Goal: Task Accomplishment & Management: Manage account settings

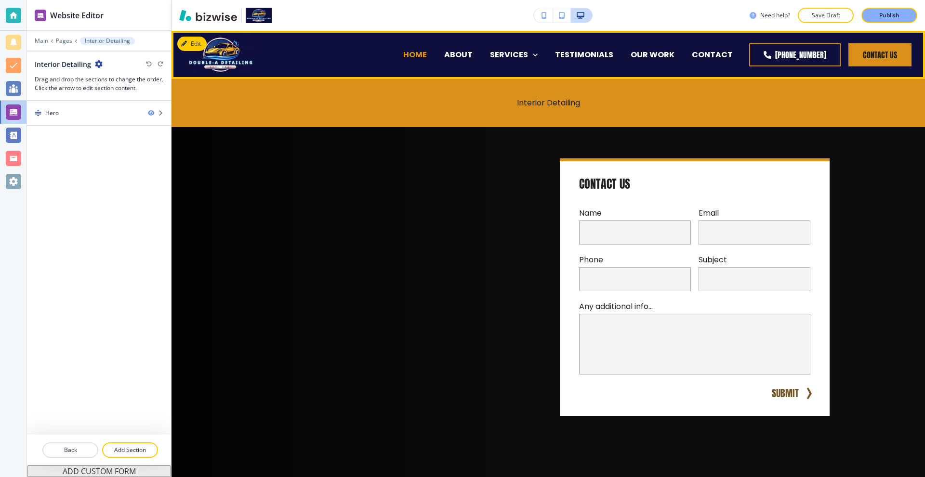
click at [422, 52] on p "HOME" at bounding box center [415, 54] width 24 height 11
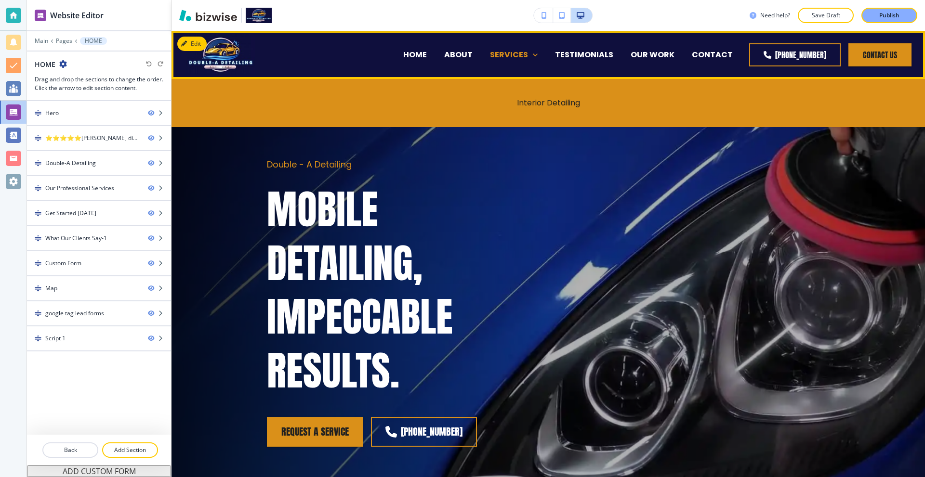
click at [528, 55] on p "SERVICES" at bounding box center [509, 54] width 38 height 11
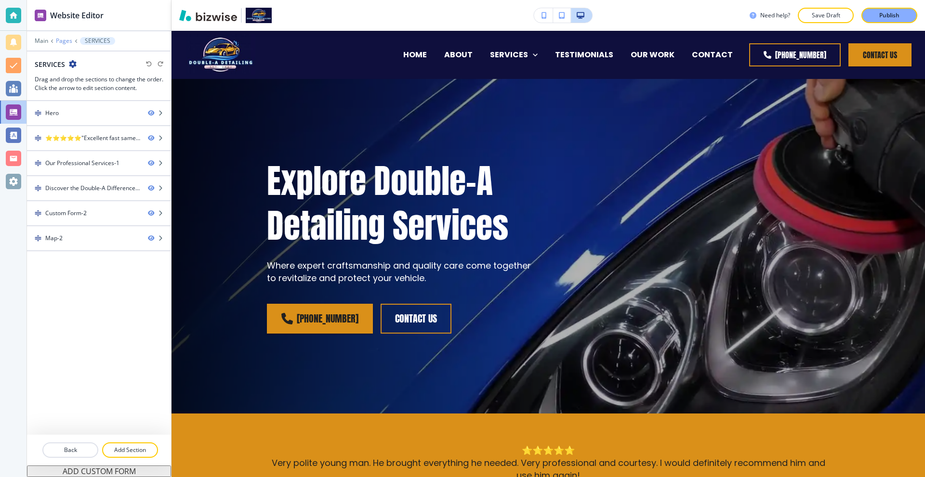
click at [60, 38] on p "Pages" at bounding box center [64, 41] width 16 height 7
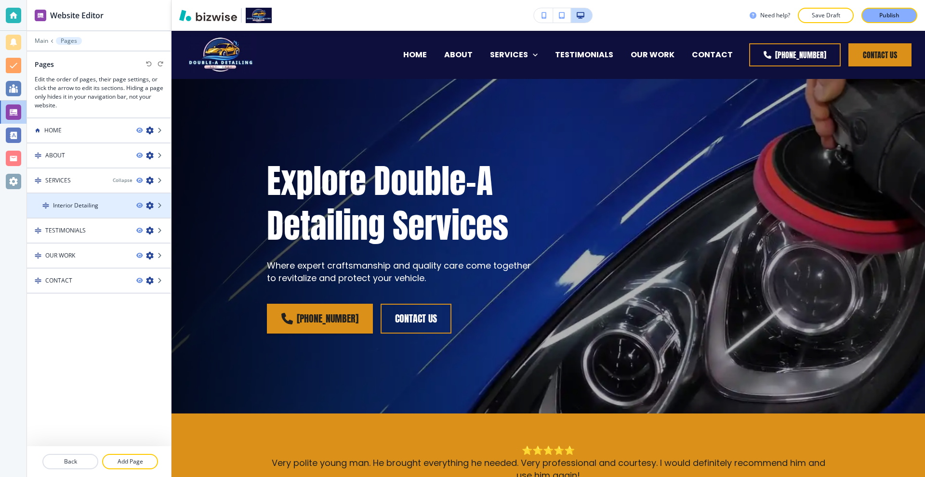
click at [149, 203] on icon "button" at bounding box center [150, 206] width 8 height 8
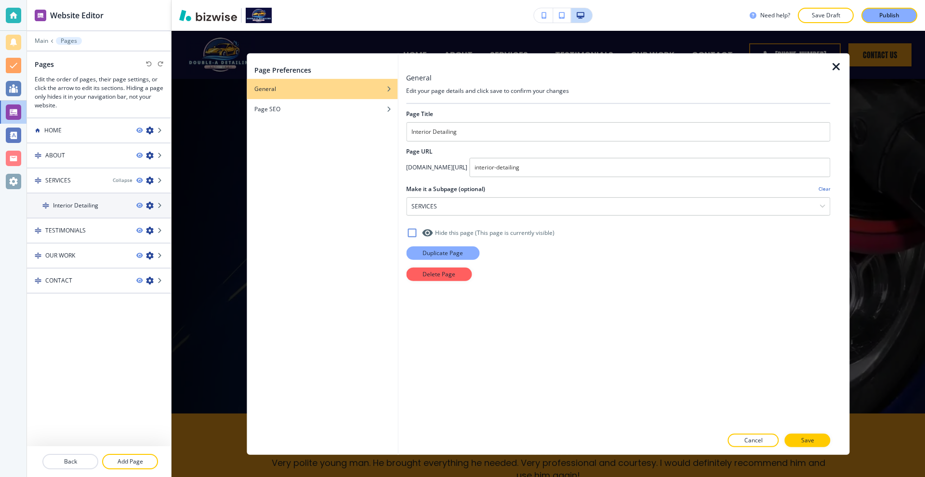
click at [439, 247] on button "Duplicate Page" at bounding box center [442, 252] width 73 height 13
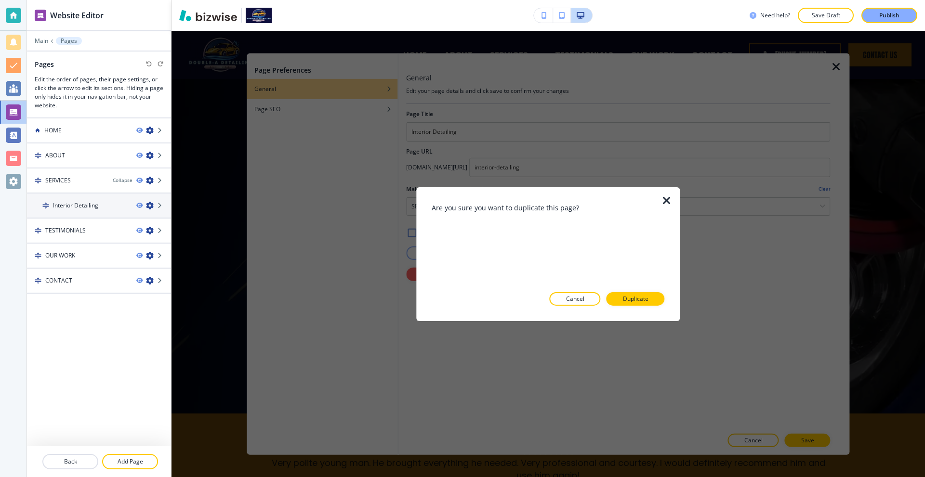
click at [666, 198] on icon "button" at bounding box center [667, 201] width 12 height 12
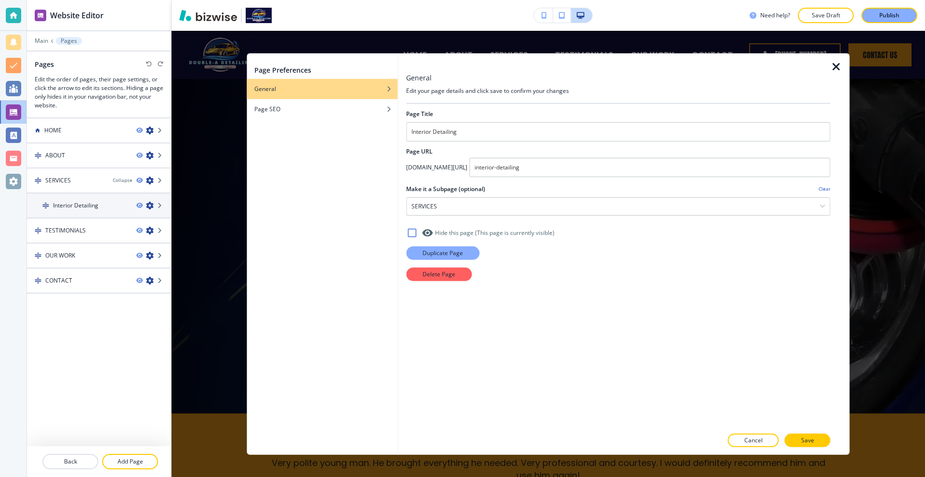
click at [443, 250] on p "Duplicate Page" at bounding box center [442, 252] width 40 height 9
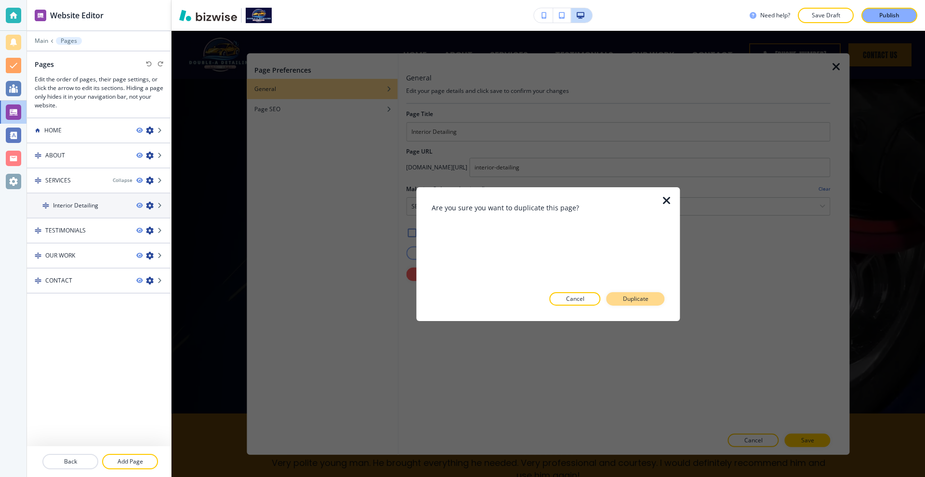
click at [643, 300] on p "Duplicate" at bounding box center [636, 299] width 26 height 9
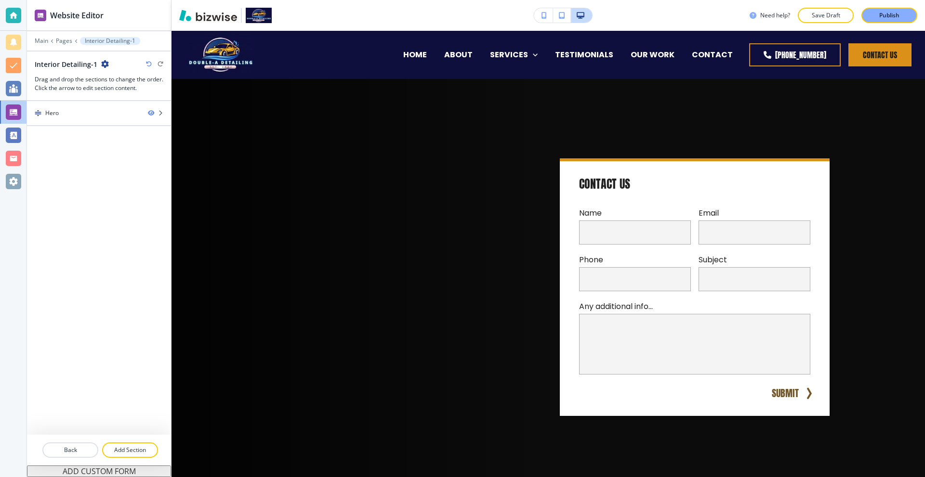
click at [108, 64] on div "Interior Detailing-1" at bounding box center [99, 64] width 129 height 10
click at [104, 64] on icon "button" at bounding box center [105, 64] width 8 height 8
click at [120, 82] on p "Edit Page Settings" at bounding box center [130, 81] width 49 height 9
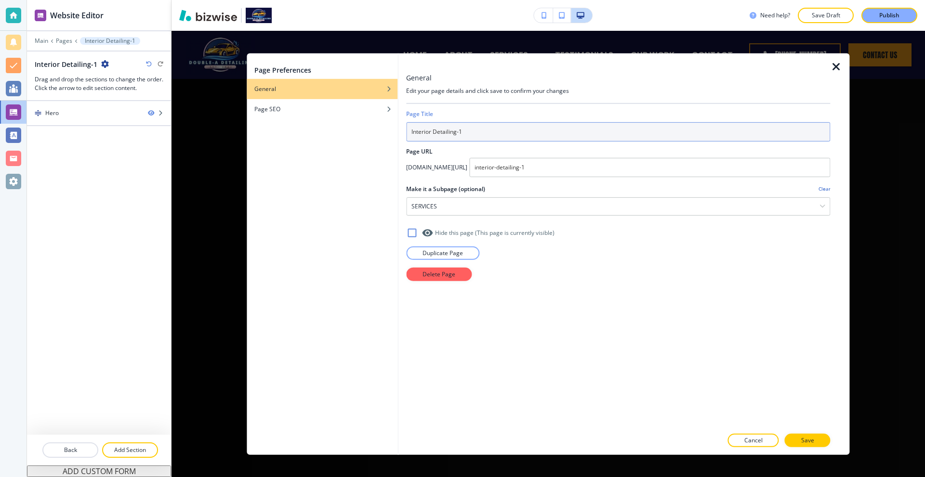
drag, startPoint x: 483, startPoint y: 131, endPoint x: 280, endPoint y: 135, distance: 203.2
click at [280, 136] on div "Page Preferences General Page SEO General Edit your page details and click save…" at bounding box center [548, 254] width 602 height 402
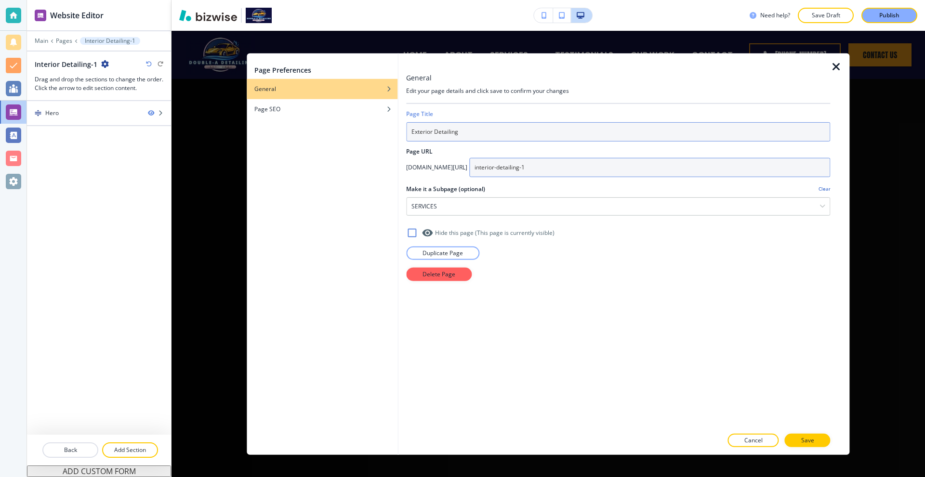
type input "Exterior Detailing"
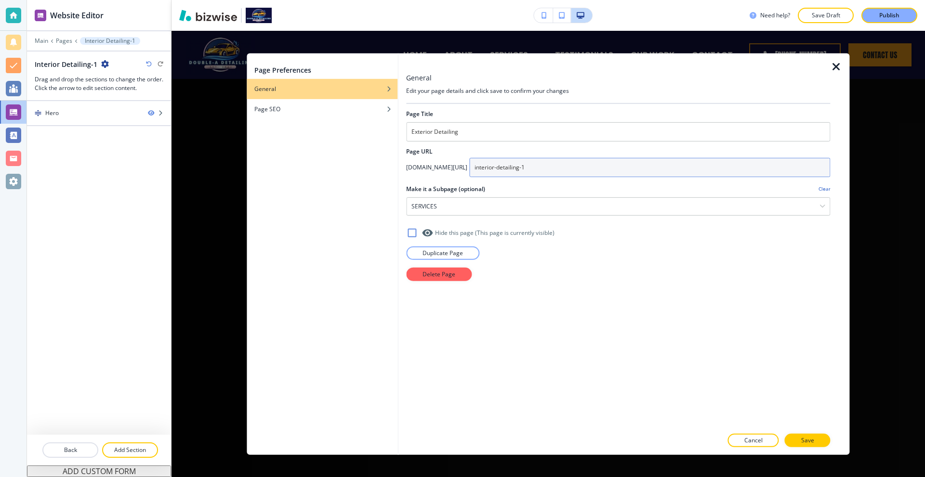
drag, startPoint x: 479, startPoint y: 170, endPoint x: 491, endPoint y: 172, distance: 12.1
click at [491, 172] on input "interior-detailing-1" at bounding box center [649, 166] width 361 height 19
click at [497, 169] on input "interior-detailing-1" at bounding box center [649, 166] width 361 height 19
drag, startPoint x: 482, startPoint y: 169, endPoint x: 475, endPoint y: 169, distance: 6.3
click at [475, 169] on input "interior-detailing-1" at bounding box center [649, 166] width 361 height 19
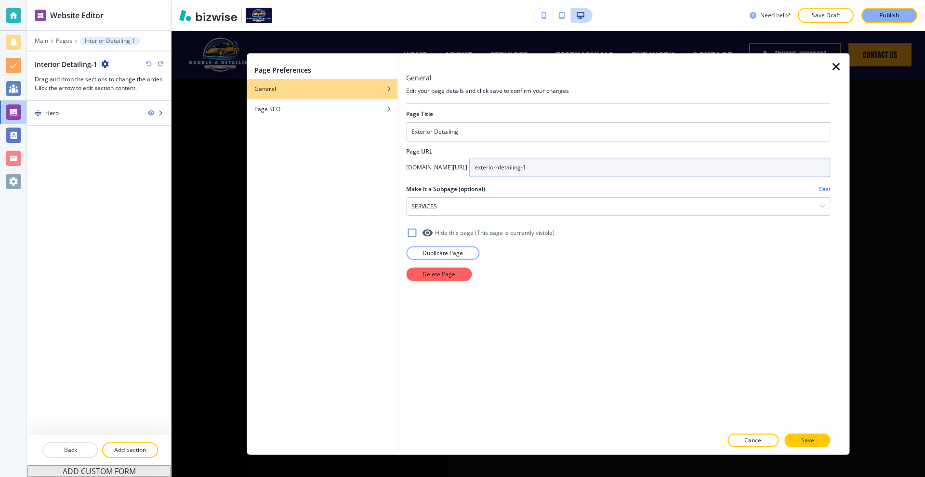
click at [532, 168] on input "exterior-detailing-1" at bounding box center [649, 166] width 361 height 19
type input "exterior-detailing"
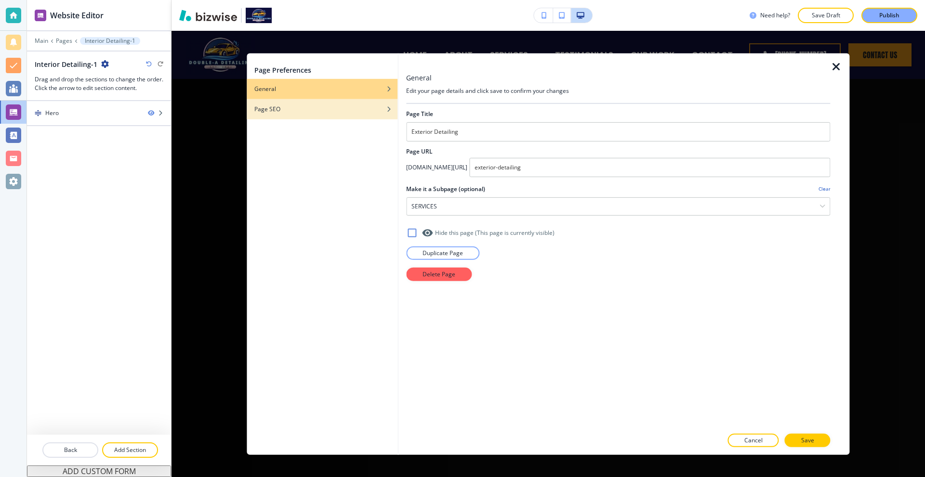
click at [303, 106] on div "Page SEO" at bounding box center [322, 108] width 151 height 9
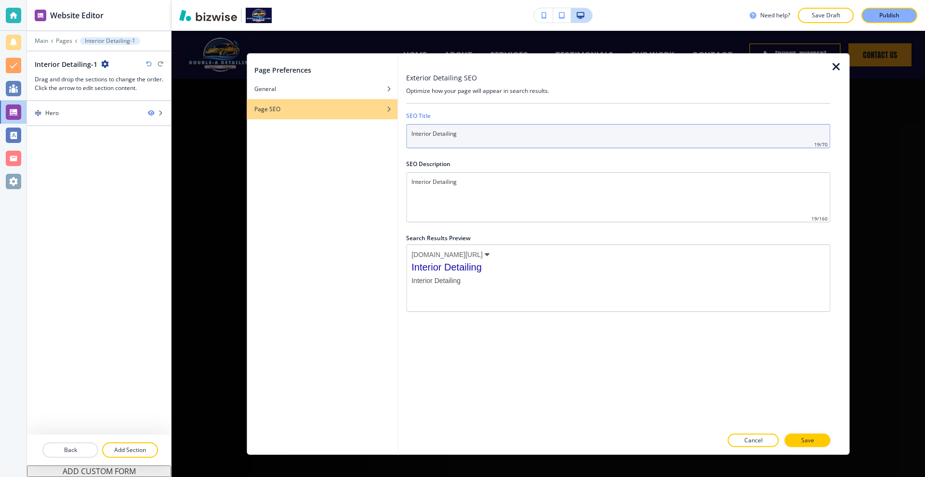
drag, startPoint x: 431, startPoint y: 136, endPoint x: 341, endPoint y: 130, distance: 90.2
click at [343, 130] on div "Page Preferences General Page SEO Exterior Detailing SEO Optimize how your page…" at bounding box center [548, 254] width 602 height 402
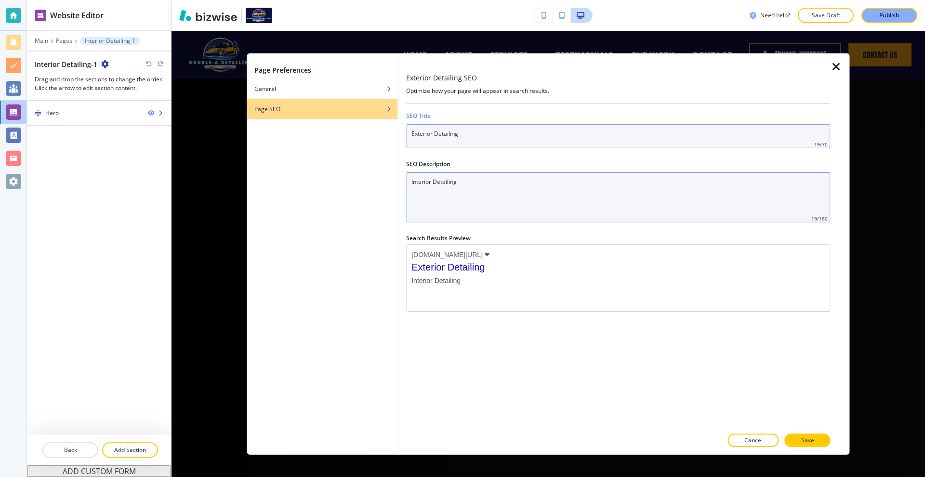
type input "Exterior Detailing"
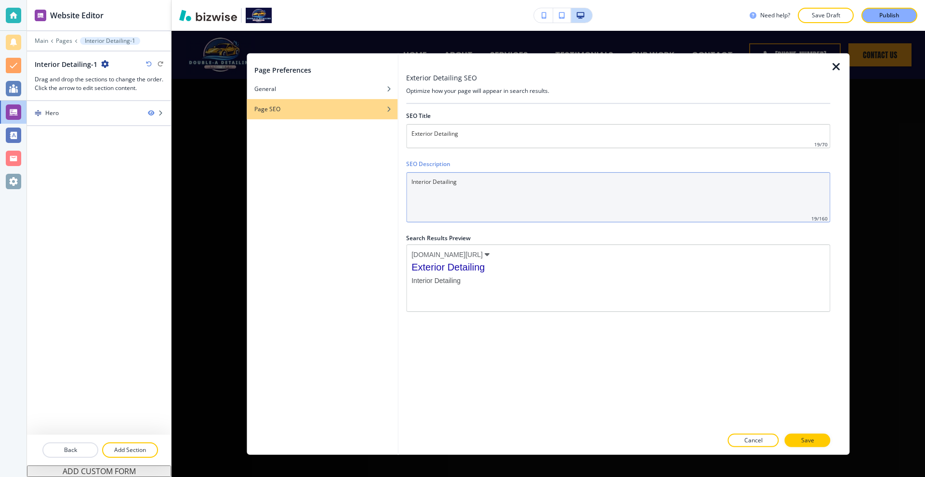
click at [461, 184] on Description "Interior Detailing" at bounding box center [618, 197] width 424 height 50
paste Description "Ex"
type Description "Exterior Detailing"
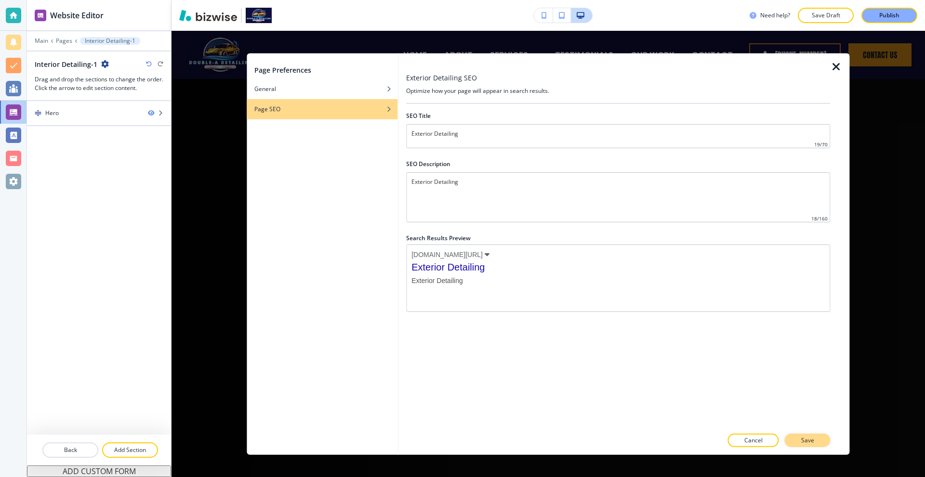
click at [803, 437] on p "Save" at bounding box center [807, 440] width 13 height 9
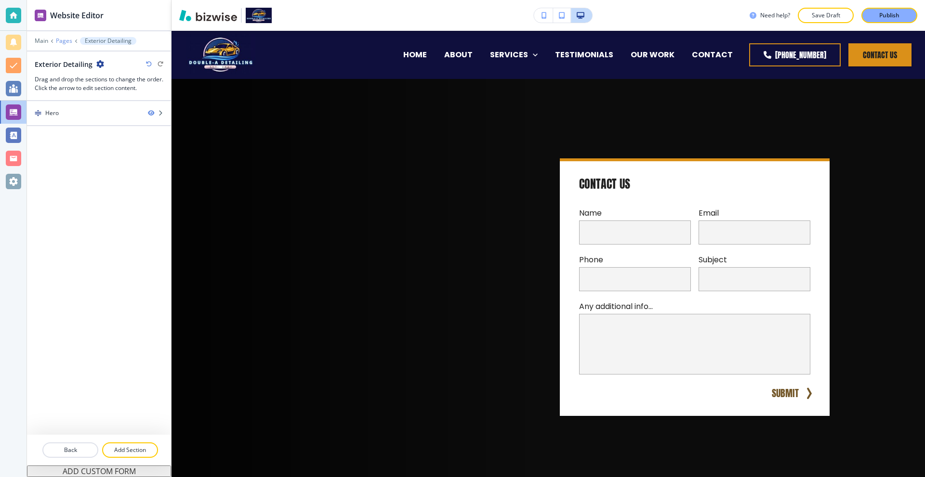
click at [67, 40] on p "Pages" at bounding box center [64, 41] width 16 height 7
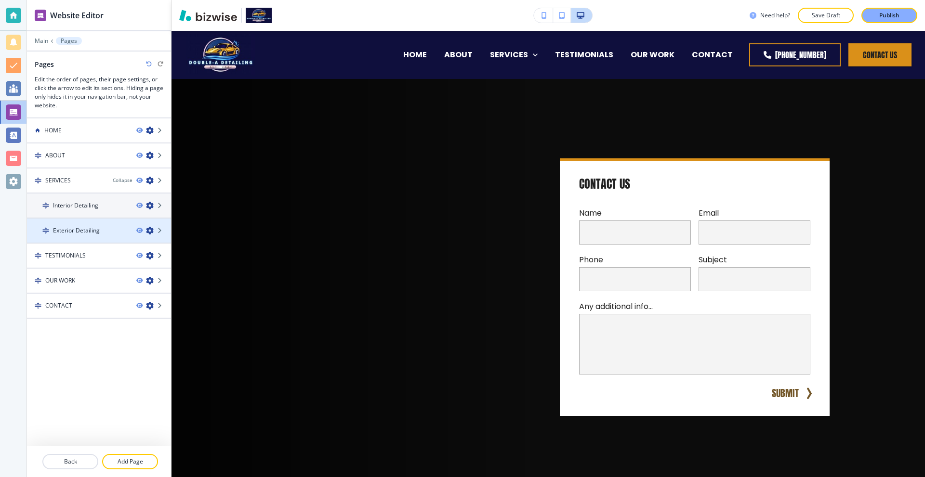
click at [153, 229] on icon "button" at bounding box center [150, 231] width 8 height 8
click at [149, 228] on icon "button" at bounding box center [150, 231] width 8 height 8
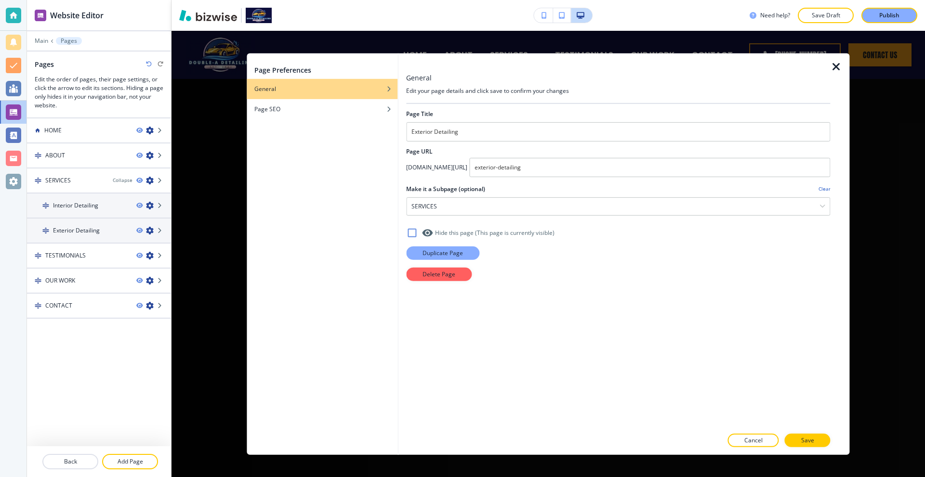
click at [439, 257] on p "Duplicate Page" at bounding box center [442, 252] width 40 height 9
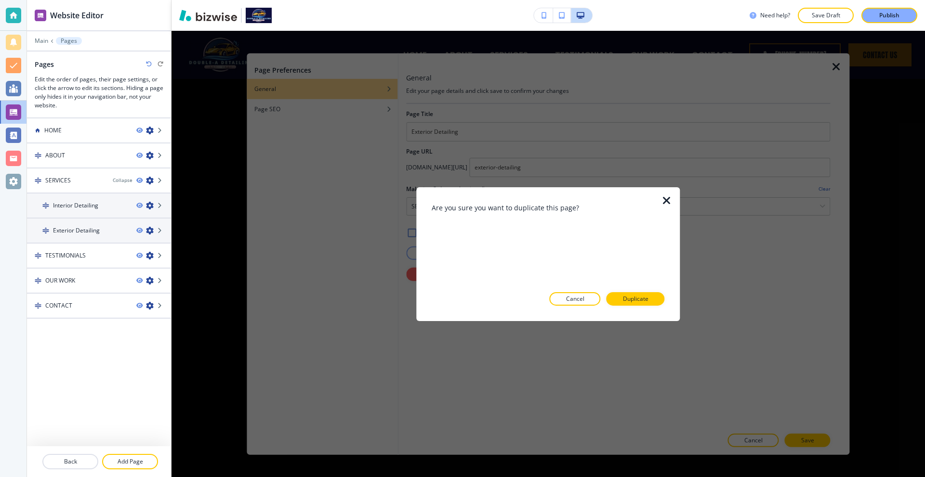
click at [643, 295] on p "Duplicate" at bounding box center [636, 299] width 26 height 9
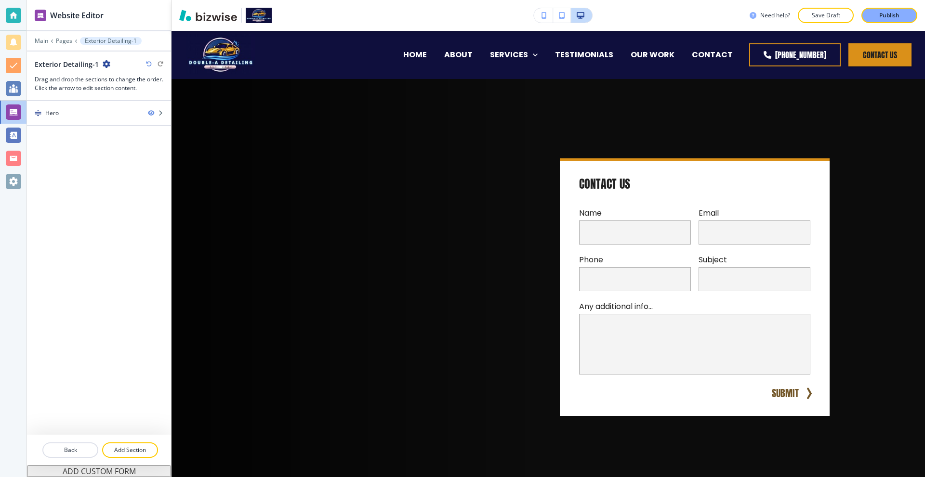
click at [105, 65] on icon "button" at bounding box center [107, 64] width 8 height 8
click at [119, 84] on p "Edit Page Settings" at bounding box center [131, 81] width 49 height 9
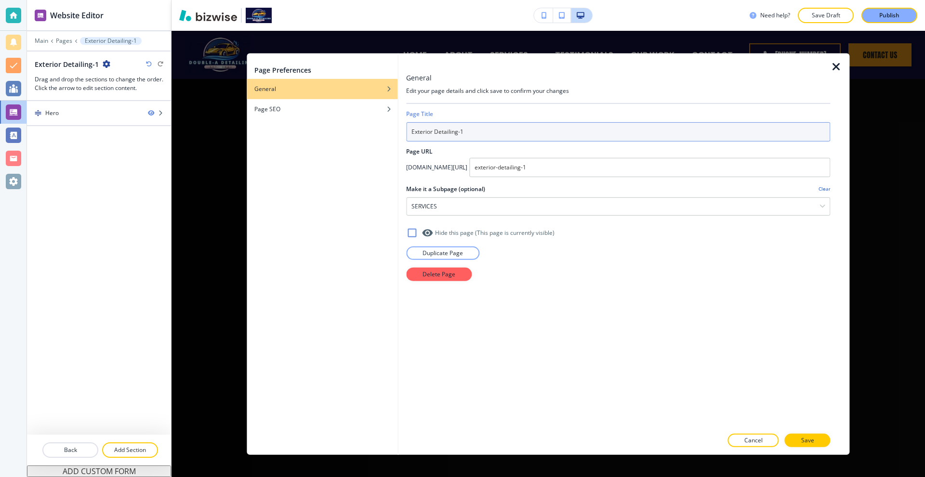
drag, startPoint x: 496, startPoint y: 136, endPoint x: 313, endPoint y: 121, distance: 183.6
click at [313, 121] on div "Page Preferences General Page SEO General Edit your page details and click save…" at bounding box center [548, 254] width 602 height 402
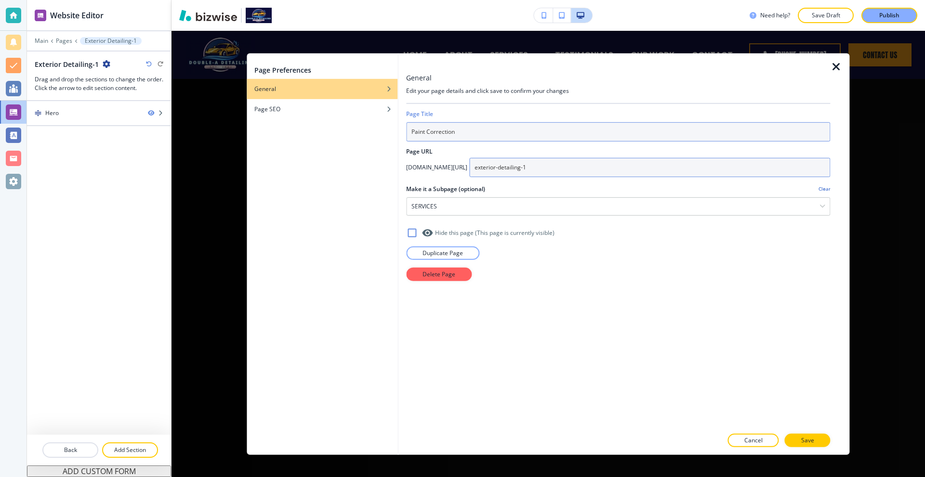
type input "Paint Correction"
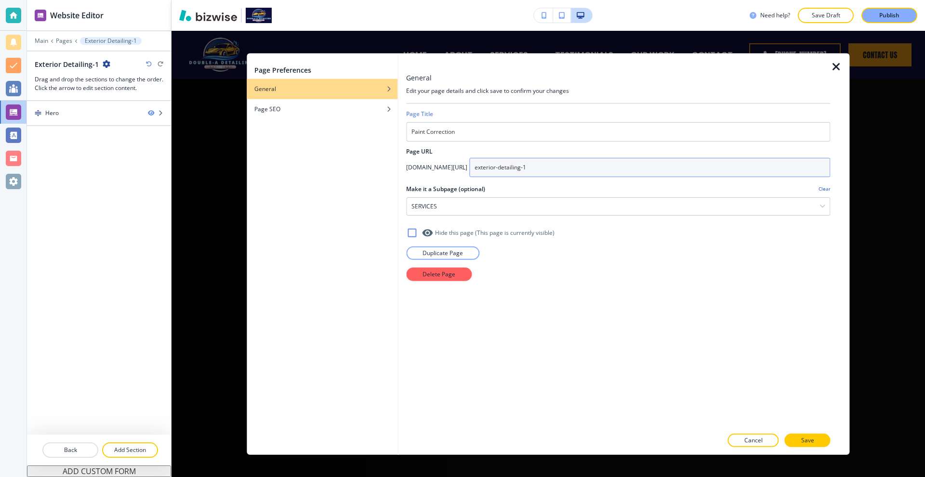
click at [542, 164] on input "exterior-detailing-1" at bounding box center [649, 166] width 361 height 19
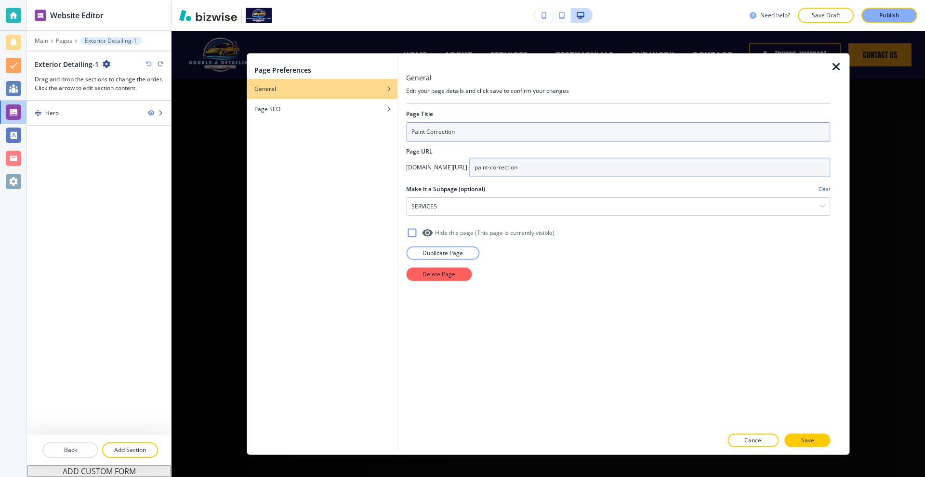
type input "paint-correction"
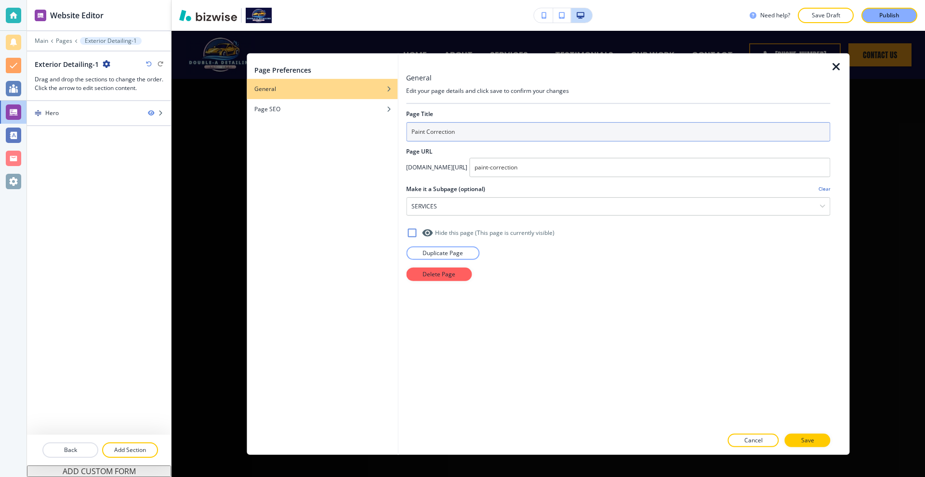
click at [483, 128] on input "Paint Correction" at bounding box center [618, 131] width 424 height 19
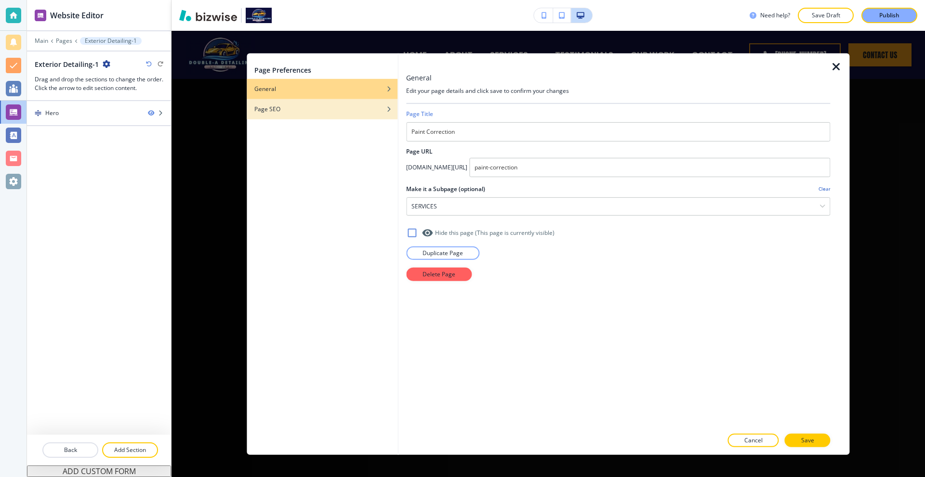
click at [282, 117] on div "button" at bounding box center [322, 116] width 151 height 6
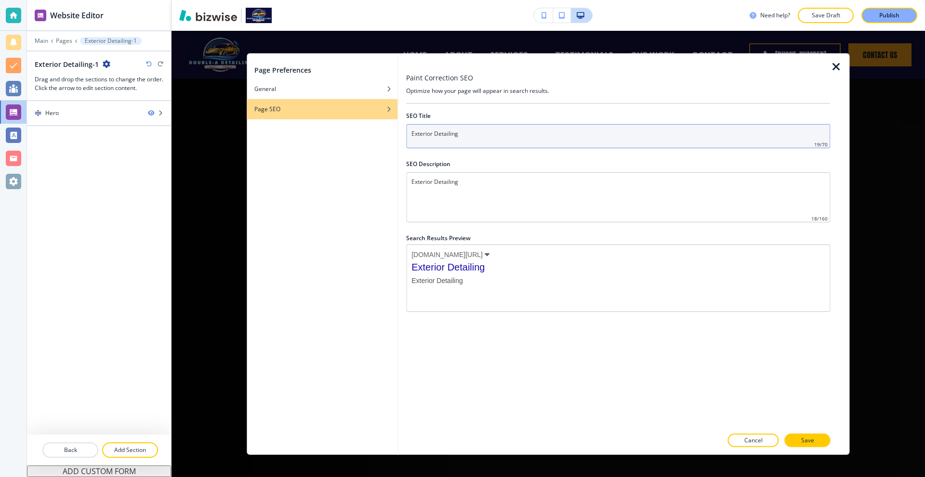
click at [461, 142] on input "Exterior Detailing" at bounding box center [618, 136] width 424 height 24
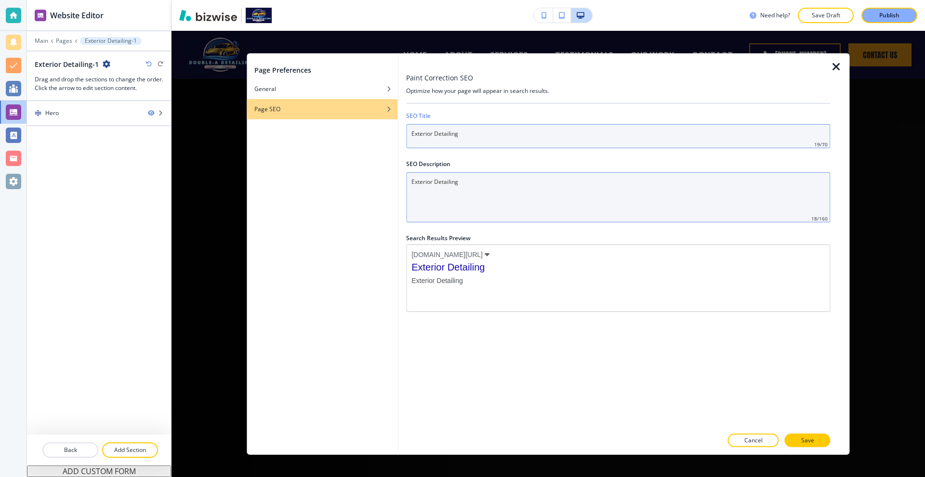
paste input "Paint Correction"
type input "Paint Correction"
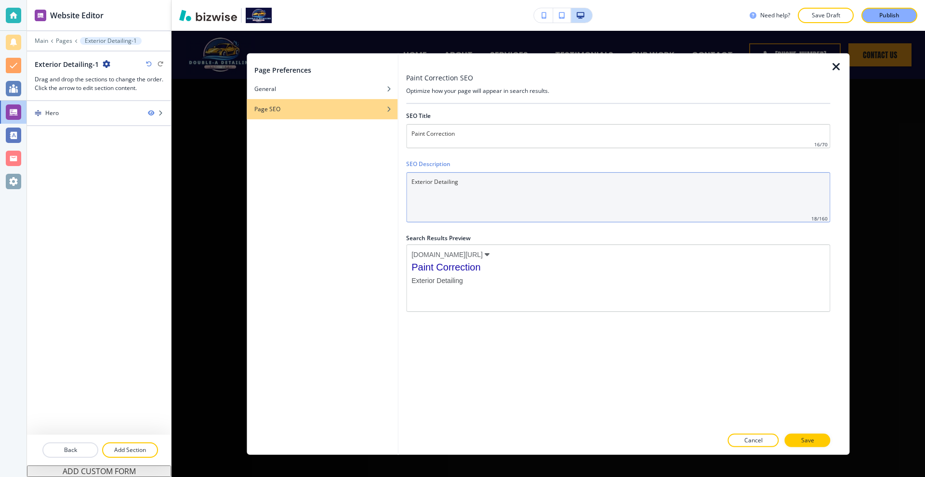
click at [463, 187] on Description "Exterior Detailing" at bounding box center [618, 197] width 424 height 50
paste Description "Paint Correction"
type Description "Paint Correction"
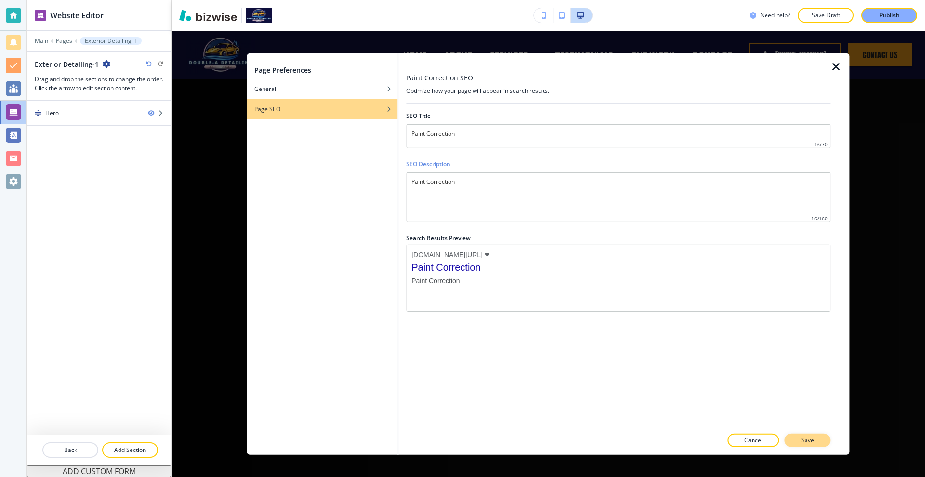
click at [814, 439] on button "Save" at bounding box center [807, 440] width 46 height 13
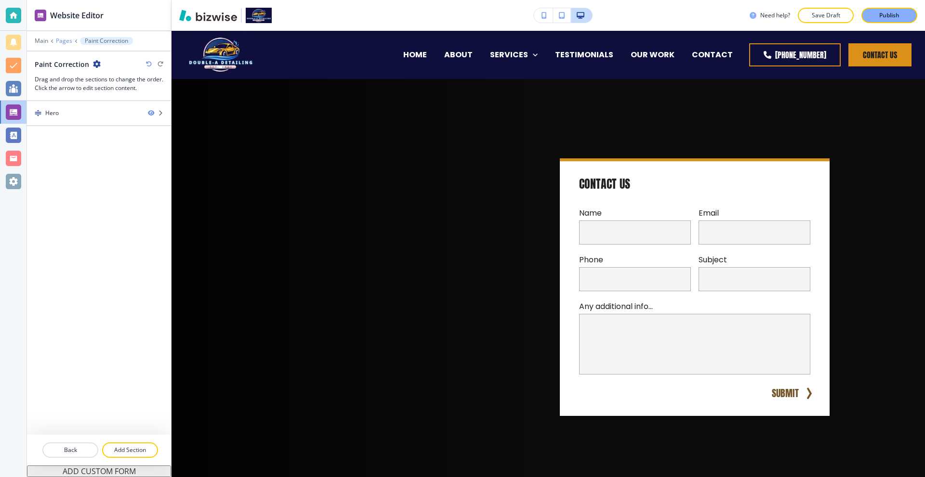
click at [65, 40] on p "Pages" at bounding box center [64, 41] width 16 height 7
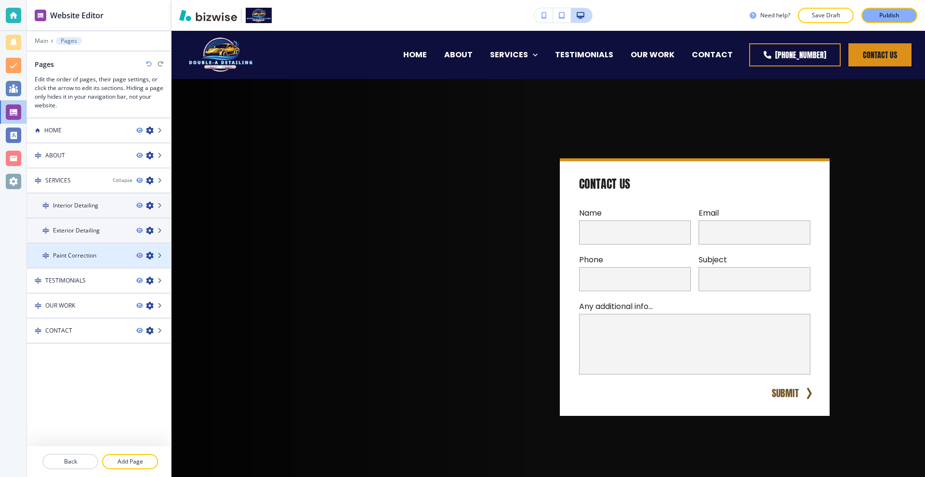
click at [149, 258] on icon "button" at bounding box center [150, 256] width 8 height 8
click at [148, 258] on icon "button" at bounding box center [150, 256] width 8 height 8
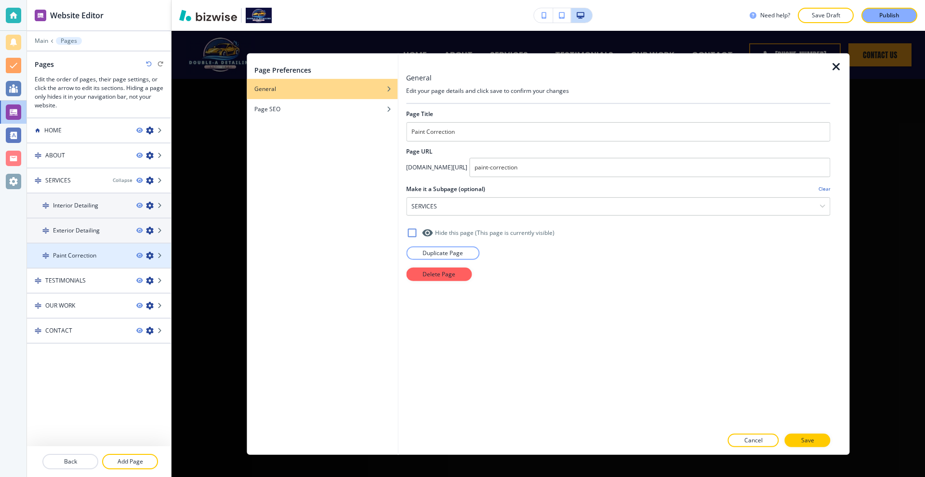
click at [152, 253] on icon "button" at bounding box center [150, 256] width 8 height 8
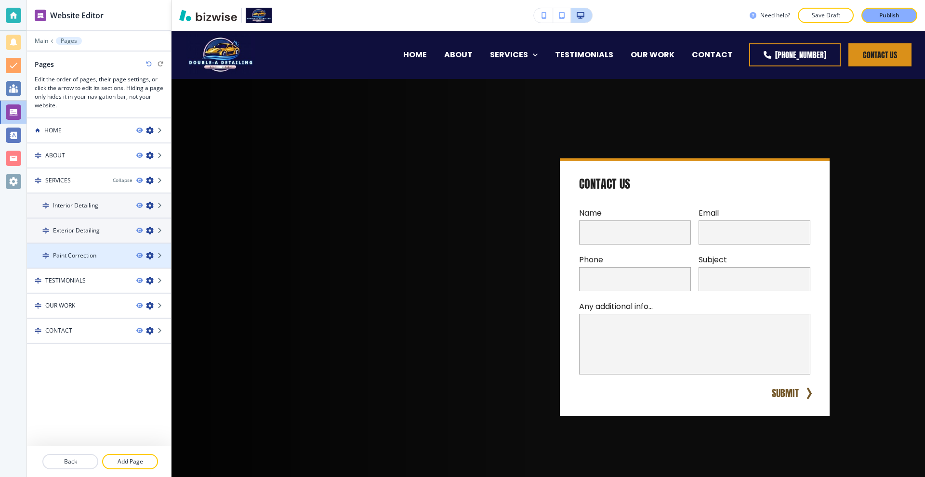
click at [147, 255] on icon "button" at bounding box center [150, 256] width 8 height 8
click at [152, 252] on icon "button" at bounding box center [150, 256] width 8 height 8
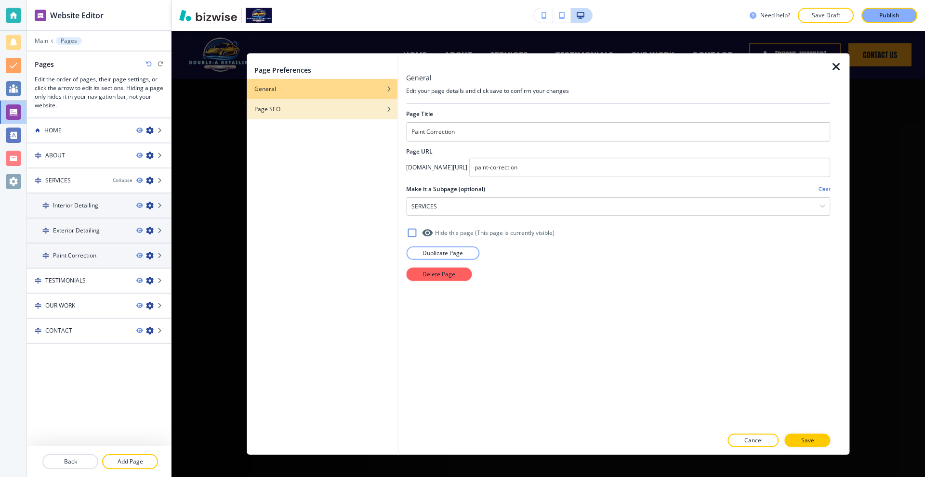
click at [292, 106] on div "Page SEO" at bounding box center [322, 108] width 151 height 9
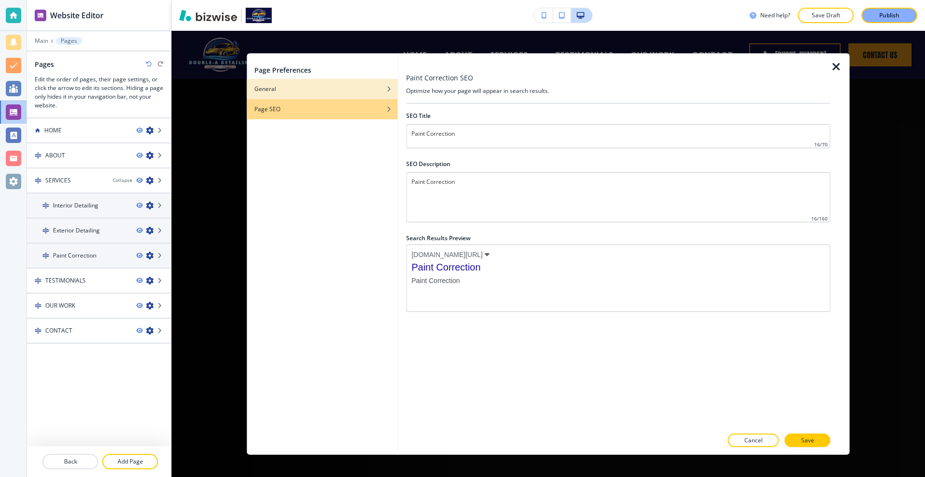
click at [332, 89] on div "General" at bounding box center [322, 88] width 151 height 9
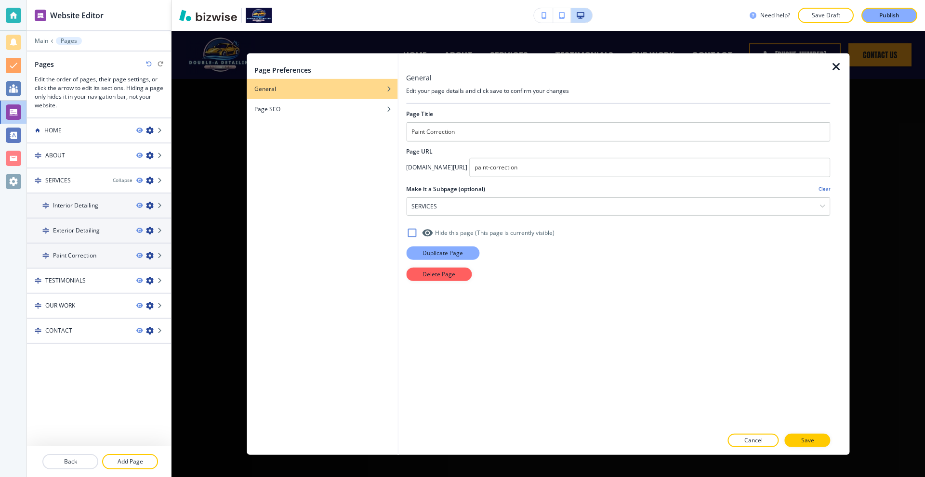
click at [451, 250] on p "Duplicate Page" at bounding box center [442, 252] width 40 height 9
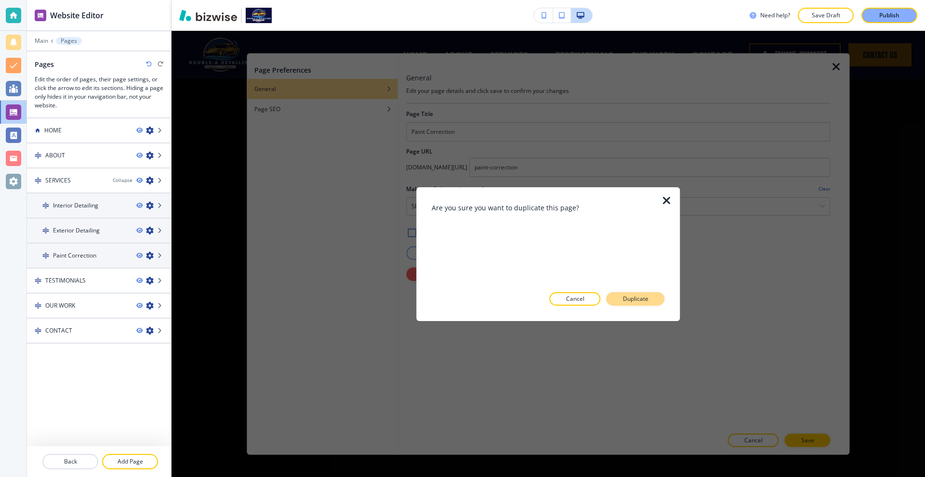
click at [639, 293] on button "Duplicate" at bounding box center [635, 298] width 58 height 13
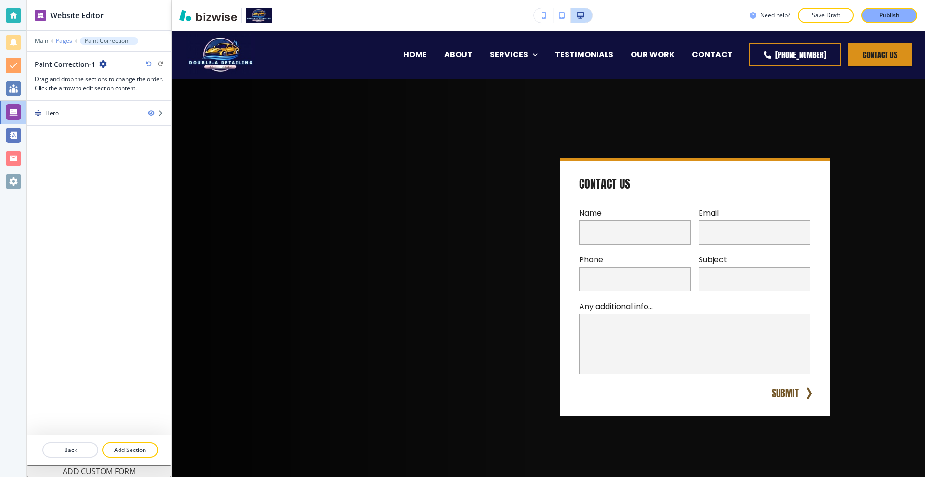
click at [71, 40] on div "Main Pages Paint Correction-1" at bounding box center [99, 41] width 129 height 8
click at [68, 39] on p "Pages" at bounding box center [64, 41] width 16 height 7
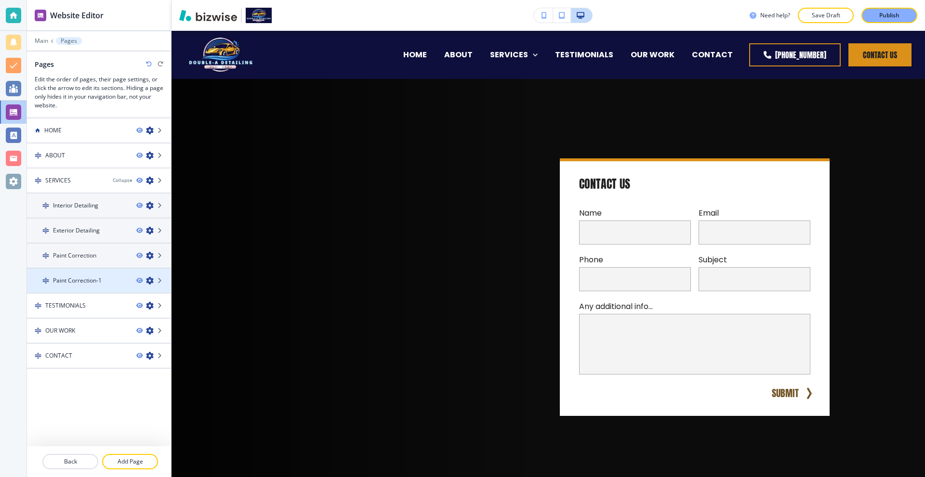
click at [149, 281] on icon "button" at bounding box center [150, 281] width 8 height 8
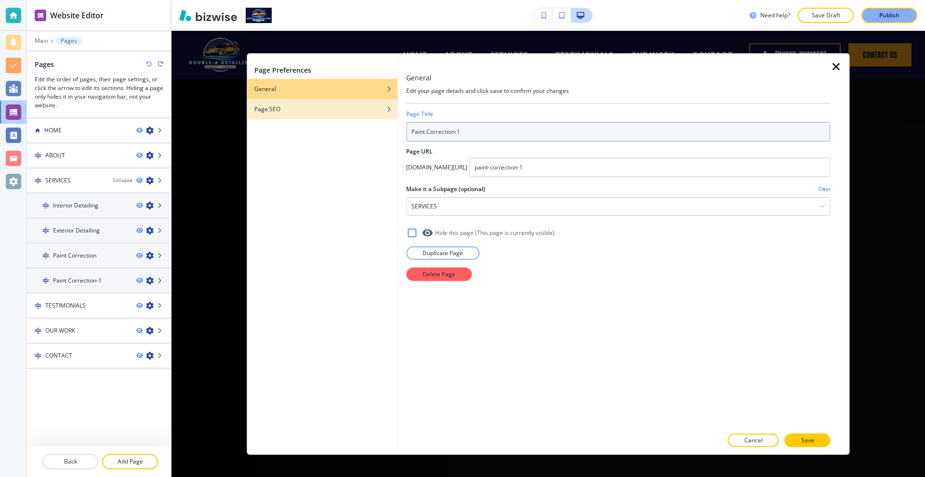
drag, startPoint x: 504, startPoint y: 130, endPoint x: 324, endPoint y: 117, distance: 180.5
click at [324, 117] on div "Page Preferences General Page SEO General Edit your page details and click save…" at bounding box center [548, 254] width 602 height 402
type input "Ceramic Coating"
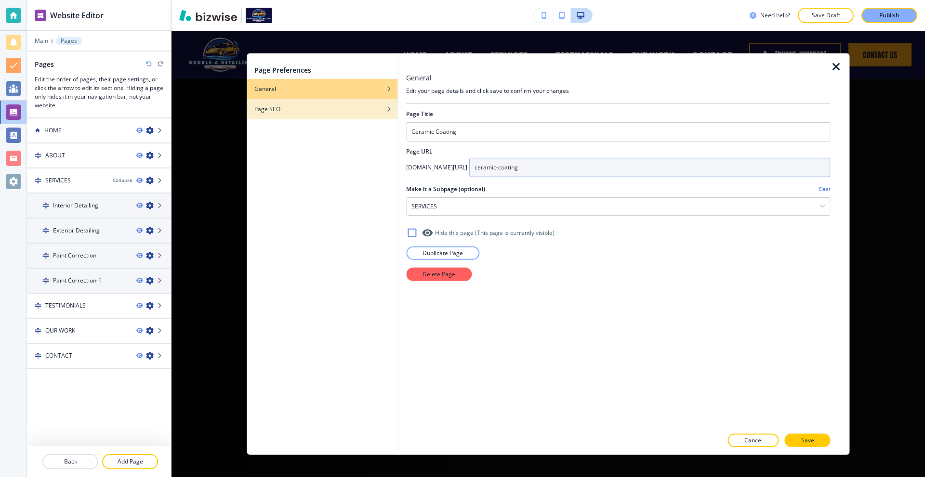
type input "ceramic-coating"
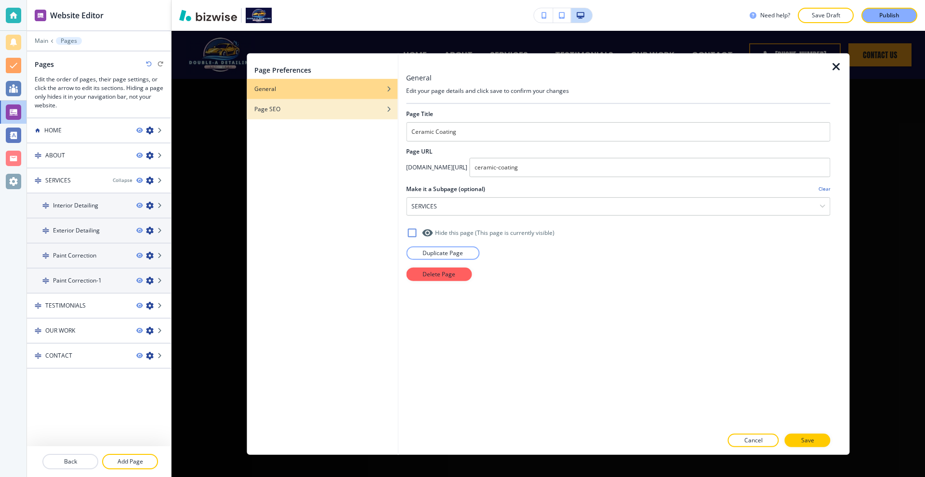
click at [324, 117] on div "button" at bounding box center [322, 116] width 151 height 6
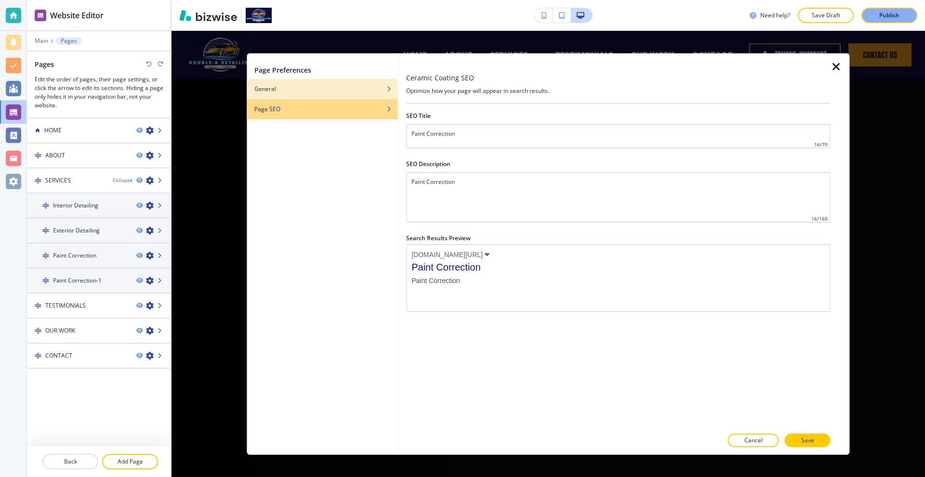
click at [300, 93] on div "button" at bounding box center [322, 96] width 151 height 6
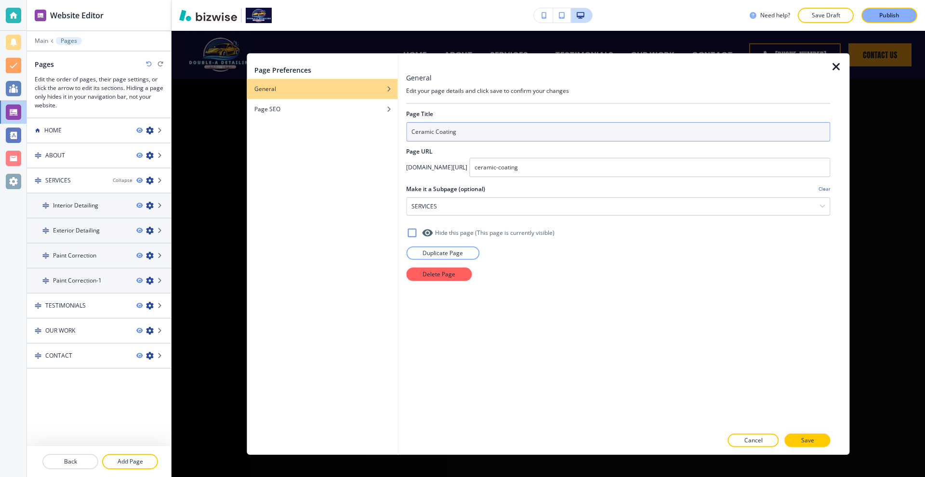
click at [415, 126] on input "Ceramic Coating" at bounding box center [618, 131] width 424 height 19
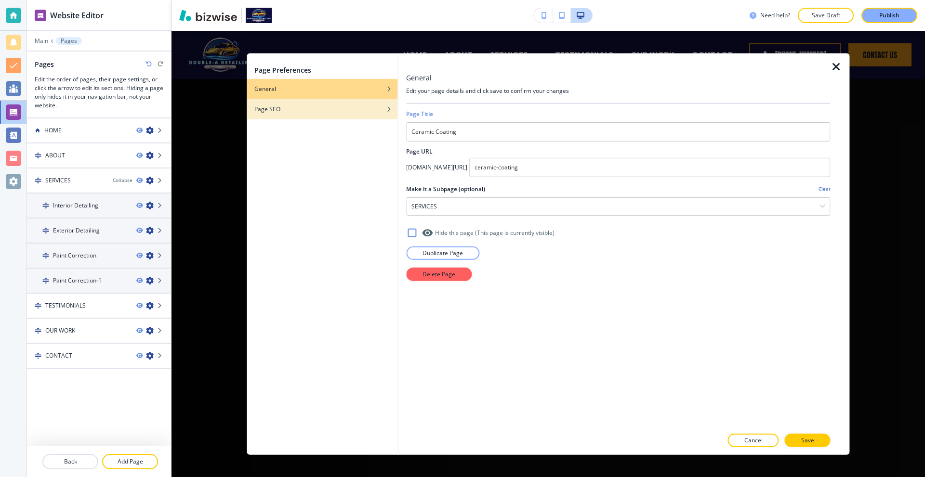
click at [284, 110] on div "Page SEO" at bounding box center [322, 108] width 151 height 9
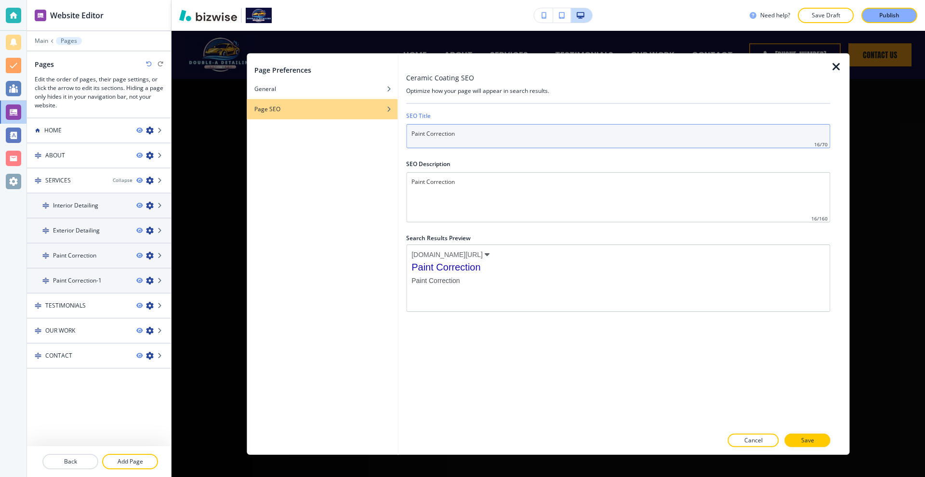
click at [443, 133] on input "Paint Correction" at bounding box center [618, 136] width 424 height 24
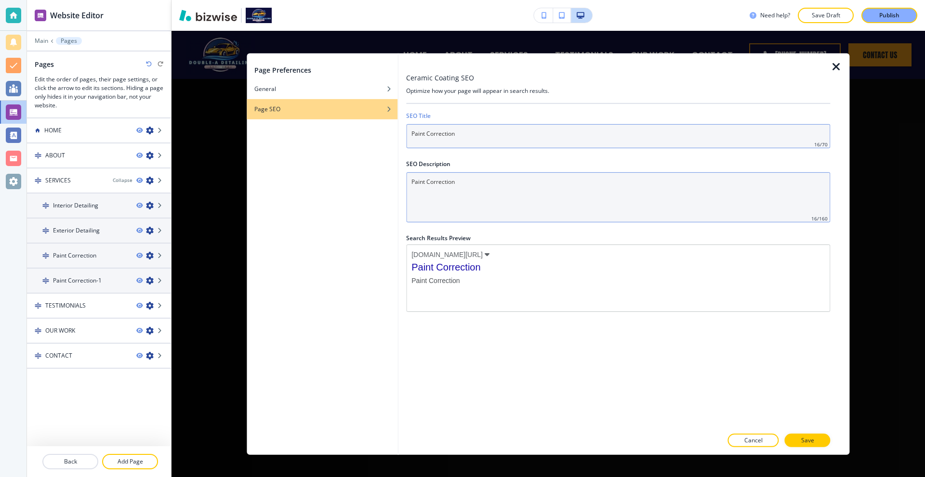
paste input "Ceramic Coating"
type input "Ceramic Coating"
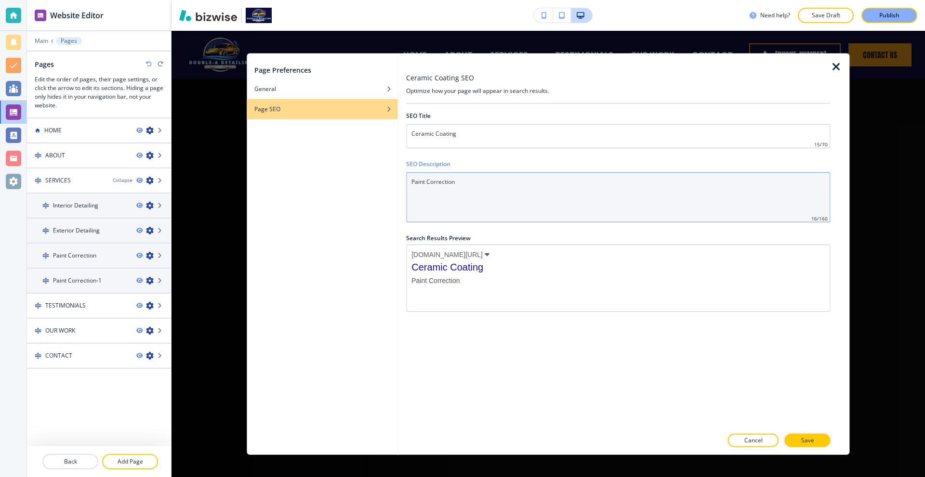
click at [455, 190] on Description "Paint Correction" at bounding box center [618, 197] width 424 height 50
paste Description "Ceramic Coating"
type Description "Ceramic Coating"
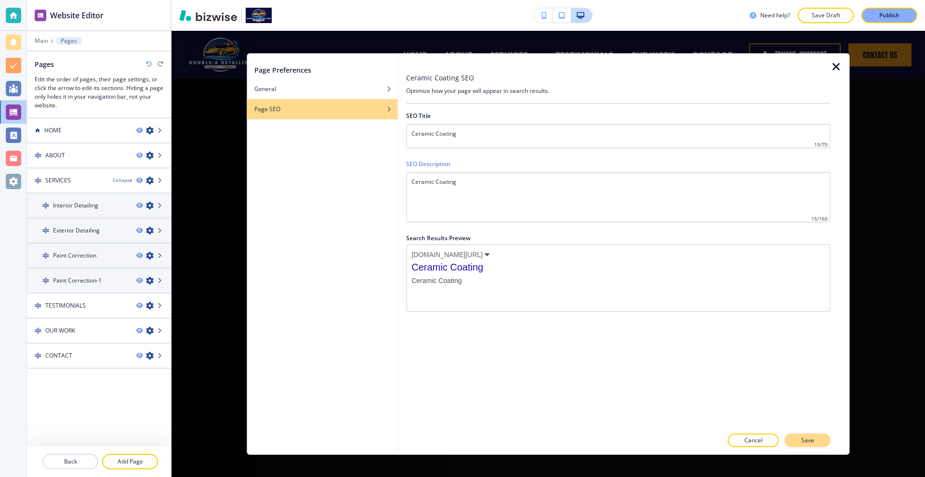
click at [803, 440] on p "Save" at bounding box center [807, 440] width 13 height 9
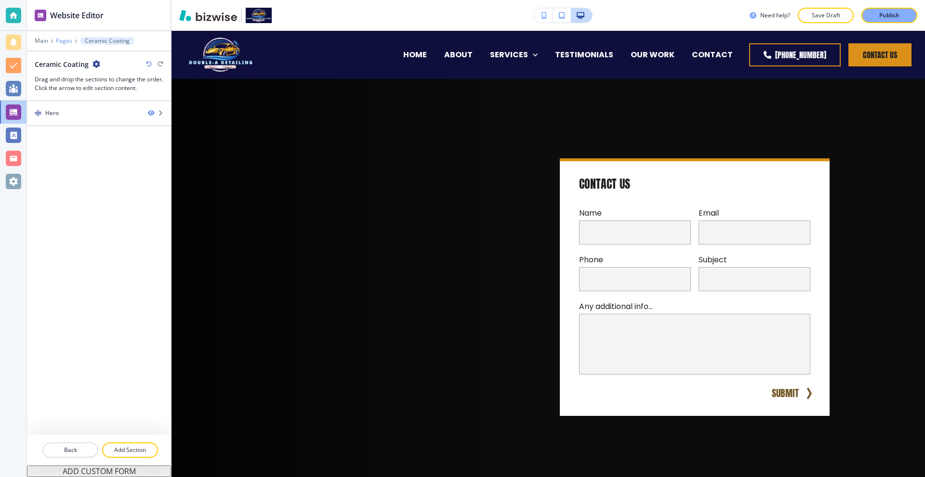
click at [63, 38] on p "Pages" at bounding box center [64, 41] width 16 height 7
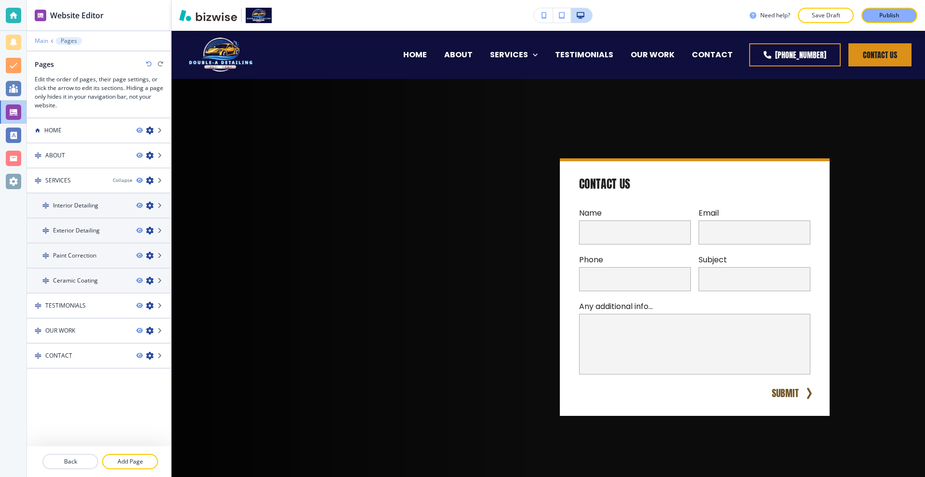
click at [41, 40] on p "Main" at bounding box center [41, 41] width 13 height 7
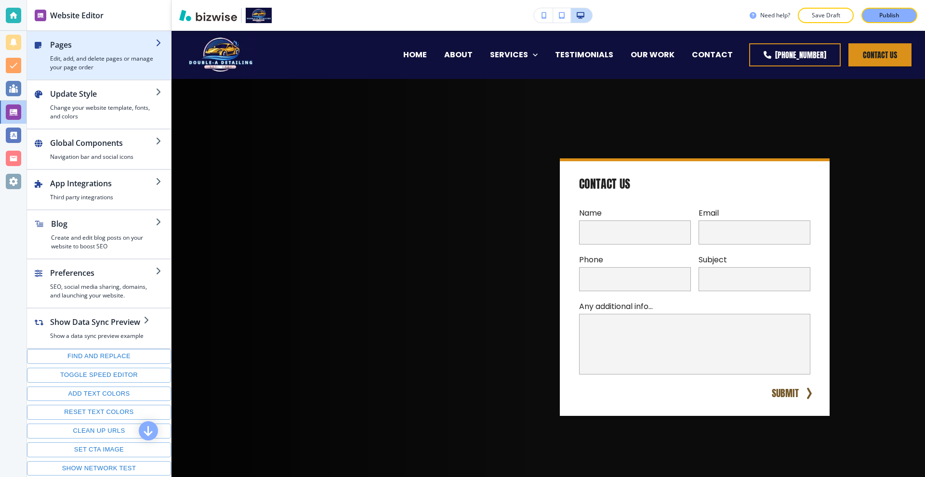
click at [70, 44] on h2 "Pages" at bounding box center [102, 45] width 105 height 12
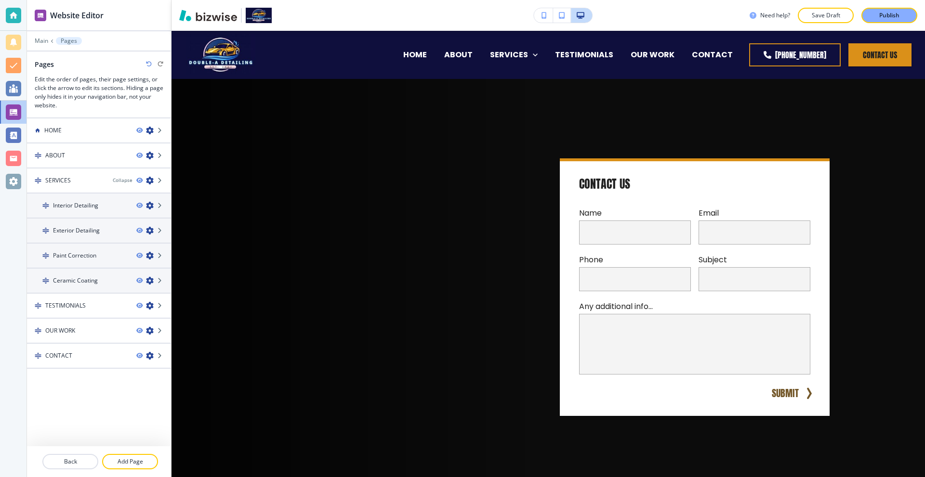
click at [41, 46] on div at bounding box center [99, 48] width 144 height 6
click at [44, 43] on p "Main" at bounding box center [41, 41] width 13 height 7
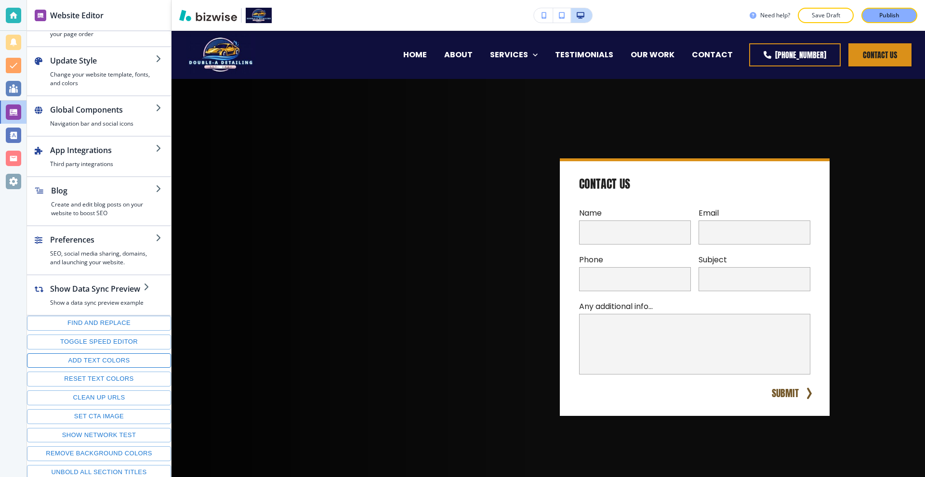
scroll to position [36, 0]
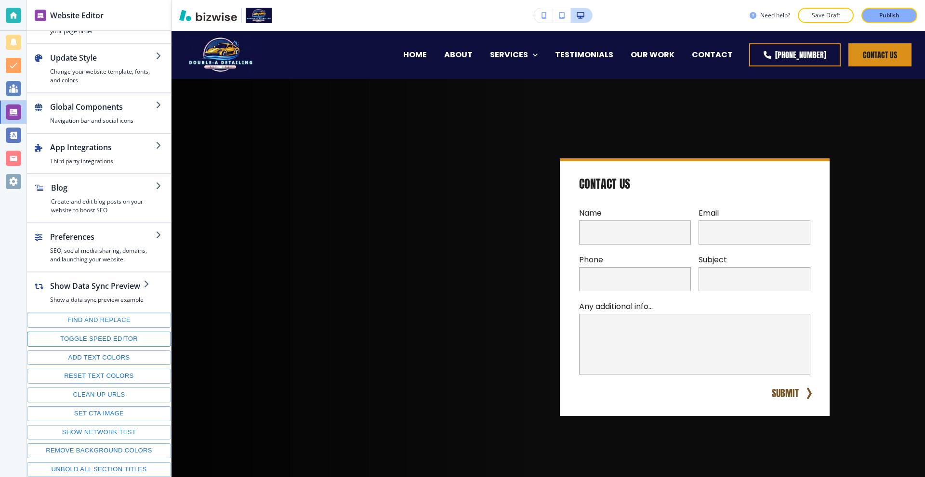
click at [112, 342] on button "Toggle speed editor" at bounding box center [99, 339] width 144 height 15
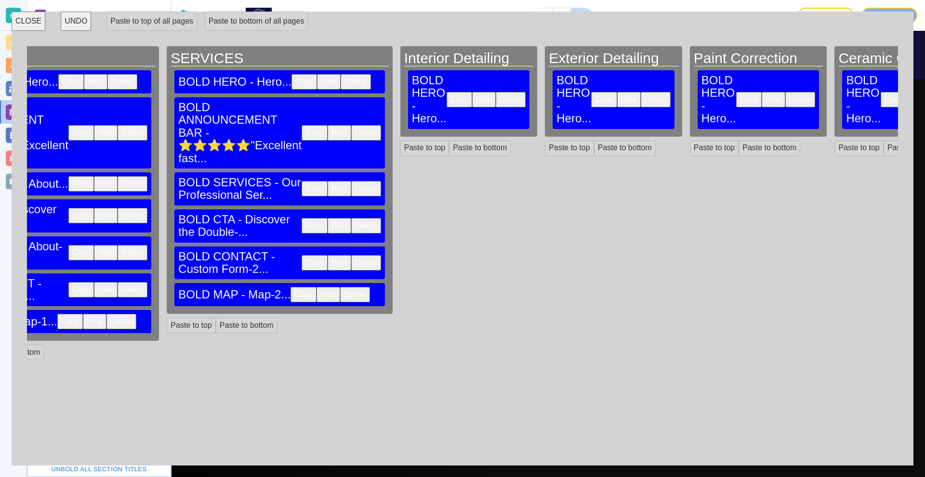
scroll to position [0, 0]
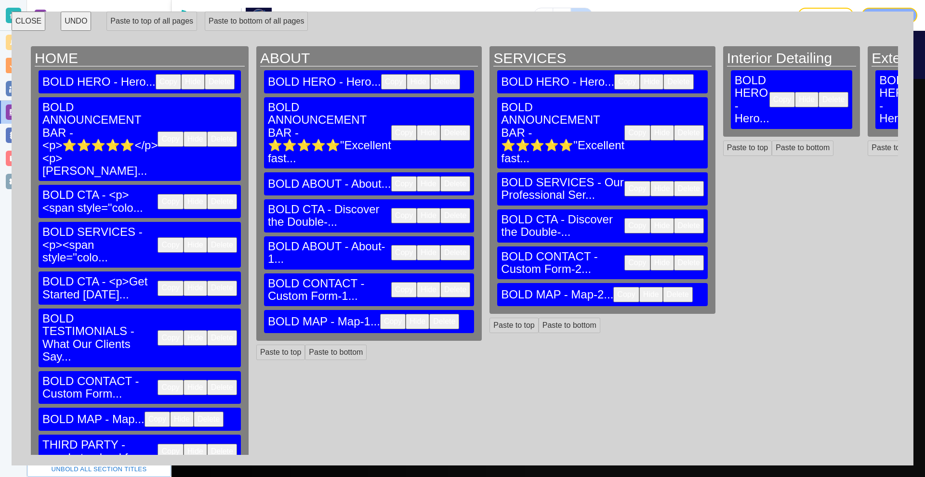
click at [25, 22] on button "CLOSE" at bounding box center [29, 21] width 34 height 19
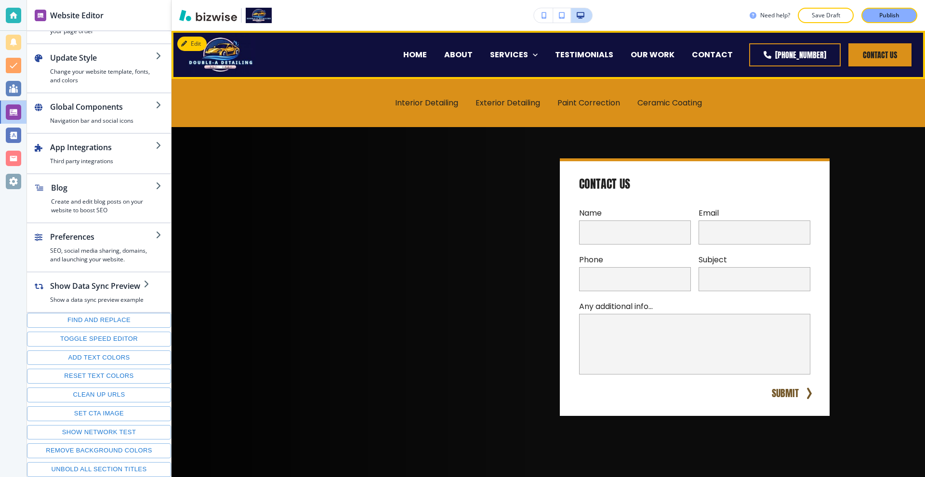
click at [414, 53] on div "HOME" at bounding box center [414, 54] width 41 height 11
click at [417, 53] on p "HOME" at bounding box center [415, 54] width 24 height 11
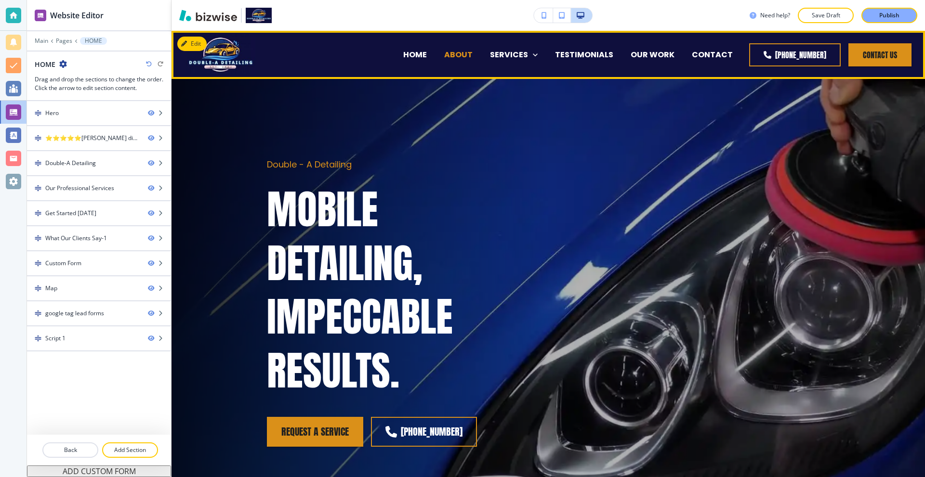
click at [458, 52] on p "ABOUT" at bounding box center [458, 54] width 28 height 11
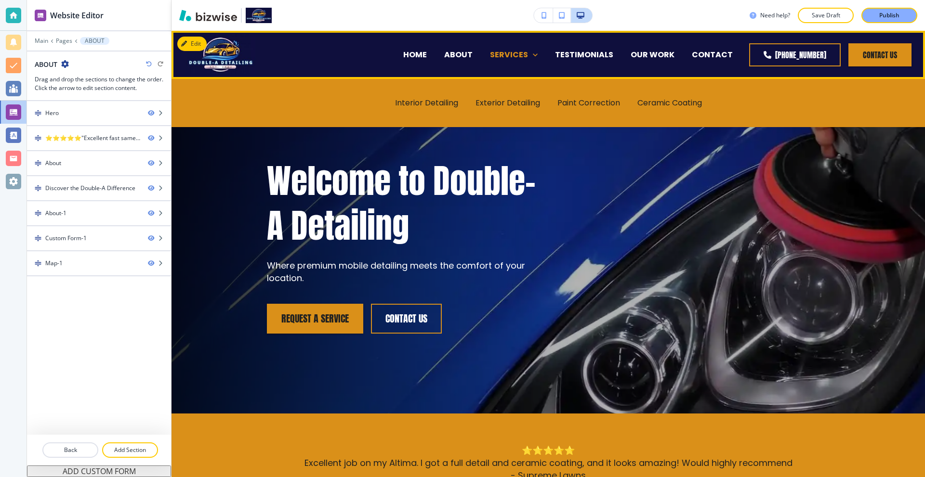
click at [528, 52] on p "SERVICES" at bounding box center [509, 54] width 38 height 11
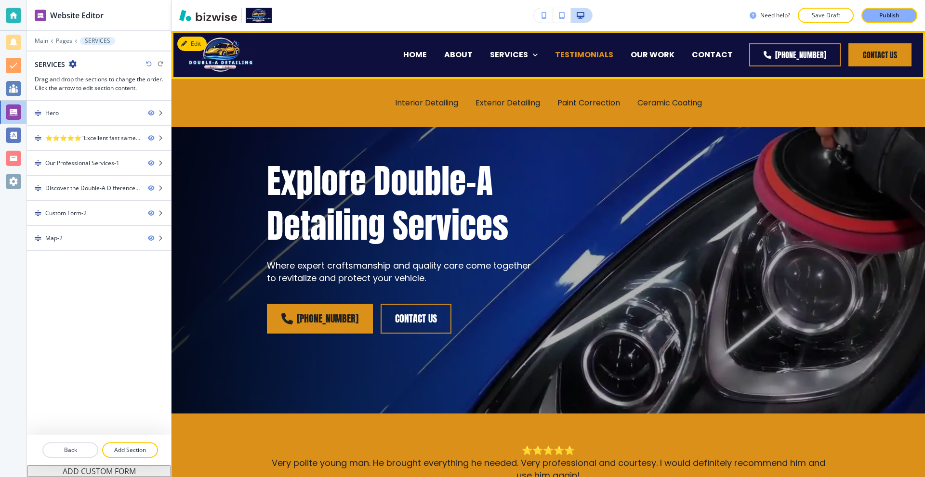
click at [595, 56] on p "TESTIMONIALS" at bounding box center [584, 54] width 58 height 11
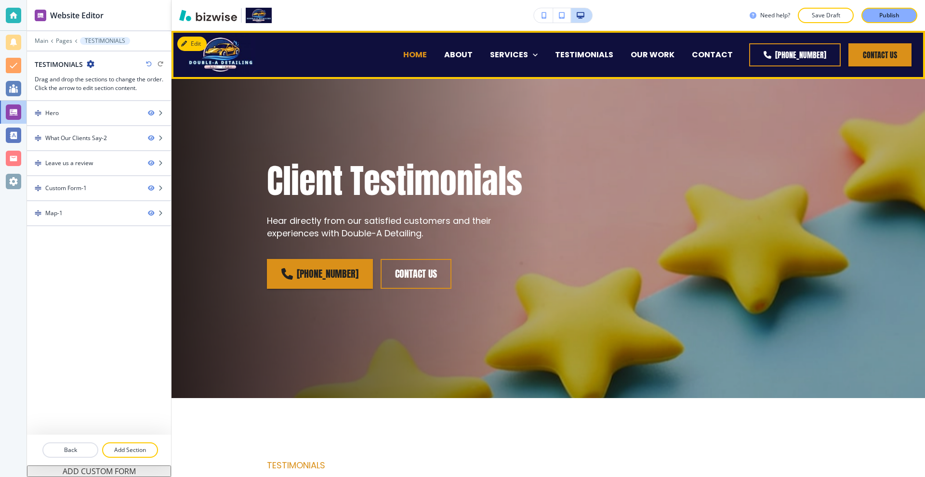
click at [427, 55] on p "HOME" at bounding box center [415, 54] width 24 height 11
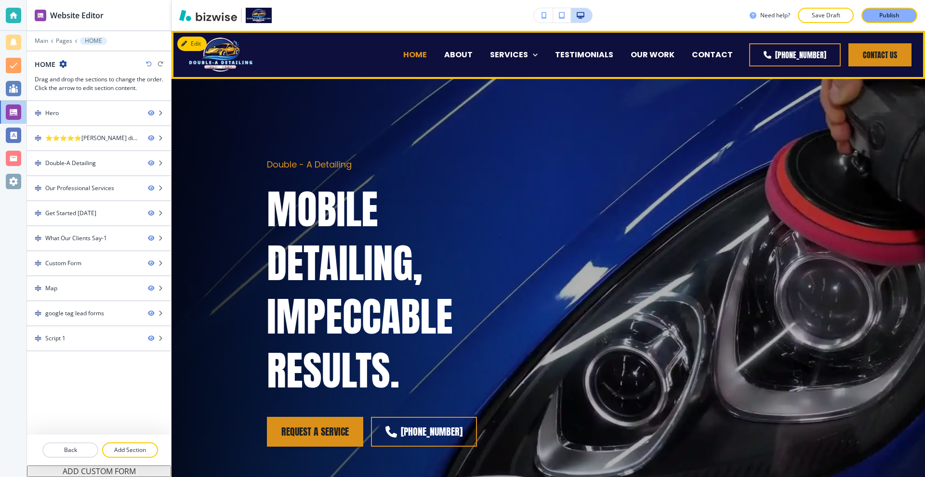
click at [421, 60] on p "HOME" at bounding box center [415, 54] width 24 height 11
click at [427, 53] on p "HOME" at bounding box center [415, 54] width 24 height 11
click at [427, 57] on p "HOME" at bounding box center [415, 54] width 24 height 11
click at [471, 52] on p "ABOUT" at bounding box center [458, 54] width 28 height 11
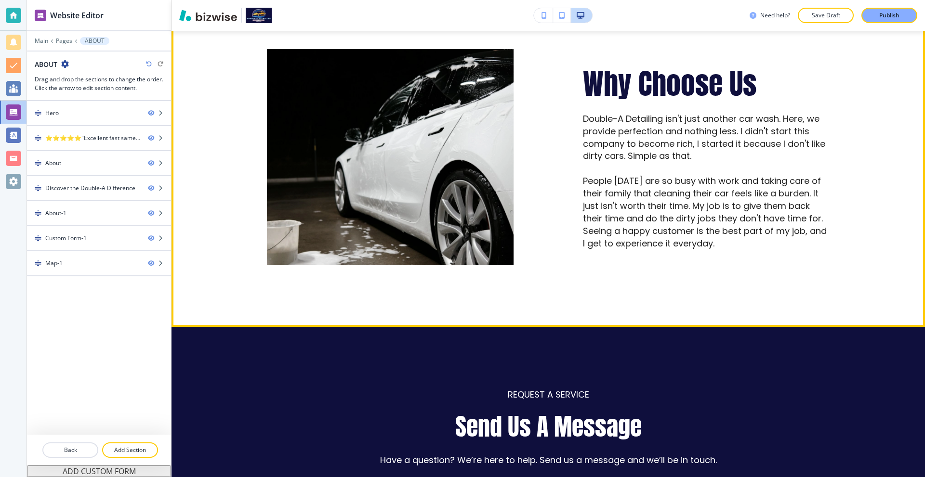
scroll to position [1059, 0]
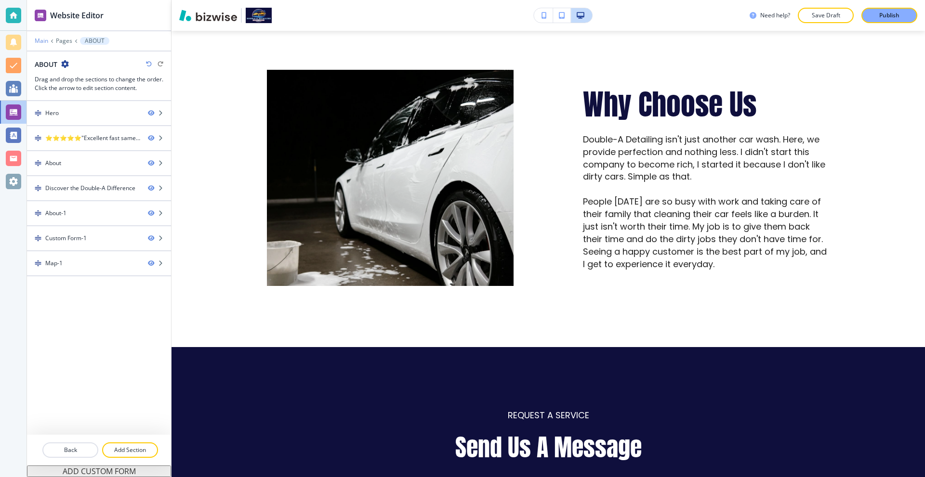
click at [43, 41] on p "Main" at bounding box center [41, 41] width 13 height 7
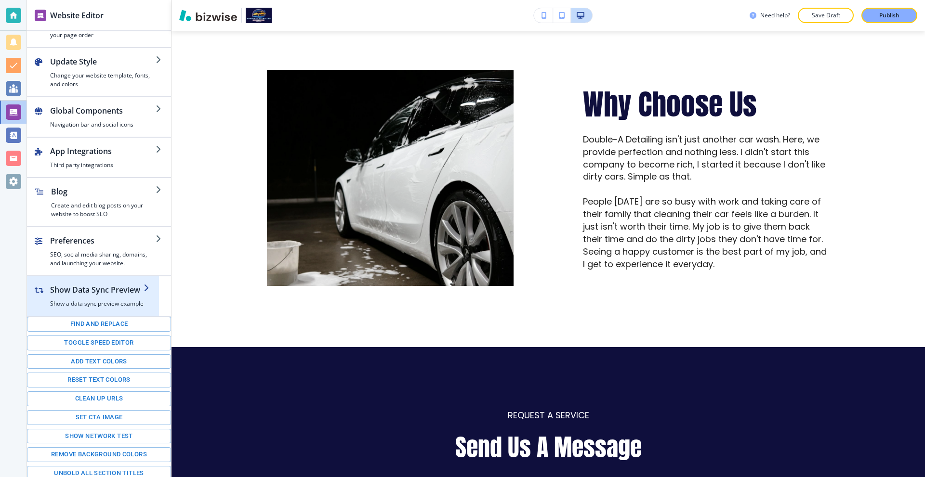
scroll to position [36, 0]
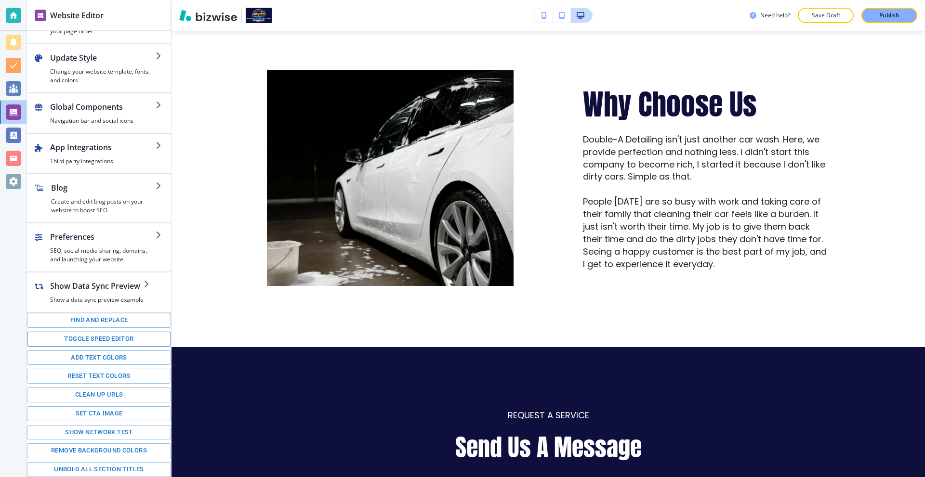
click at [123, 341] on button "Toggle speed editor" at bounding box center [99, 339] width 144 height 15
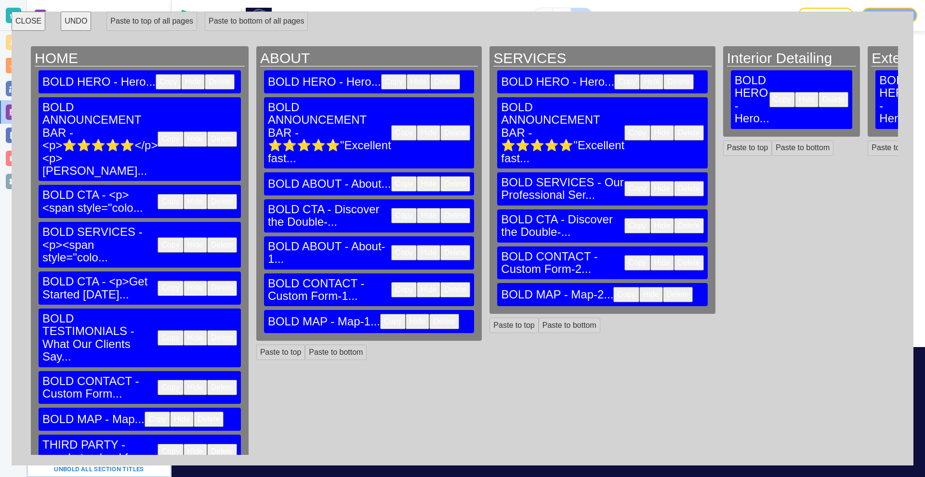
click at [391, 245] on button "Copy" at bounding box center [404, 252] width 26 height 15
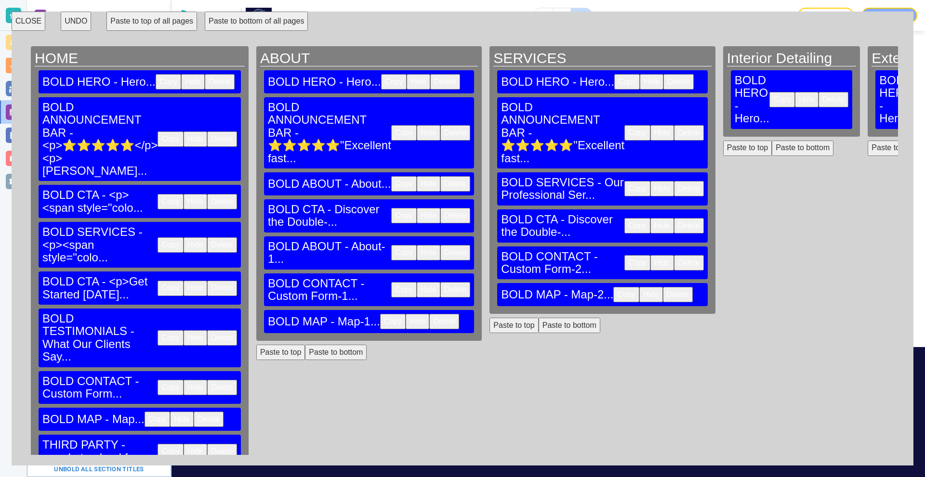
click at [771, 141] on button "Paste to bottom" at bounding box center [802, 148] width 62 height 15
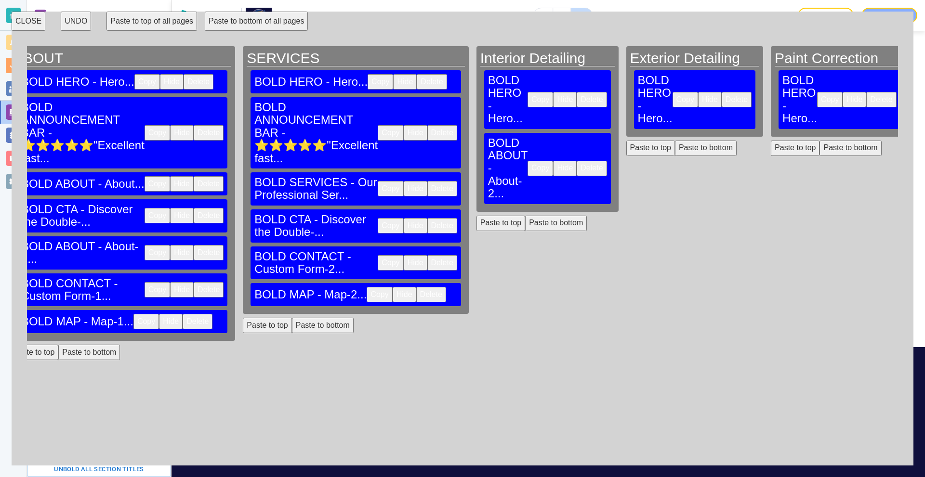
scroll to position [0, 248]
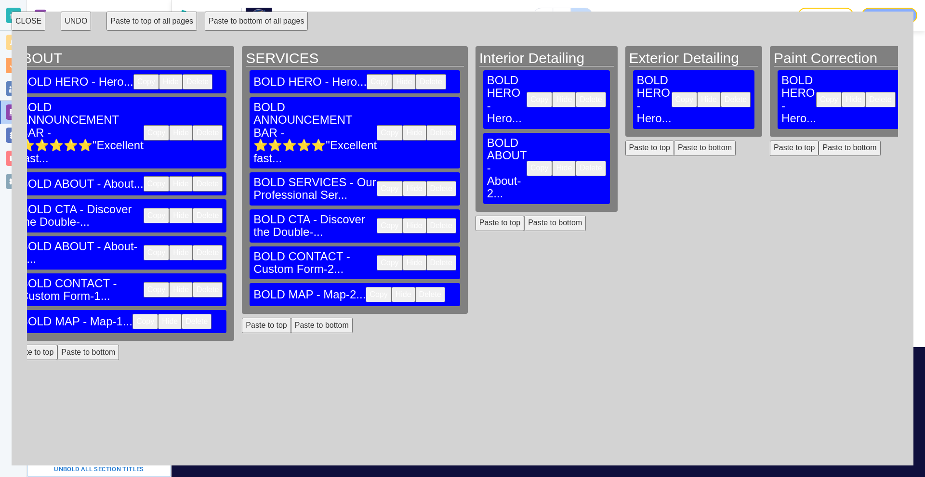
click at [674, 141] on button "Paste to bottom" at bounding box center [705, 148] width 62 height 15
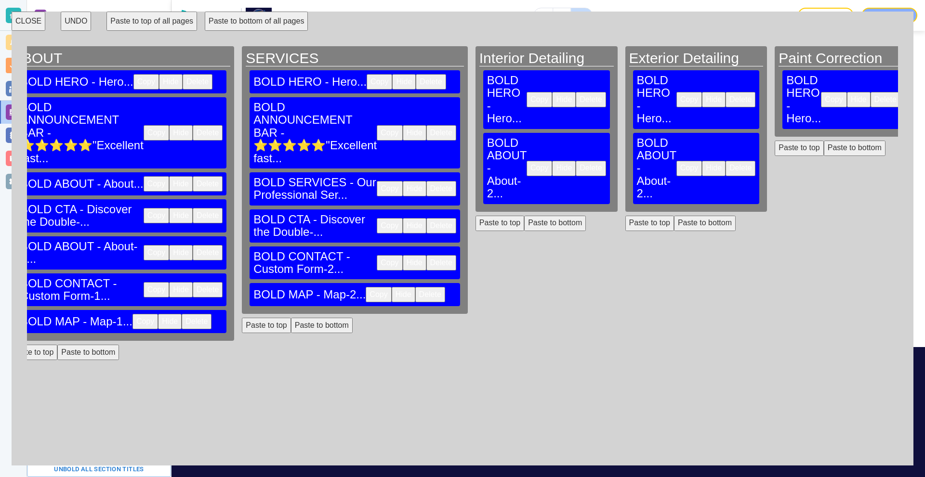
click at [823, 141] on button "Paste to bottom" at bounding box center [854, 148] width 62 height 15
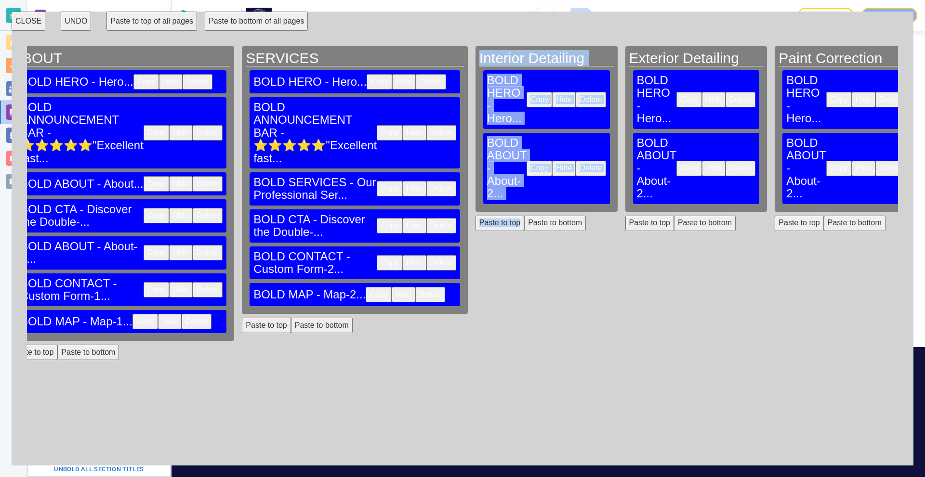
drag, startPoint x: 430, startPoint y: 432, endPoint x: 344, endPoint y: 422, distance: 86.8
click at [320, 422] on div "CLOSE UNDO Paste to top of all pages Paste to bottom of all pages HOME BOLD HER…" at bounding box center [462, 239] width 901 height 454
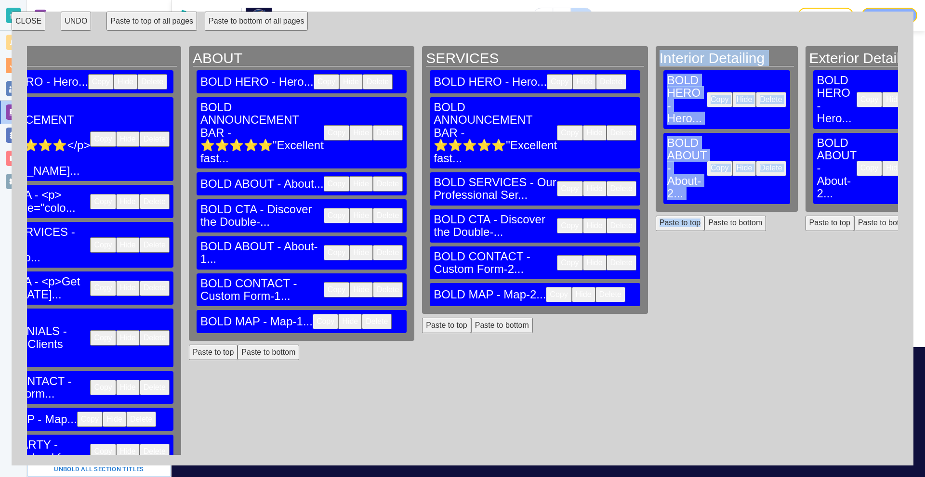
scroll to position [0, 32]
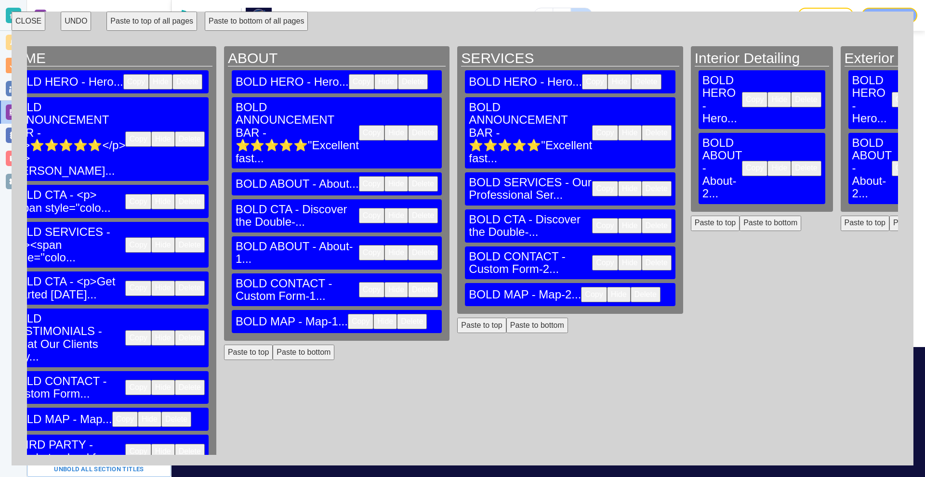
click at [359, 245] on button "Copy" at bounding box center [372, 252] width 26 height 15
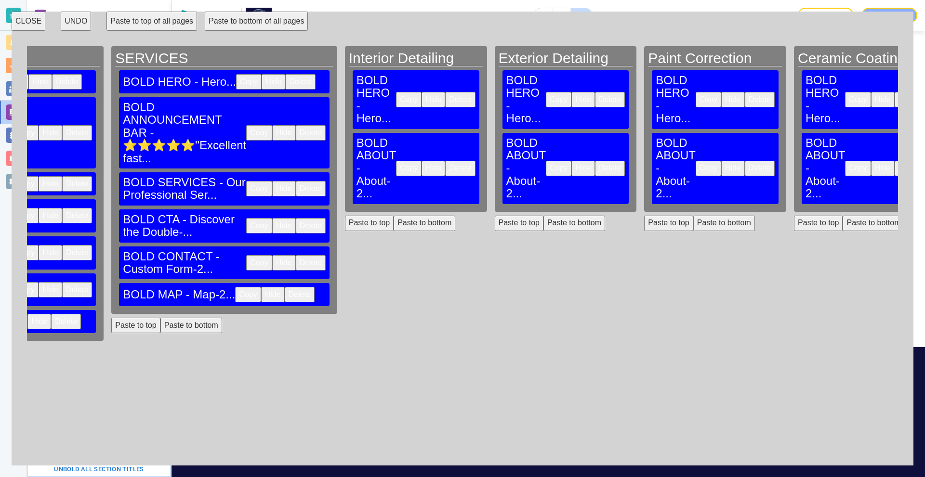
scroll to position [0, 413]
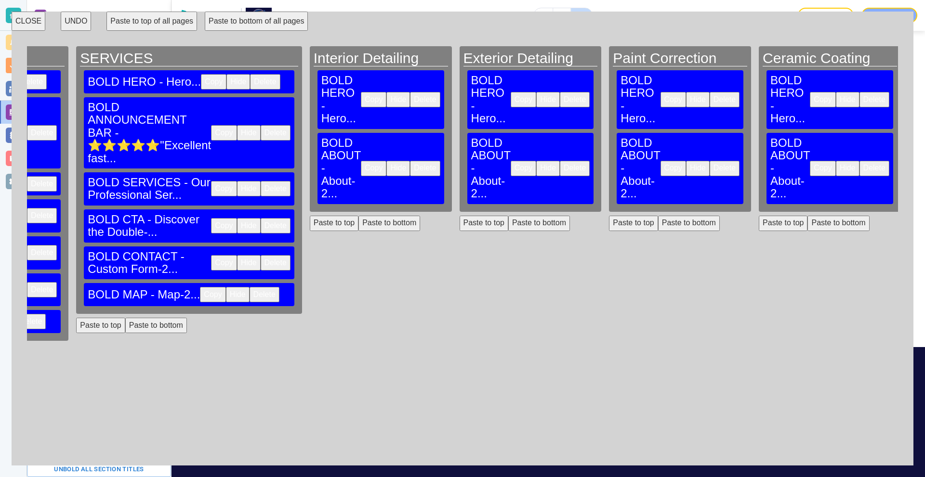
click at [358, 216] on button "Paste to bottom" at bounding box center [389, 223] width 62 height 15
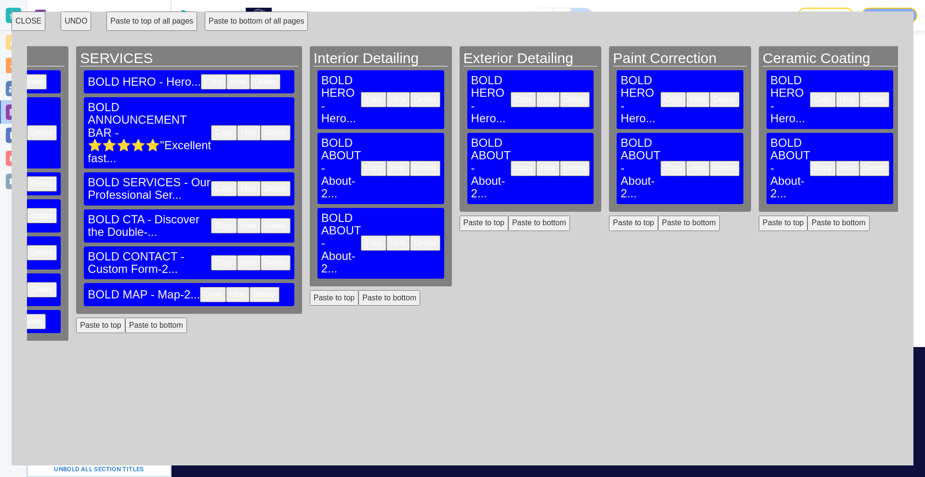
click at [508, 216] on button "Paste to bottom" at bounding box center [539, 223] width 62 height 15
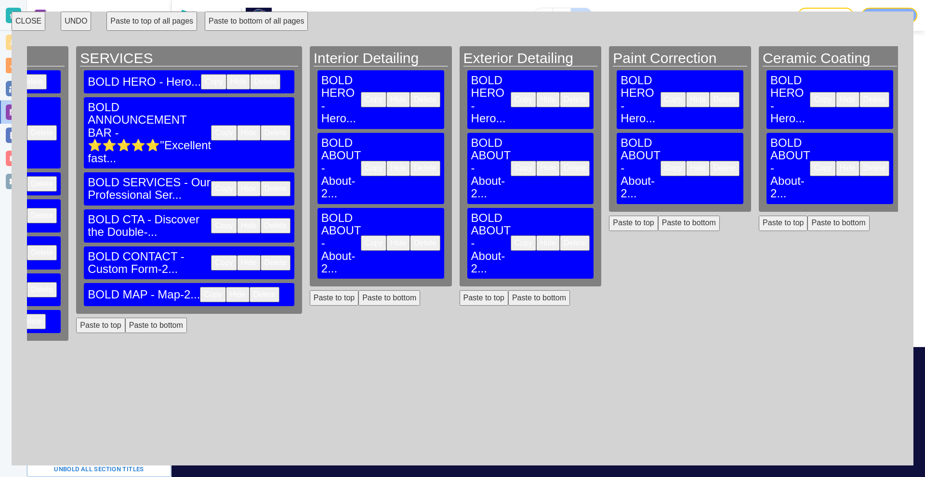
drag, startPoint x: 591, startPoint y: 178, endPoint x: 683, endPoint y: 181, distance: 92.0
click at [658, 216] on button "Paste to bottom" at bounding box center [689, 223] width 62 height 15
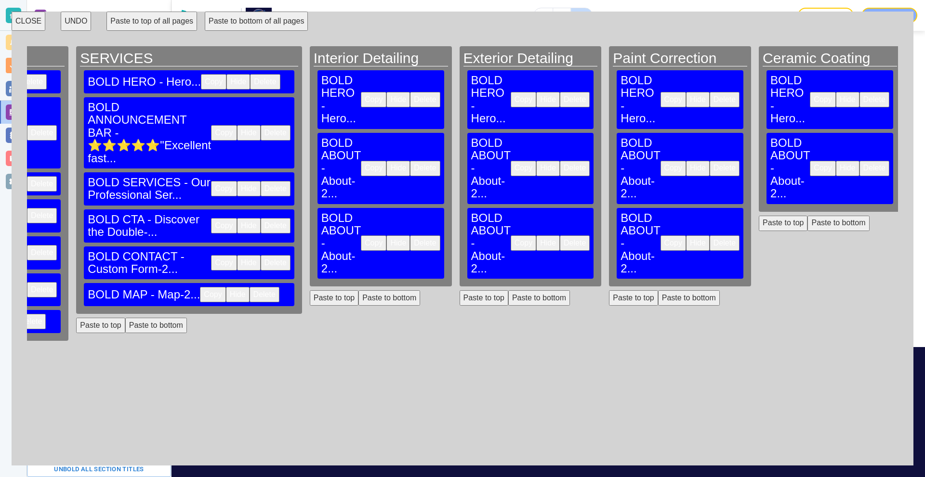
click at [807, 216] on button "Paste to bottom" at bounding box center [838, 223] width 62 height 15
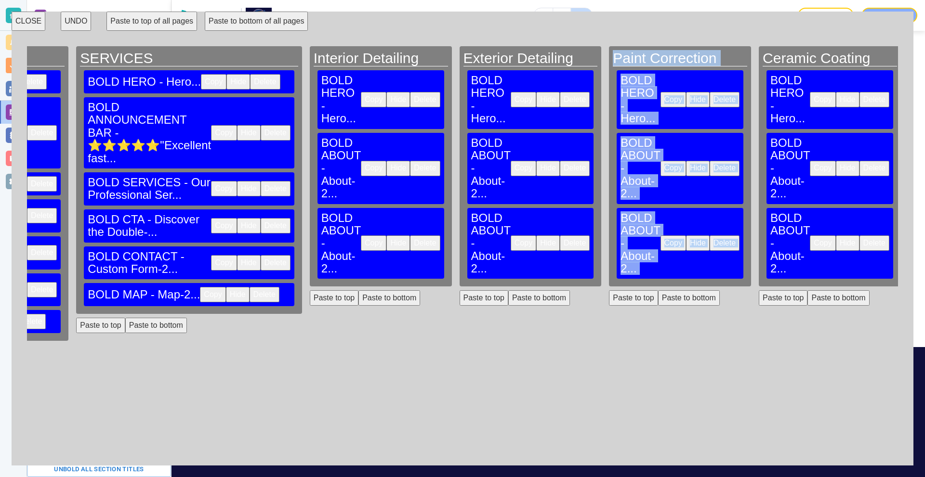
drag, startPoint x: 514, startPoint y: 424, endPoint x: 508, endPoint y: 430, distance: 8.5
click at [508, 428] on div "HOME BOLD HERO - Hero... Copy Hide Delete BOLD ANNOUNCEMENT BAR - <p>⭐⭐⭐⭐⭐</p><…" at bounding box center [462, 250] width 871 height 409
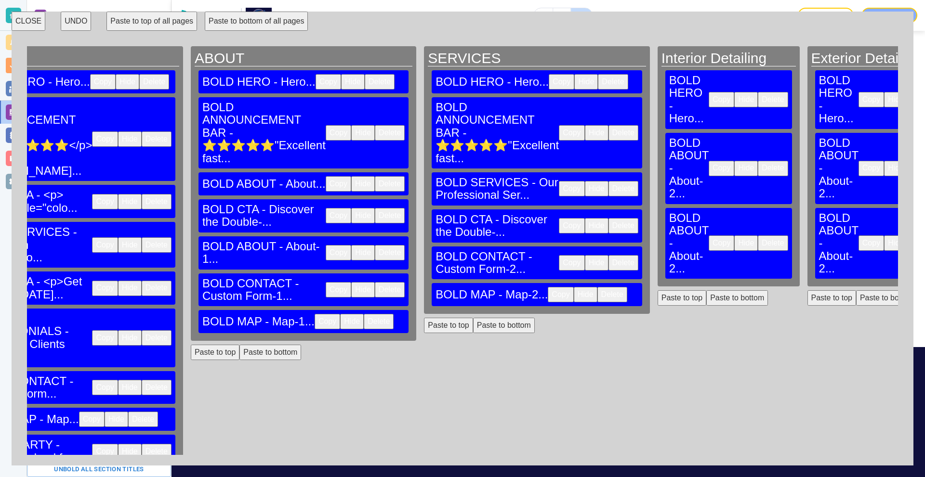
scroll to position [0, 0]
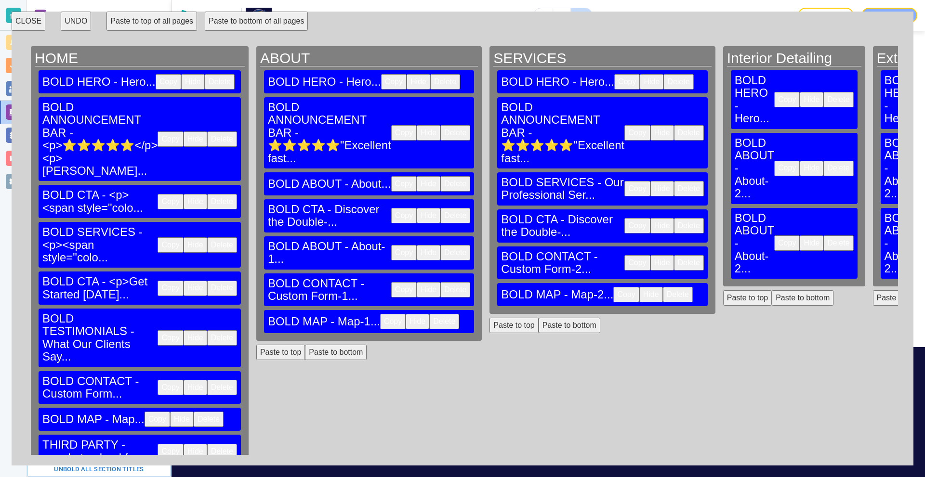
click at [380, 314] on button "Copy" at bounding box center [393, 321] width 26 height 15
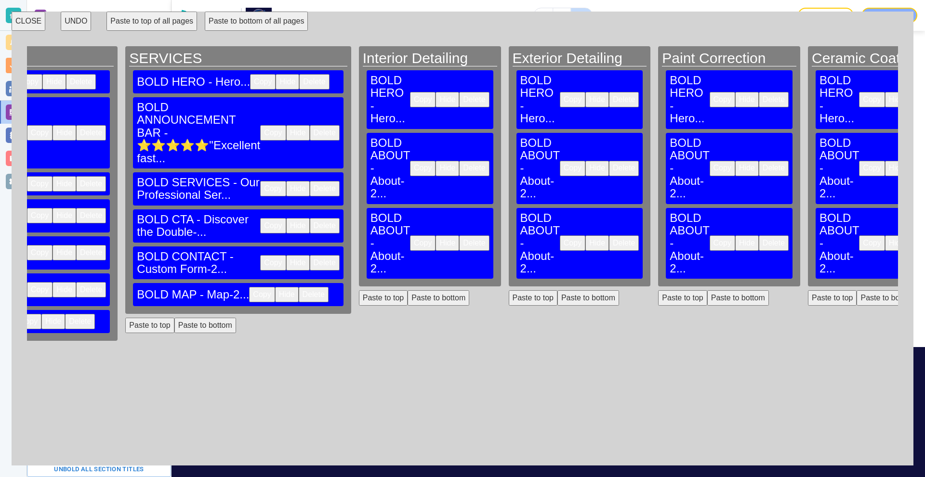
scroll to position [0, 362]
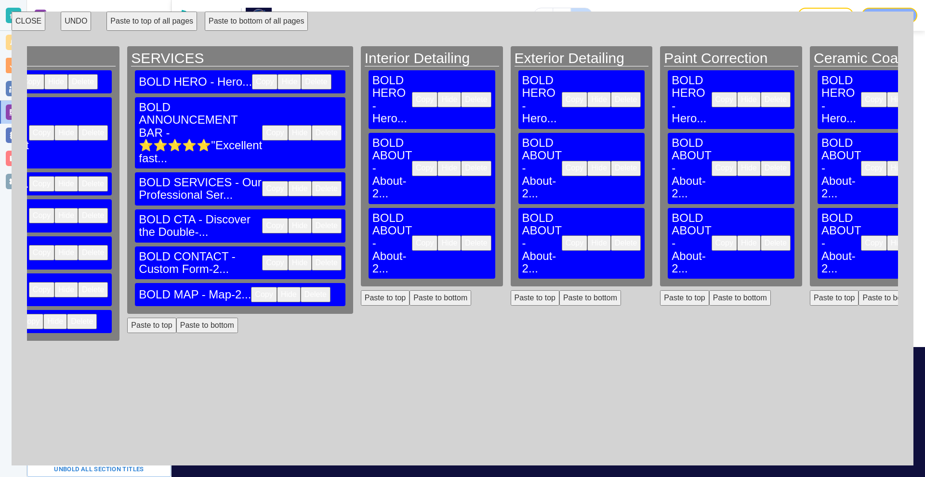
click at [409, 290] on button "Paste to bottom" at bounding box center [440, 297] width 62 height 15
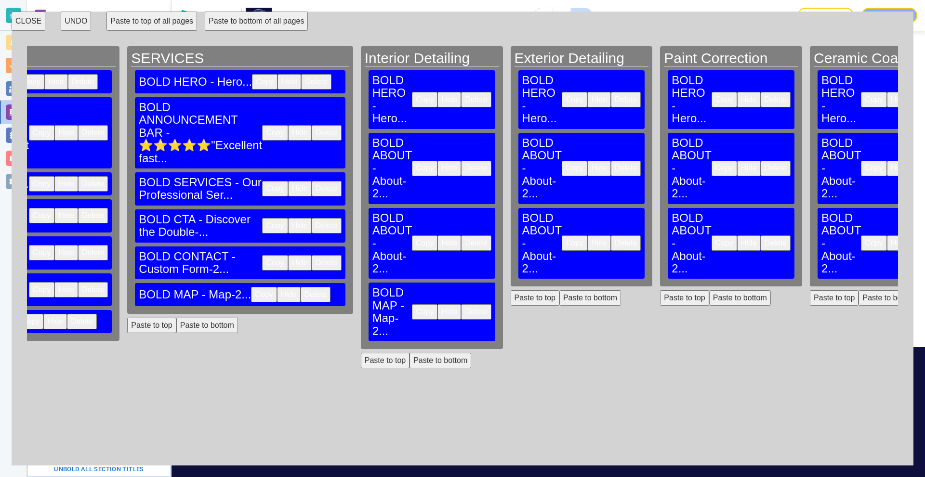
drag, startPoint x: 517, startPoint y: 232, endPoint x: 604, endPoint y: 235, distance: 87.2
click at [559, 290] on button "Paste to bottom" at bounding box center [590, 297] width 62 height 15
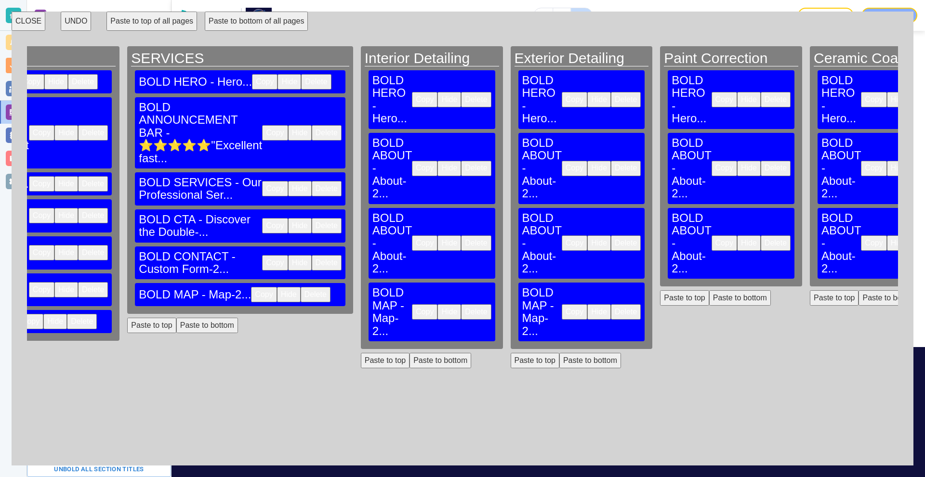
click at [709, 290] on button "Paste to bottom" at bounding box center [740, 297] width 62 height 15
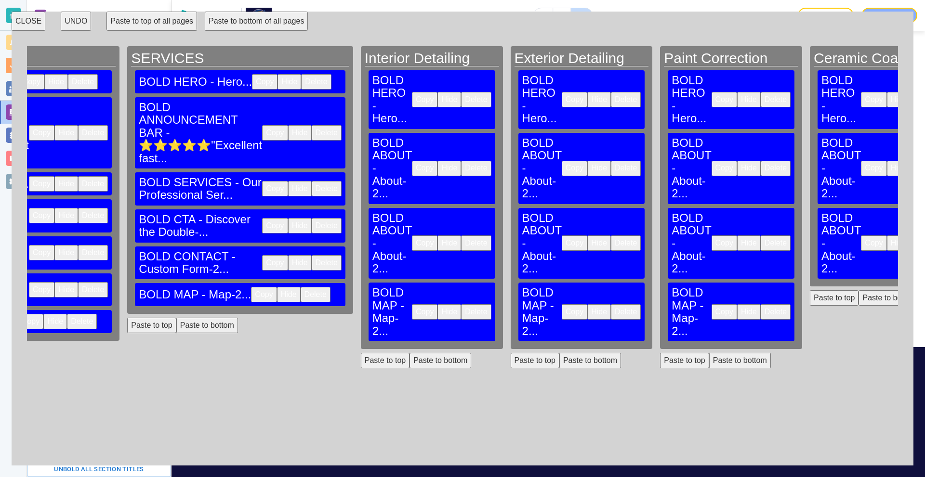
click at [858, 290] on button "Paste to bottom" at bounding box center [889, 297] width 62 height 15
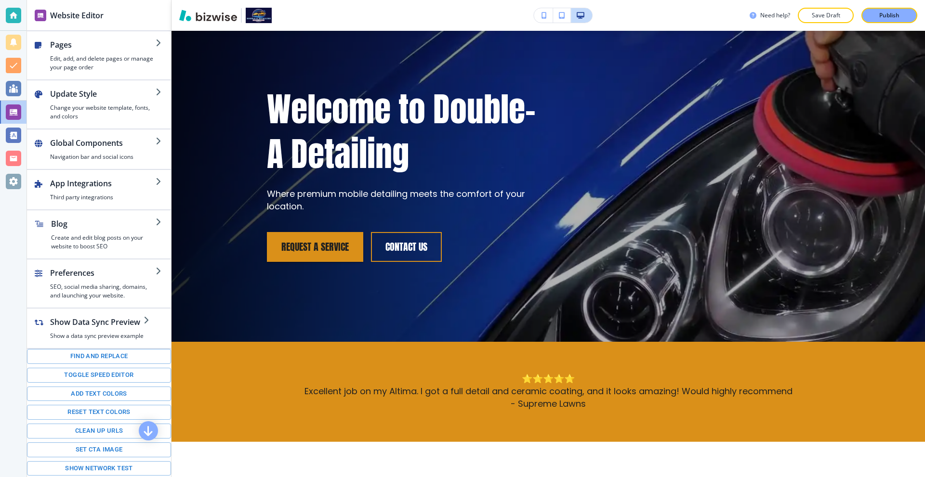
scroll to position [0, 0]
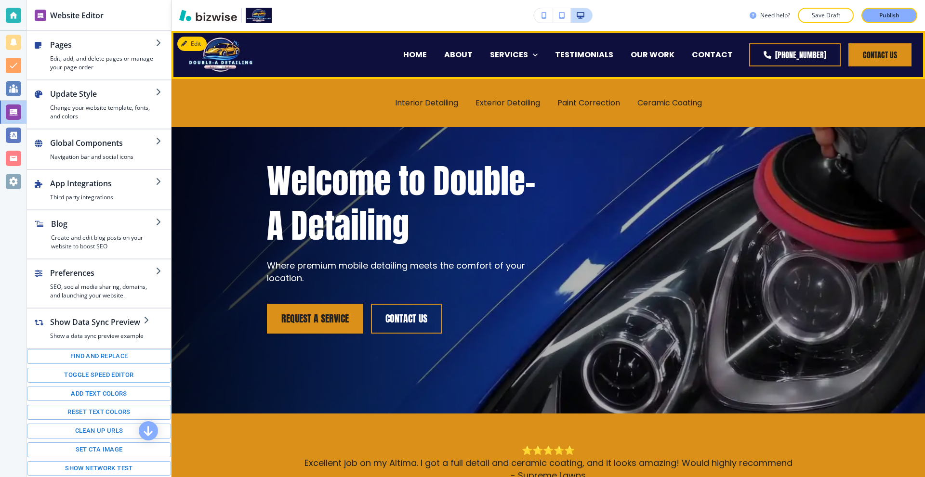
click at [439, 97] on div "Interior Detailing" at bounding box center [426, 103] width 80 height 39
click at [436, 105] on p "Interior Detailing" at bounding box center [426, 102] width 63 height 11
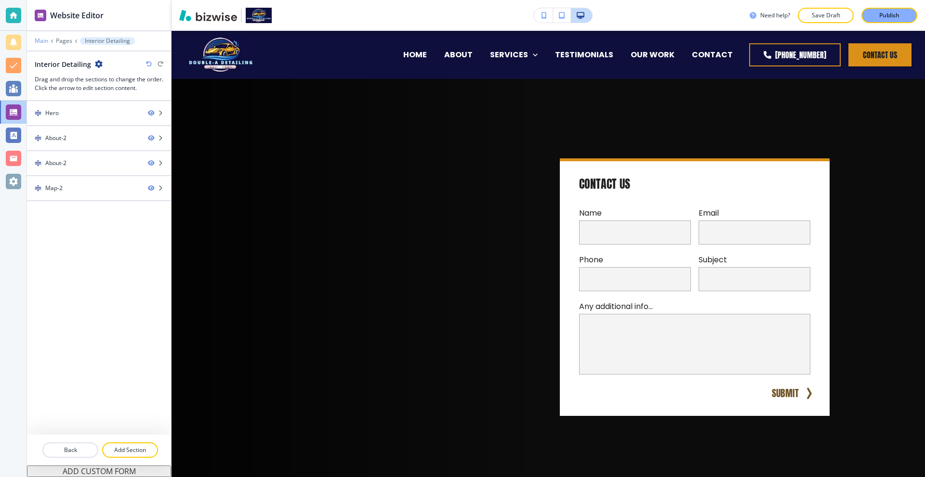
click at [40, 38] on p "Main" at bounding box center [41, 41] width 13 height 7
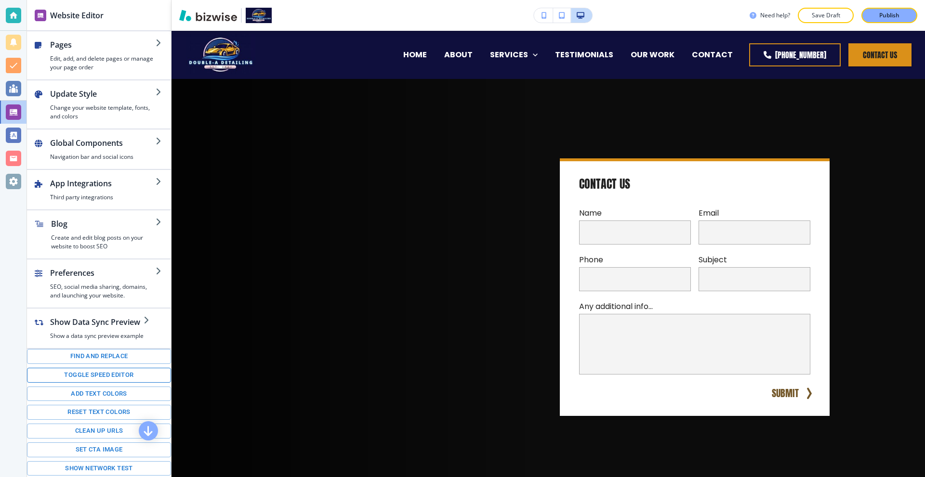
click at [122, 378] on button "Toggle speed editor" at bounding box center [99, 375] width 144 height 15
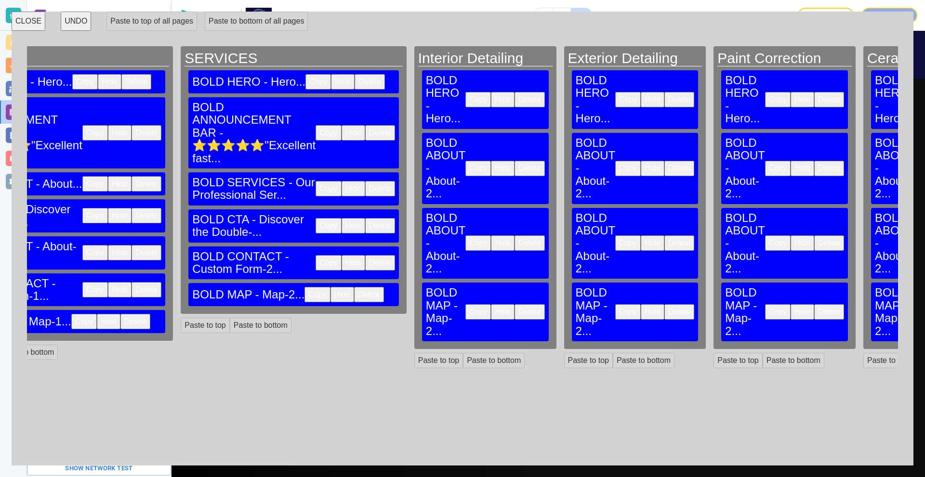
scroll to position [0, 311]
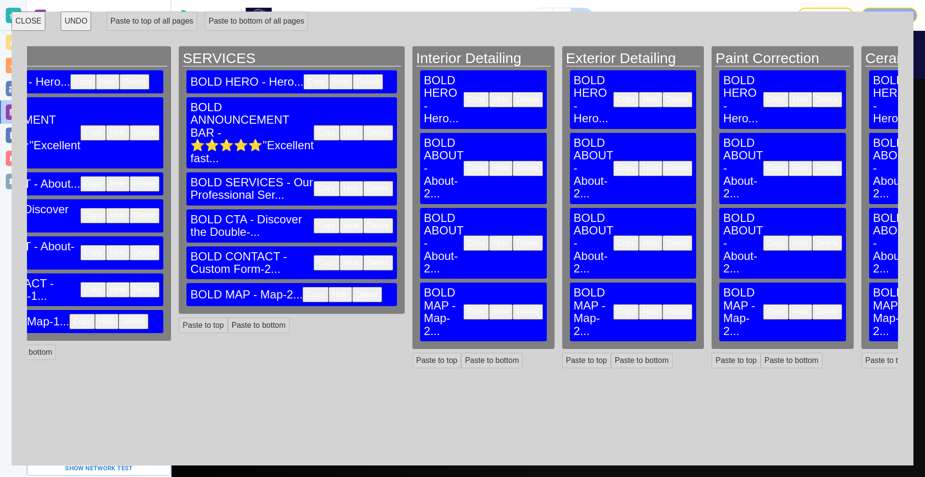
click at [512, 161] on button "Delete" at bounding box center [527, 168] width 30 height 15
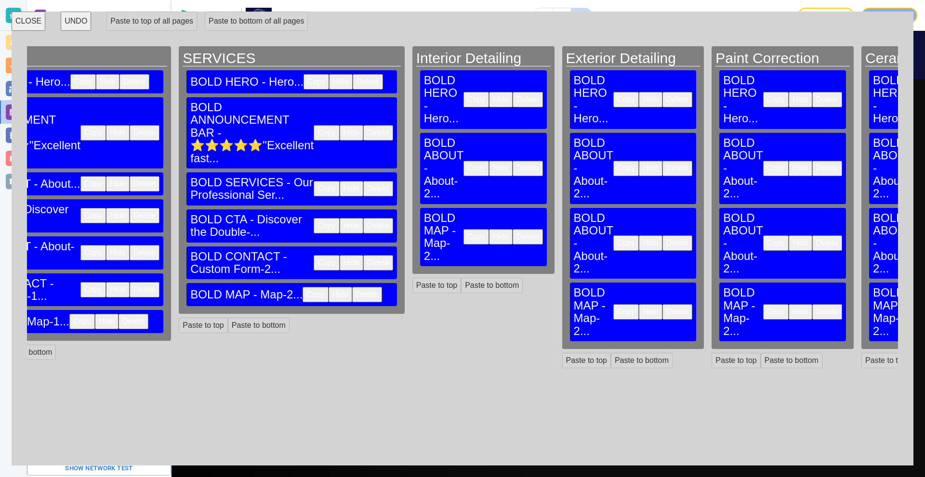
click at [662, 161] on button "Delete" at bounding box center [677, 168] width 30 height 15
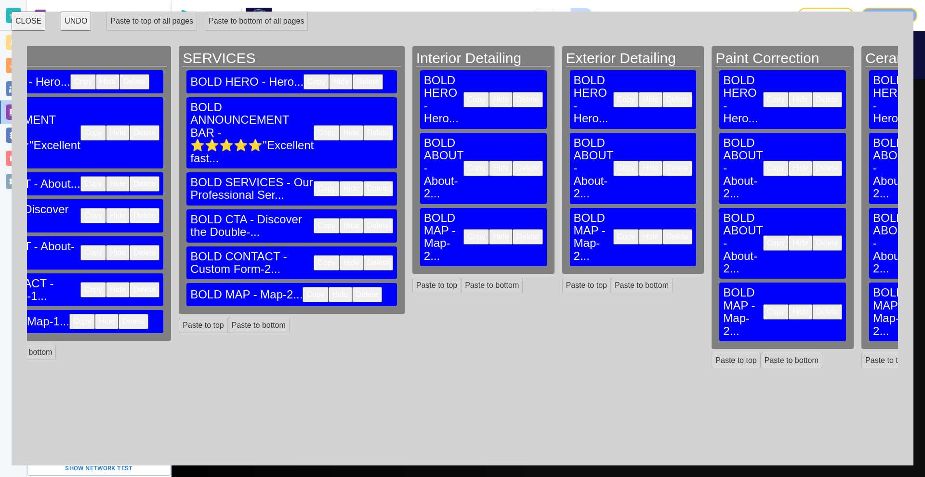
drag, startPoint x: 717, startPoint y: 130, endPoint x: 792, endPoint y: 134, distance: 74.7
click at [812, 161] on button "Delete" at bounding box center [827, 168] width 30 height 15
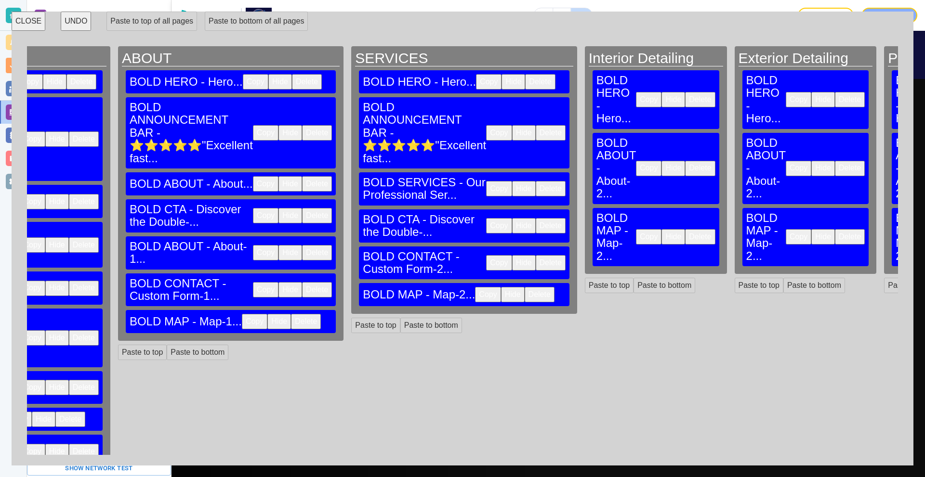
scroll to position [0, 0]
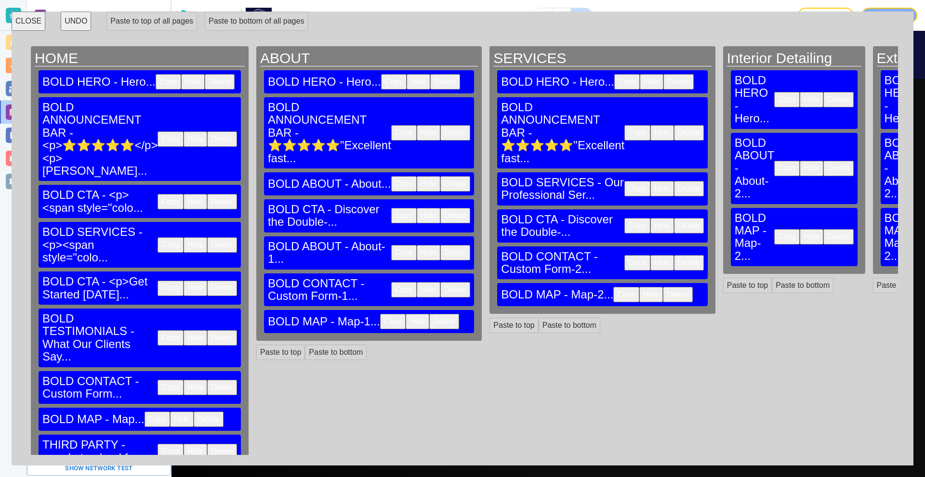
click at [391, 245] on button "Copy" at bounding box center [404, 252] width 26 height 15
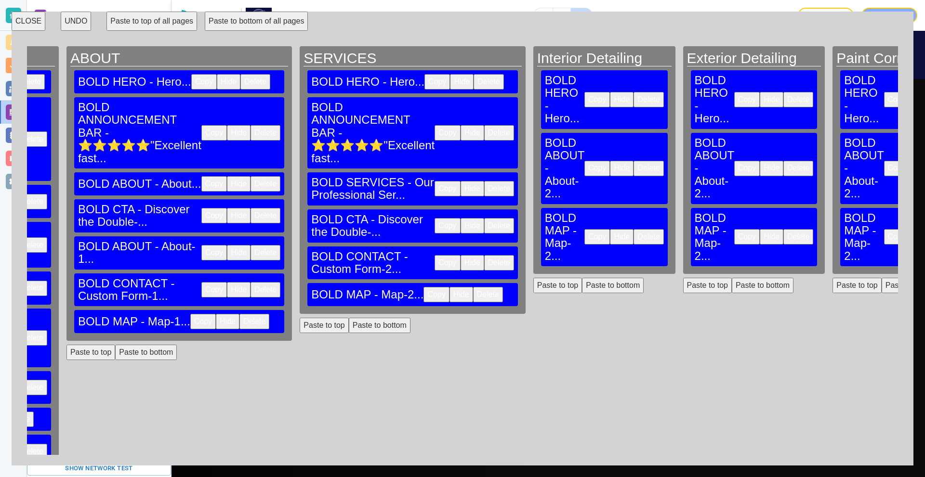
scroll to position [0, 209]
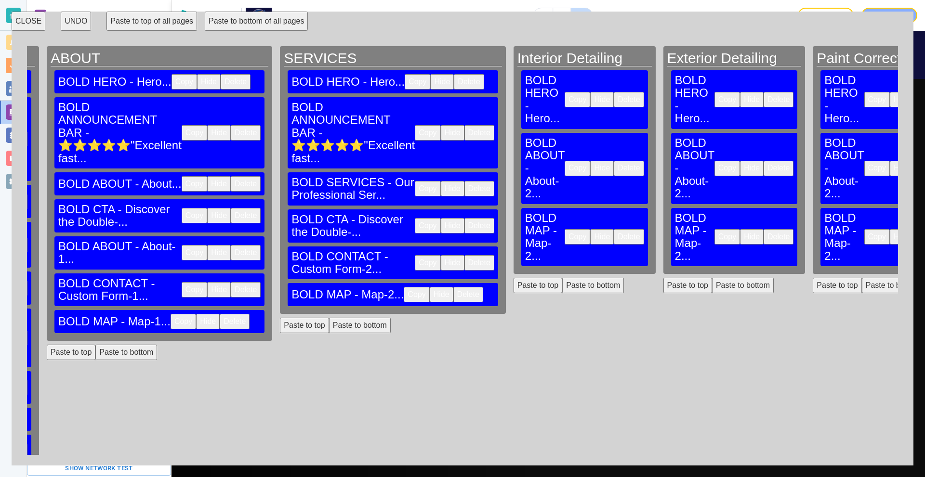
click at [562, 278] on button "Paste to bottom" at bounding box center [593, 285] width 62 height 15
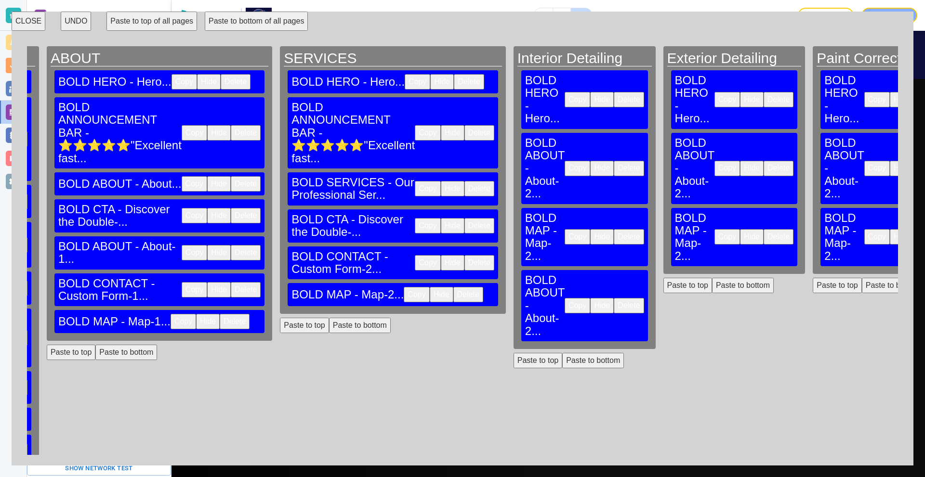
click at [712, 278] on button "Paste to bottom" at bounding box center [743, 285] width 62 height 15
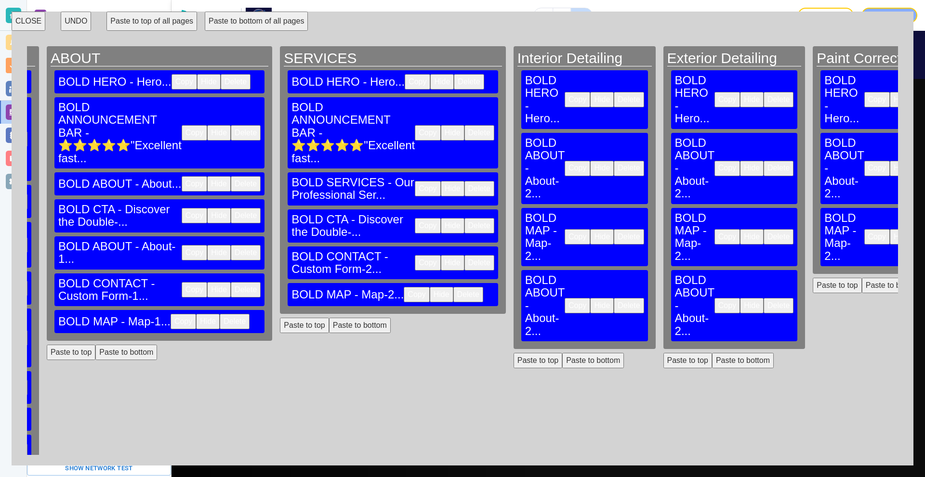
click at [861, 278] on button "Paste to bottom" at bounding box center [892, 285] width 62 height 15
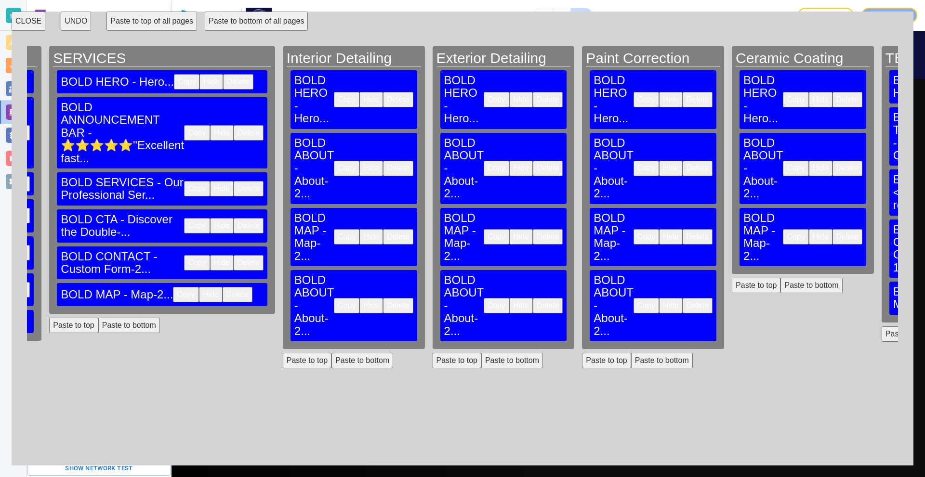
scroll to position [0, 455]
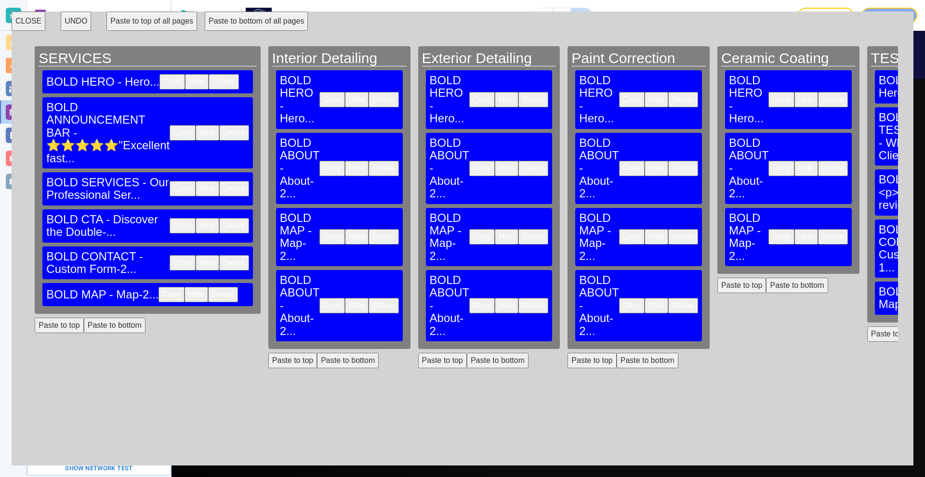
click at [766, 278] on button "Paste to bottom" at bounding box center [797, 285] width 62 height 15
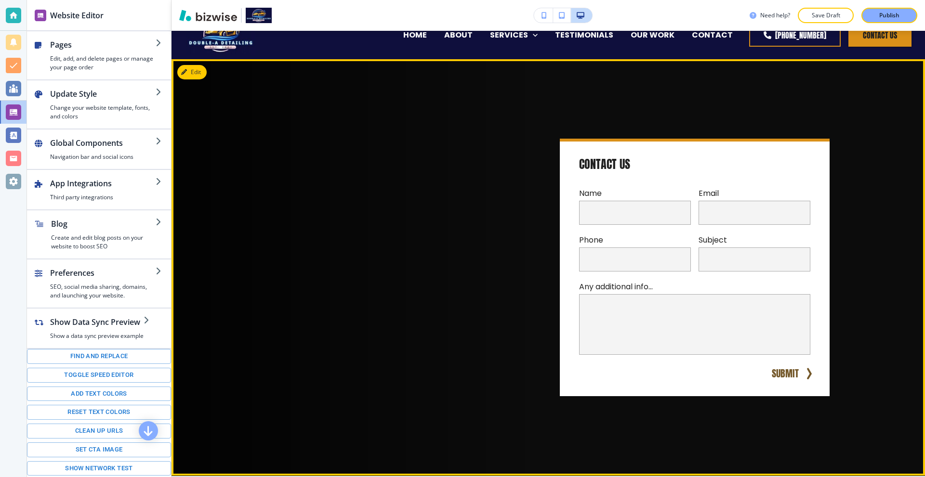
scroll to position [0, 0]
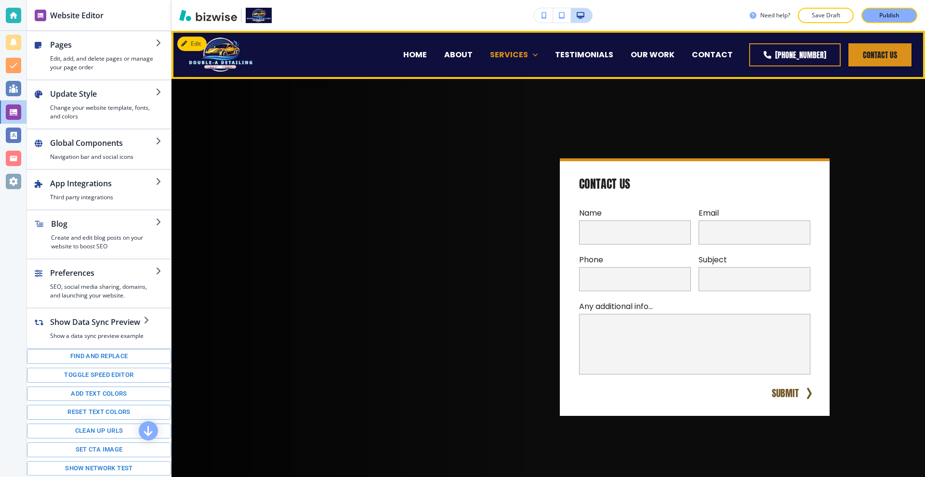
click at [518, 55] on p "SERVICES" at bounding box center [509, 54] width 38 height 11
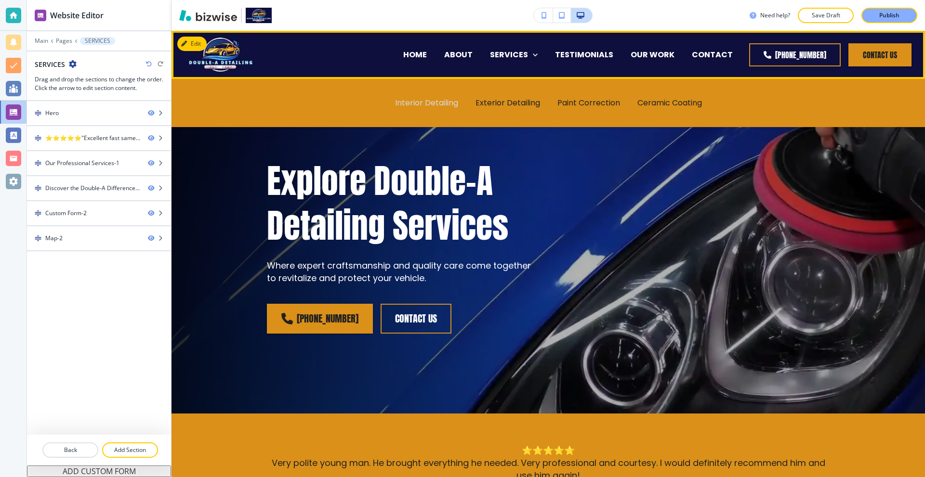
click at [437, 100] on p "Interior Detailing" at bounding box center [426, 102] width 63 height 11
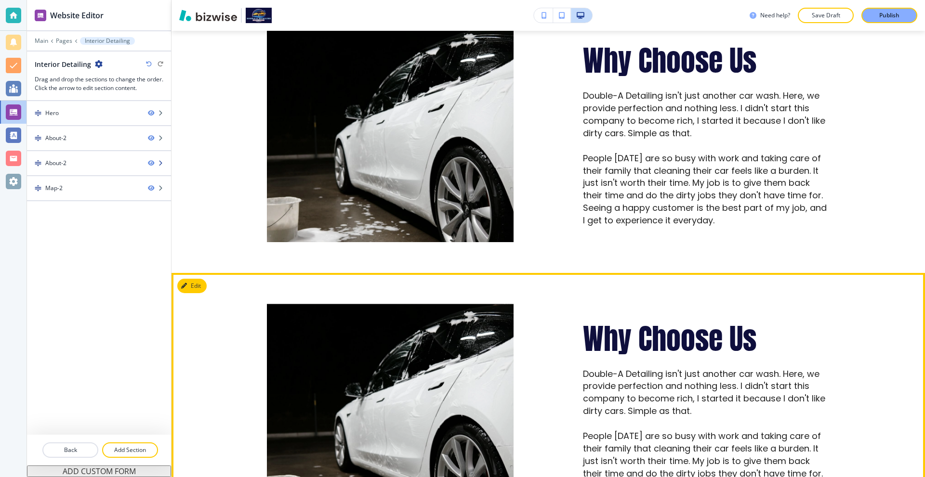
scroll to position [530, 0]
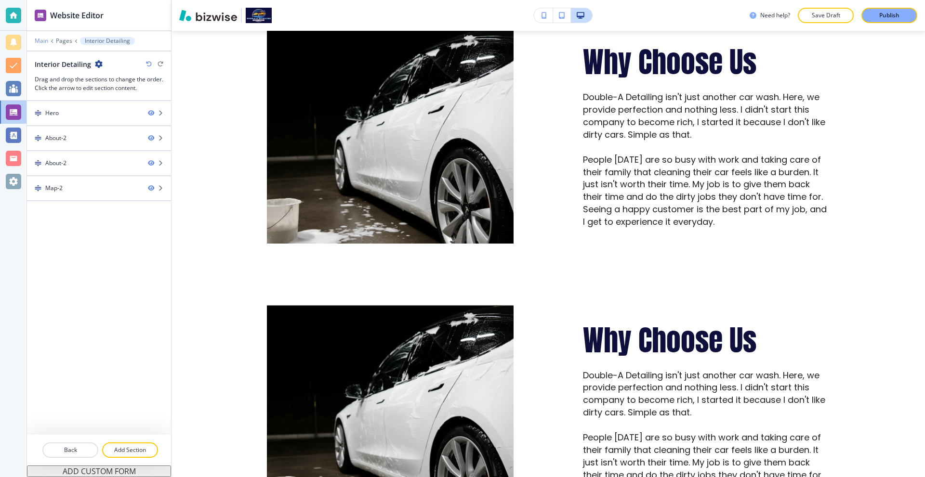
click at [45, 40] on p "Main" at bounding box center [41, 41] width 13 height 7
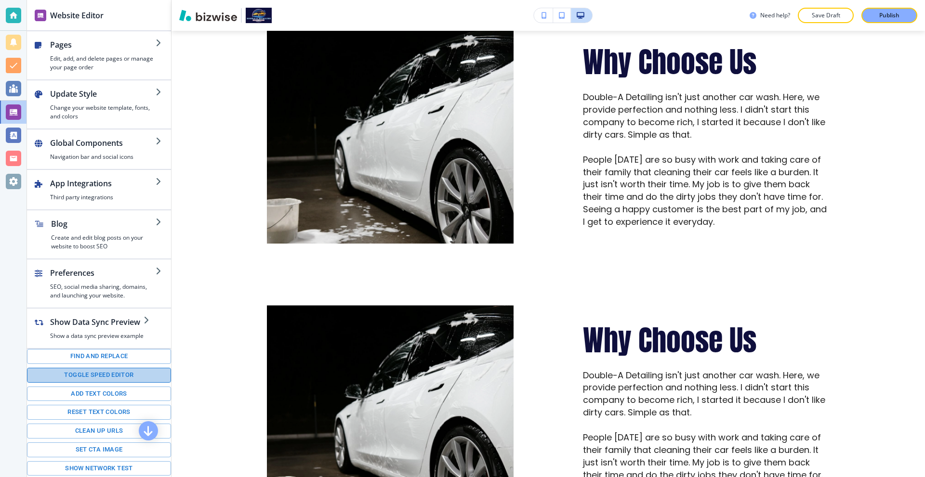
click at [99, 375] on button "Toggle speed editor" at bounding box center [99, 375] width 144 height 15
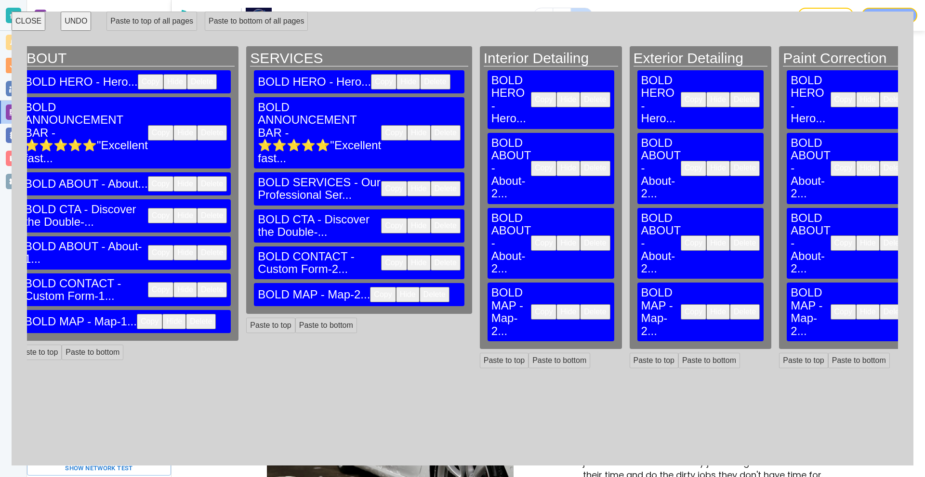
scroll to position [0, 320]
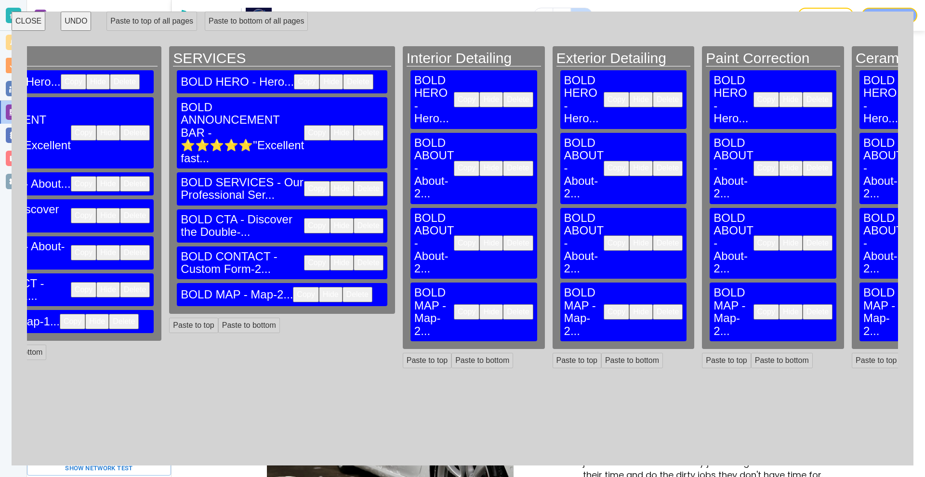
click at [503, 235] on button "Delete" at bounding box center [518, 242] width 30 height 15
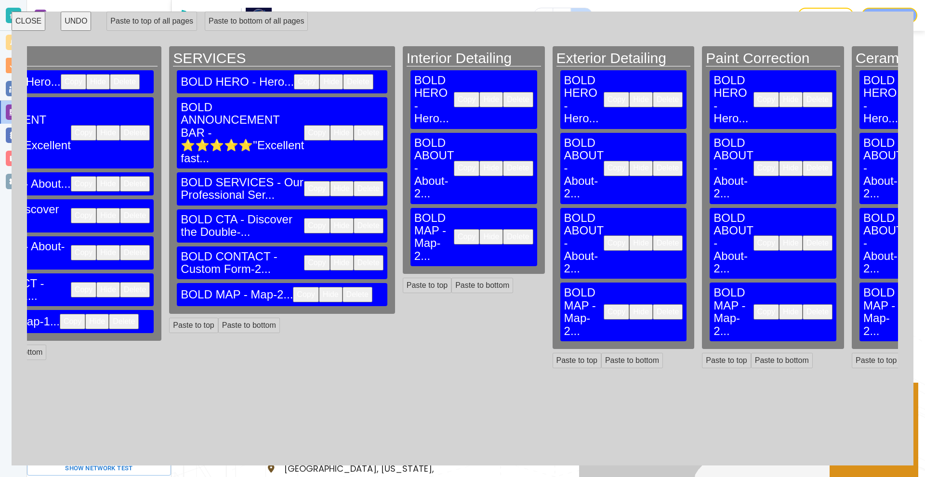
click at [652, 235] on button "Delete" at bounding box center [667, 242] width 30 height 15
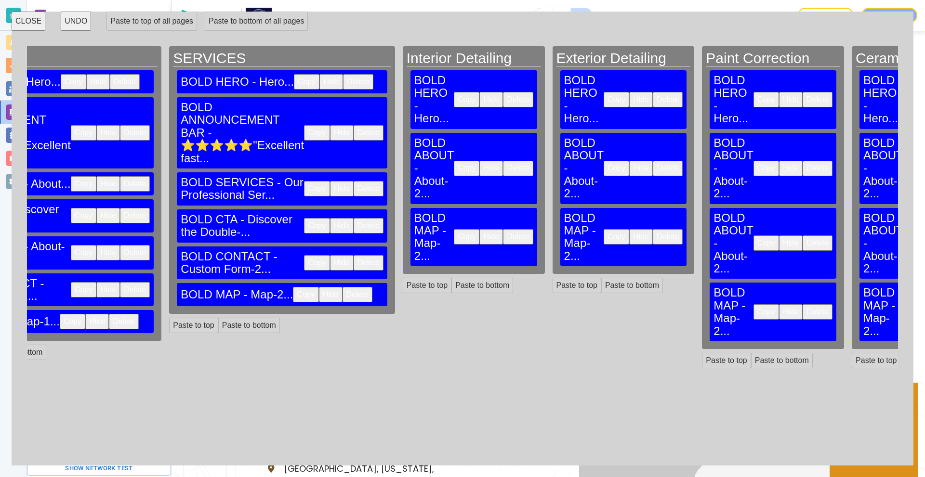
click at [802, 235] on button "Delete" at bounding box center [817, 242] width 30 height 15
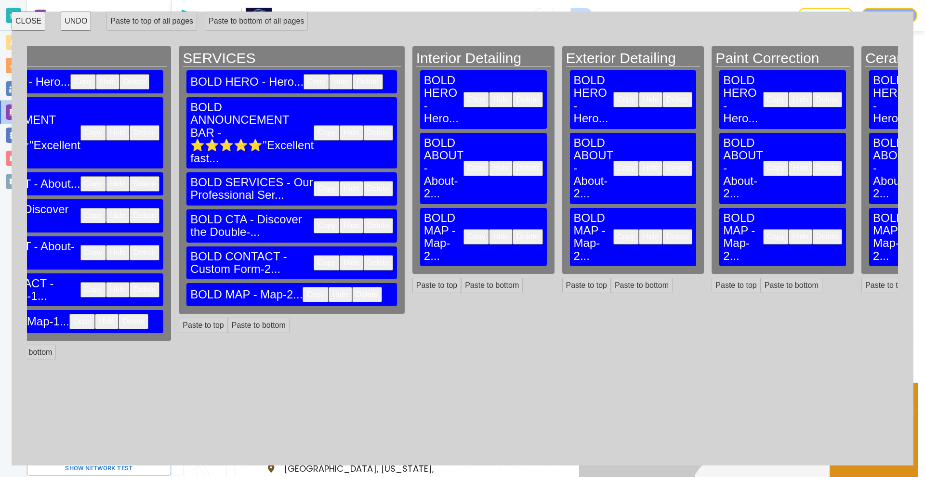
scroll to position [0, 0]
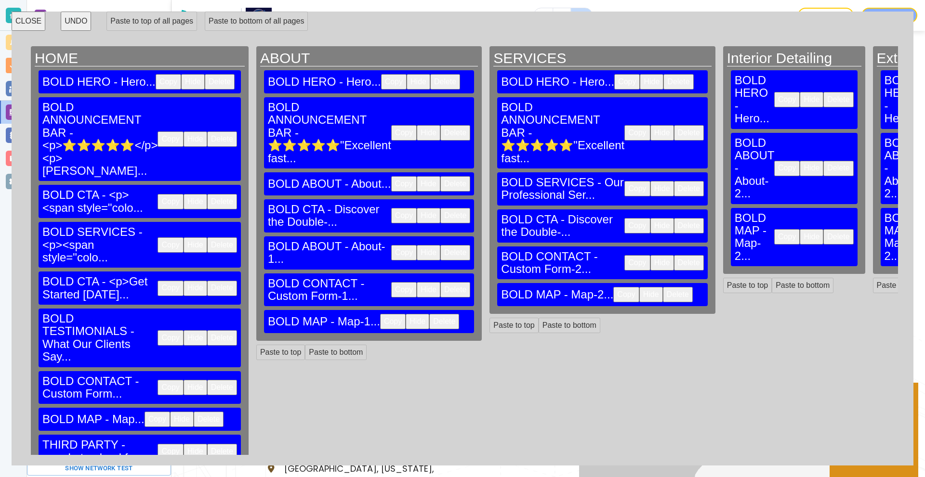
click at [306, 203] on h3 "BOLD CTA - Discover the Double-..." at bounding box center [329, 216] width 123 height 26
click at [391, 208] on button "Copy" at bounding box center [404, 215] width 26 height 15
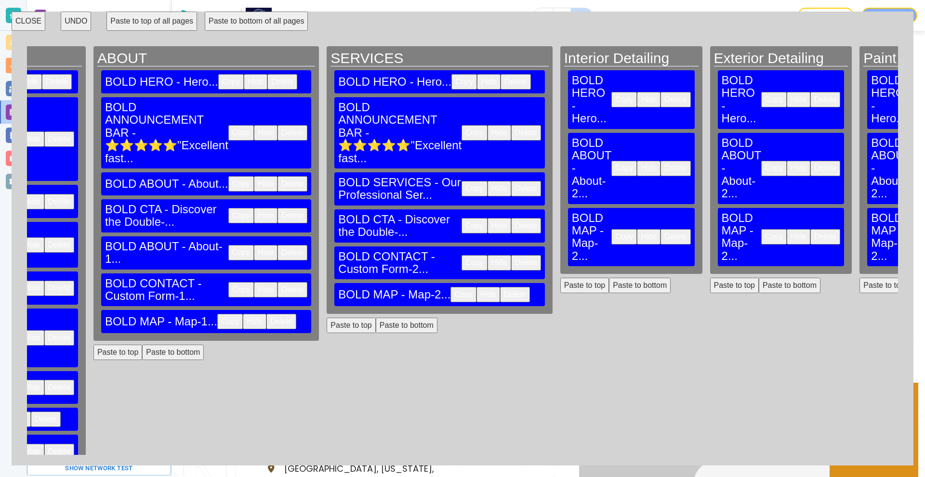
scroll to position [0, 242]
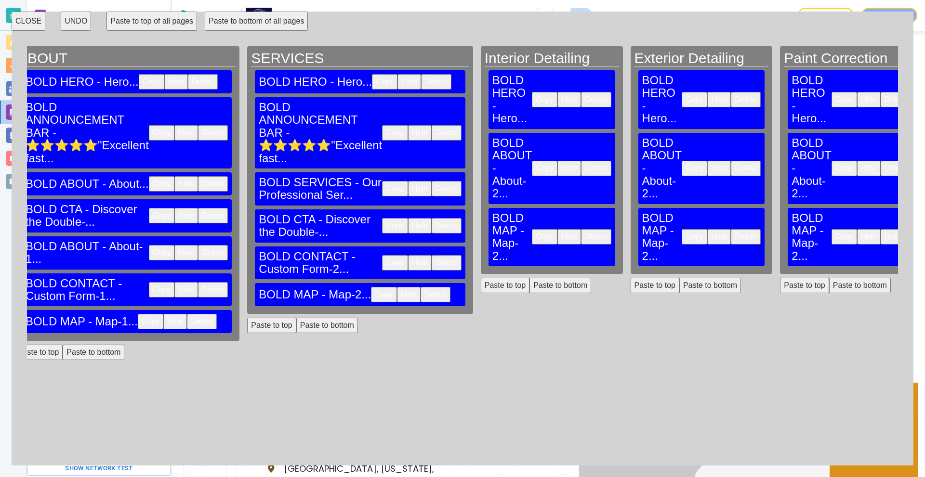
click at [529, 278] on button "Paste to bottom" at bounding box center [560, 285] width 62 height 15
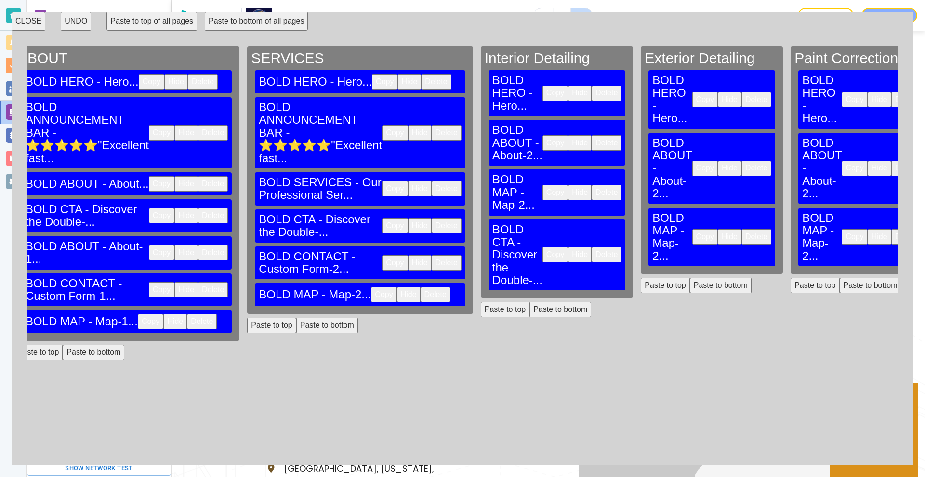
drag, startPoint x: 627, startPoint y: 227, endPoint x: 726, endPoint y: 229, distance: 98.7
click at [690, 278] on button "Paste to bottom" at bounding box center [721, 285] width 62 height 15
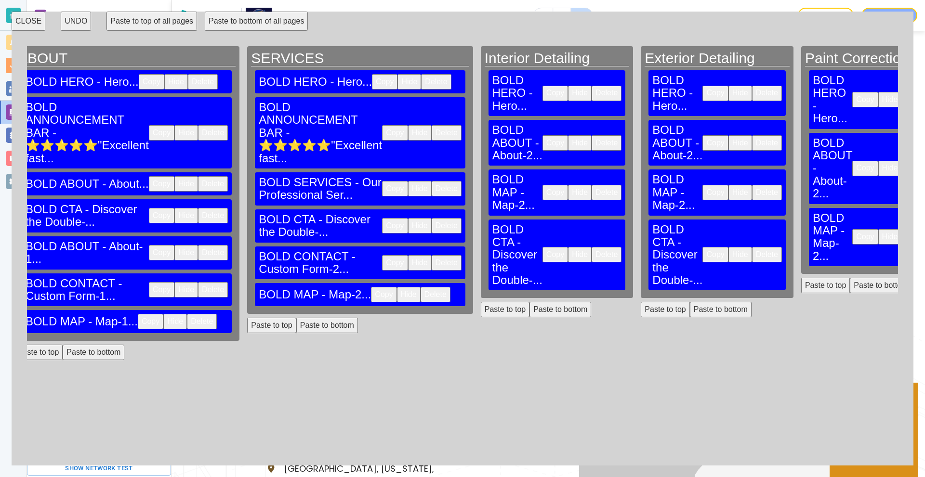
click at [849, 278] on button "Paste to bottom" at bounding box center [880, 285] width 62 height 15
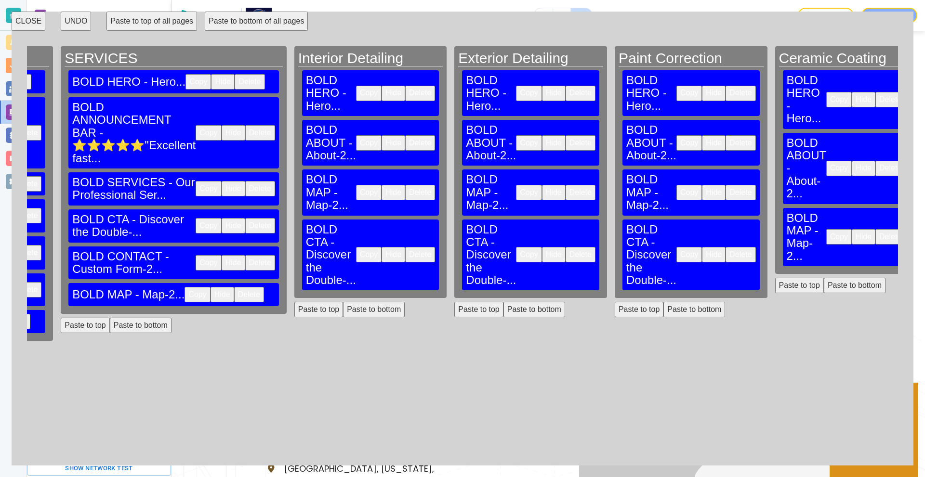
scroll to position [0, 447]
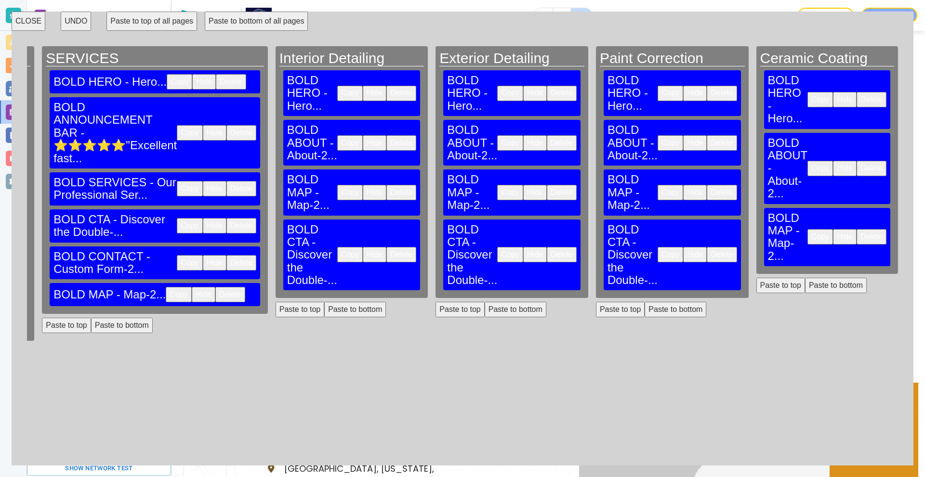
click at [805, 278] on button "Paste to bottom" at bounding box center [836, 285] width 62 height 15
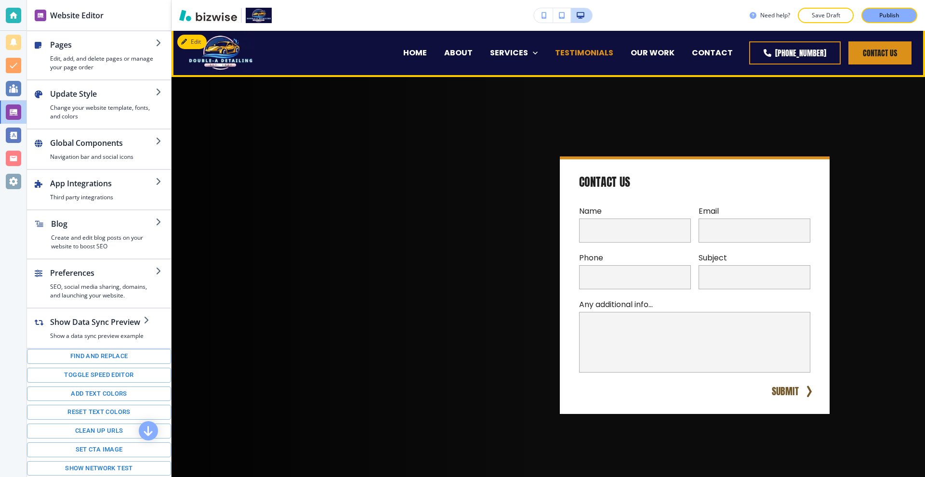
scroll to position [0, 0]
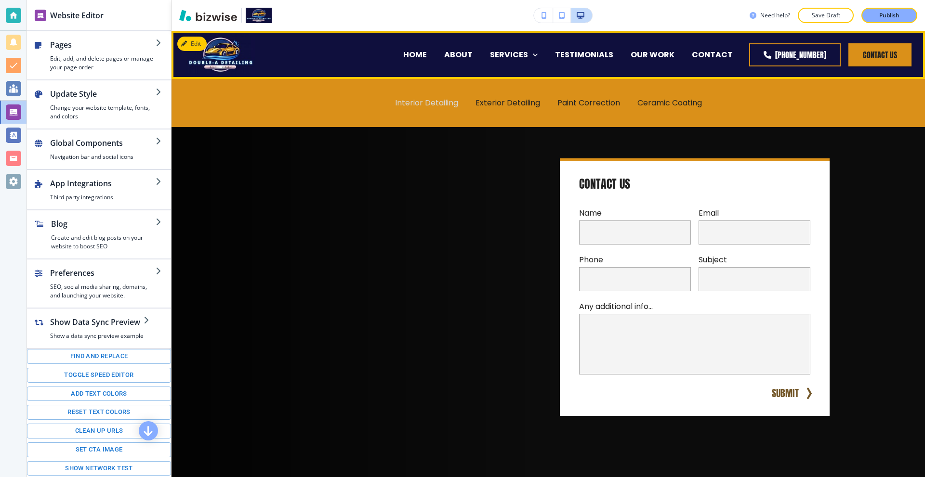
click at [419, 99] on p "Interior Detailing" at bounding box center [426, 102] width 63 height 11
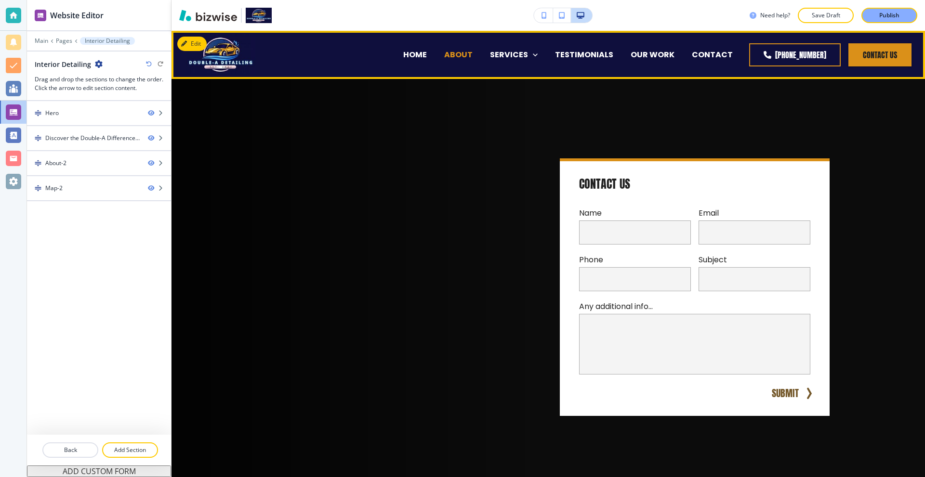
click at [464, 60] on p "ABOUT" at bounding box center [458, 54] width 28 height 11
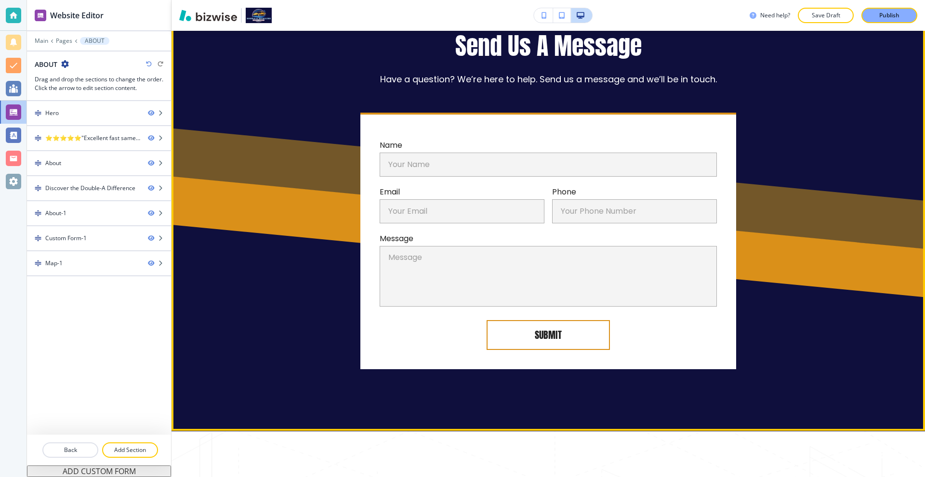
scroll to position [1348, 0]
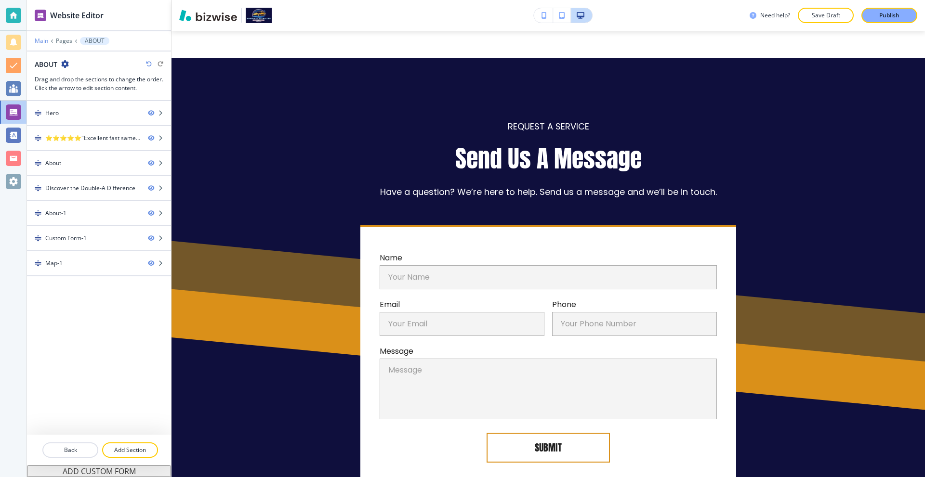
click at [42, 41] on p "Main" at bounding box center [41, 41] width 13 height 7
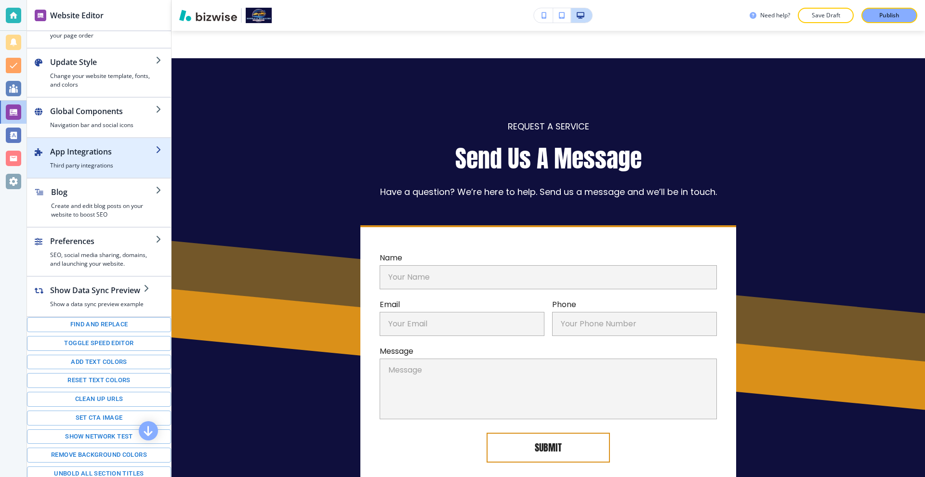
scroll to position [36, 0]
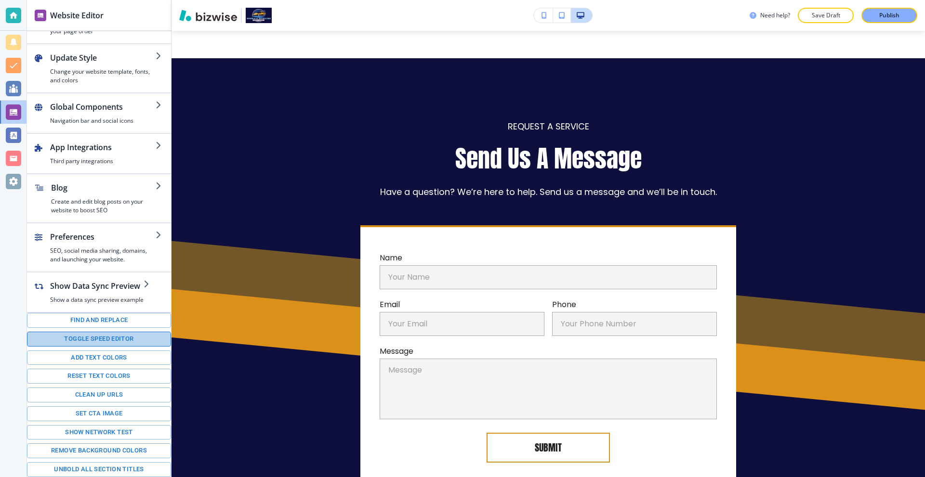
click at [104, 341] on button "Toggle speed editor" at bounding box center [99, 339] width 144 height 15
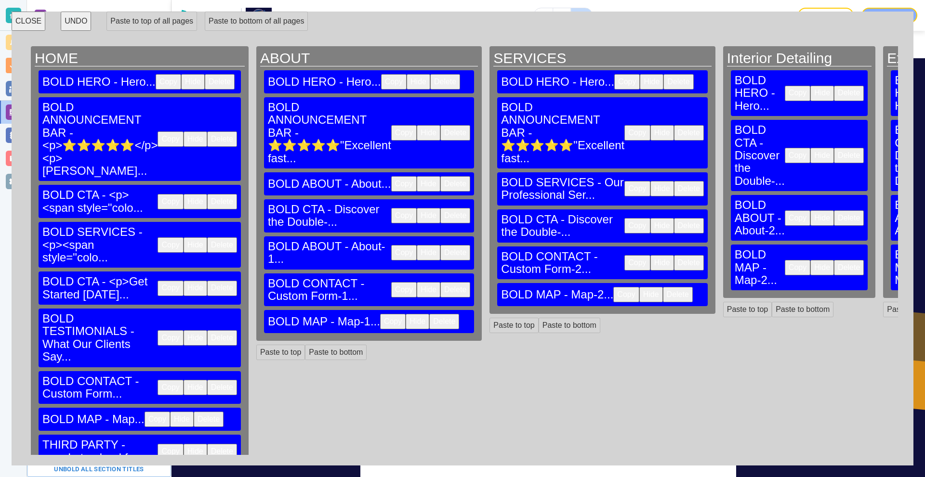
click at [391, 282] on button "Copy" at bounding box center [404, 289] width 26 height 15
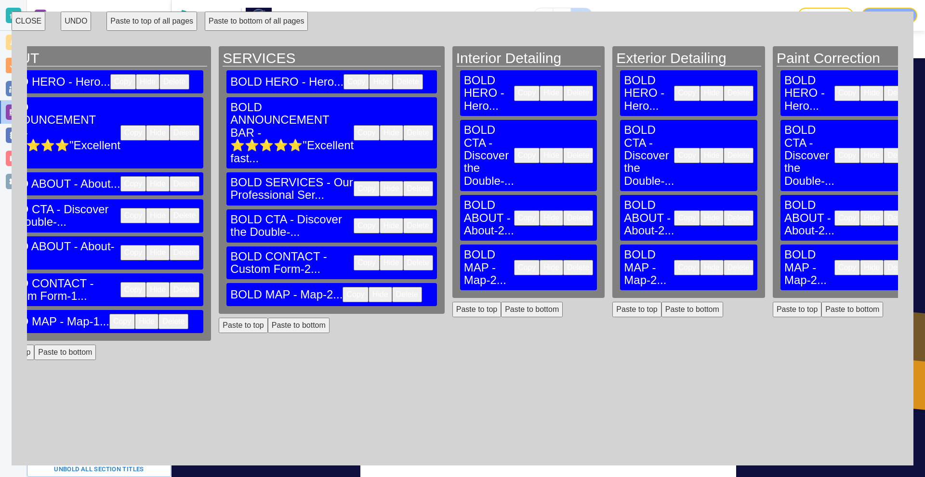
scroll to position [0, 266]
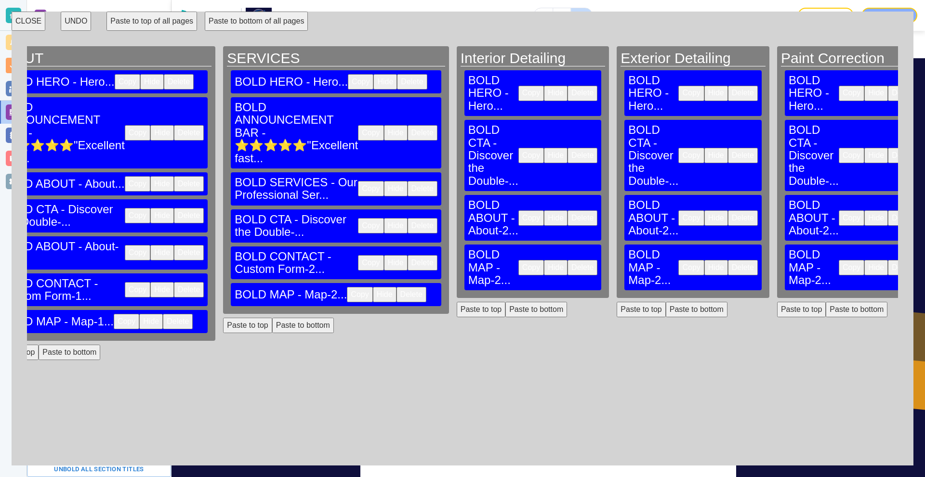
click at [505, 302] on button "Paste to bottom" at bounding box center [536, 309] width 62 height 15
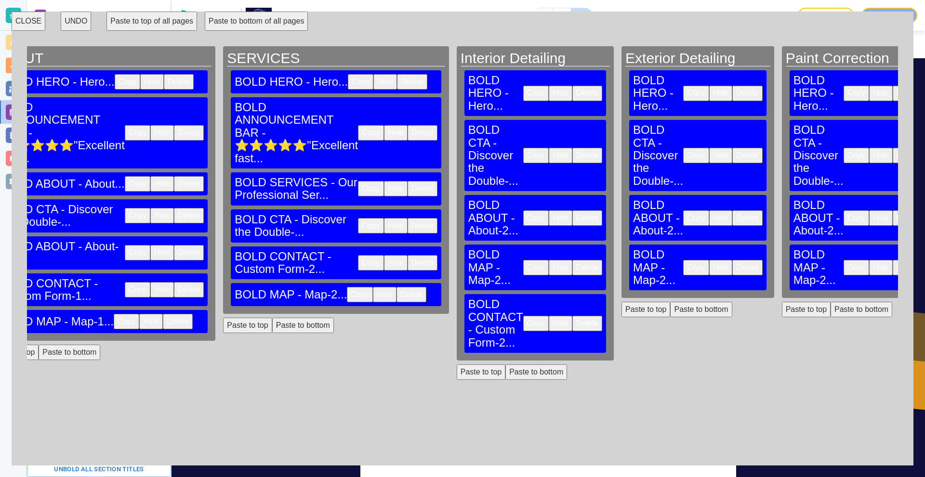
click at [670, 302] on button "Paste to bottom" at bounding box center [701, 309] width 62 height 15
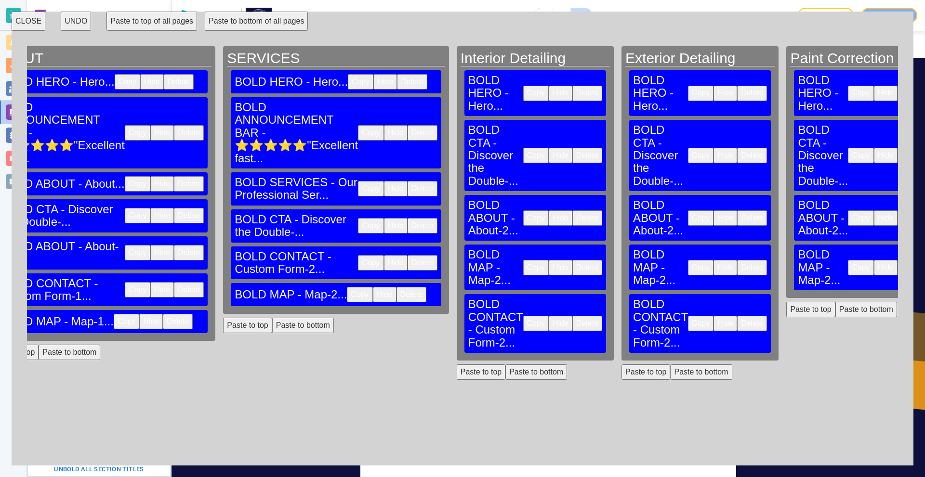
click at [835, 302] on button "Paste to bottom" at bounding box center [866, 309] width 62 height 15
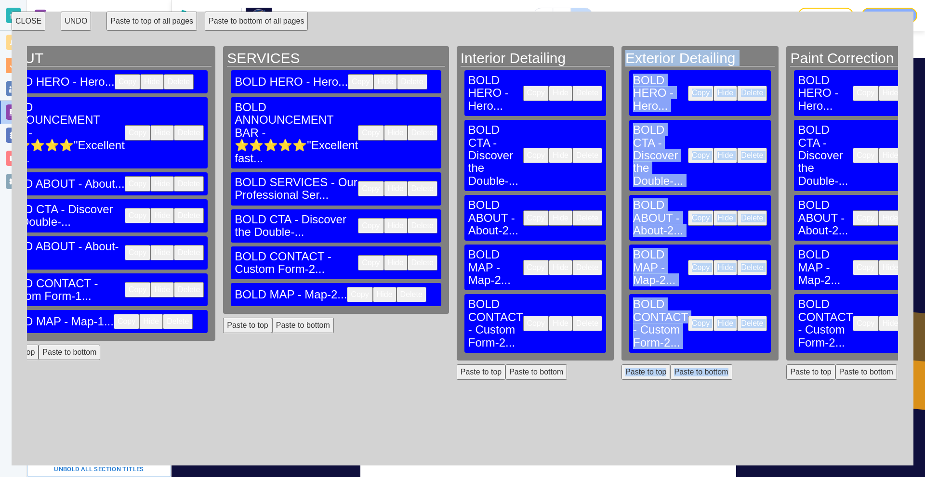
drag, startPoint x: 508, startPoint y: 432, endPoint x: 631, endPoint y: 427, distance: 123.4
click at [630, 428] on div "CLOSE UNDO Paste to top of all pages Paste to bottom of all pages HOME BOLD HER…" at bounding box center [462, 239] width 901 height 454
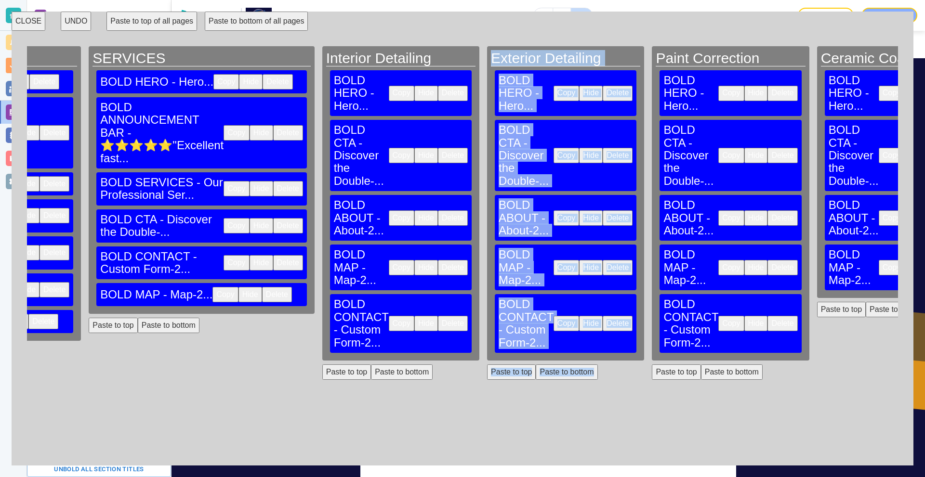
scroll to position [0, 425]
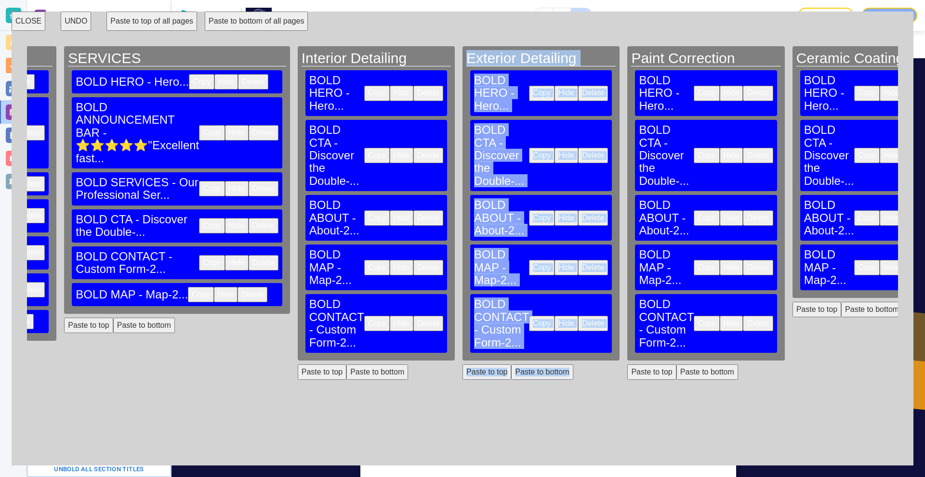
click at [841, 302] on button "Paste to bottom" at bounding box center [872, 309] width 62 height 15
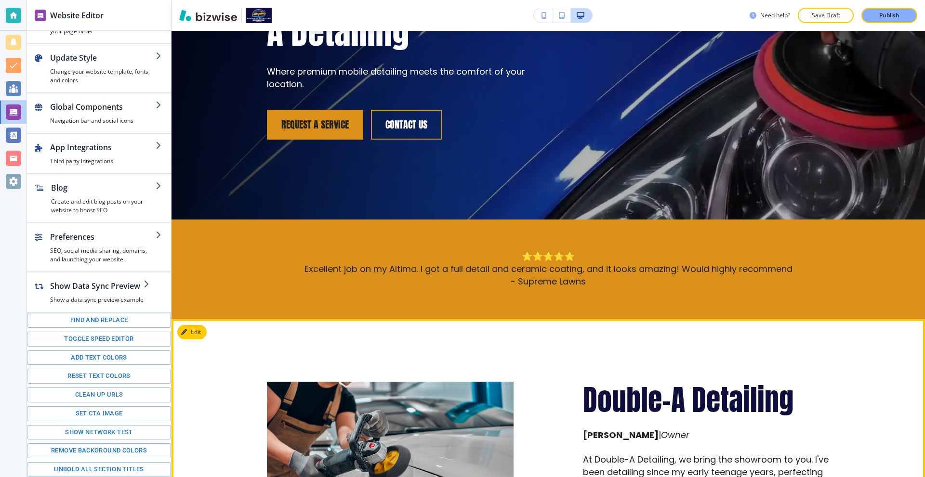
scroll to position [0, 0]
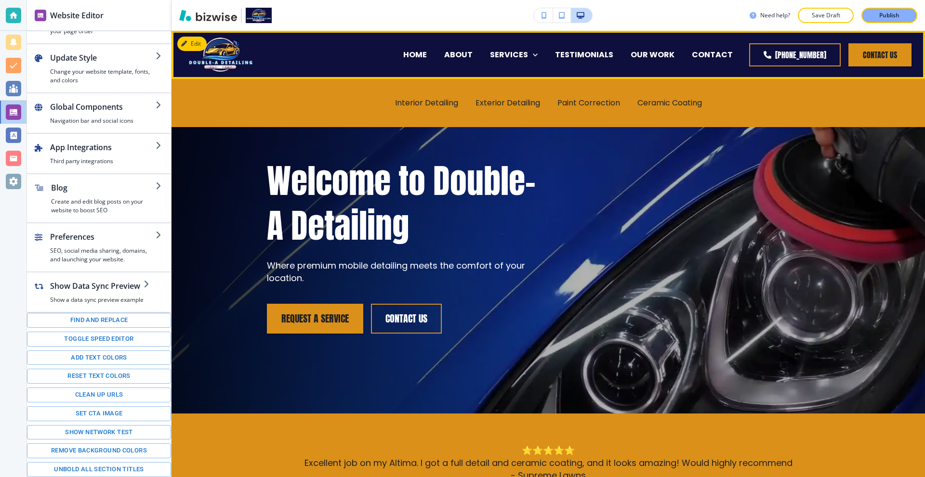
click at [423, 110] on div "Interior Detailing" at bounding box center [426, 103] width 80 height 39
click at [423, 103] on p "Interior Detailing" at bounding box center [426, 102] width 63 height 11
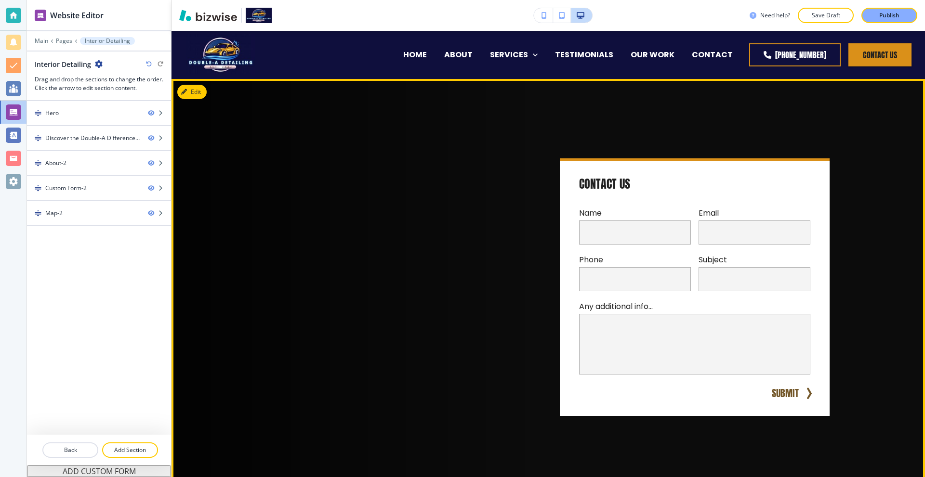
click at [195, 89] on button "Edit" at bounding box center [191, 92] width 29 height 14
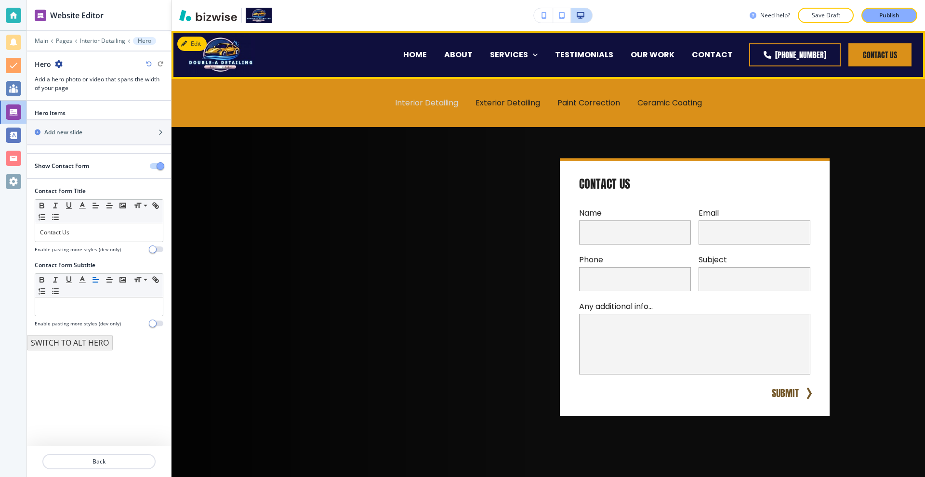
click at [428, 104] on p "Interior Detailing" at bounding box center [426, 102] width 63 height 11
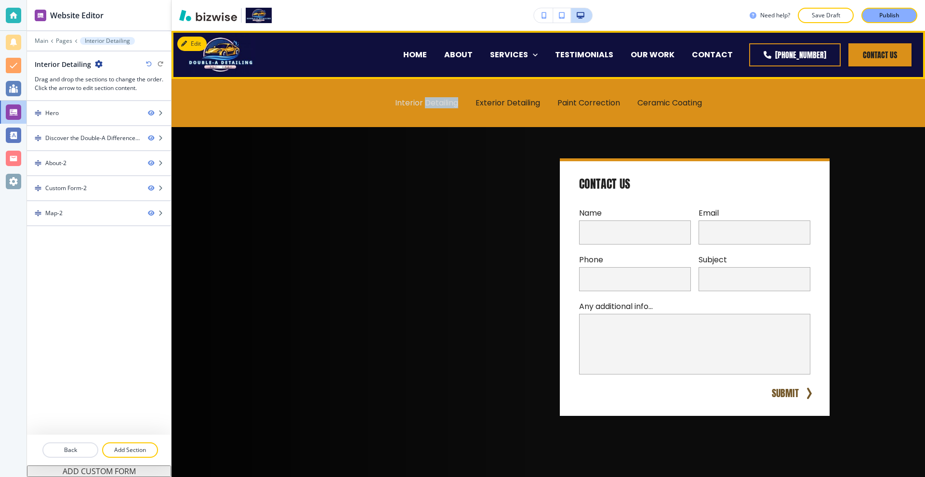
click at [428, 104] on p "Interior Detailing" at bounding box center [426, 102] width 63 height 11
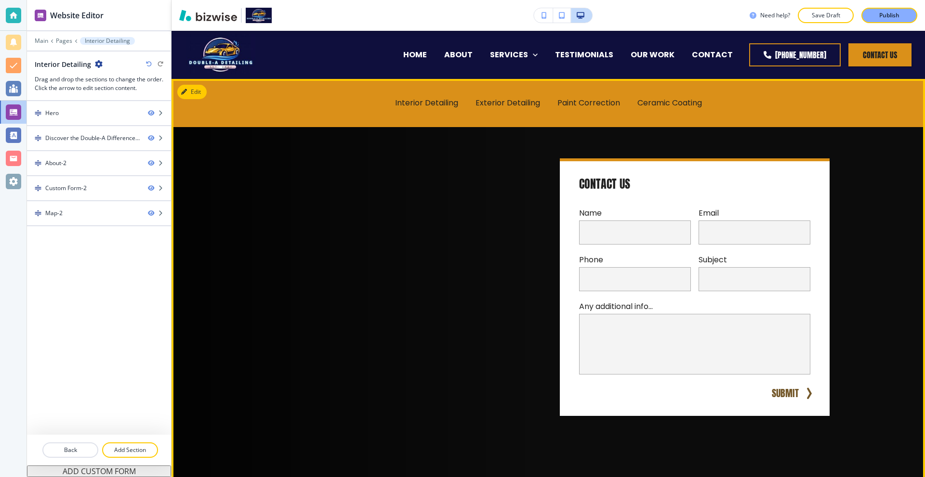
click at [259, 161] on div at bounding box center [390, 275] width 293 height 281
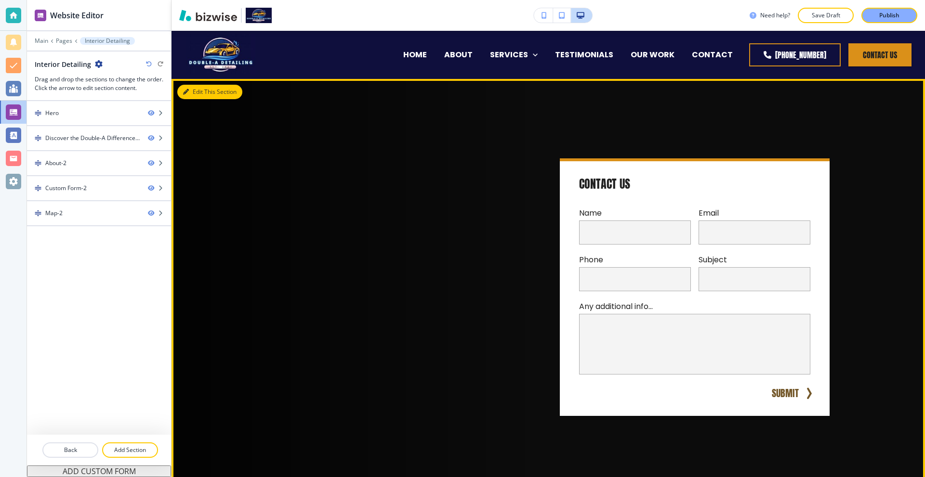
click at [191, 92] on button "Edit This Section" at bounding box center [209, 92] width 65 height 14
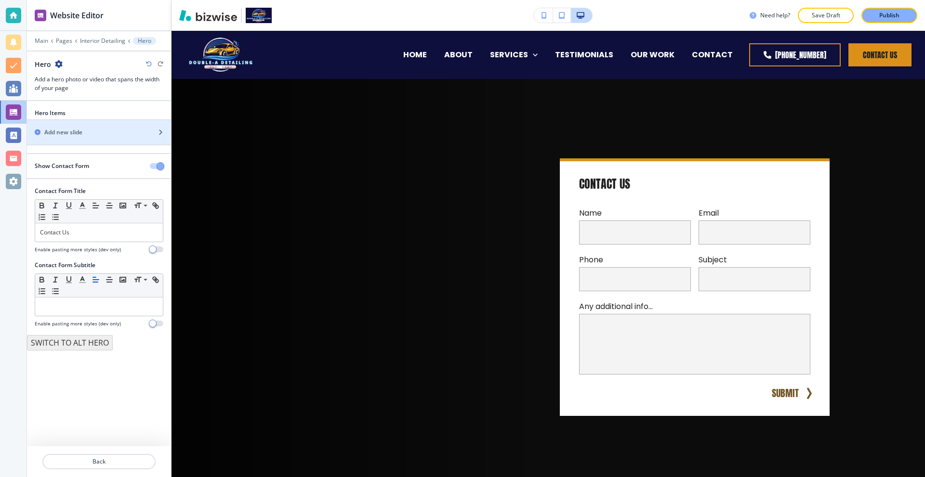
click at [90, 129] on div "Add new slide" at bounding box center [88, 132] width 123 height 9
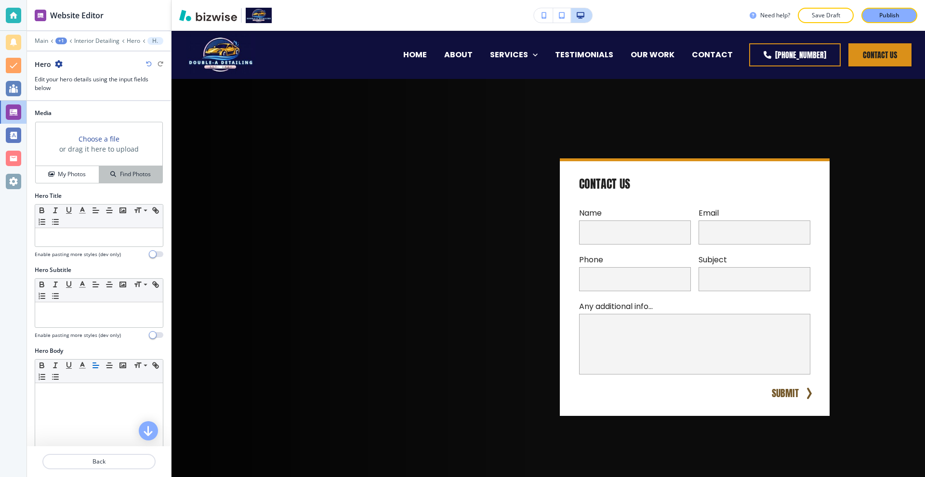
click at [113, 176] on div "Find Photos" at bounding box center [130, 174] width 63 height 9
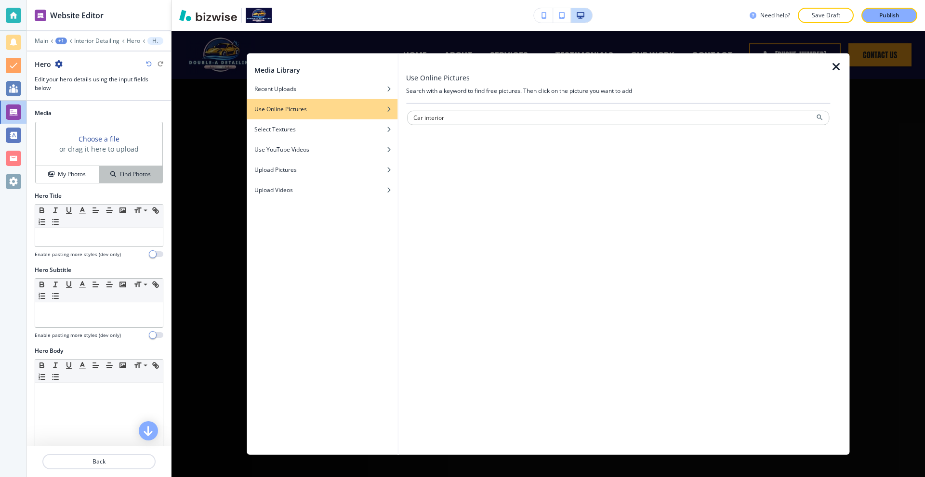
type input "Car interior"
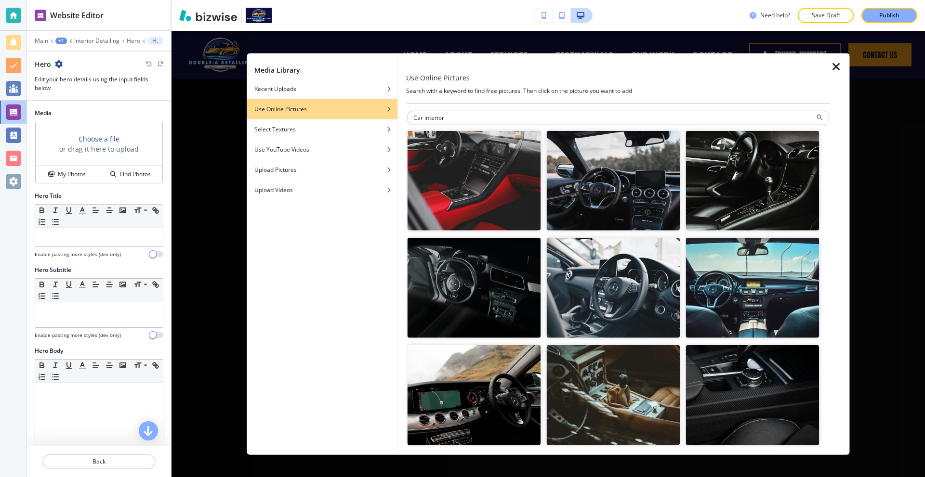
click at [747, 156] on img "button" at bounding box center [752, 180] width 133 height 100
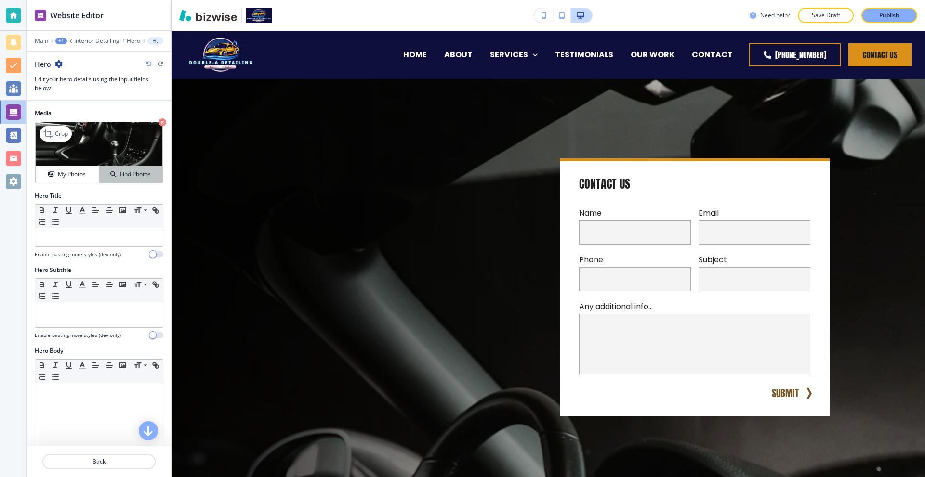
click at [100, 172] on div "Find Photos" at bounding box center [130, 174] width 63 height 9
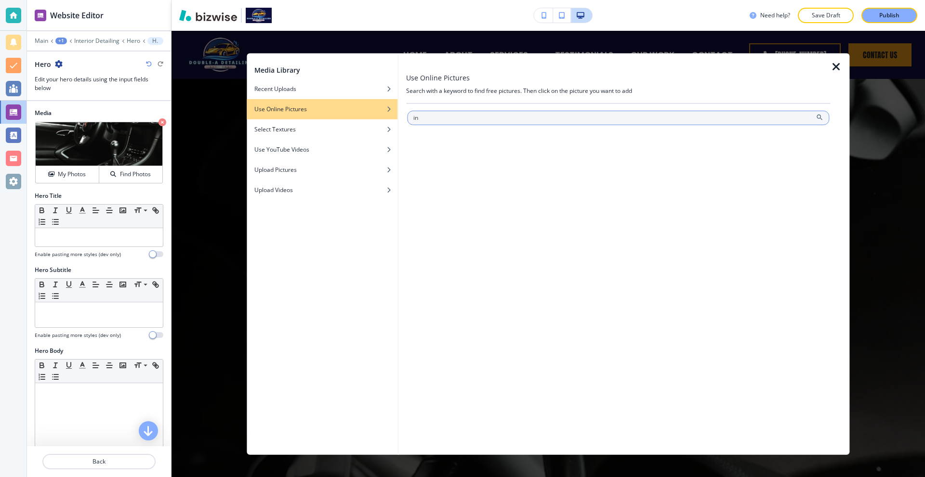
type input "i"
type input "car interior"
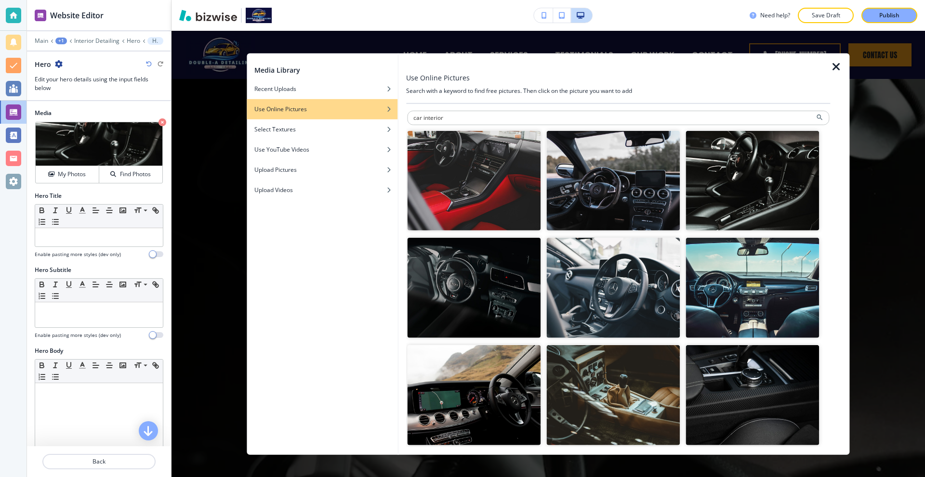
click at [494, 278] on img "button" at bounding box center [473, 288] width 133 height 100
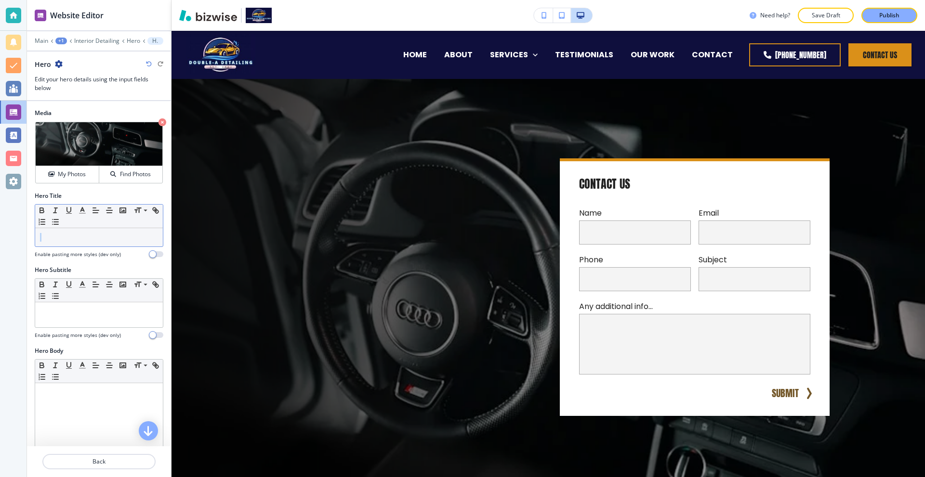
click at [90, 246] on div "Hero Title Small Normal Large Huge Enable pasting more styles (dev only)" at bounding box center [99, 225] width 129 height 66
click at [92, 240] on p at bounding box center [99, 237] width 118 height 9
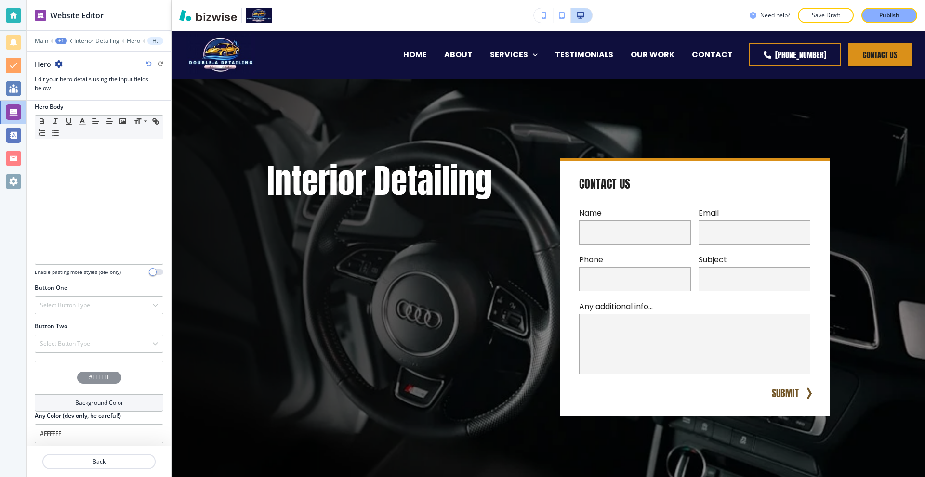
scroll to position [249, 0]
click at [92, 305] on div "Select Button Type" at bounding box center [99, 300] width 128 height 17
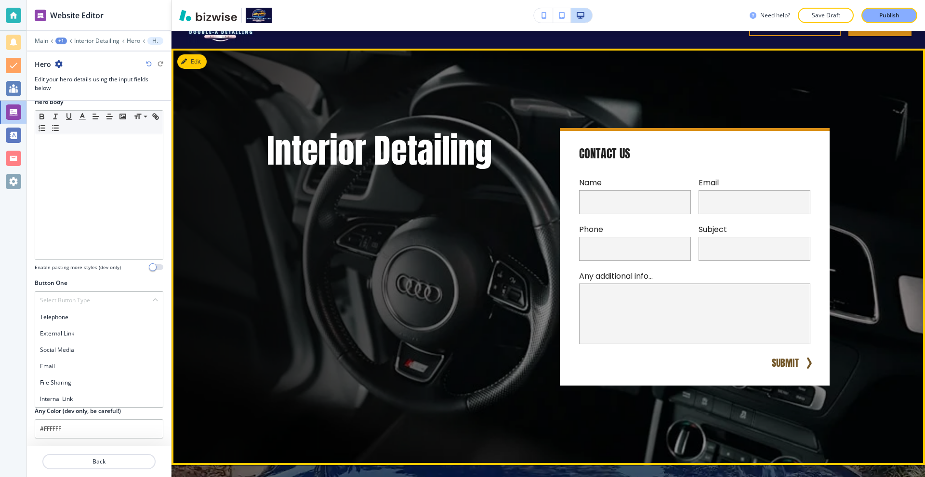
scroll to position [0, 0]
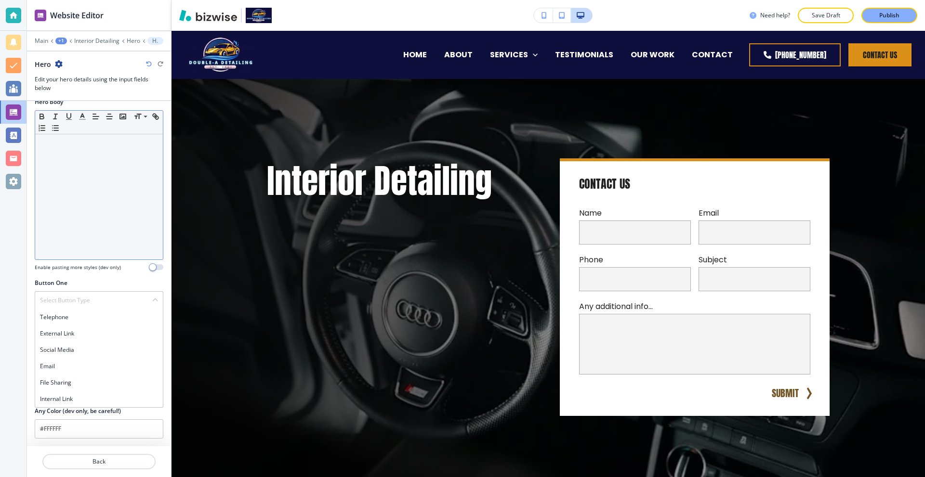
click at [95, 146] on p at bounding box center [99, 143] width 118 height 9
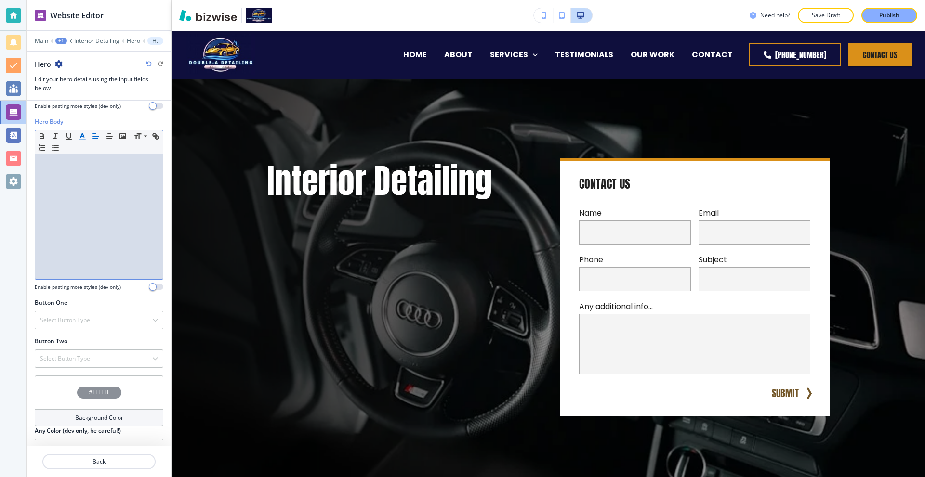
scroll to position [249, 0]
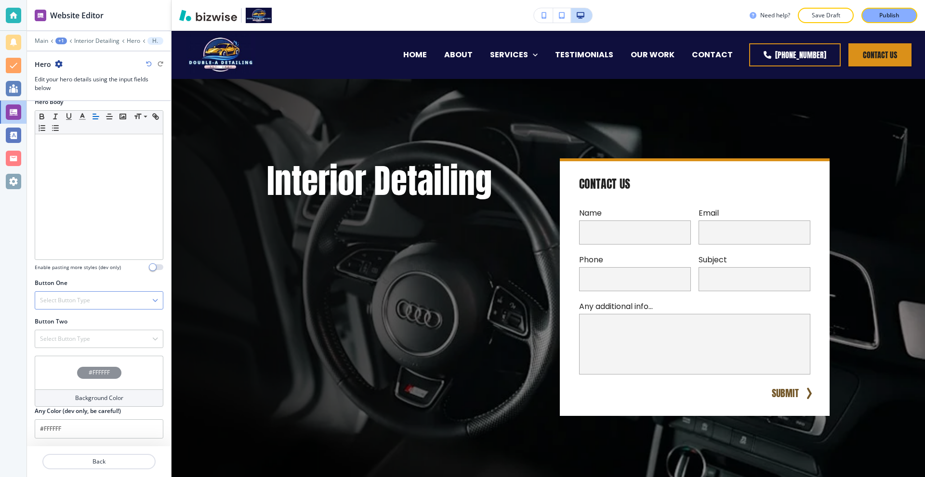
click at [78, 309] on div "Select Button Type Telephone External Link Social Media Email File Sharing Inte…" at bounding box center [99, 300] width 129 height 18
click at [91, 267] on h4 "Enable pasting more styles (dev only)" at bounding box center [78, 267] width 86 height 7
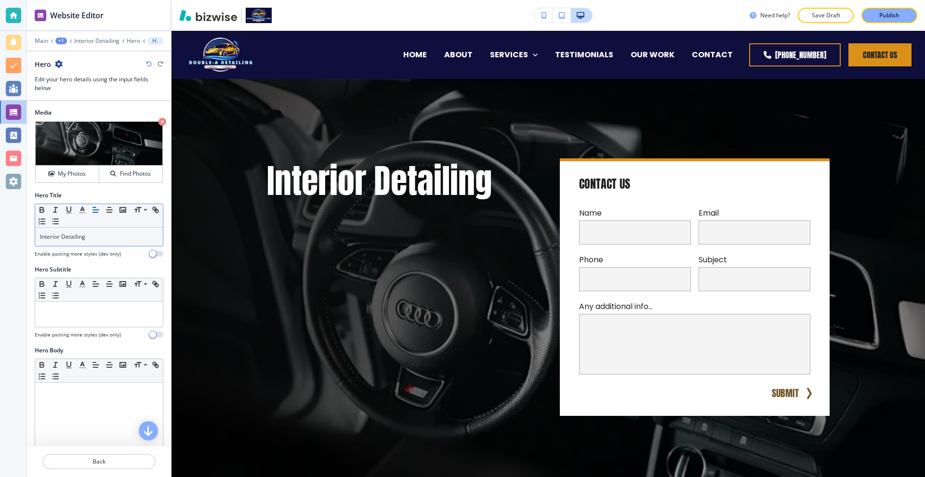
scroll to position [0, 0]
click at [112, 238] on p "Interior Detailing" at bounding box center [99, 237] width 118 height 9
click at [65, 310] on p at bounding box center [99, 311] width 118 height 9
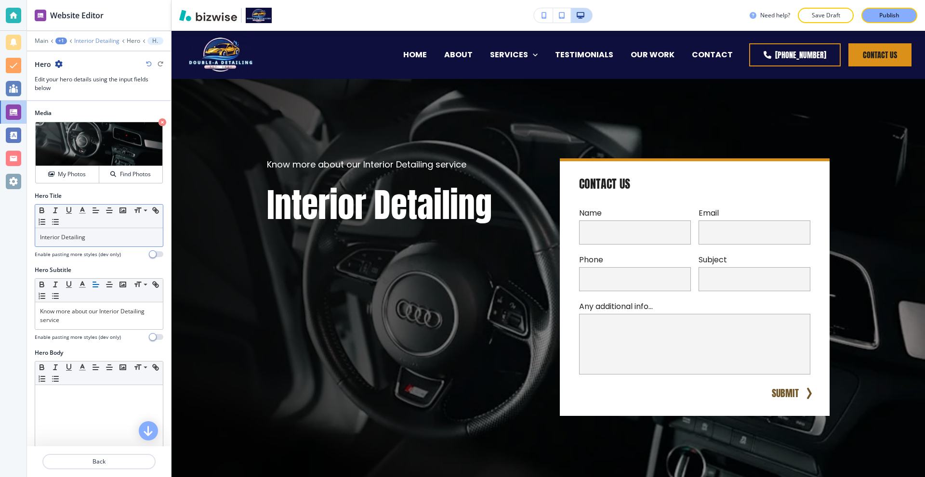
click at [75, 43] on div "Main +1 Interior Detailing Hero Hero" at bounding box center [99, 41] width 129 height 8
click at [79, 39] on p "Interior Detailing" at bounding box center [96, 41] width 45 height 7
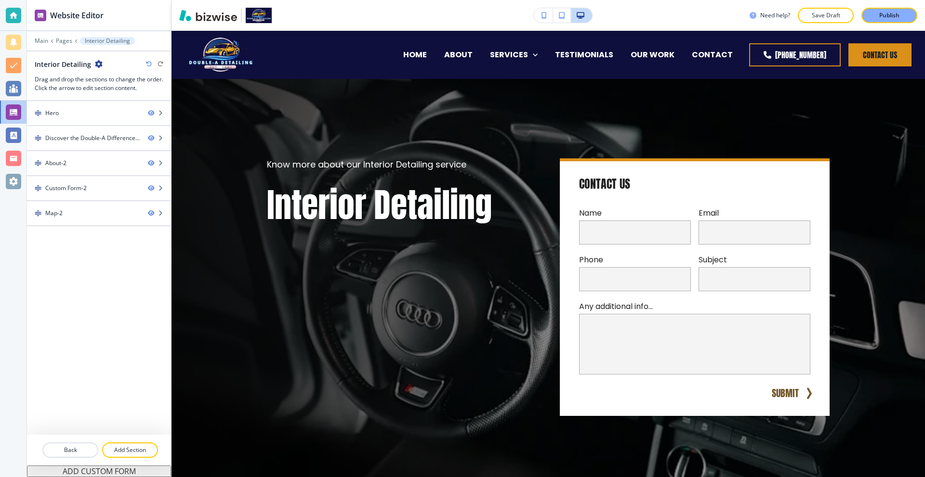
click at [63, 37] on div at bounding box center [99, 34] width 144 height 6
click at [62, 39] on p "Pages" at bounding box center [64, 41] width 16 height 7
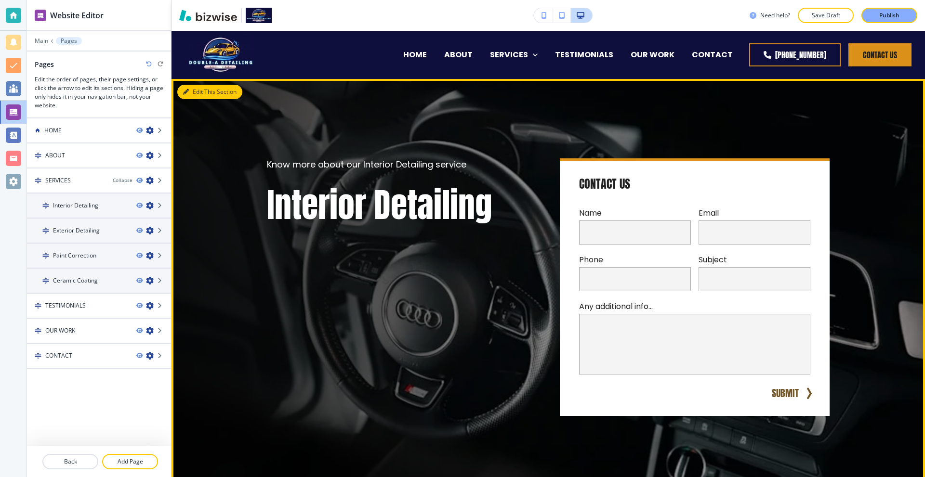
click at [193, 92] on button "Edit This Section" at bounding box center [209, 92] width 65 height 14
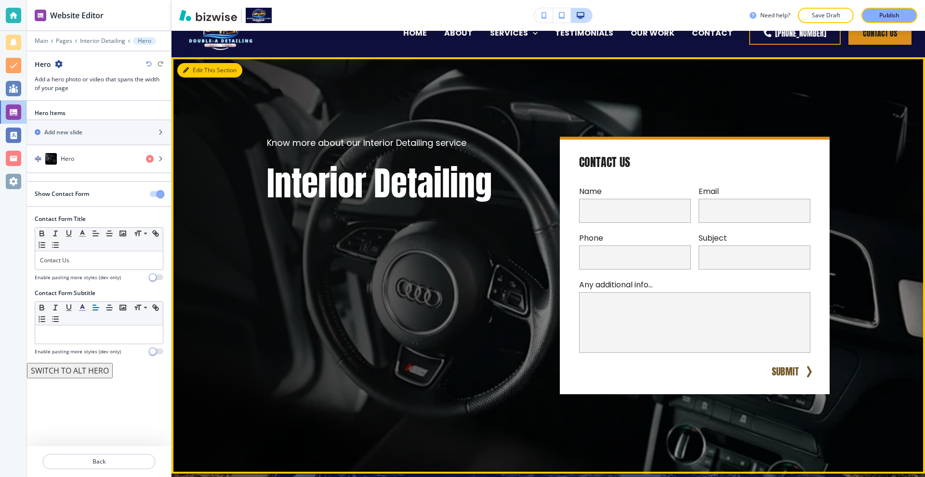
scroll to position [48, 0]
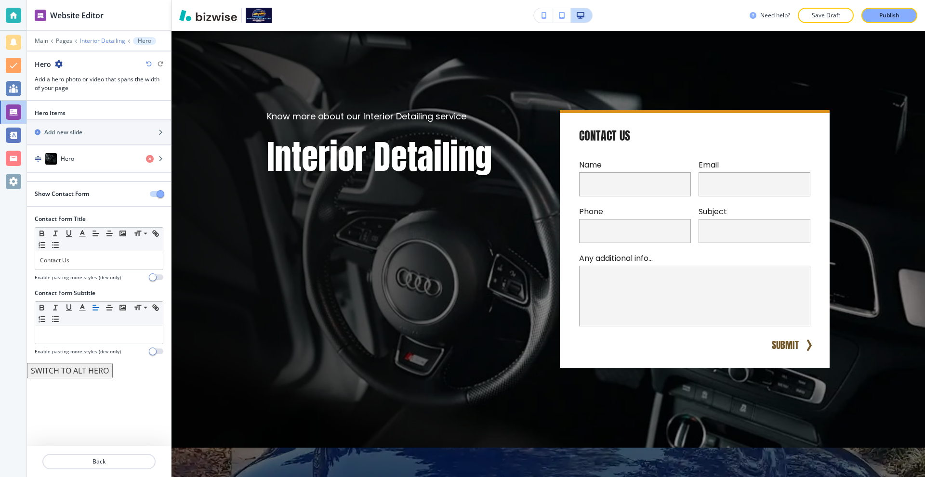
click at [104, 42] on p "Interior Detailing" at bounding box center [102, 41] width 45 height 7
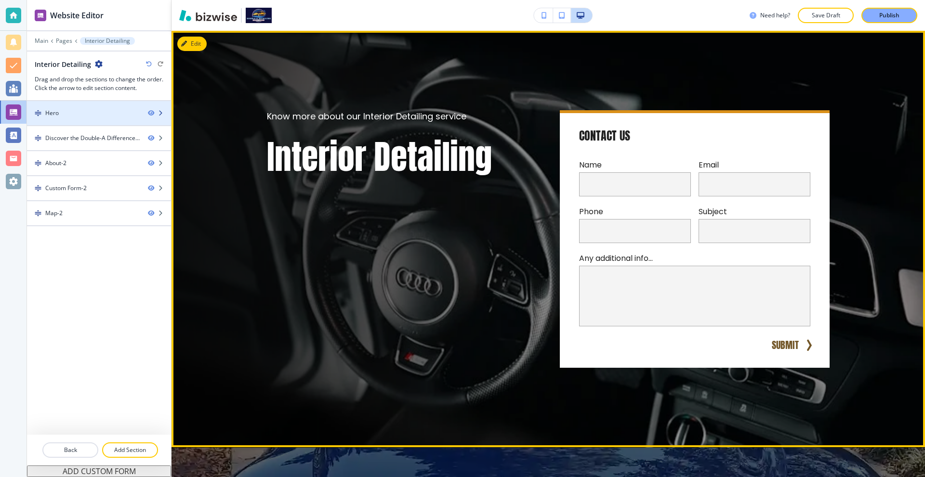
click at [113, 113] on div "Hero" at bounding box center [83, 113] width 113 height 9
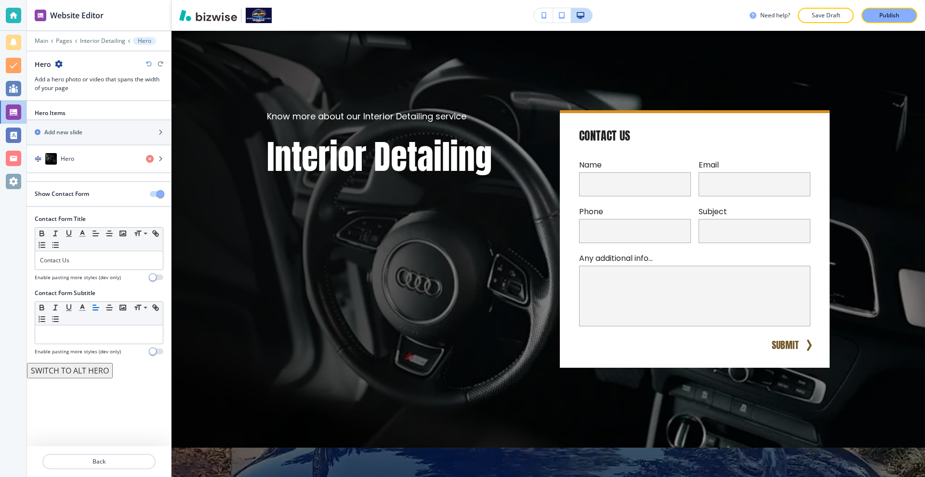
click at [54, 66] on div "Hero" at bounding box center [49, 64] width 28 height 10
click at [57, 64] on icon "button" at bounding box center [59, 64] width 8 height 8
click at [88, 111] on p "Delete Section" at bounding box center [85, 114] width 49 height 9
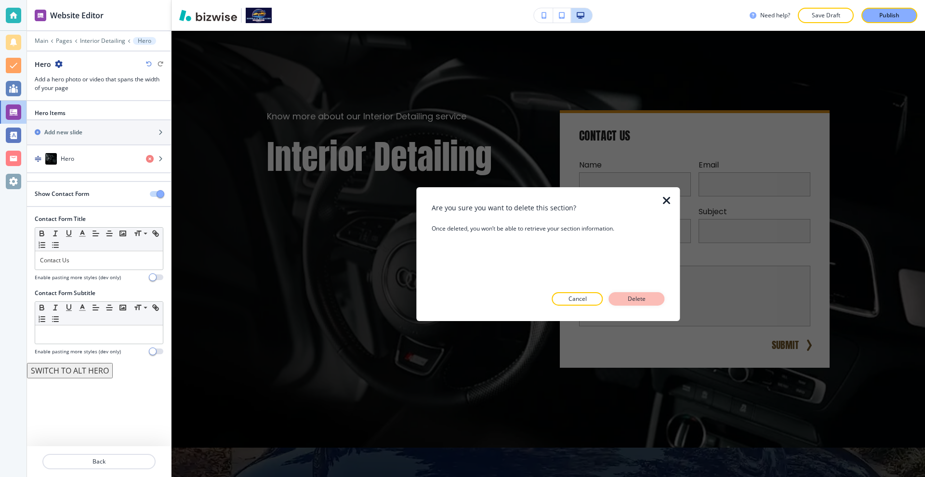
click at [633, 297] on p "Delete" at bounding box center [636, 299] width 23 height 9
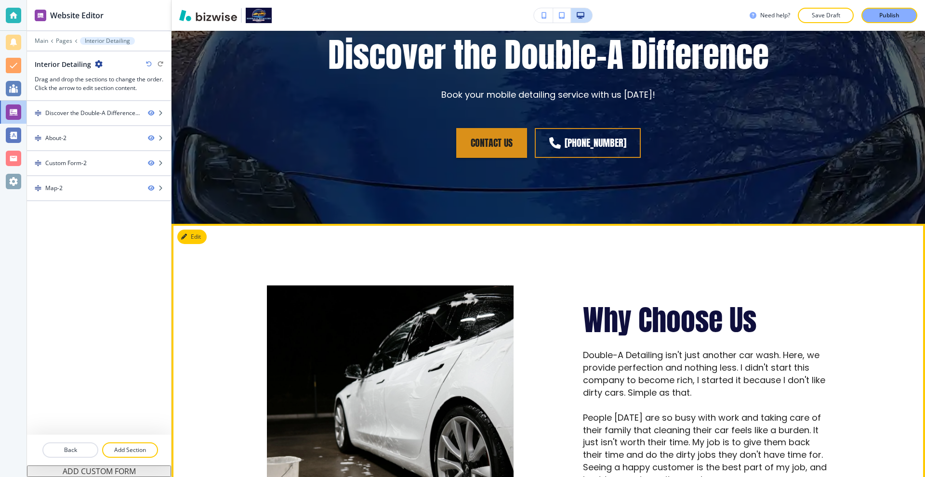
scroll to position [144, 0]
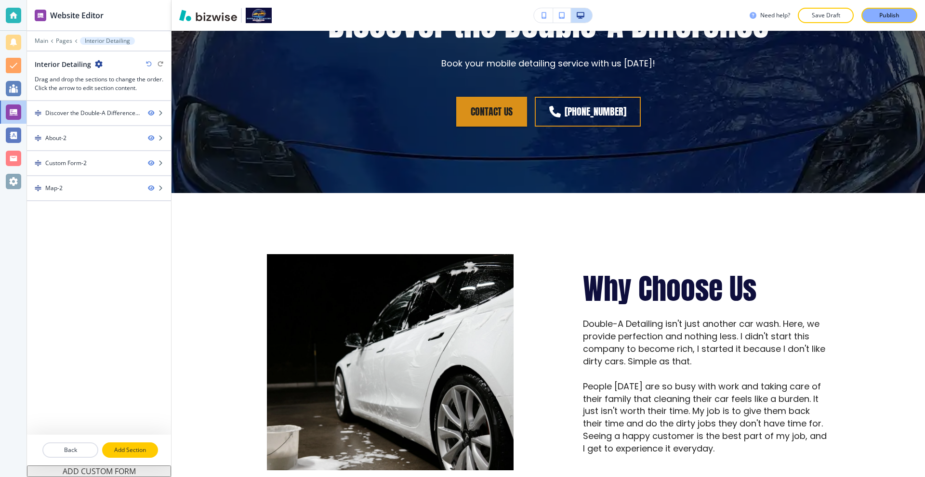
click at [111, 448] on p "Add Section" at bounding box center [130, 450] width 54 height 9
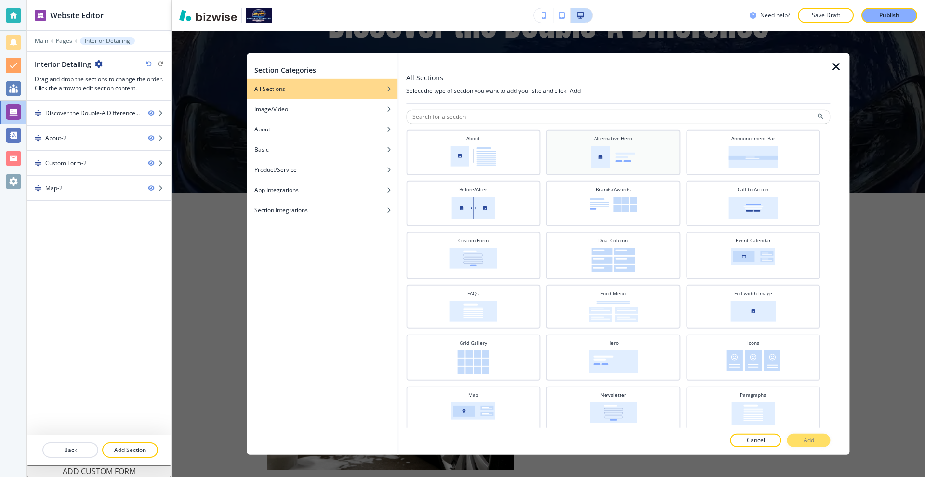
click at [590, 162] on img at bounding box center [612, 156] width 45 height 23
click at [799, 439] on button "Add" at bounding box center [808, 440] width 43 height 13
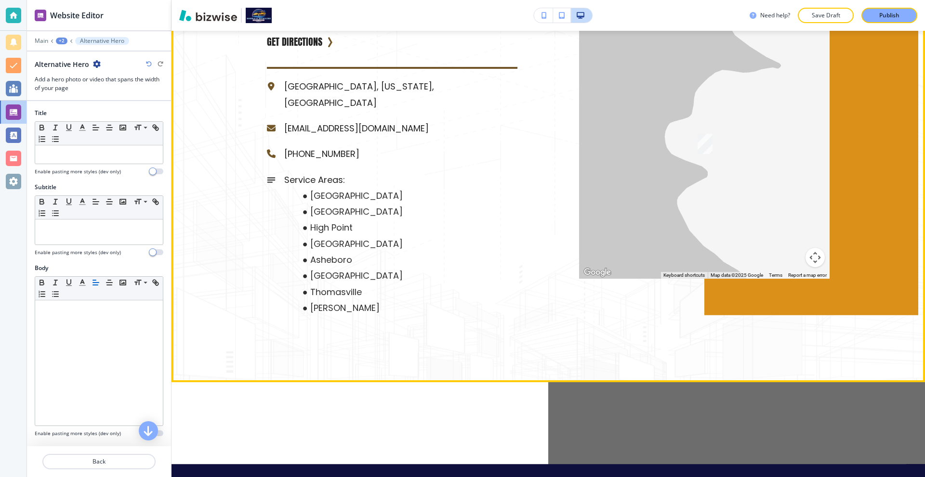
scroll to position [1431, 0]
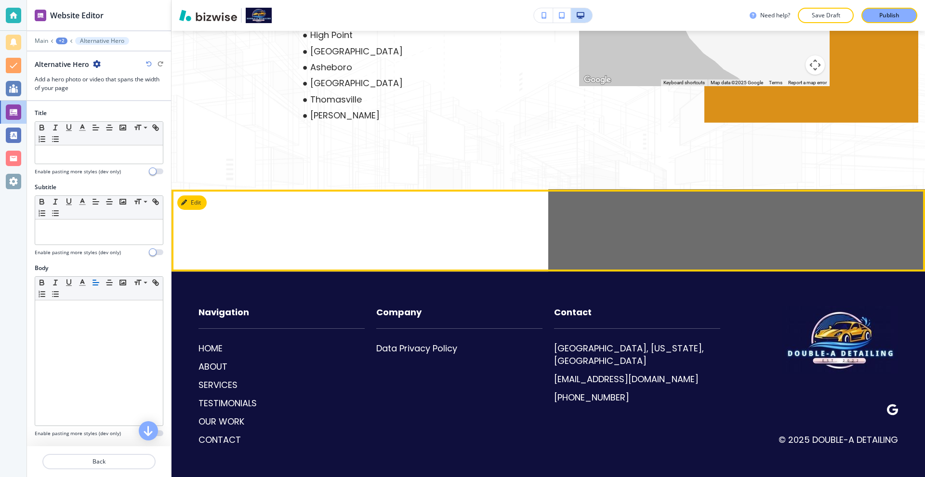
click at [189, 202] on button "Edit" at bounding box center [191, 202] width 29 height 14
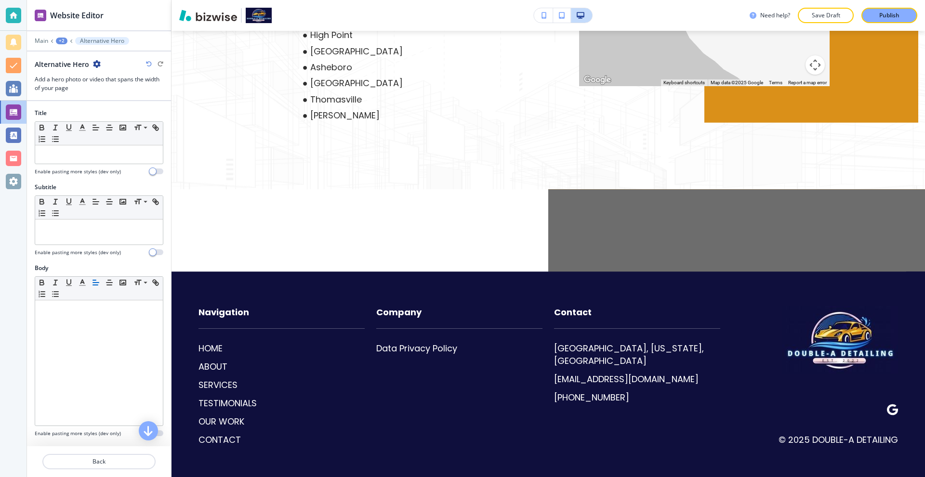
click at [61, 38] on div "+2" at bounding box center [62, 41] width 12 height 7
click at [81, 67] on button "Interior Detailing" at bounding box center [87, 73] width 62 height 17
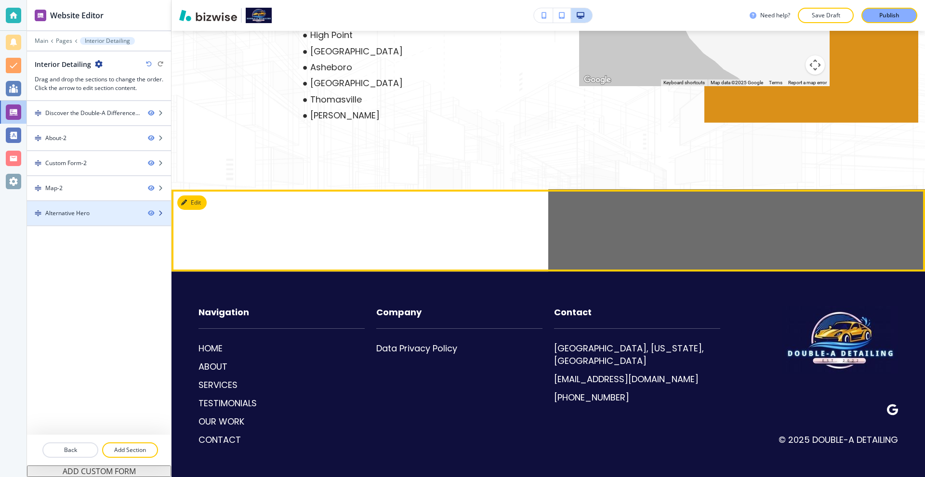
click at [114, 214] on div "Alternative Hero" at bounding box center [83, 213] width 113 height 9
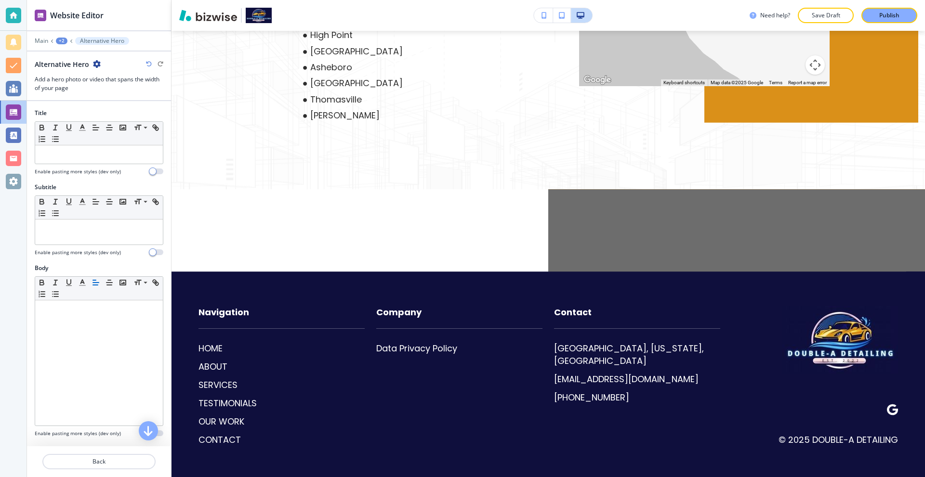
click at [96, 63] on icon "button" at bounding box center [97, 64] width 8 height 8
drag, startPoint x: 111, startPoint y: 97, endPoint x: 111, endPoint y: 113, distance: 15.9
click at [111, 113] on div "Rename Section Duplicate Section Delete Section" at bounding box center [123, 97] width 62 height 51
click at [111, 113] on p "Delete Section" at bounding box center [123, 114] width 49 height 9
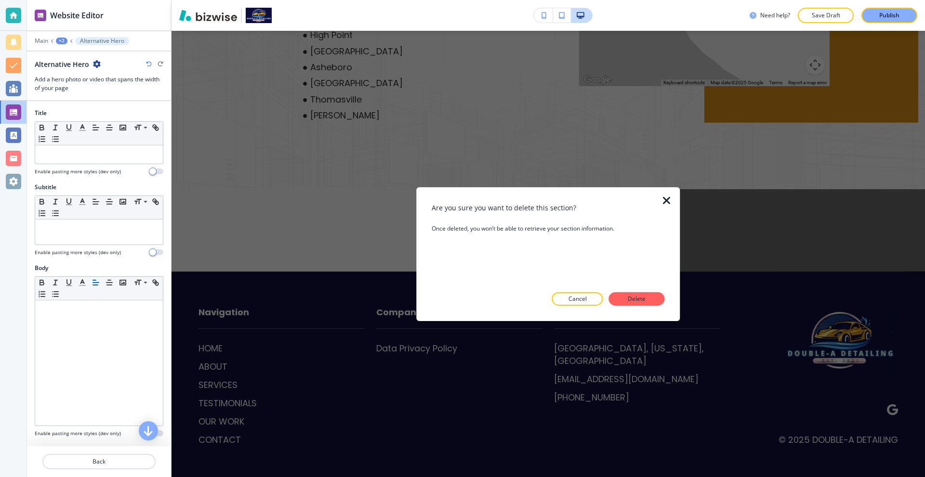
click at [642, 296] on p "Delete" at bounding box center [636, 299] width 23 height 9
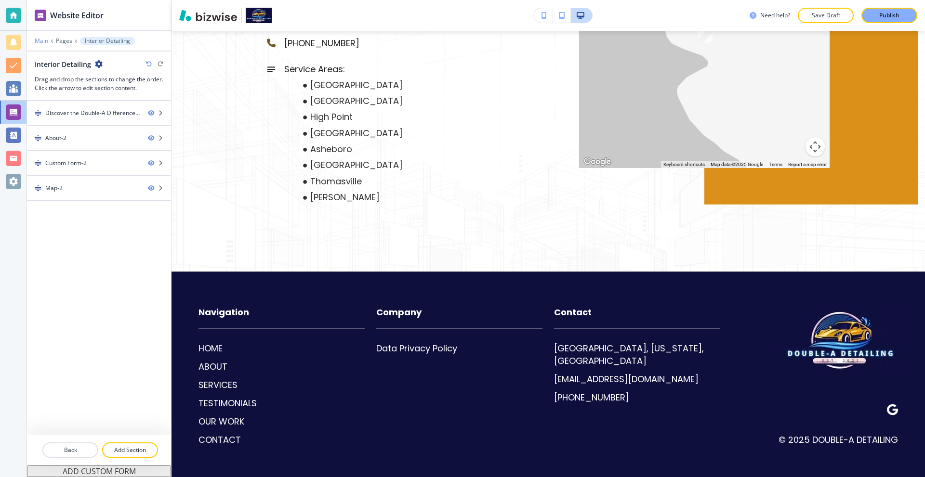
click at [36, 42] on p "Main" at bounding box center [41, 41] width 13 height 7
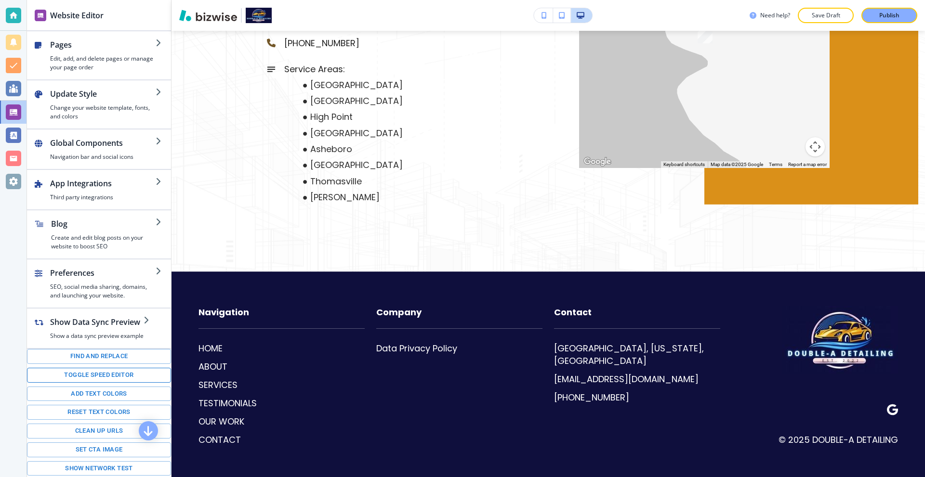
click at [99, 378] on button "Toggle speed editor" at bounding box center [99, 375] width 144 height 15
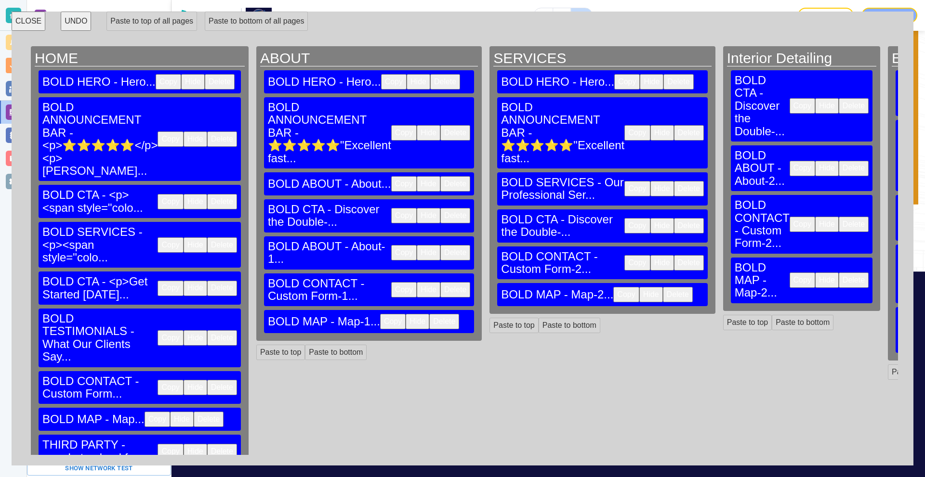
click at [381, 80] on button "Copy" at bounding box center [394, 81] width 26 height 15
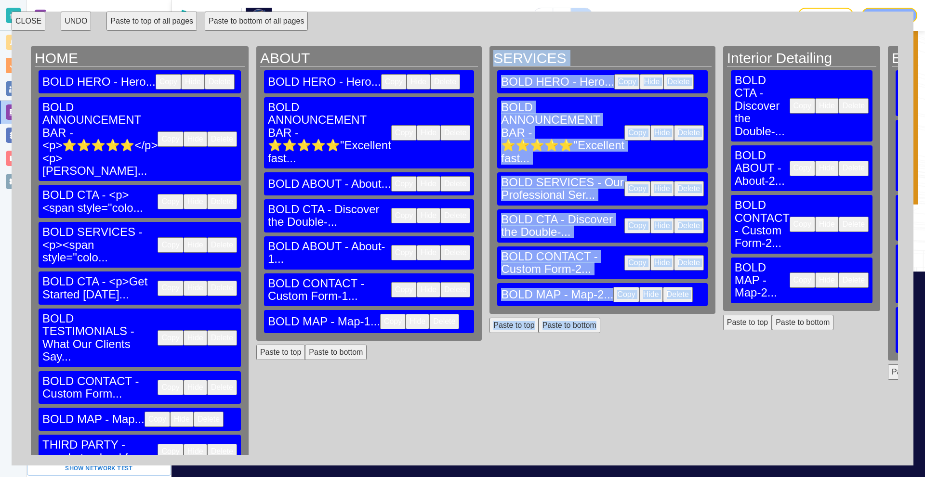
drag, startPoint x: 437, startPoint y: 424, endPoint x: 586, endPoint y: 422, distance: 149.3
click at [586, 423] on div "HOME BOLD HERO - Hero... Copy Hide Delete BOLD ANNOUNCEMENT BAR - <p>⭐⭐⭐⭐⭐</p><…" at bounding box center [462, 250] width 871 height 409
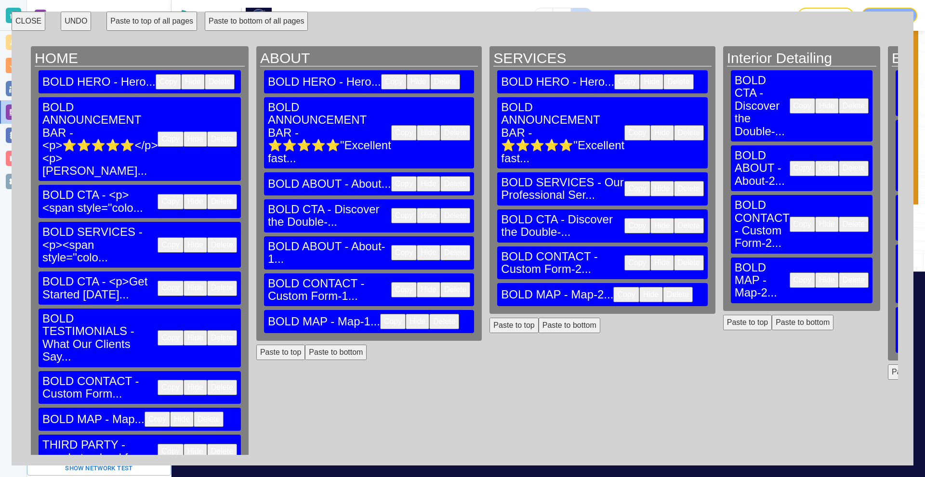
click at [518, 390] on div "SERVICES BOLD HERO - Hero... Copy Hide Delete BOLD ANNOUNCEMENT BAR - ⭐⭐⭐⭐⭐"Exc…" at bounding box center [601, 250] width 233 height 409
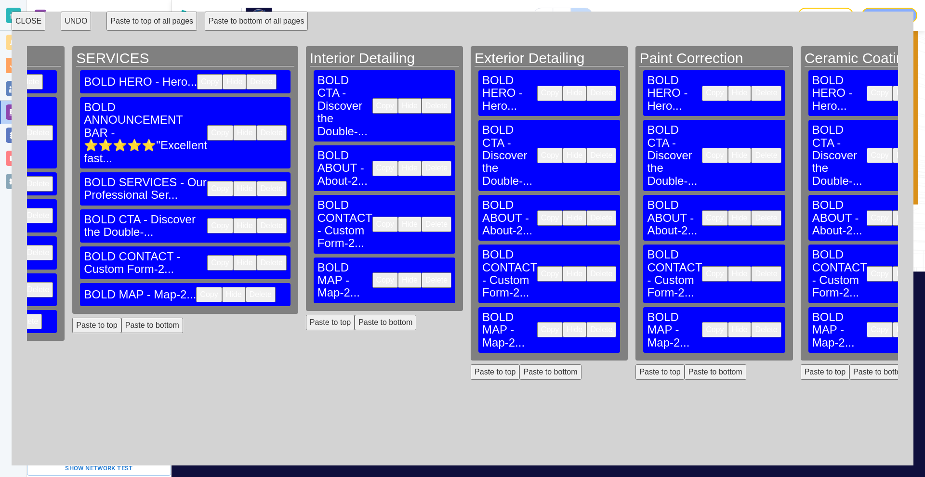
scroll to position [0, 419]
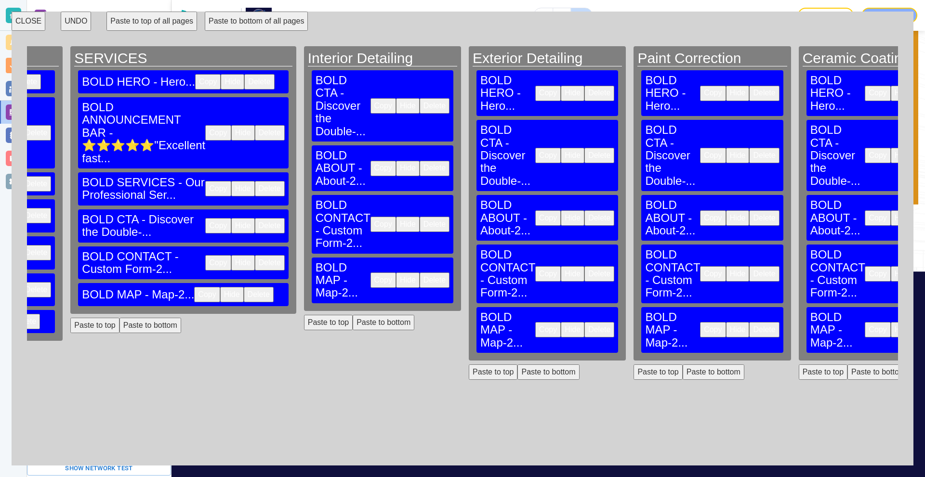
click at [304, 315] on button "Paste to top" at bounding box center [328, 322] width 49 height 15
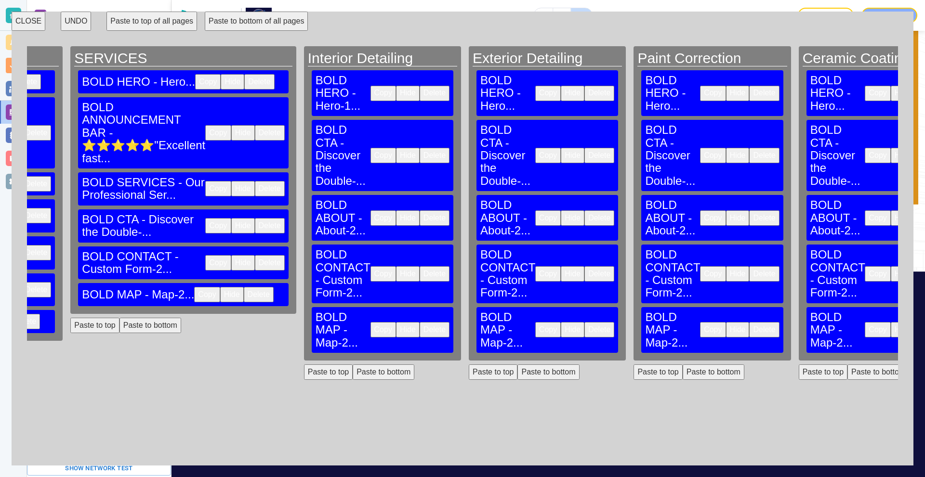
click at [469, 365] on button "Paste to top" at bounding box center [493, 372] width 49 height 15
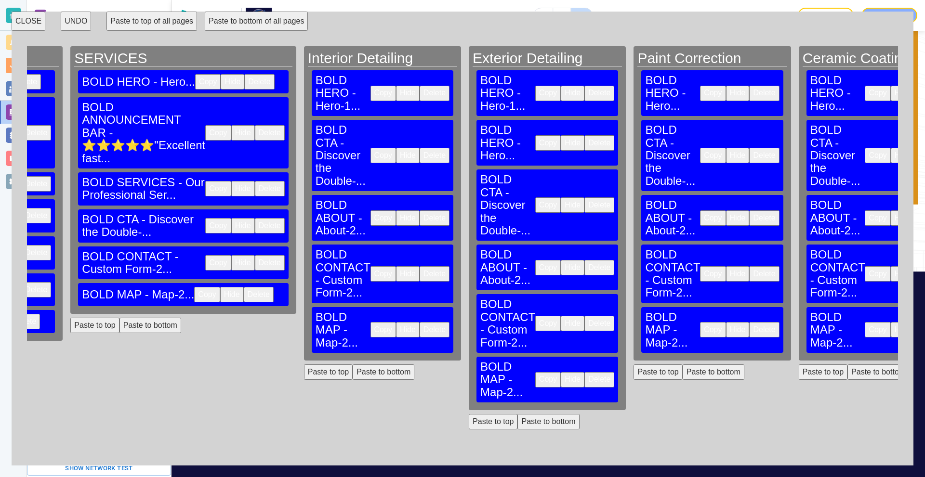
click at [633, 365] on button "Paste to top" at bounding box center [657, 372] width 49 height 15
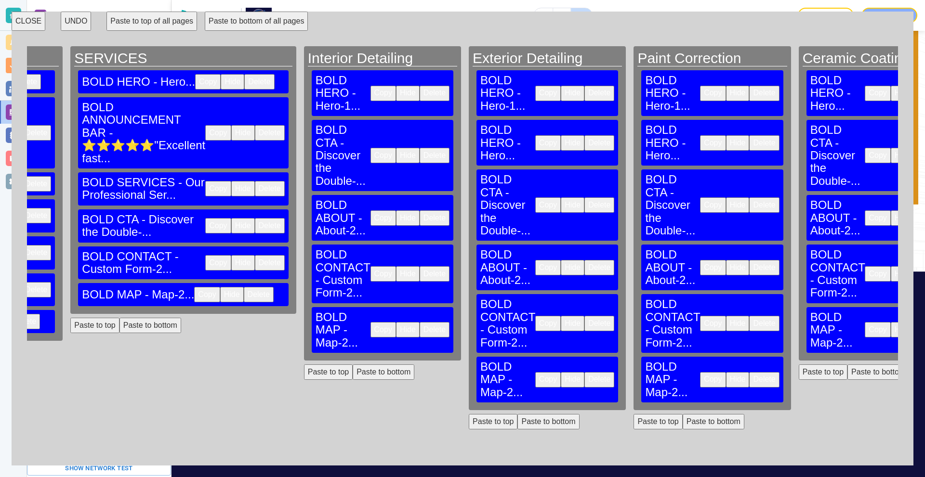
click at [798, 365] on button "Paste to top" at bounding box center [822, 372] width 49 height 15
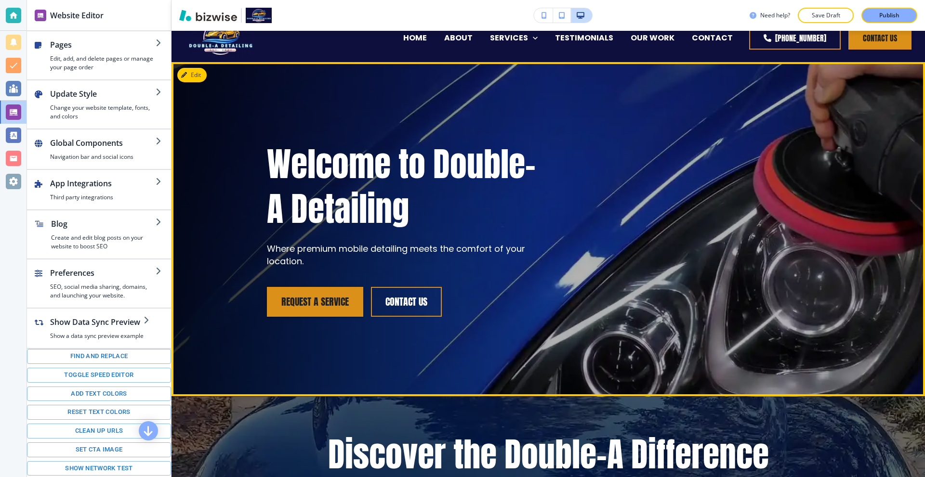
scroll to position [0, 0]
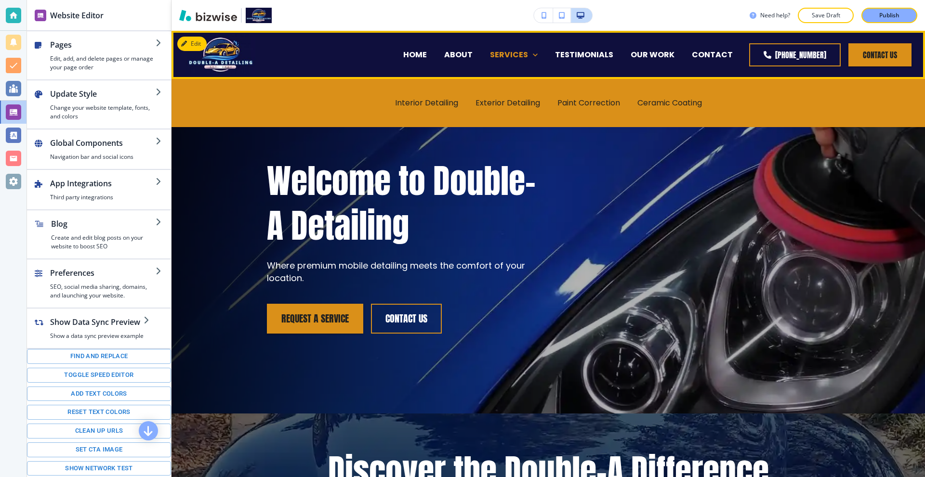
click at [523, 55] on p "SERVICES" at bounding box center [509, 54] width 38 height 11
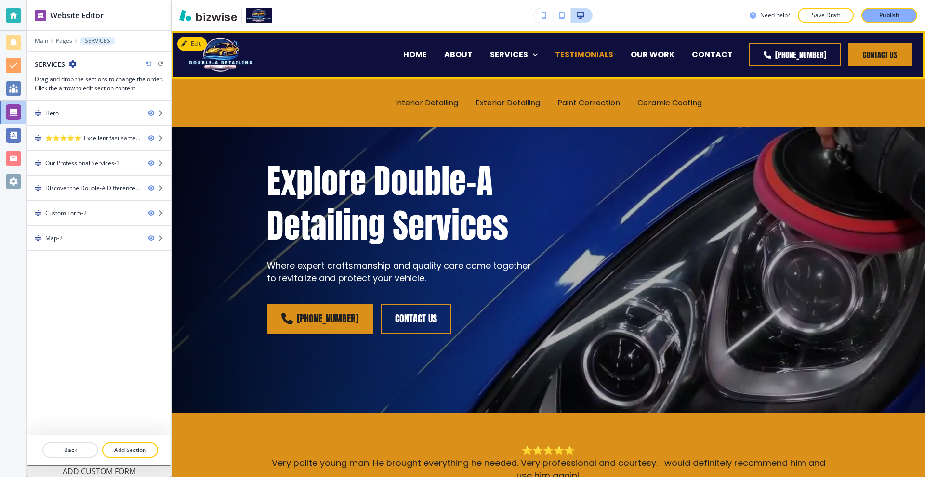
click at [587, 53] on p "TESTIMONIALS" at bounding box center [584, 54] width 58 height 11
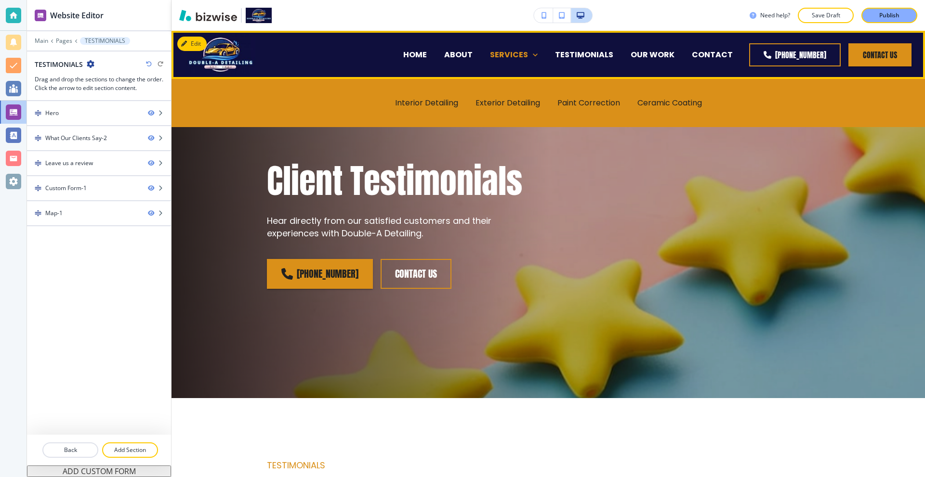
click at [518, 56] on p "SERVICES" at bounding box center [509, 54] width 38 height 11
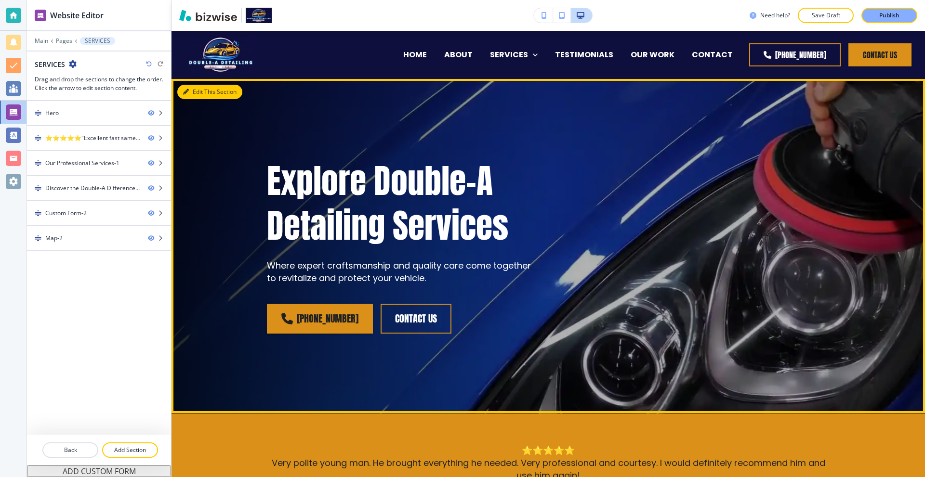
click at [195, 95] on button "Edit This Section" at bounding box center [209, 92] width 65 height 14
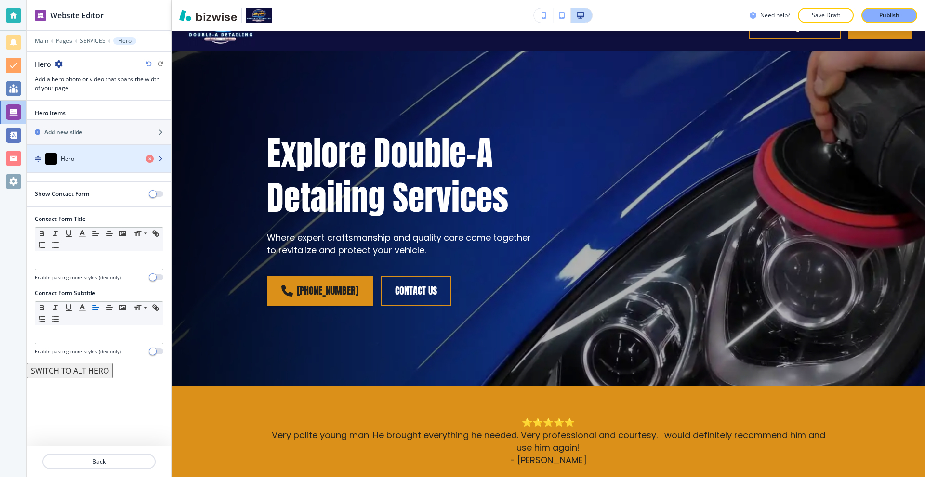
scroll to position [48, 0]
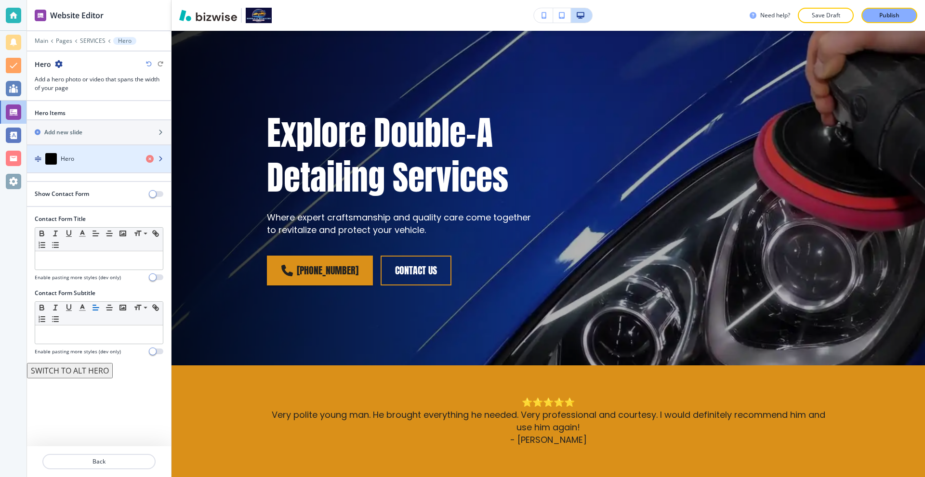
click at [82, 162] on div "Hero" at bounding box center [82, 159] width 111 height 12
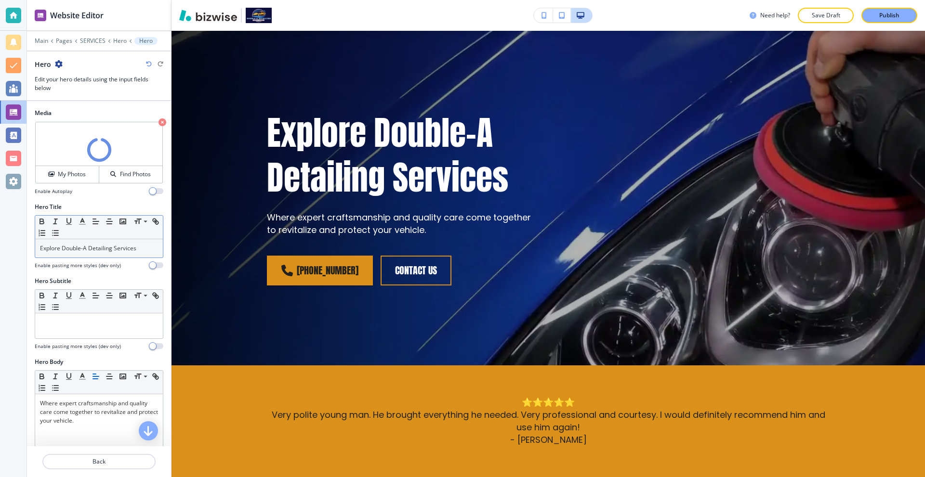
click at [144, 250] on p "Explore Double-A Detailing Services" at bounding box center [99, 248] width 118 height 9
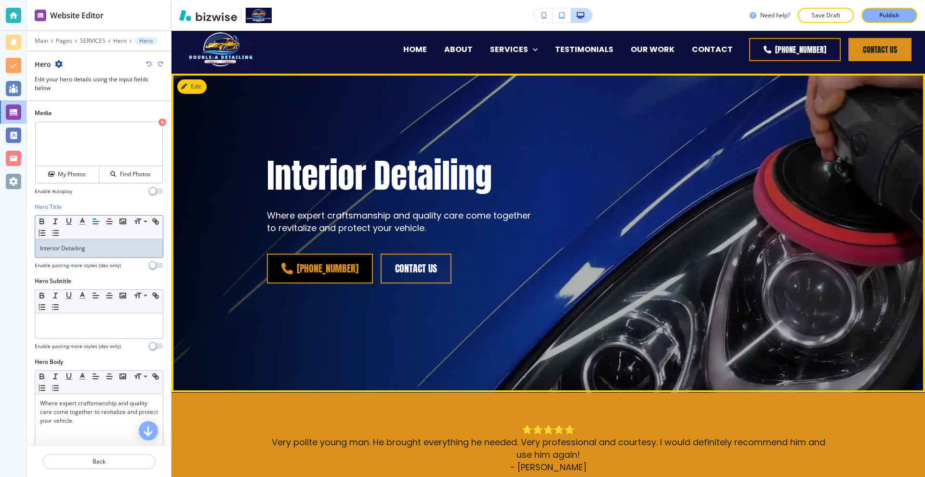
scroll to position [0, 0]
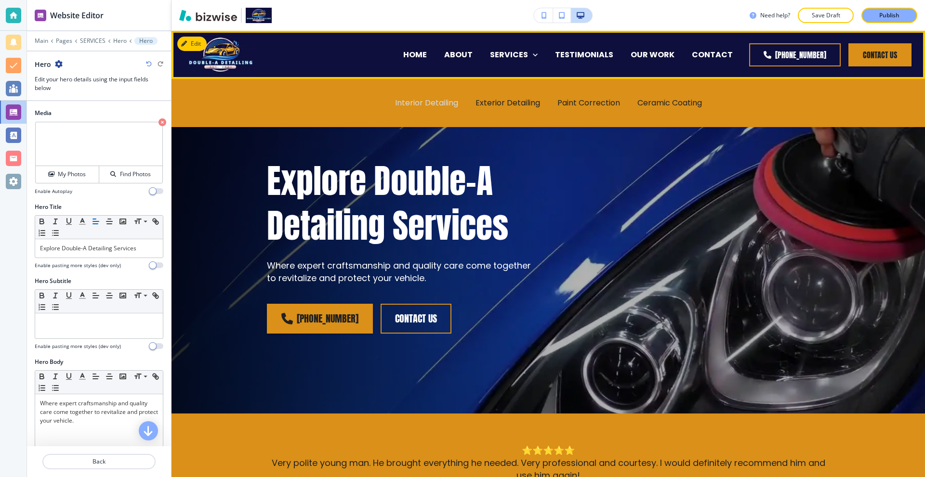
click at [434, 104] on p "Interior Detailing" at bounding box center [426, 102] width 63 height 11
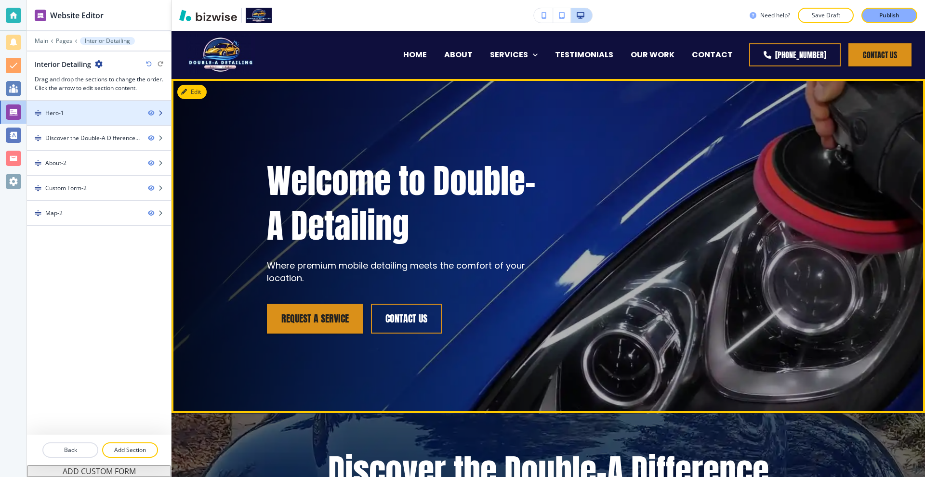
click at [84, 117] on div at bounding box center [99, 121] width 144 height 8
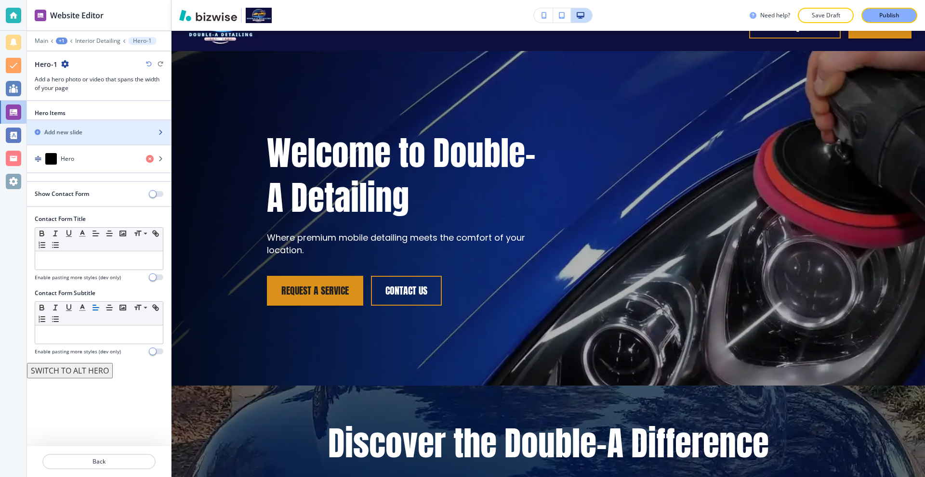
scroll to position [48, 0]
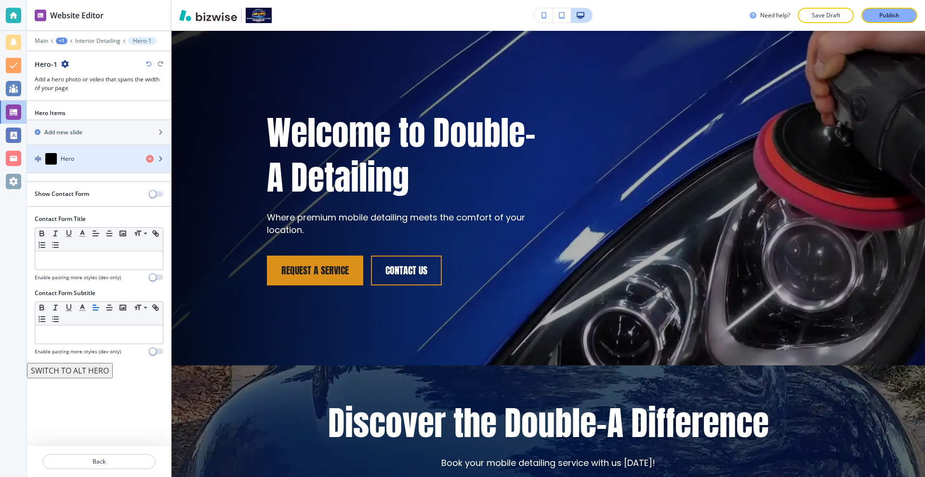
click at [88, 160] on div "Hero" at bounding box center [82, 159] width 111 height 12
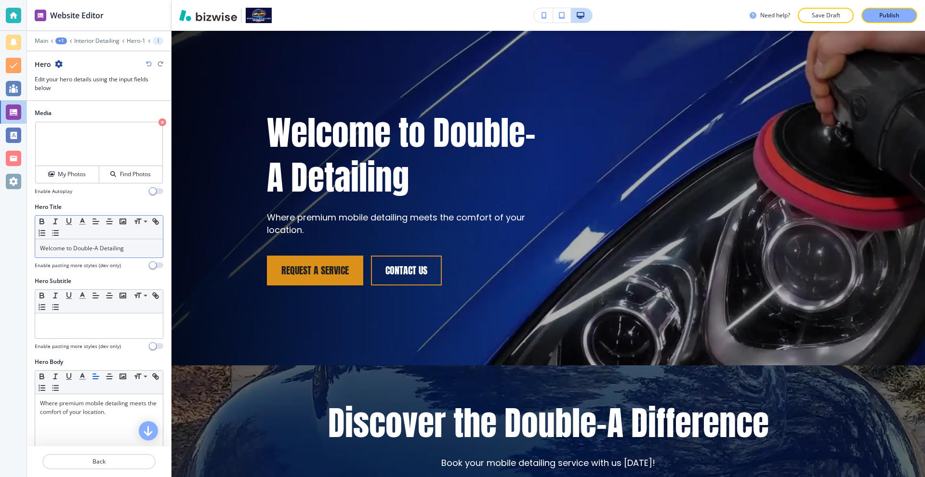
click at [107, 249] on p "Welcome to Double-A Detailing" at bounding box center [99, 248] width 118 height 9
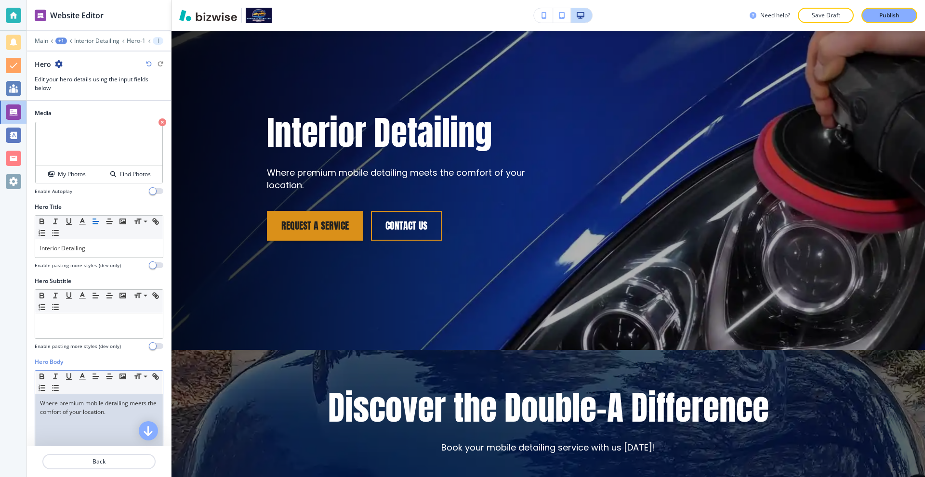
click at [87, 414] on p "Where premium mobile detailing meets the comfort of your location." at bounding box center [99, 407] width 118 height 17
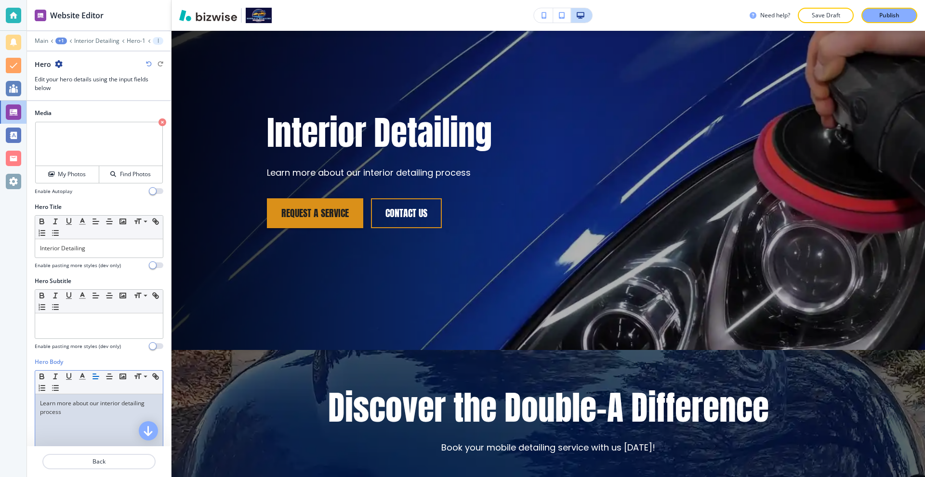
click at [388, 25] on div "Need help? Save Draft Publish" at bounding box center [547, 15] width 753 height 31
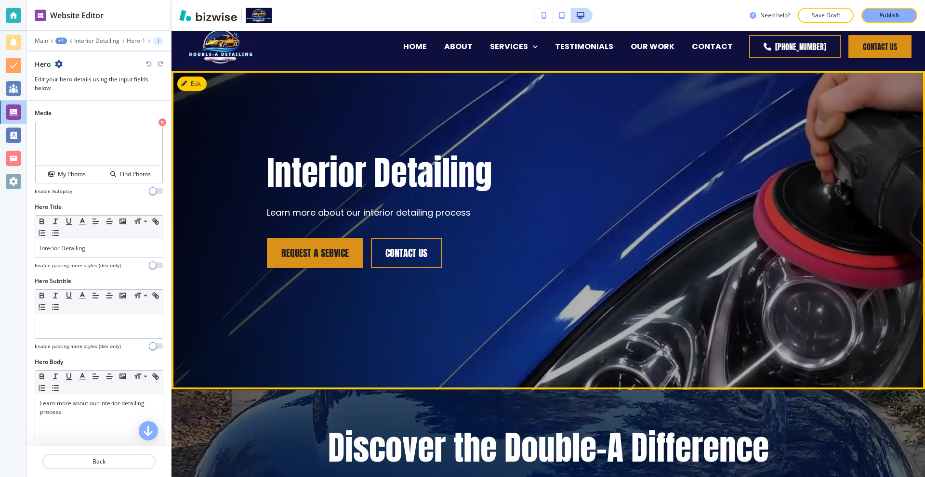
scroll to position [0, 0]
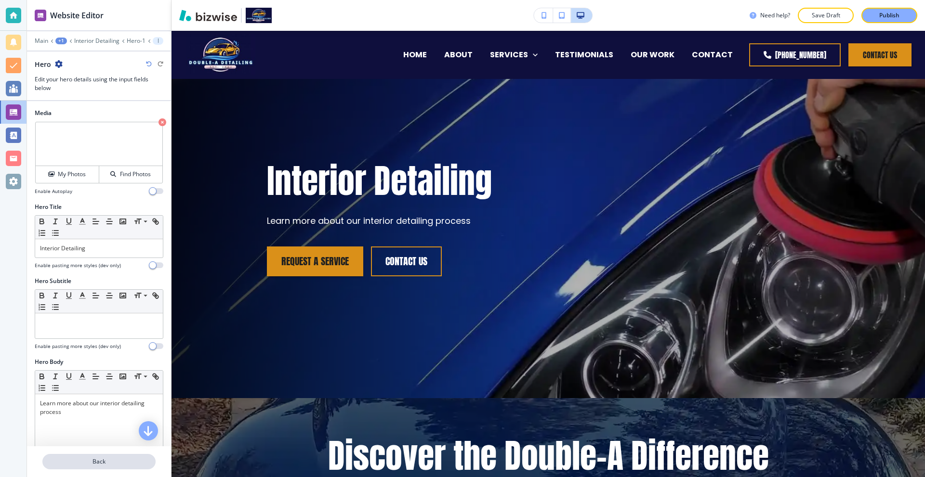
click at [104, 459] on p "Back" at bounding box center [98, 461] width 111 height 9
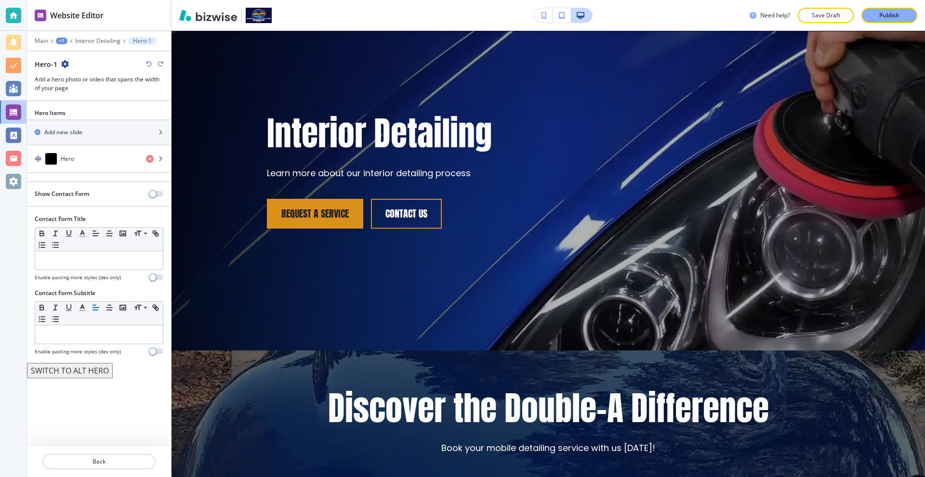
scroll to position [48, 0]
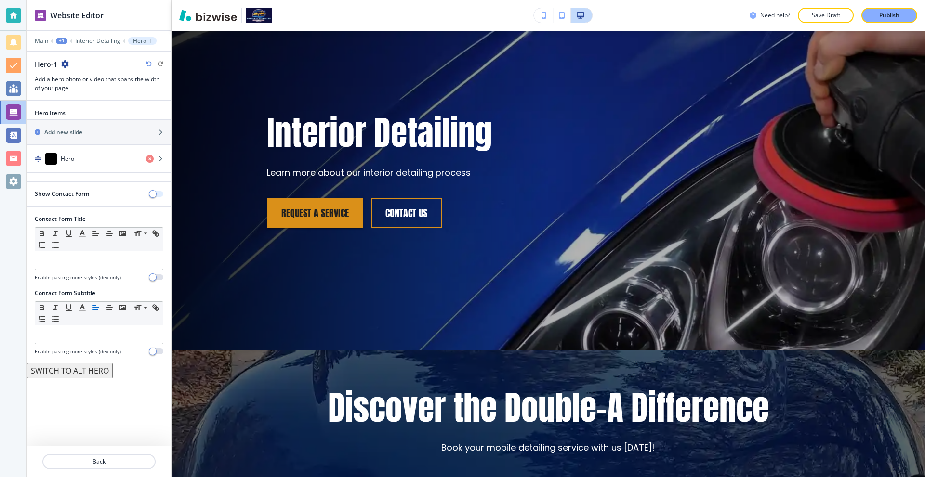
click at [151, 195] on span "button" at bounding box center [153, 194] width 8 height 8
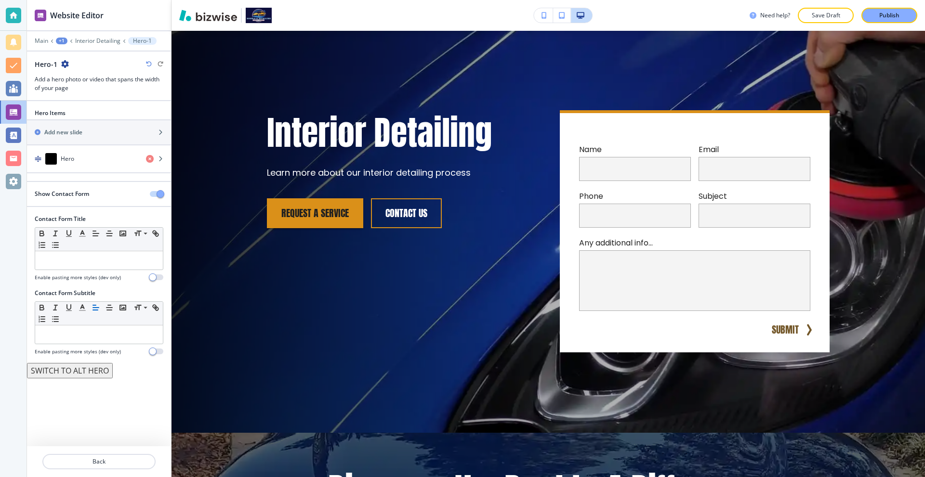
click at [152, 195] on button "button" at bounding box center [156, 194] width 13 height 6
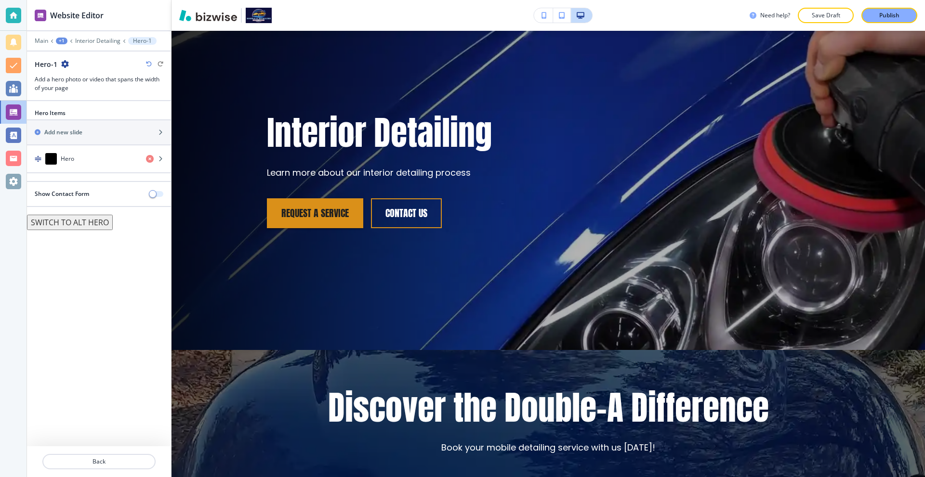
click at [152, 195] on span "button" at bounding box center [153, 194] width 8 height 8
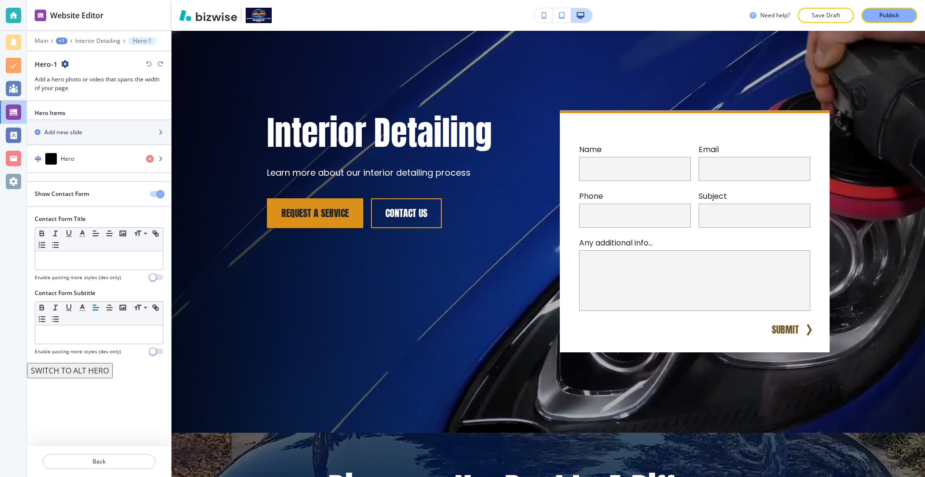
click at [152, 195] on button "button" at bounding box center [156, 194] width 13 height 6
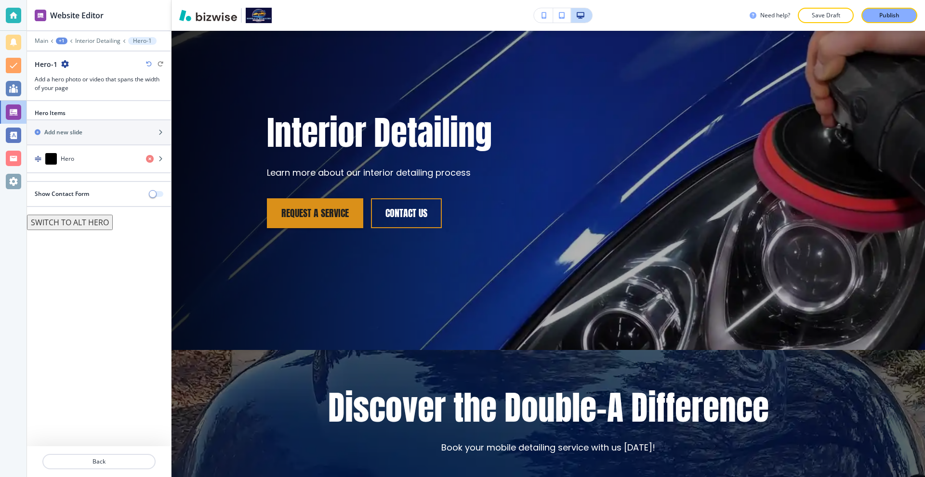
click at [152, 195] on span "button" at bounding box center [153, 194] width 8 height 8
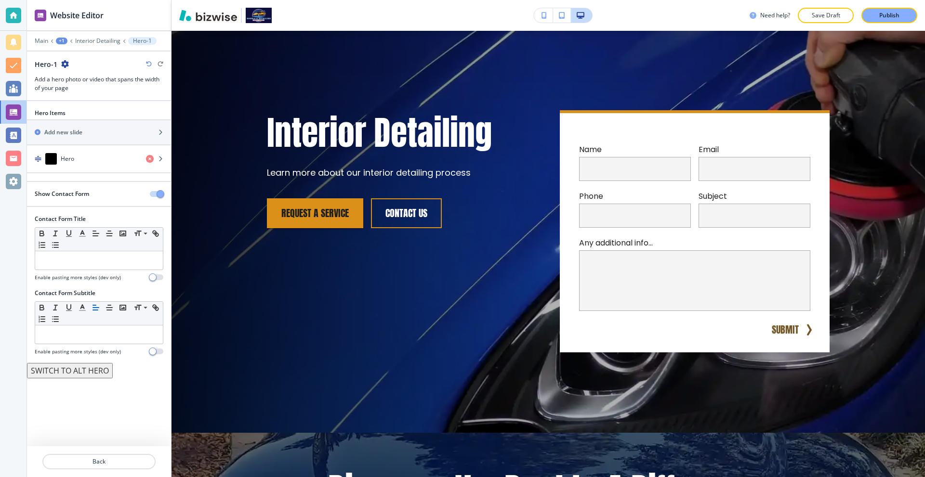
click at [152, 195] on button "button" at bounding box center [156, 194] width 13 height 6
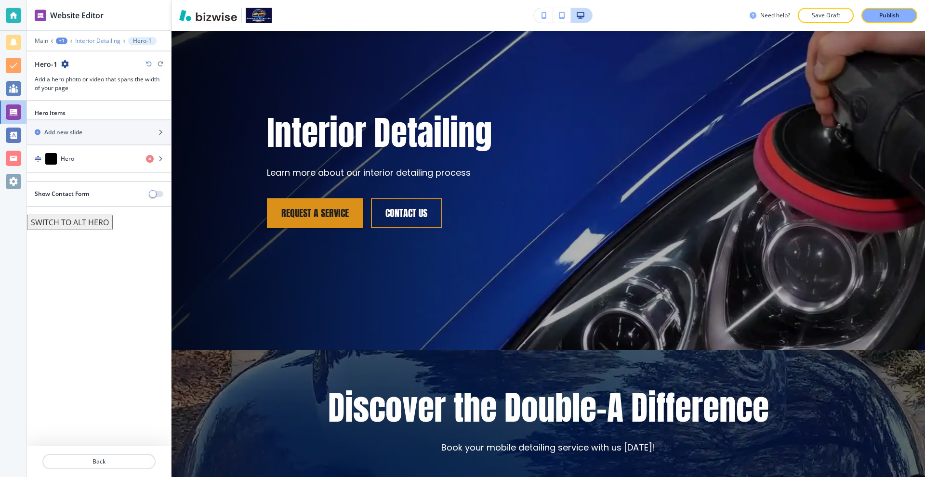
click at [92, 40] on p "Interior Detailing" at bounding box center [97, 41] width 45 height 7
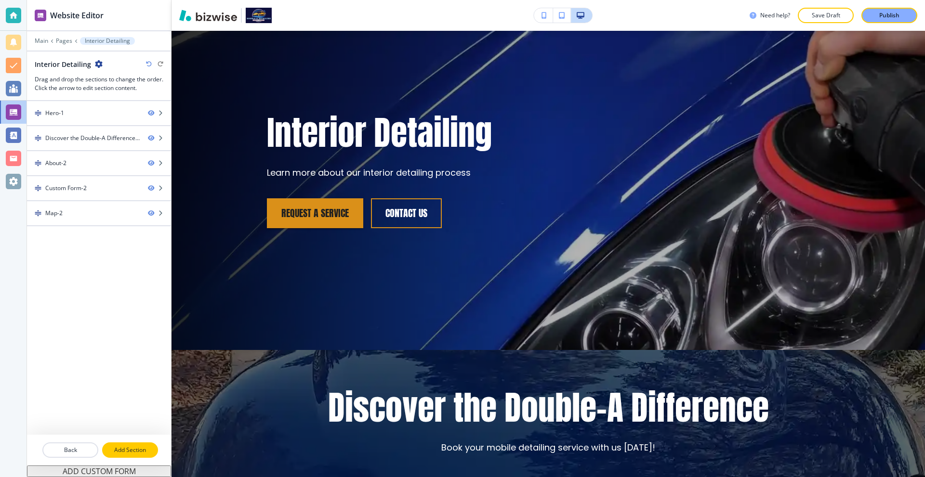
click at [118, 443] on button "Add Section" at bounding box center [130, 450] width 56 height 15
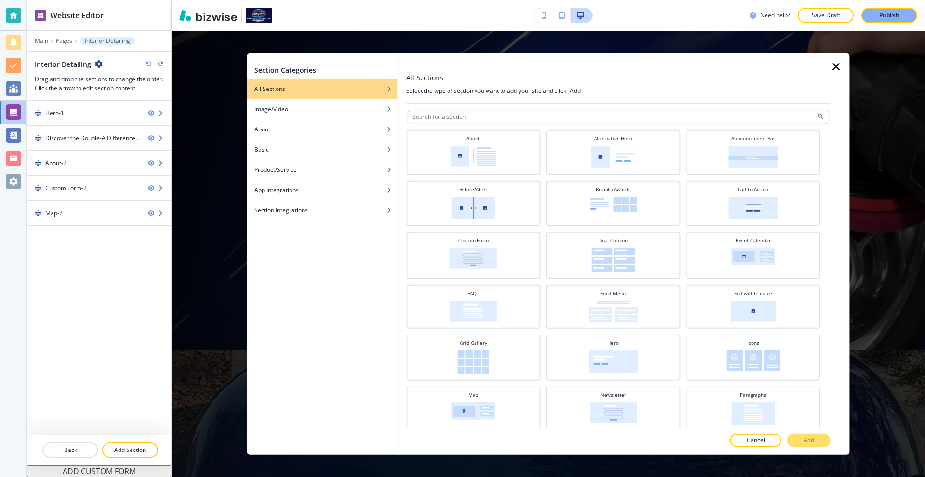
click at [210, 112] on div "Section Categories All Sections Image/Video About Basic Product/Service App Int…" at bounding box center [547, 254] width 753 height 446
click at [835, 65] on icon "button" at bounding box center [836, 67] width 12 height 12
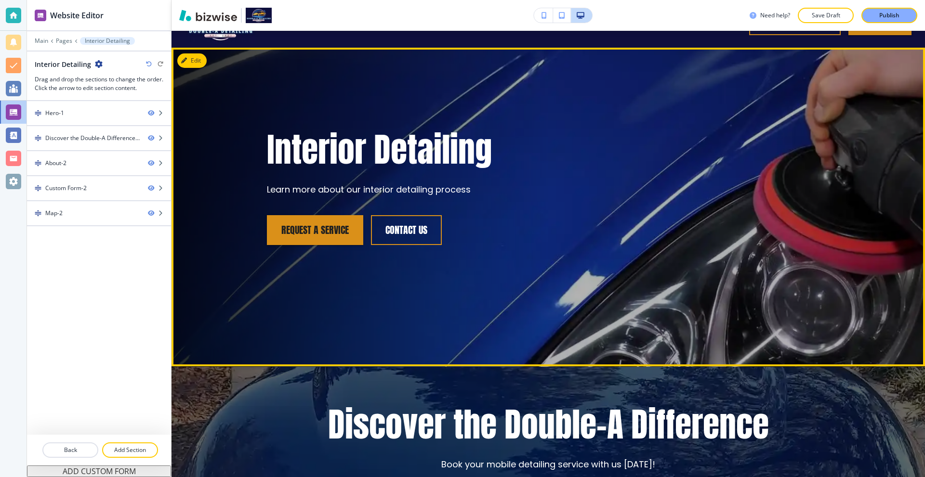
scroll to position [0, 0]
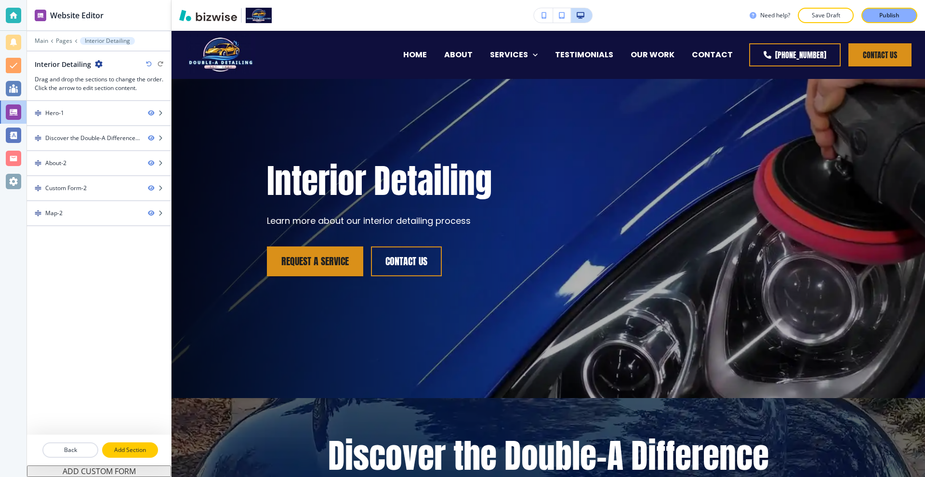
click at [136, 447] on p "Add Section" at bounding box center [130, 450] width 54 height 9
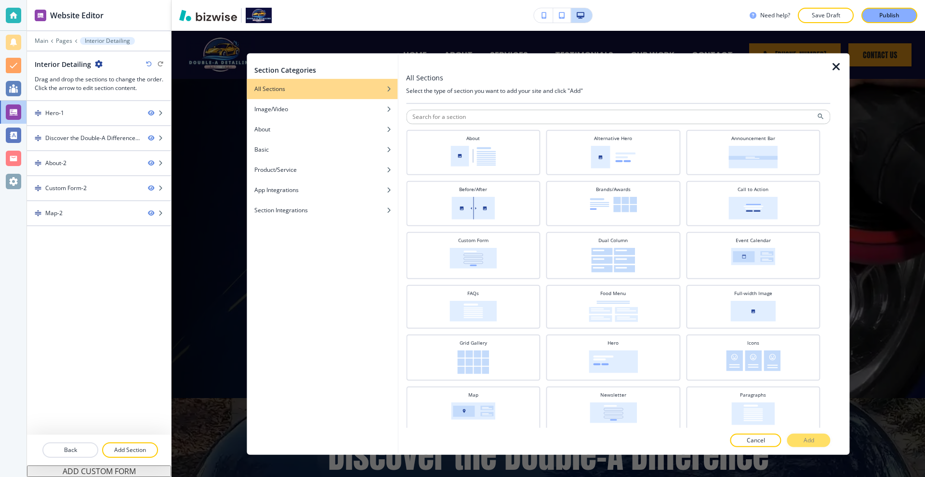
click at [831, 65] on icon "button" at bounding box center [836, 67] width 12 height 12
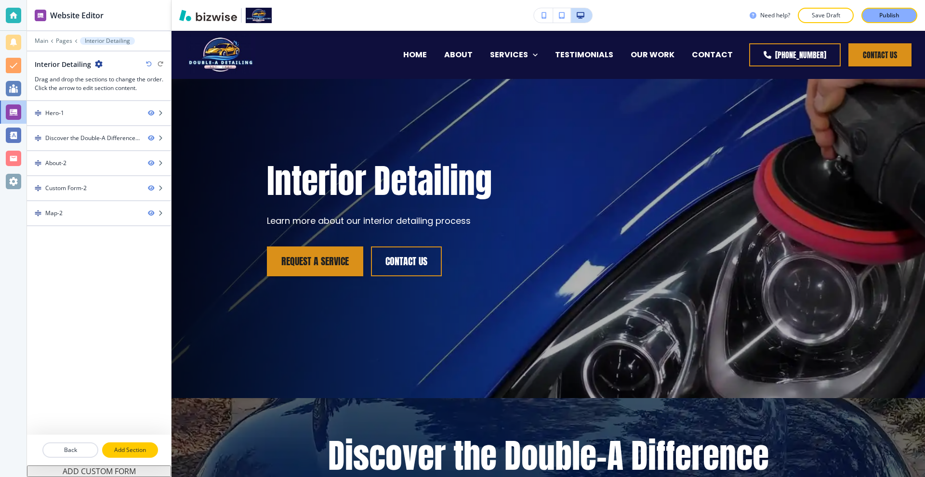
click at [123, 451] on p "Add Section" at bounding box center [130, 450] width 54 height 9
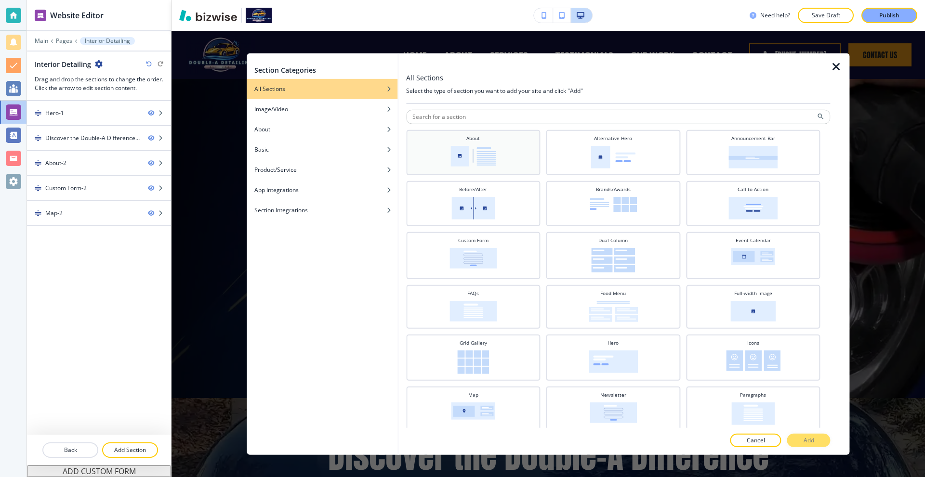
click at [498, 148] on div "About" at bounding box center [473, 151] width 125 height 34
click at [807, 435] on button "Add" at bounding box center [808, 440] width 43 height 13
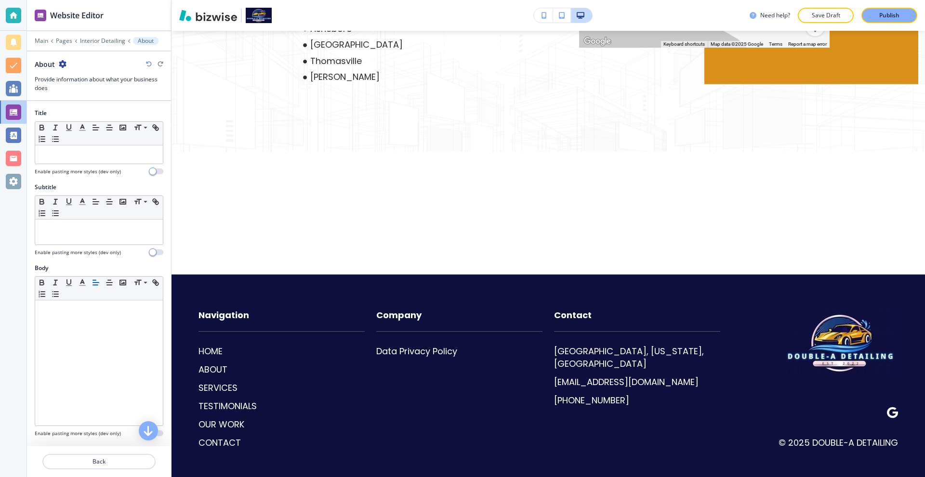
scroll to position [1760, 0]
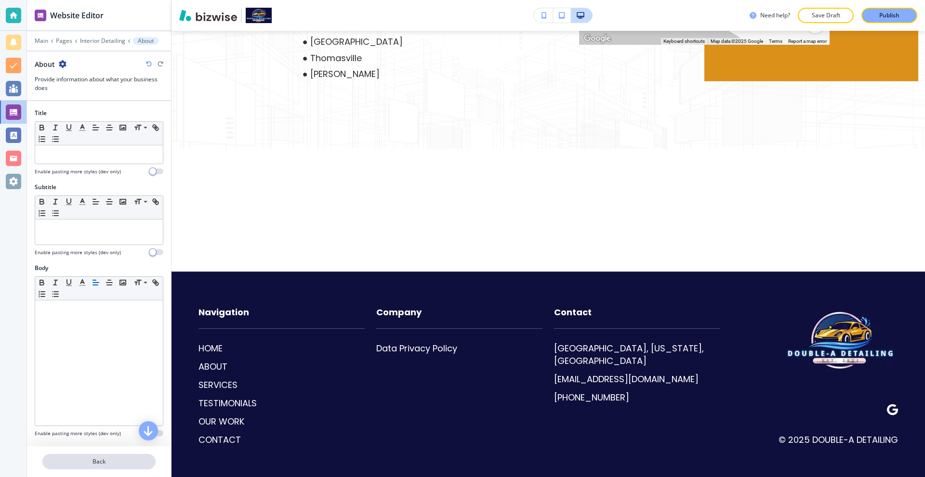
click at [93, 461] on p "Back" at bounding box center [98, 461] width 111 height 9
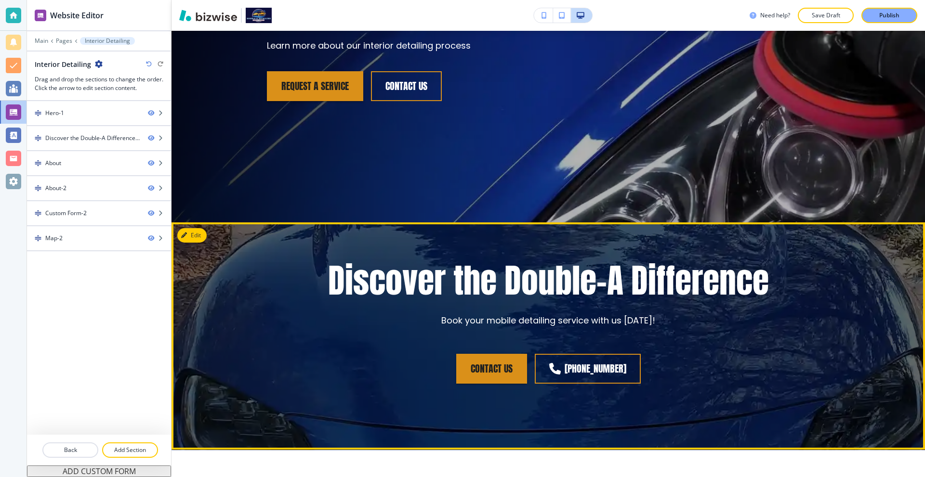
scroll to position [113, 0]
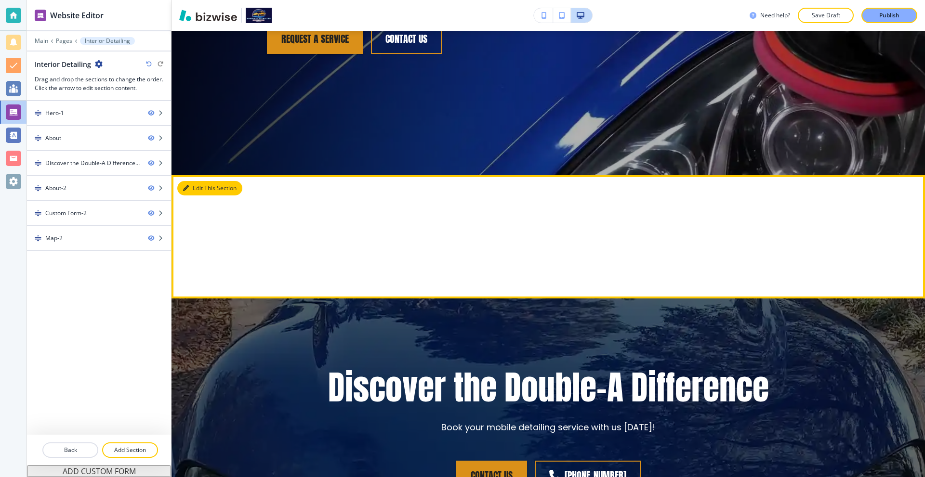
click at [193, 192] on button "Edit This Section" at bounding box center [209, 188] width 65 height 14
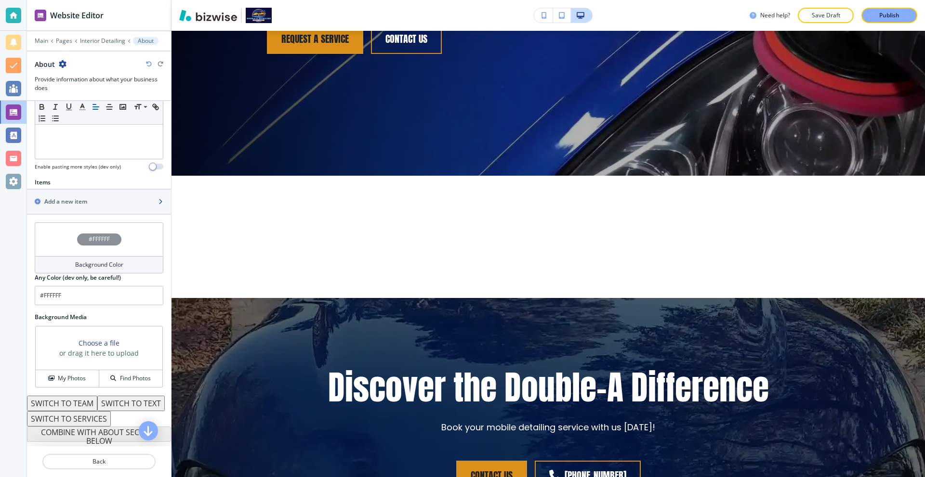
scroll to position [282, 0]
click at [107, 197] on div "Add a new item" at bounding box center [88, 201] width 123 height 9
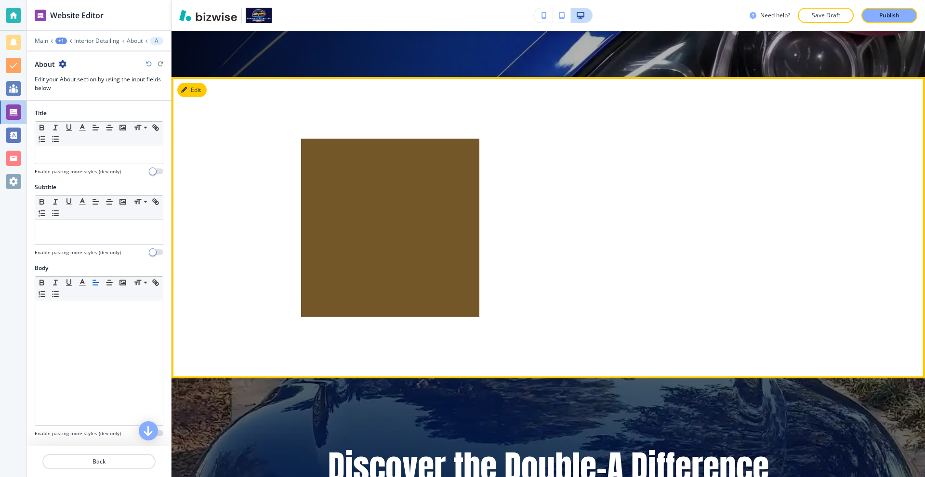
scroll to position [274, 0]
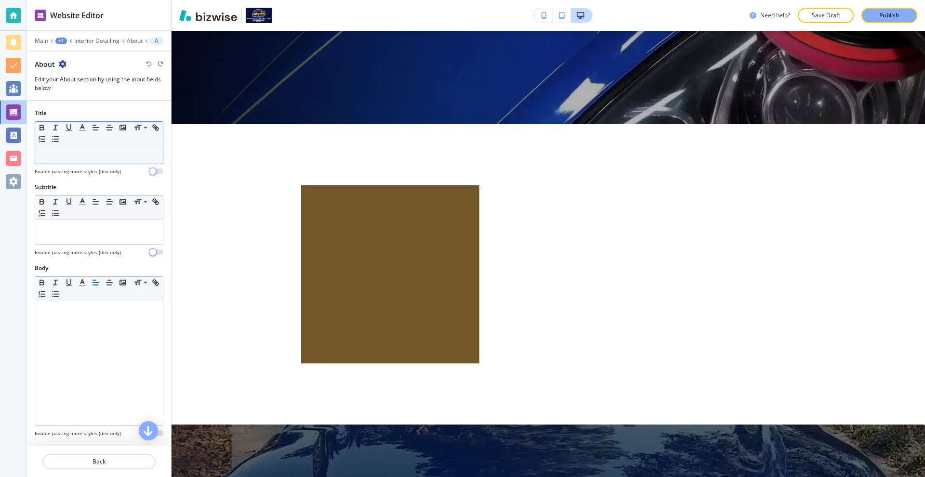
click at [86, 152] on p at bounding box center [99, 154] width 118 height 9
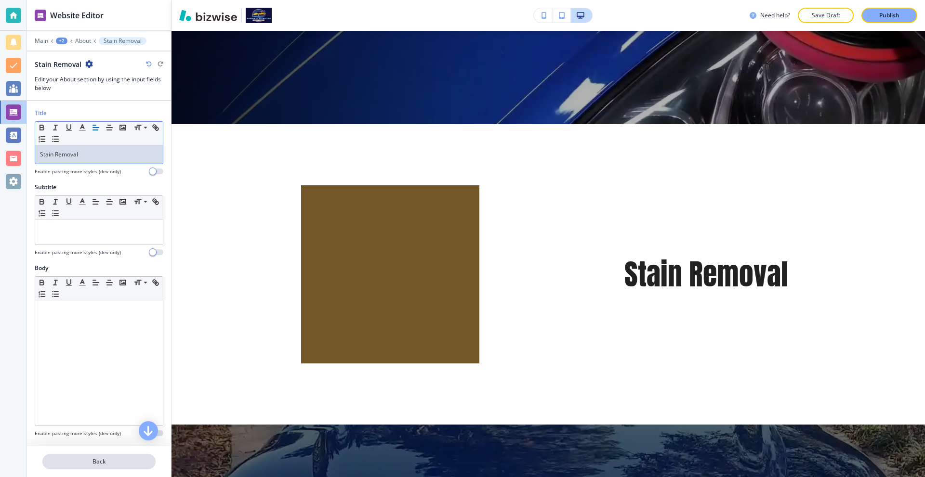
click at [94, 462] on p "Back" at bounding box center [98, 461] width 111 height 9
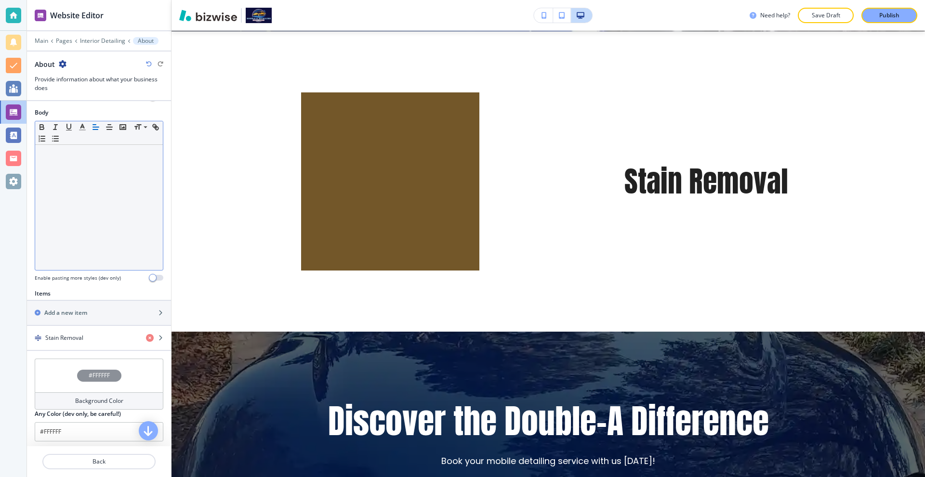
scroll to position [289, 0]
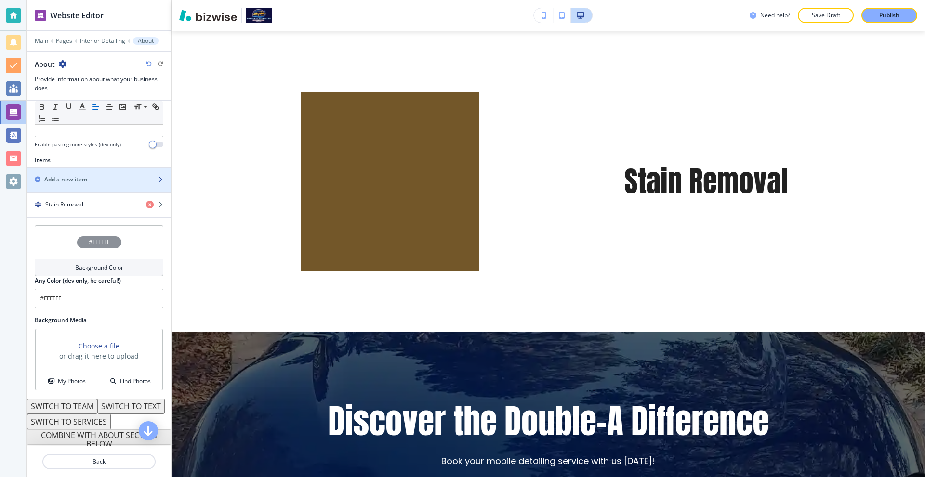
click at [87, 185] on div "button" at bounding box center [99, 188] width 144 height 8
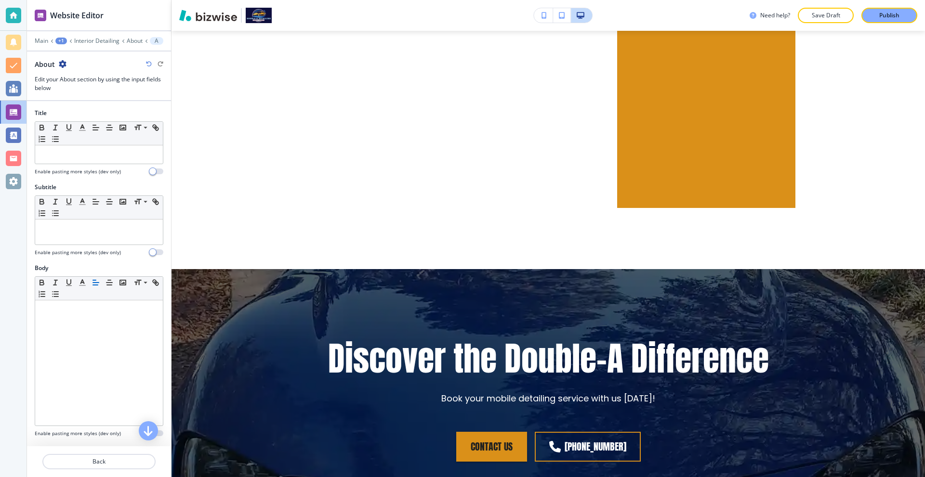
scroll to position [753, 0]
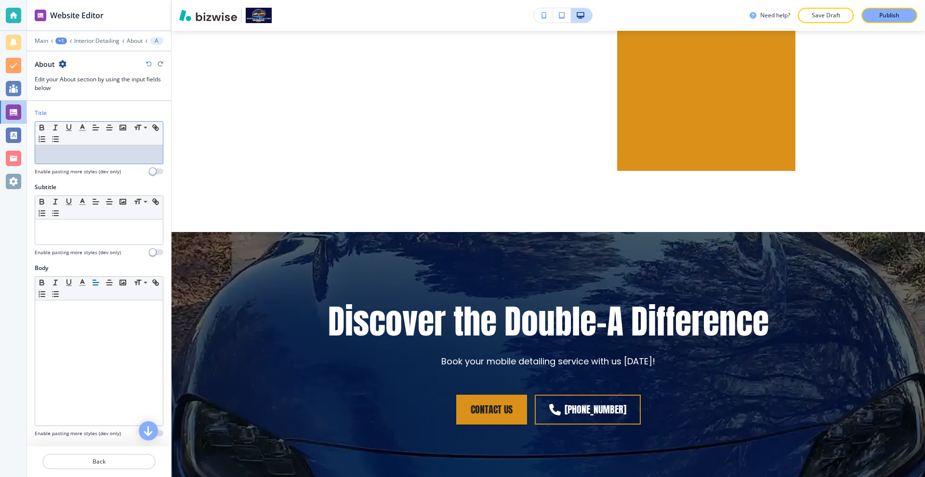
click at [90, 154] on p at bounding box center [99, 154] width 118 height 9
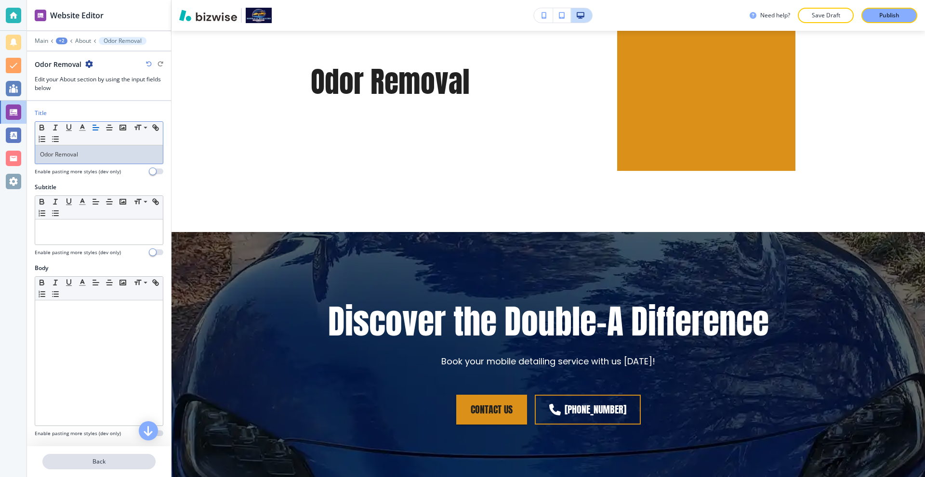
click at [122, 462] on p "Back" at bounding box center [98, 461] width 111 height 9
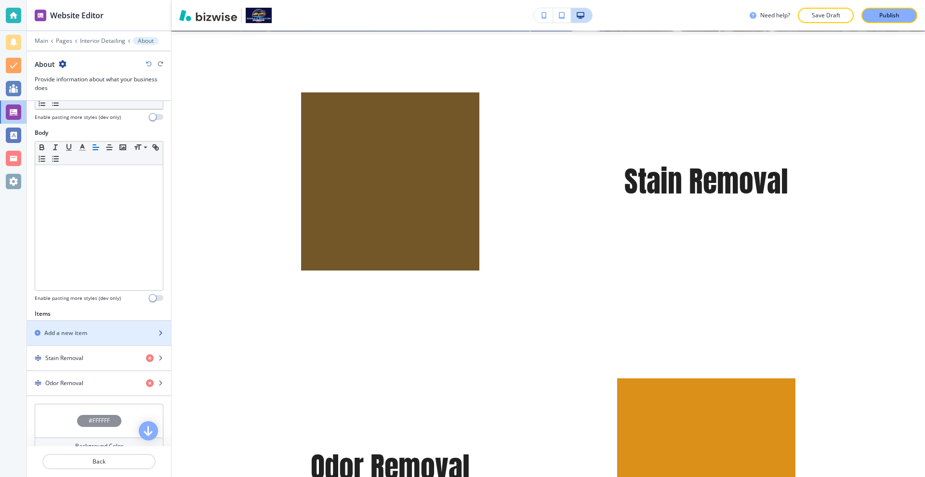
scroll to position [144, 0]
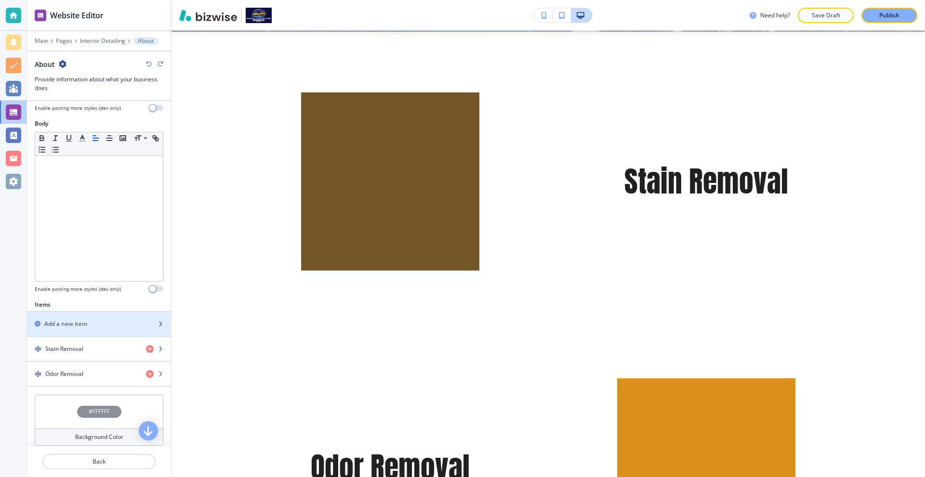
click at [89, 324] on div "Add a new item" at bounding box center [88, 324] width 123 height 9
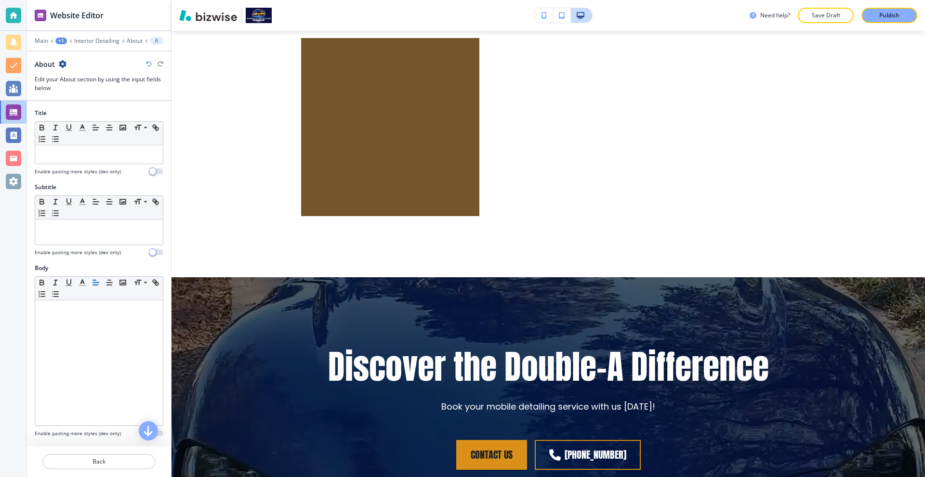
scroll to position [1039, 0]
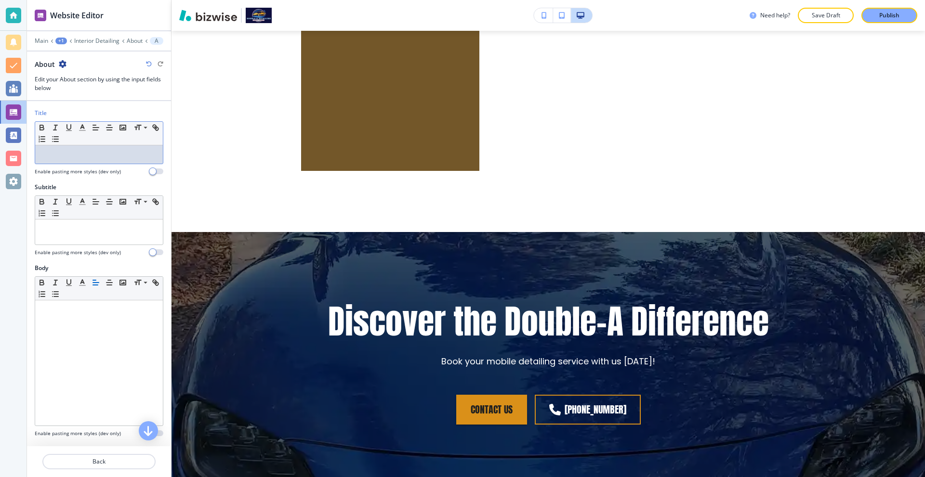
click at [74, 162] on div at bounding box center [99, 154] width 128 height 18
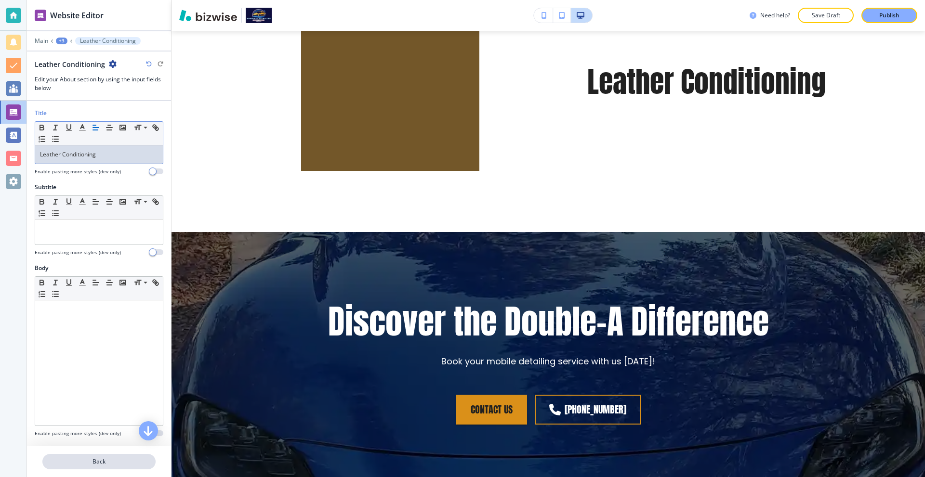
click at [101, 465] on p "Back" at bounding box center [98, 461] width 111 height 9
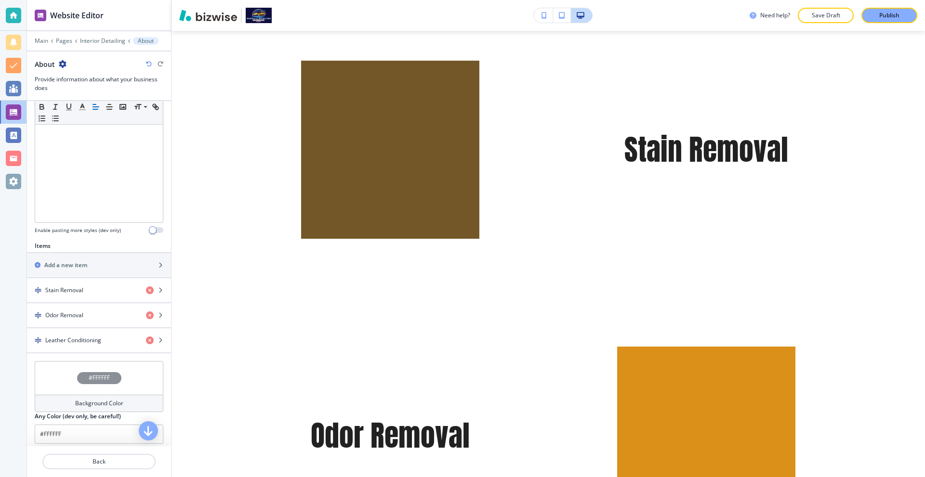
scroll to position [289, 0]
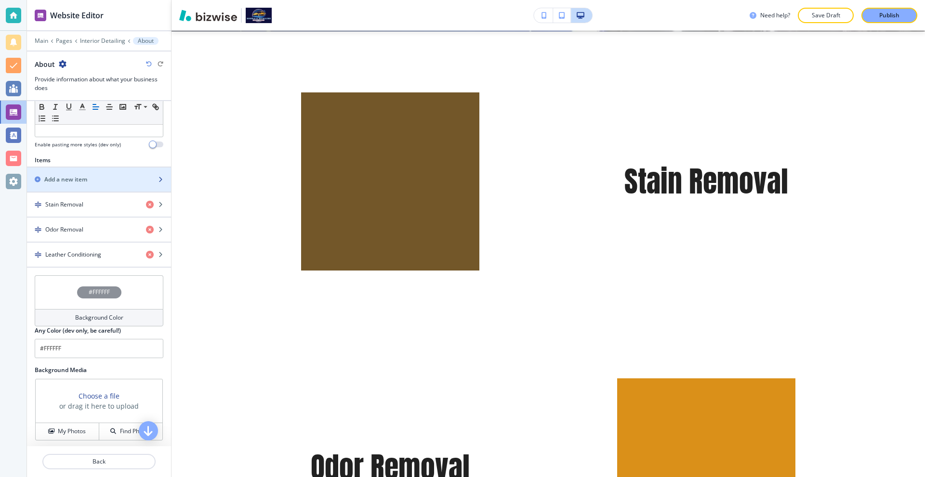
click at [86, 184] on div "button" at bounding box center [99, 188] width 144 height 8
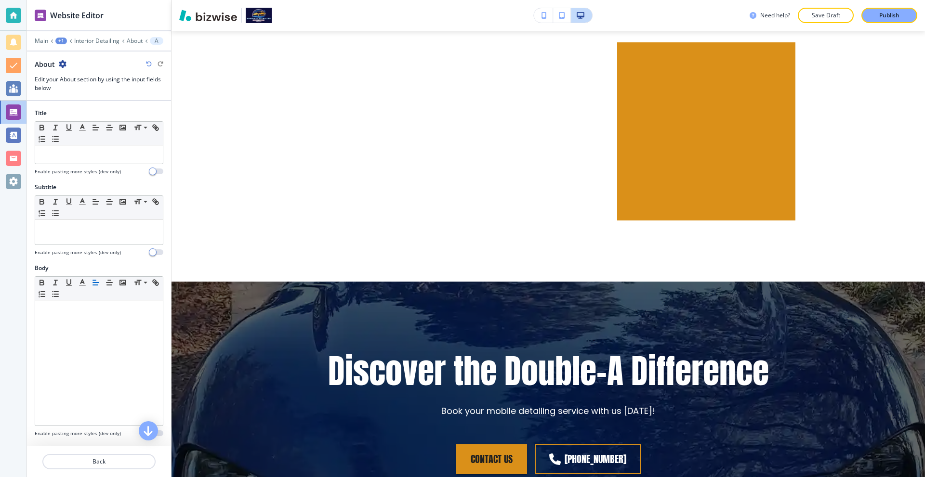
scroll to position [1325, 0]
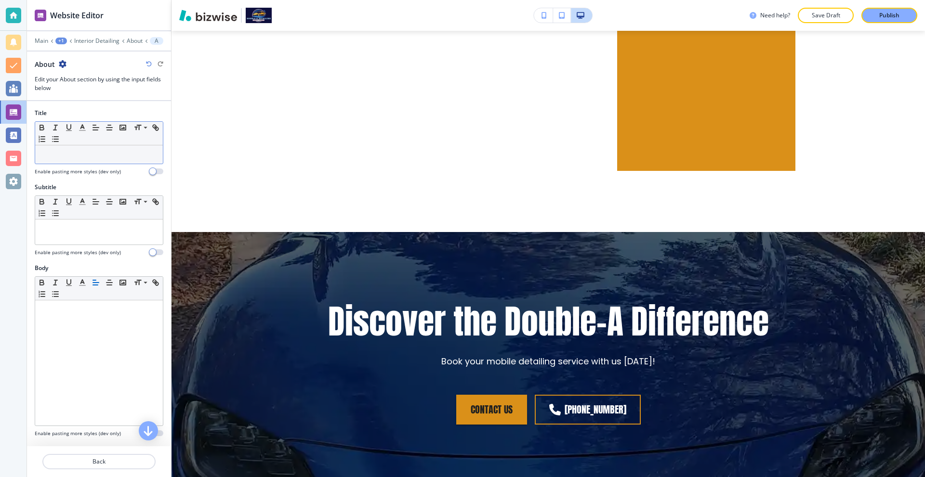
click at [96, 153] on p at bounding box center [99, 154] width 118 height 9
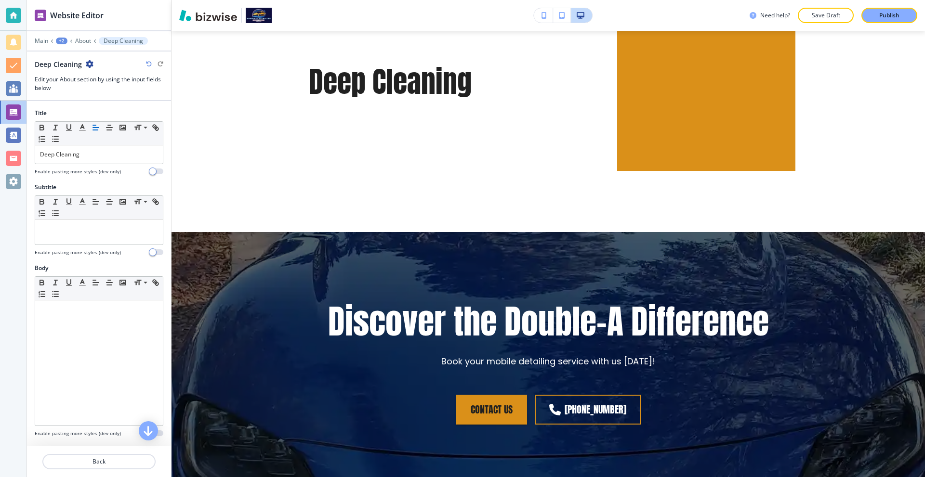
click at [103, 469] on div at bounding box center [99, 473] width 144 height 8
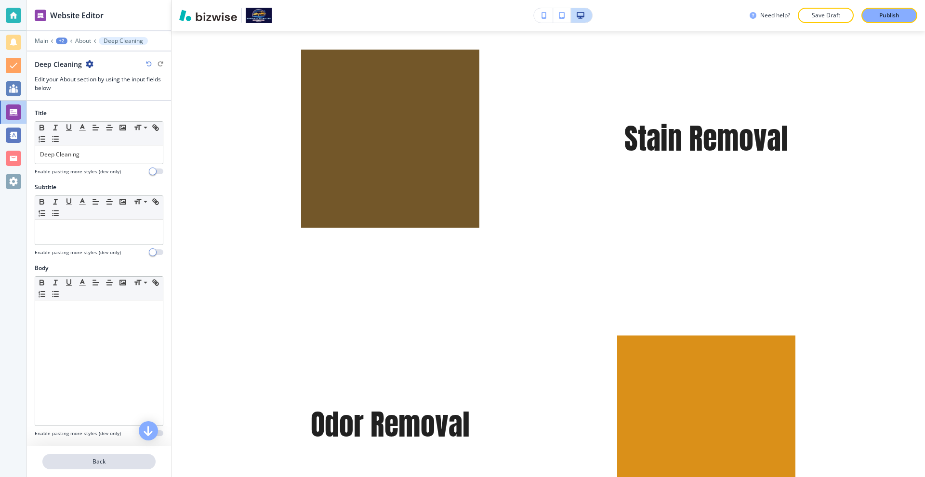
click at [119, 458] on p "Back" at bounding box center [98, 461] width 111 height 9
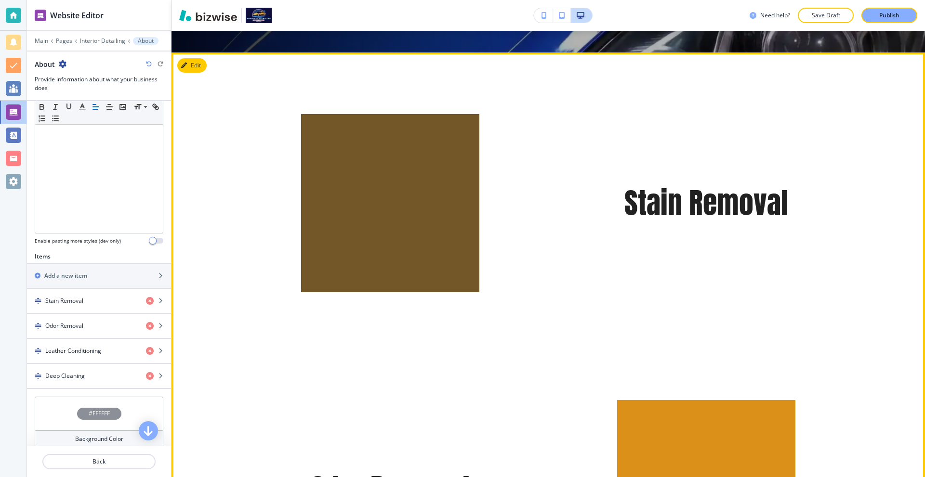
scroll to position [271, 0]
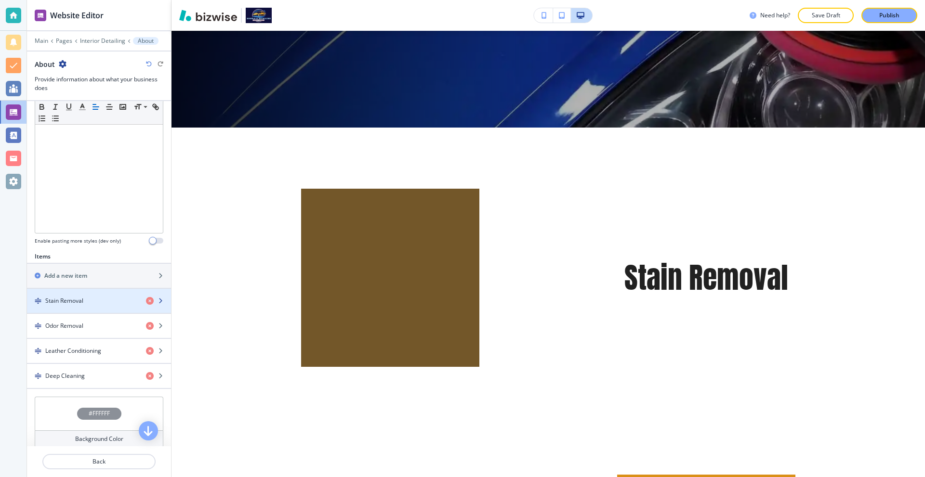
click at [82, 301] on h4 "Stain Removal" at bounding box center [64, 301] width 38 height 9
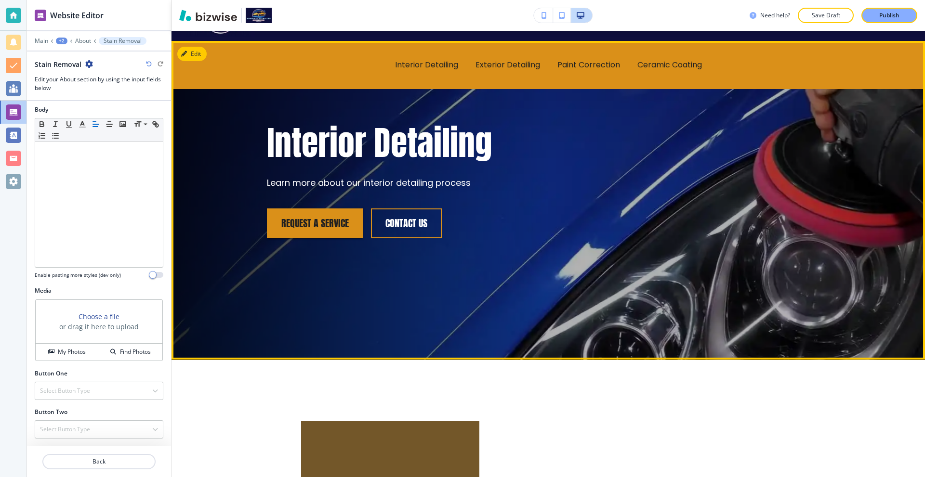
scroll to position [241, 0]
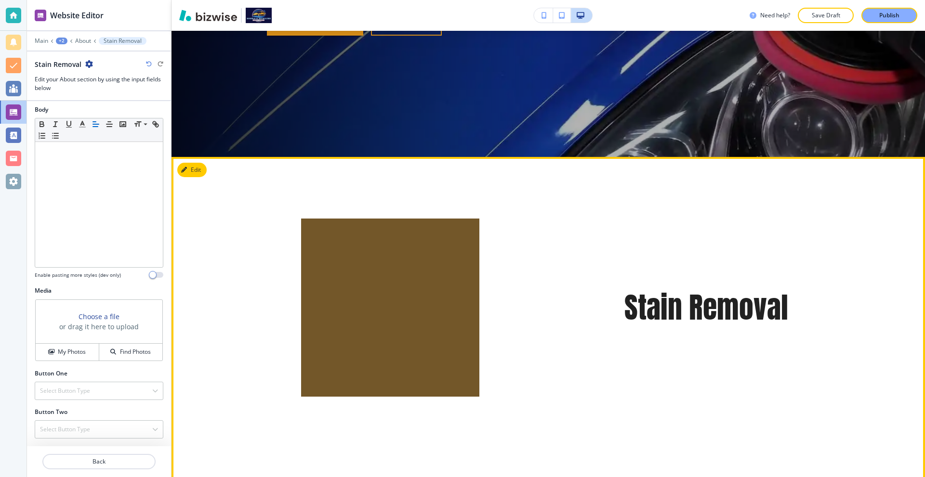
click at [200, 173] on button "Edit" at bounding box center [191, 170] width 29 height 14
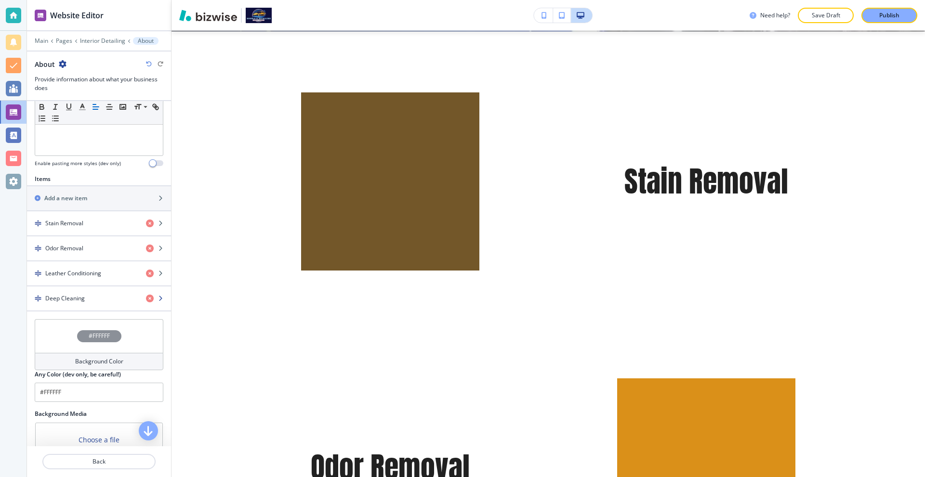
scroll to position [289, 0]
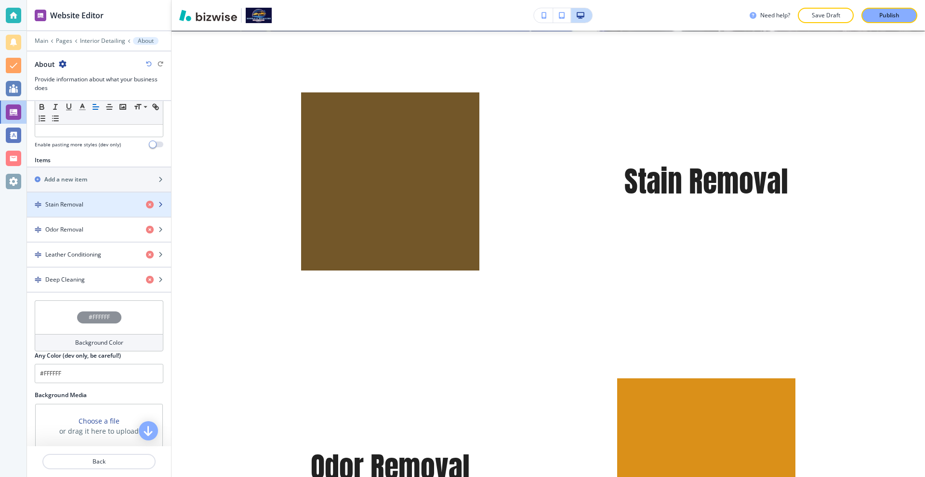
click at [71, 198] on div "button" at bounding box center [99, 197] width 144 height 8
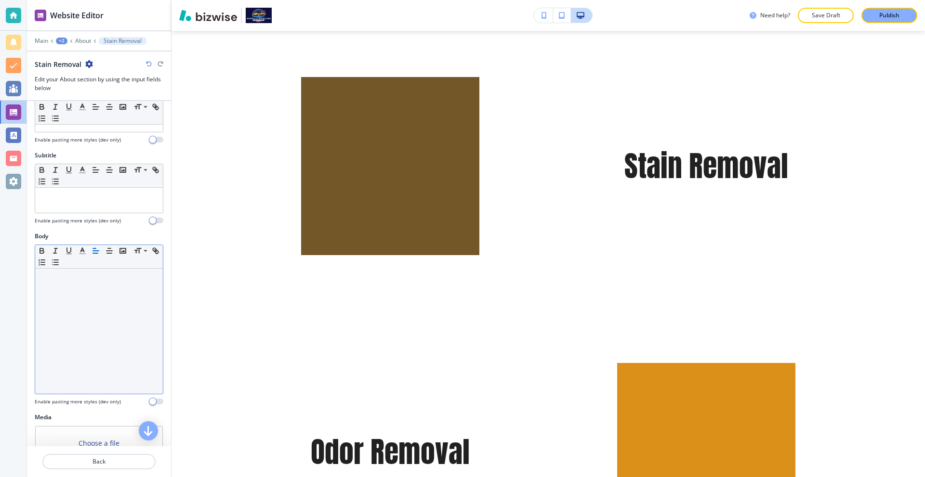
scroll to position [158, 0]
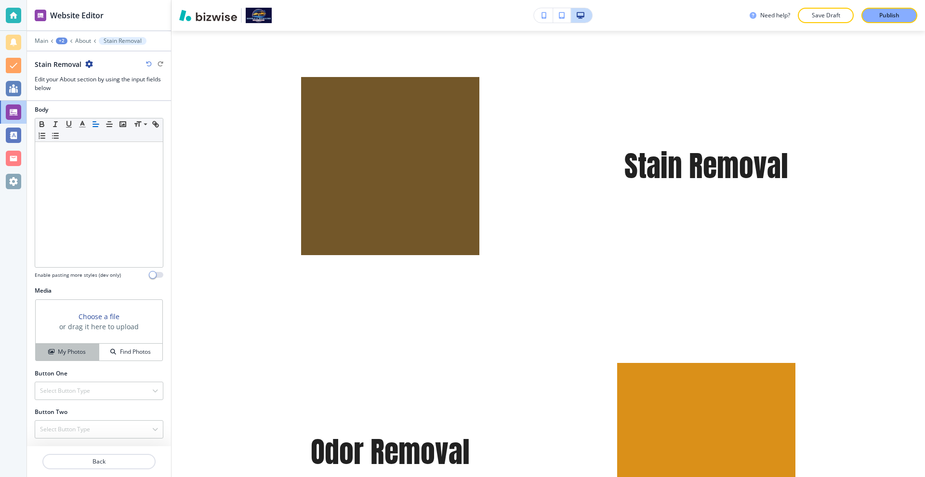
click at [71, 349] on h4 "My Photos" at bounding box center [72, 352] width 28 height 9
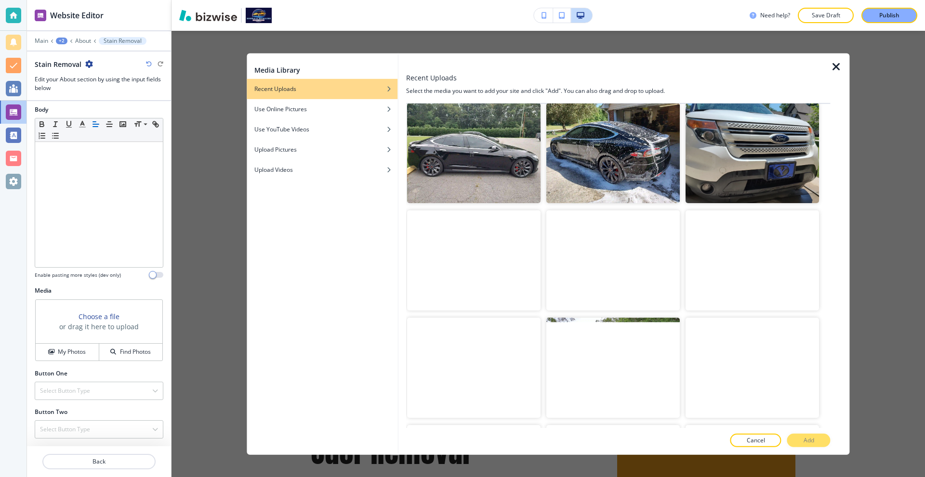
scroll to position [0, 0]
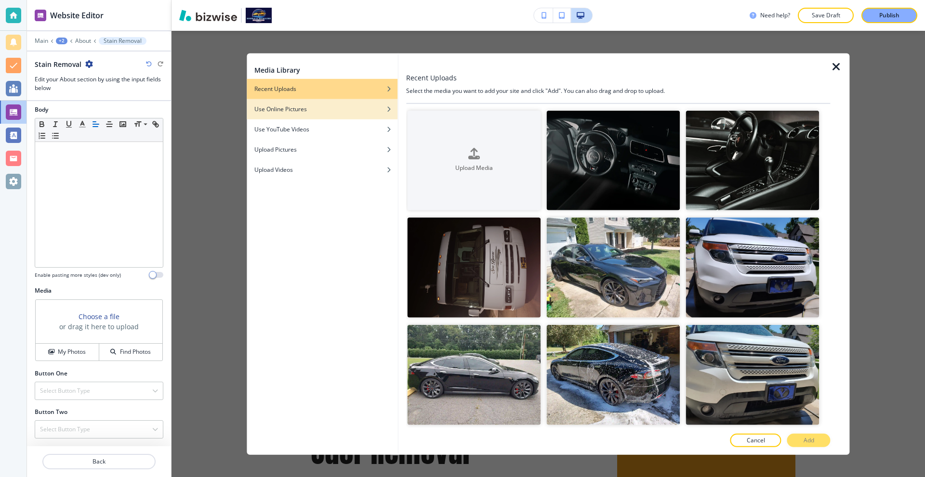
click at [290, 101] on div "button" at bounding box center [322, 102] width 151 height 6
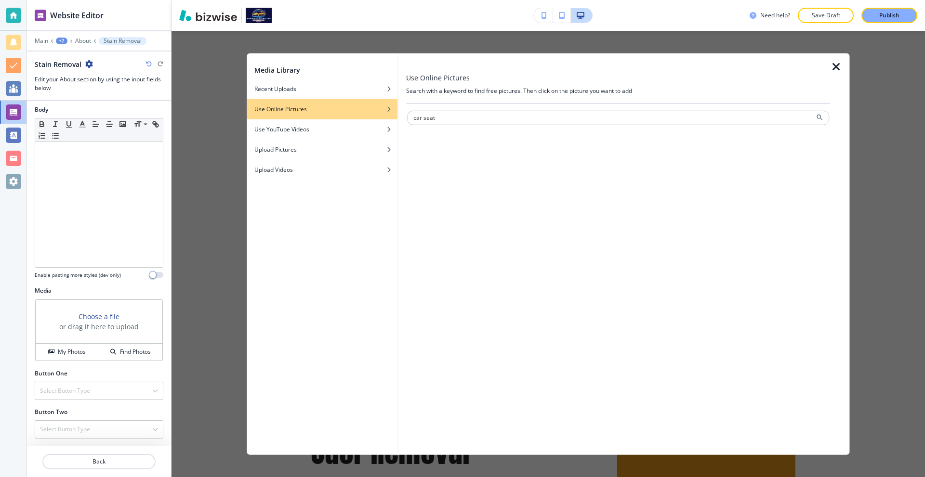
type input "car seat"
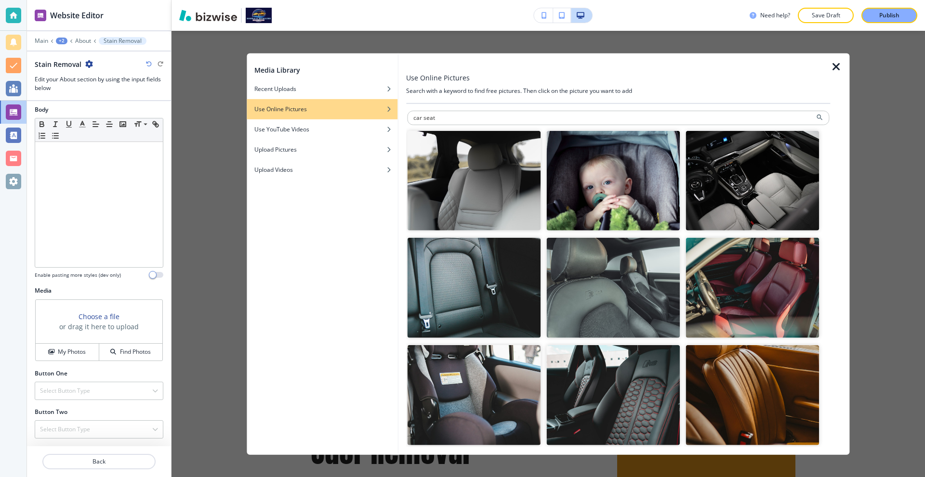
click at [480, 267] on img "button" at bounding box center [473, 288] width 133 height 100
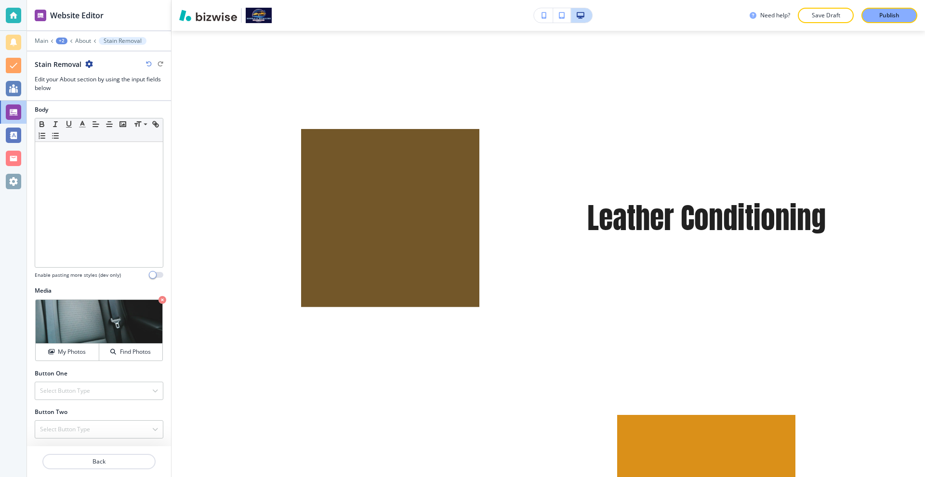
scroll to position [770, 0]
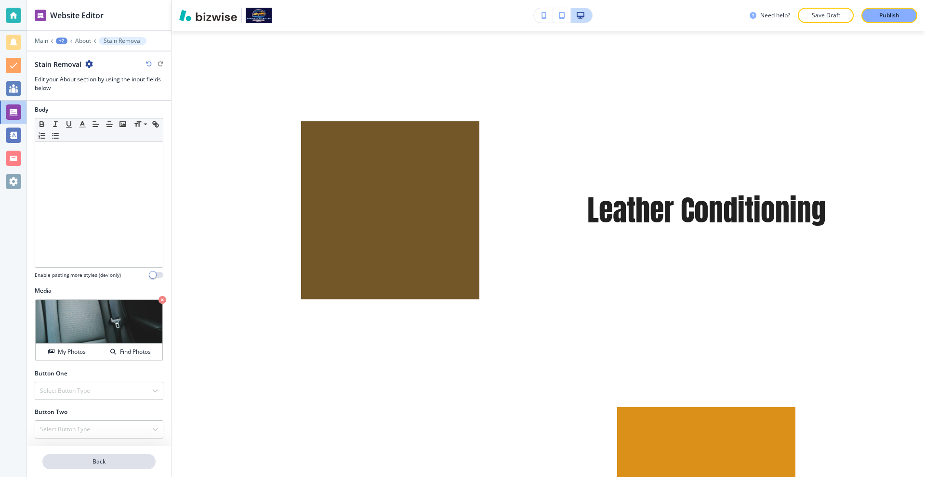
click at [90, 459] on p "Back" at bounding box center [98, 461] width 111 height 9
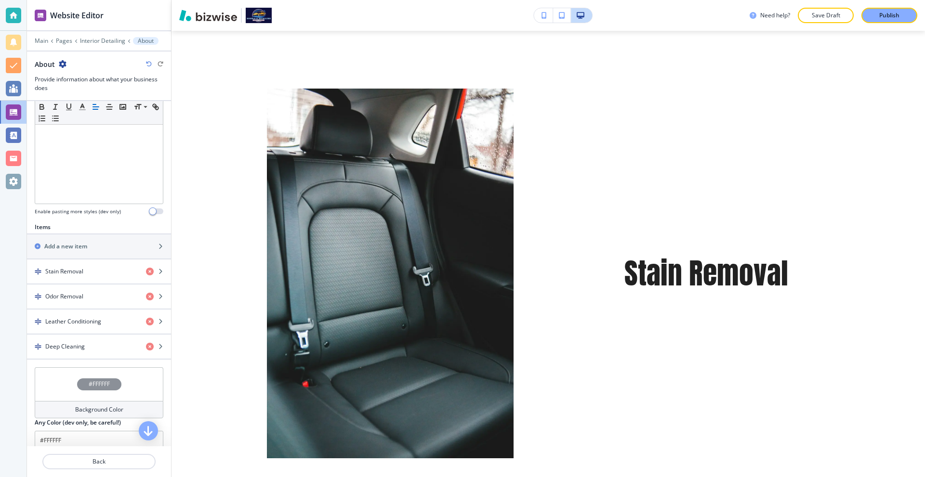
scroll to position [289, 0]
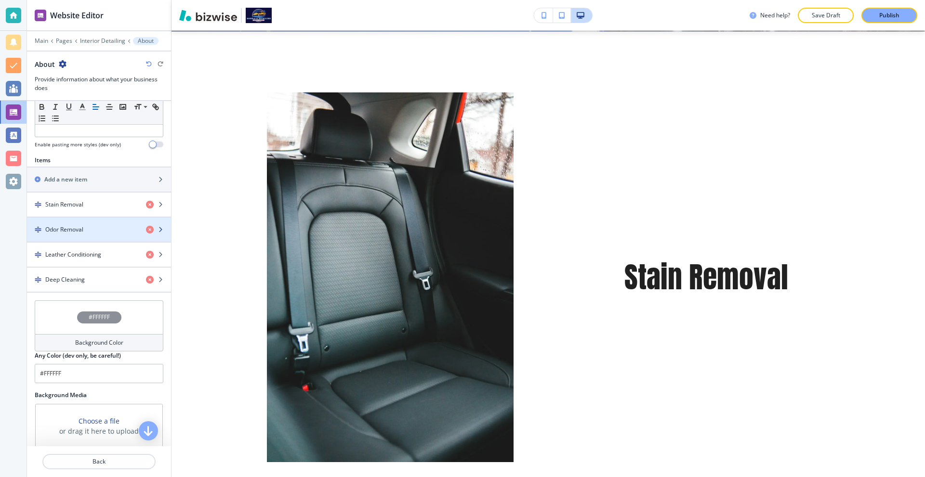
click at [91, 224] on div "button" at bounding box center [99, 222] width 144 height 8
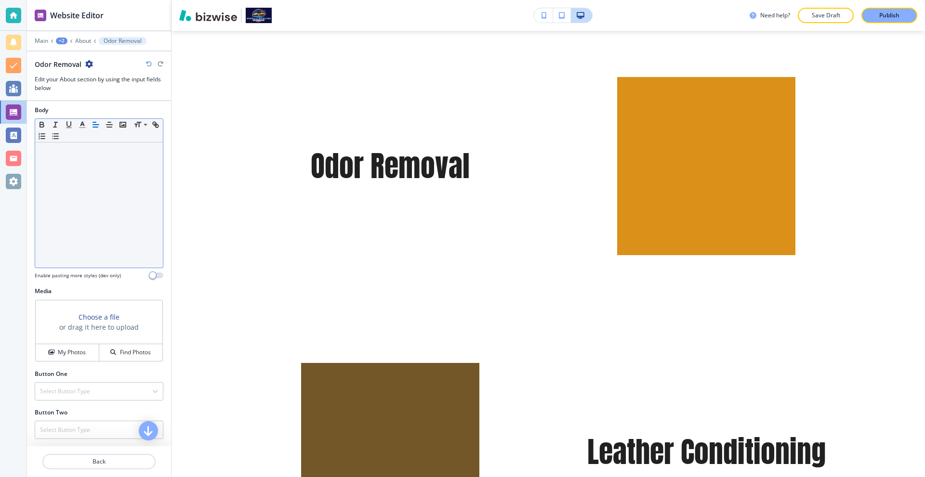
scroll to position [158, 0]
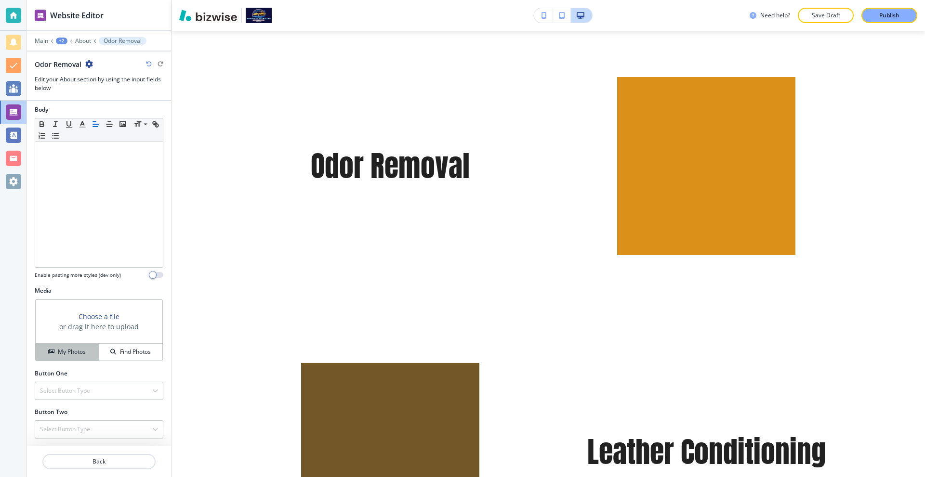
click at [85, 352] on div "My Photos" at bounding box center [67, 352] width 63 height 9
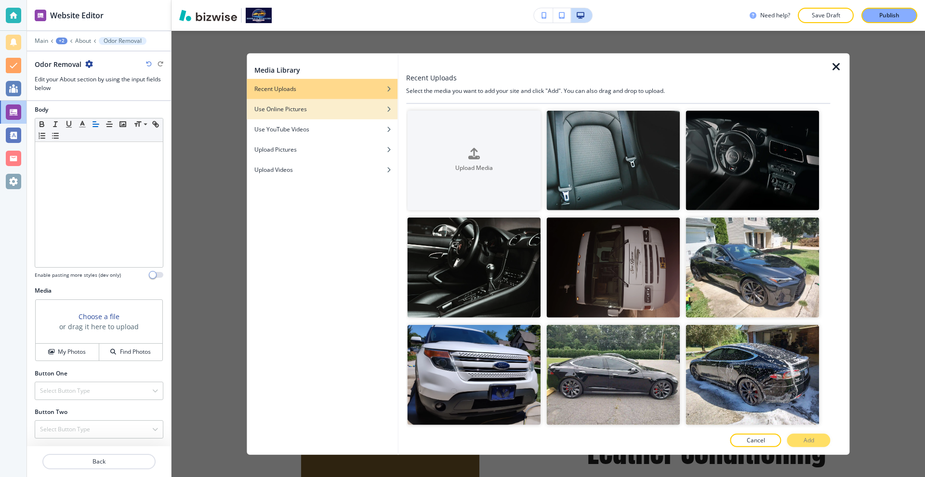
click at [321, 110] on div "Use Online Pictures" at bounding box center [322, 108] width 151 height 9
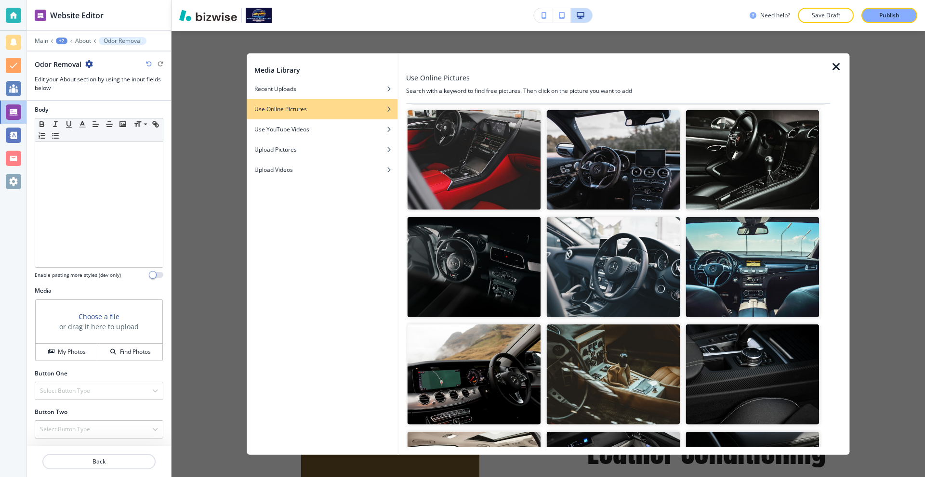
scroll to position [0, 0]
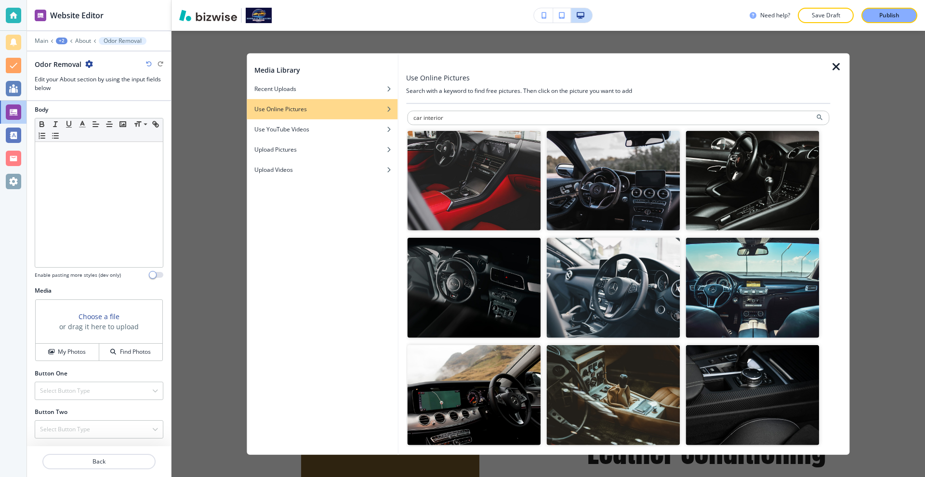
drag, startPoint x: 463, startPoint y: 111, endPoint x: 387, endPoint y: 118, distance: 76.9
click at [383, 118] on div "Media Library Recent Uploads Use Online Pictures Use YouTube Videos Upload Pict…" at bounding box center [548, 254] width 602 height 402
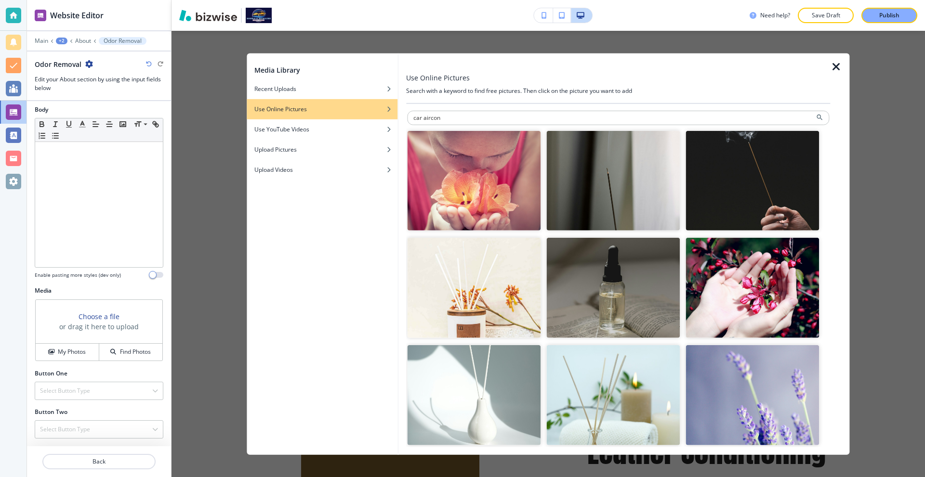
type input "car aircon"
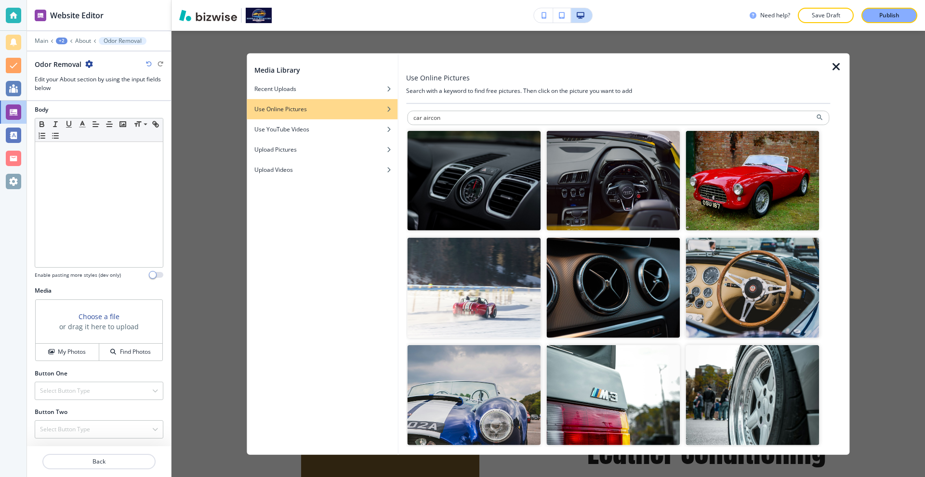
click at [477, 153] on img "button" at bounding box center [473, 180] width 133 height 100
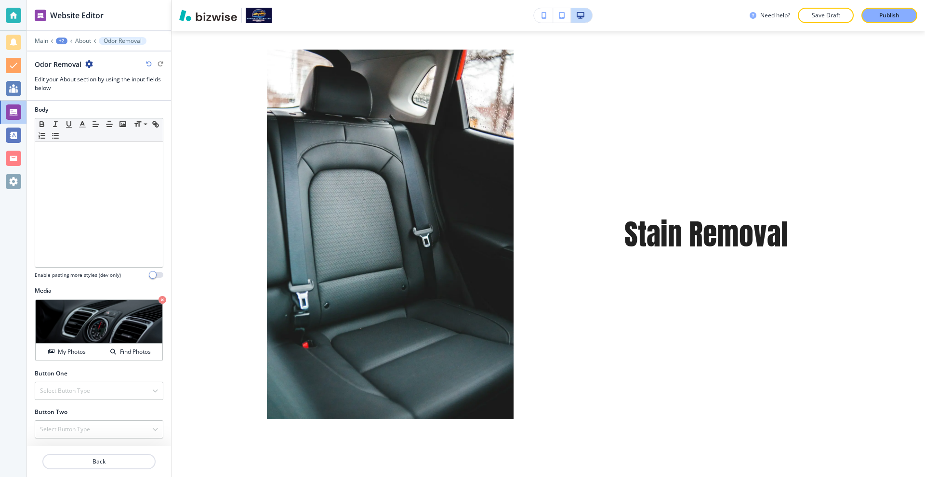
scroll to position [378, 0]
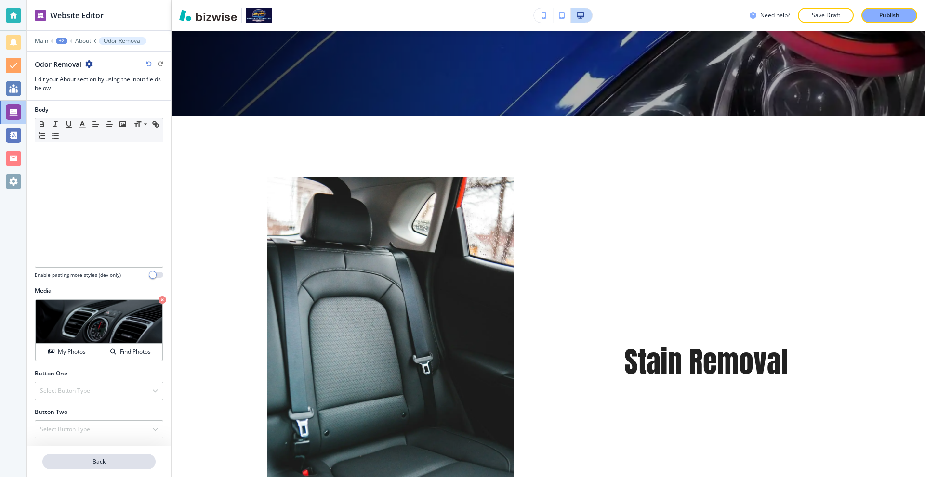
click at [117, 463] on p "Back" at bounding box center [98, 461] width 111 height 9
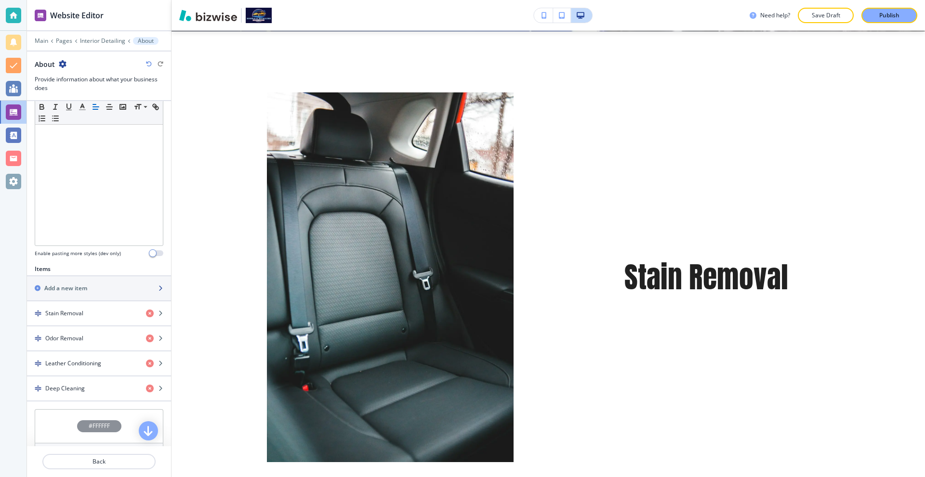
scroll to position [193, 0]
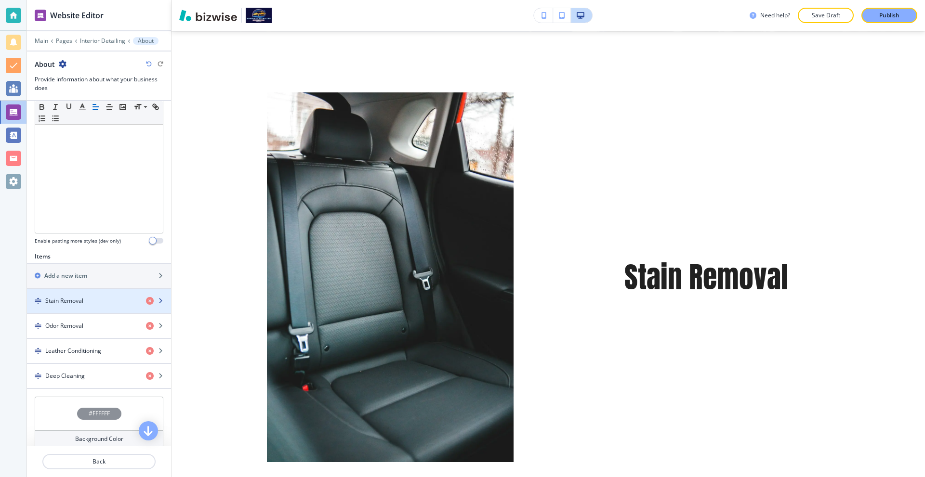
click at [87, 301] on div "Stain Removal" at bounding box center [82, 301] width 111 height 9
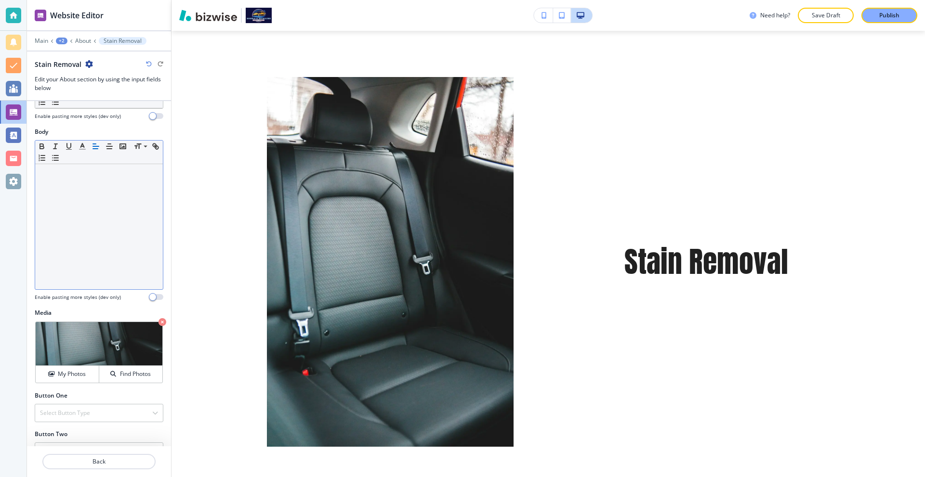
scroll to position [158, 0]
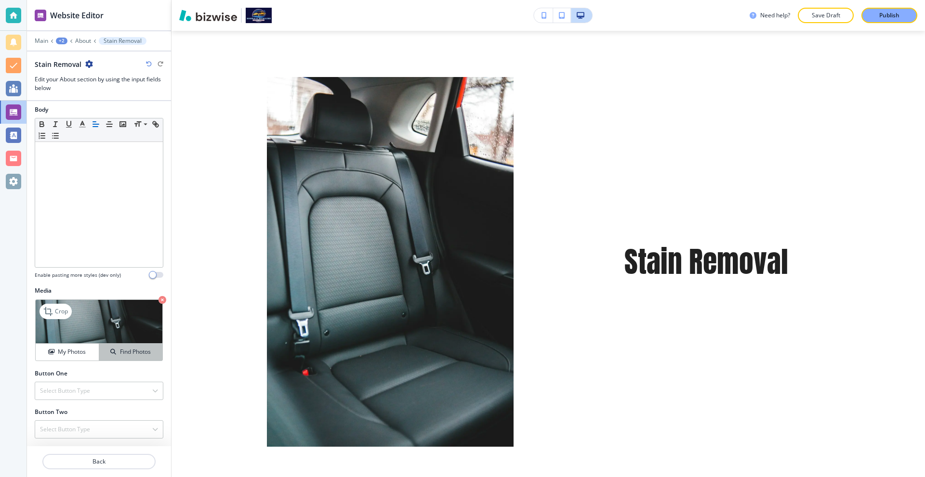
click at [120, 351] on h4 "Find Photos" at bounding box center [135, 352] width 31 height 9
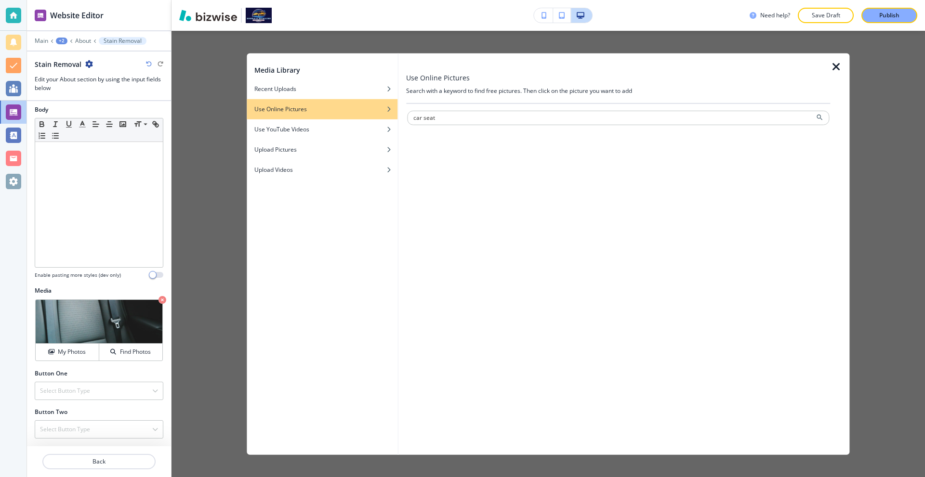
type input "car seat"
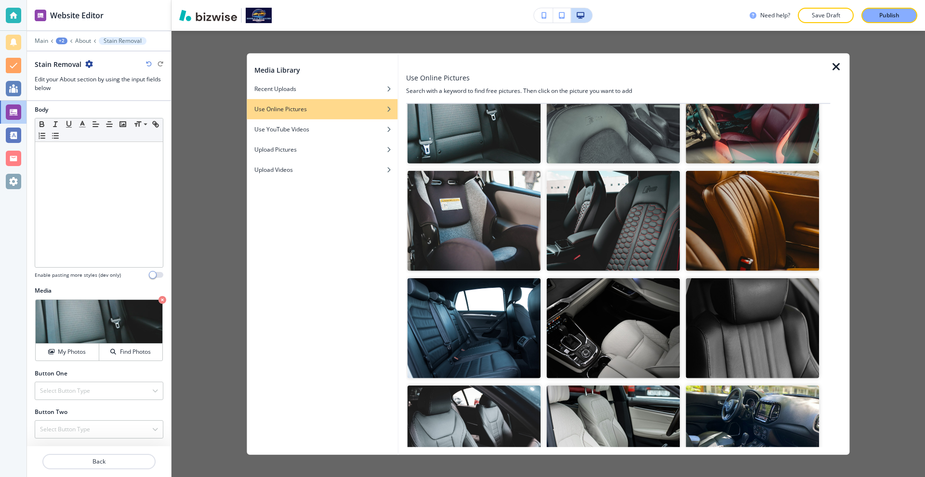
scroll to position [241, 0]
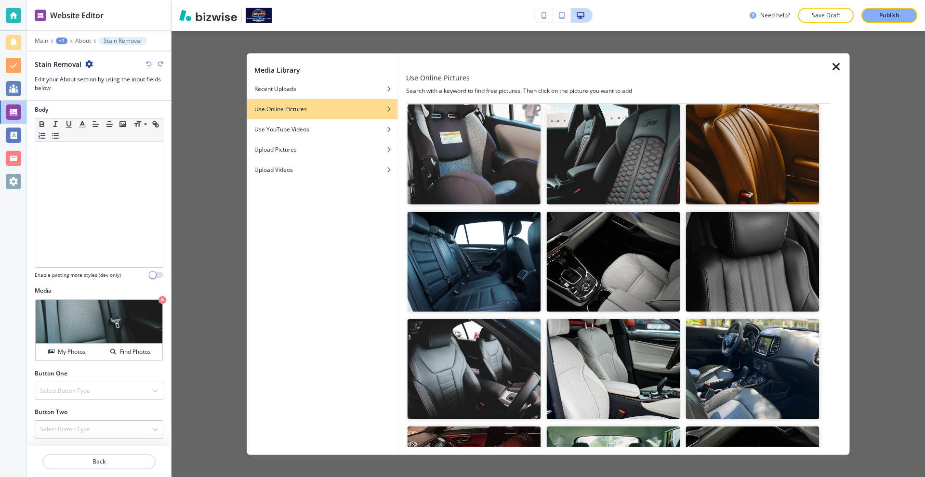
click at [727, 258] on img "button" at bounding box center [752, 262] width 133 height 100
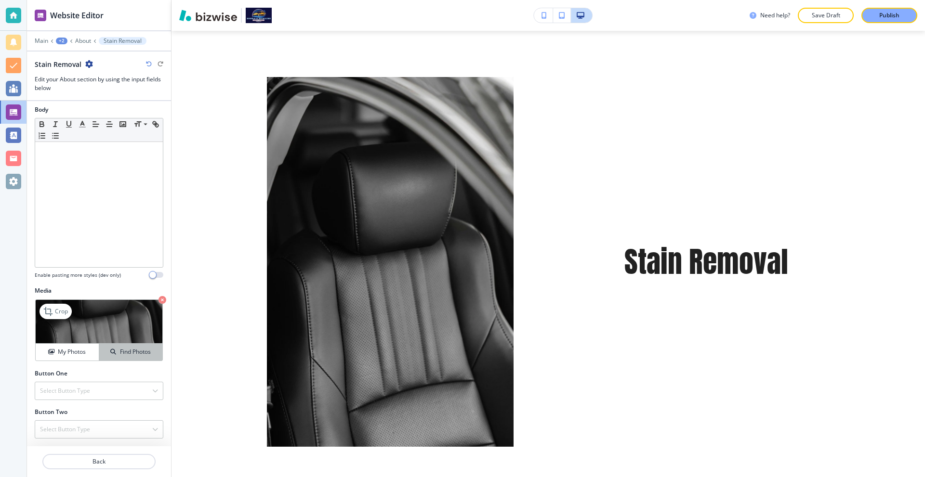
click at [112, 349] on div "Find Photos" at bounding box center [130, 352] width 63 height 9
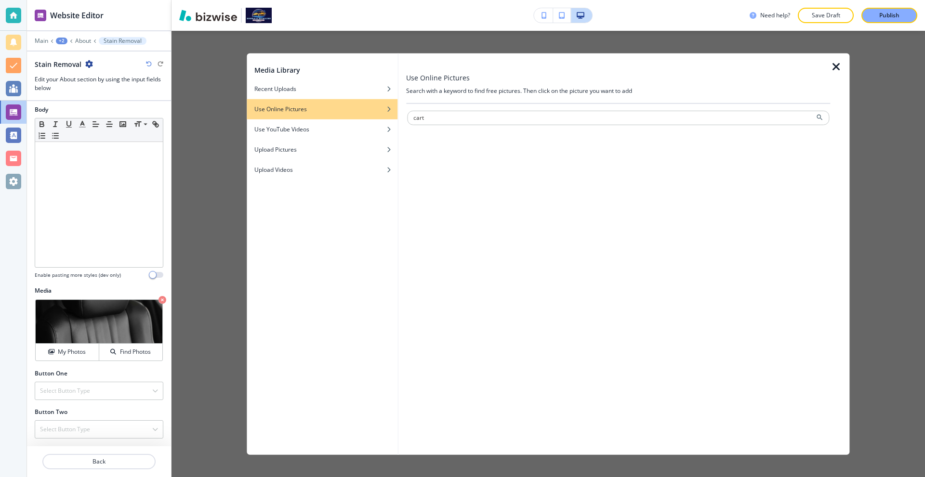
type input "cart"
click at [455, 118] on input "c" at bounding box center [618, 117] width 422 height 14
type input "car seat"
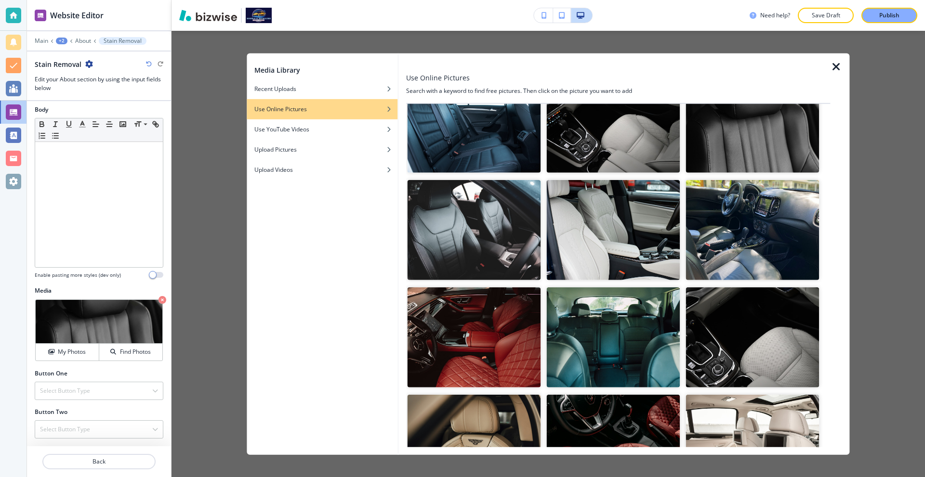
scroll to position [385, 0]
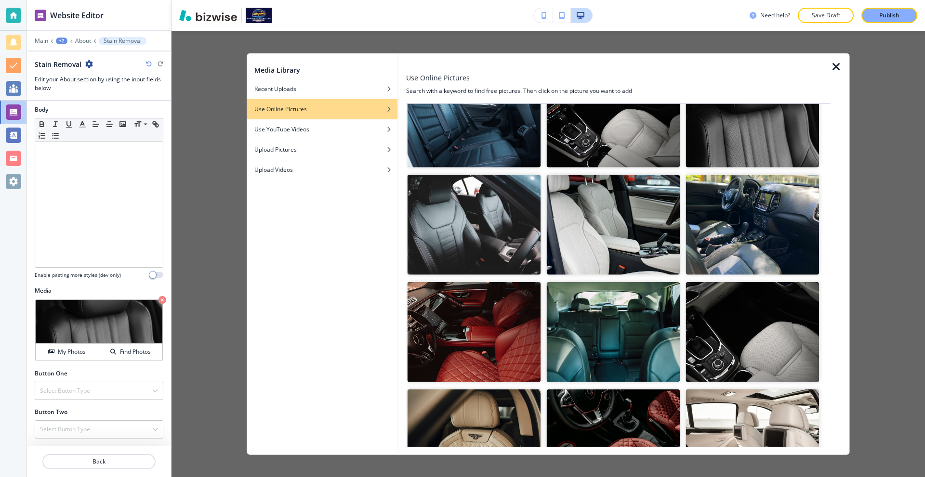
click at [615, 196] on img "button" at bounding box center [612, 225] width 133 height 100
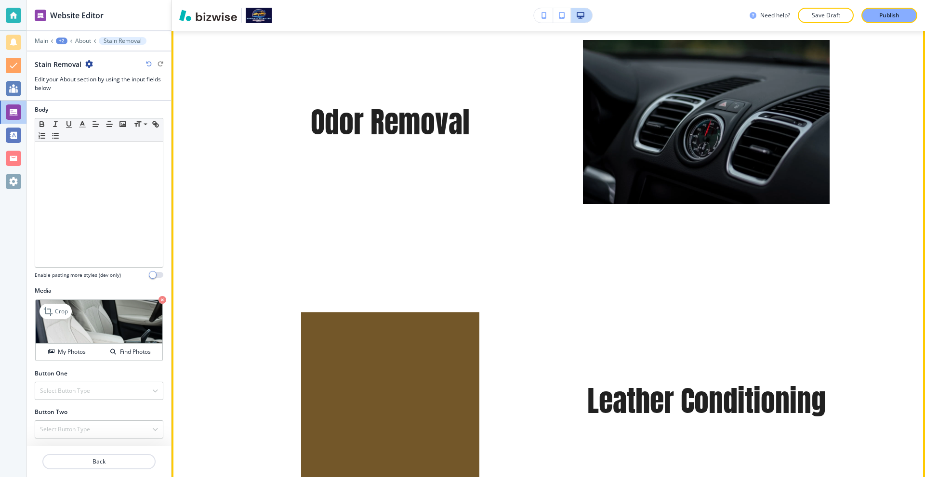
scroll to position [864, 0]
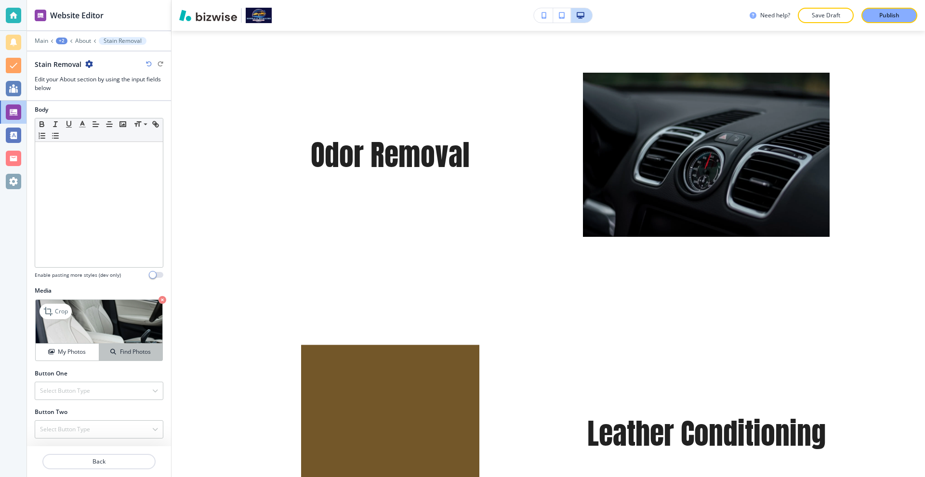
click at [120, 352] on h4 "Find Photos" at bounding box center [135, 352] width 31 height 9
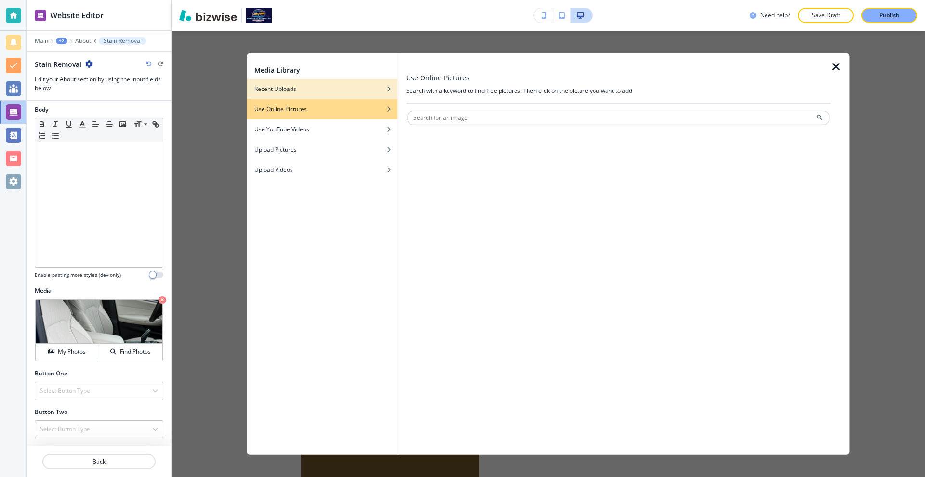
click at [297, 96] on div "button" at bounding box center [322, 96] width 151 height 6
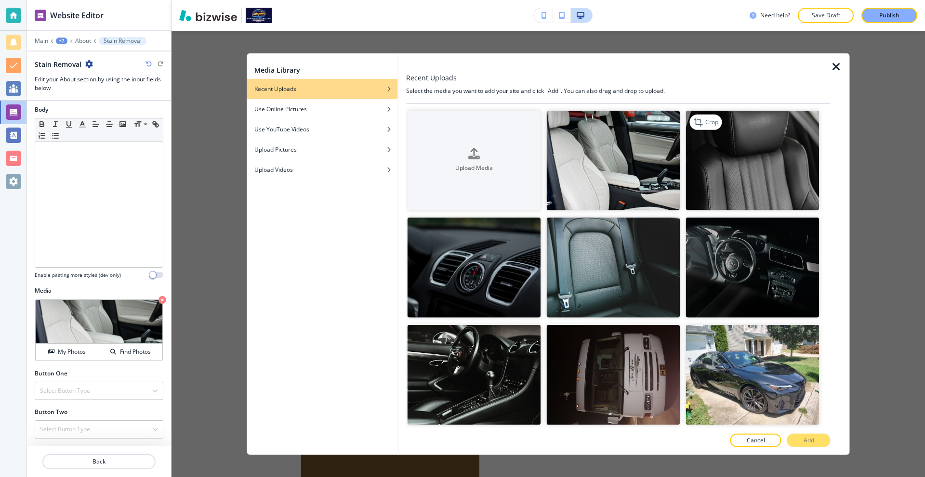
click at [717, 164] on img "button" at bounding box center [752, 160] width 133 height 100
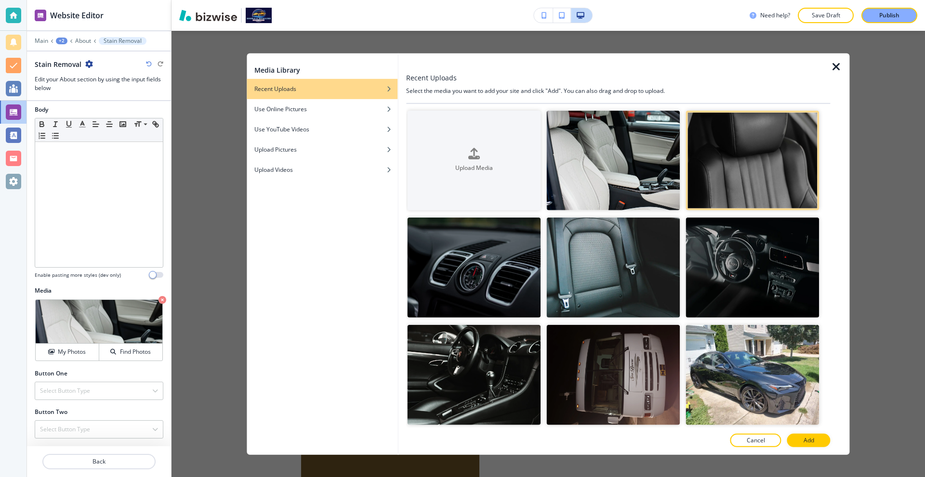
click at [806, 451] on div at bounding box center [618, 451] width 424 height 8
click at [808, 441] on p "Add" at bounding box center [808, 440] width 11 height 9
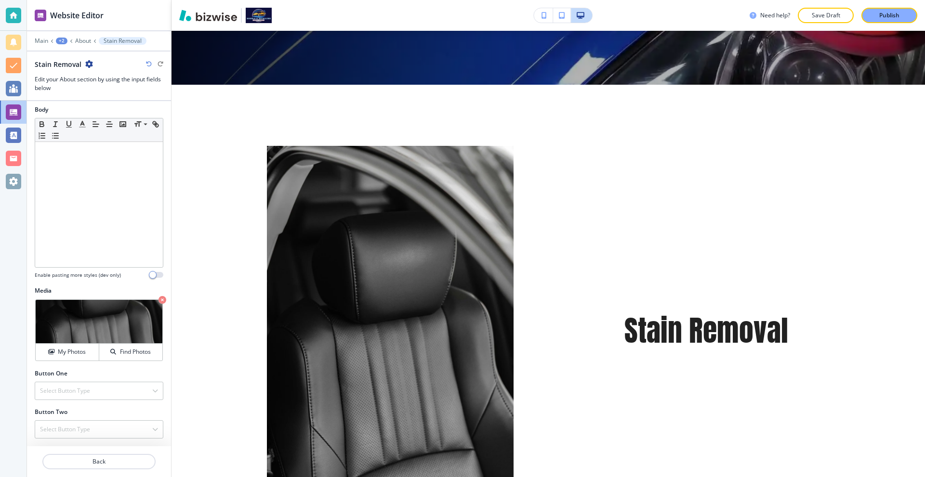
scroll to position [479, 0]
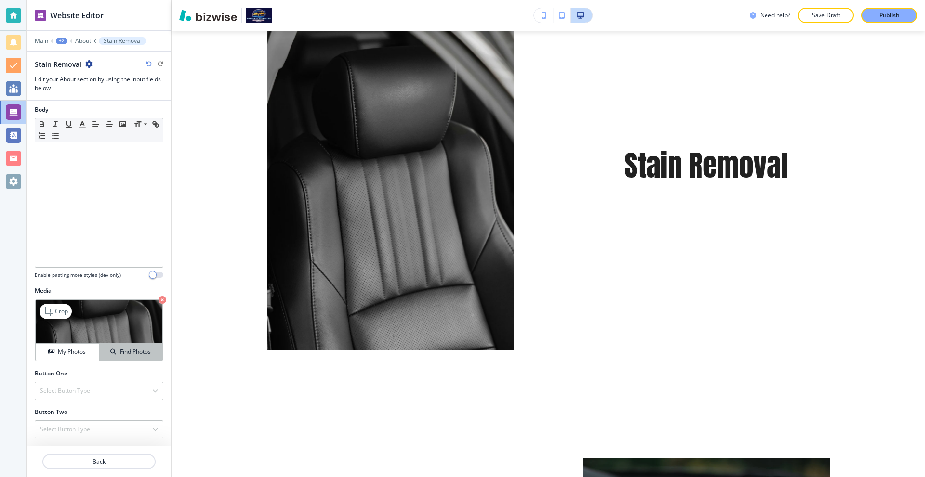
drag, startPoint x: 141, startPoint y: 341, endPoint x: 137, endPoint y: 346, distance: 5.9
click at [140, 341] on img at bounding box center [99, 322] width 127 height 44
click at [136, 350] on h4 "Find Photos" at bounding box center [135, 352] width 31 height 9
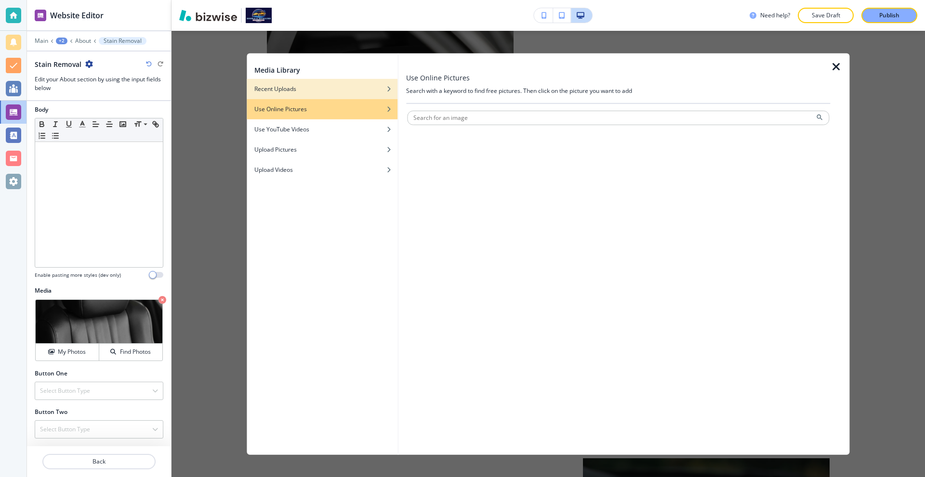
click at [310, 95] on div "button" at bounding box center [322, 96] width 151 height 6
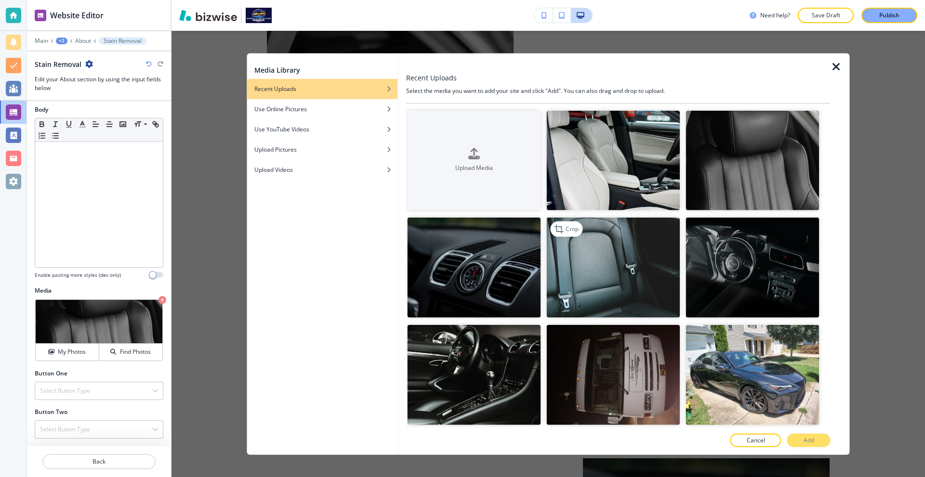
click at [603, 245] on img "button" at bounding box center [612, 268] width 133 height 100
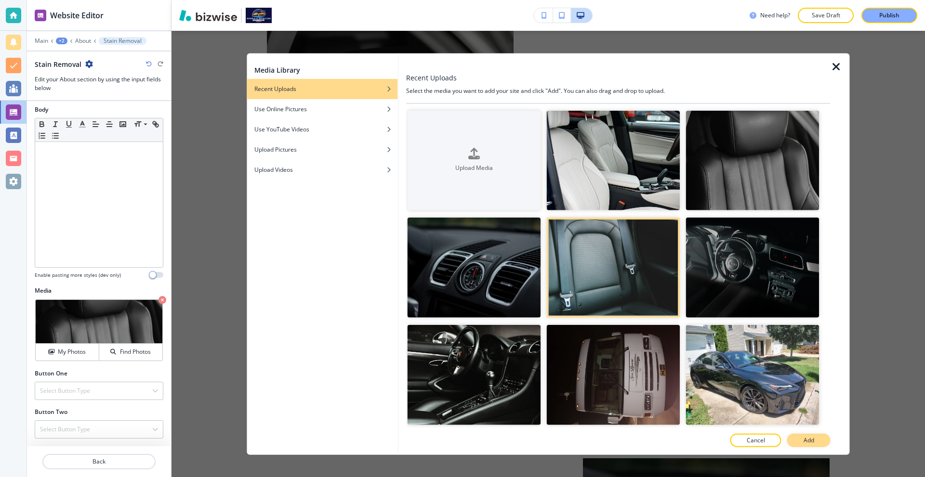
click at [796, 436] on button "Add" at bounding box center [808, 440] width 43 height 13
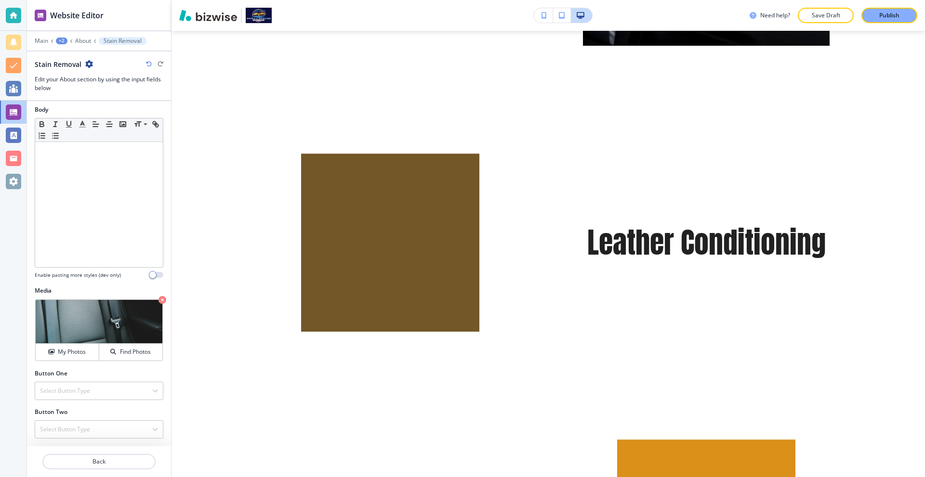
scroll to position [1056, 0]
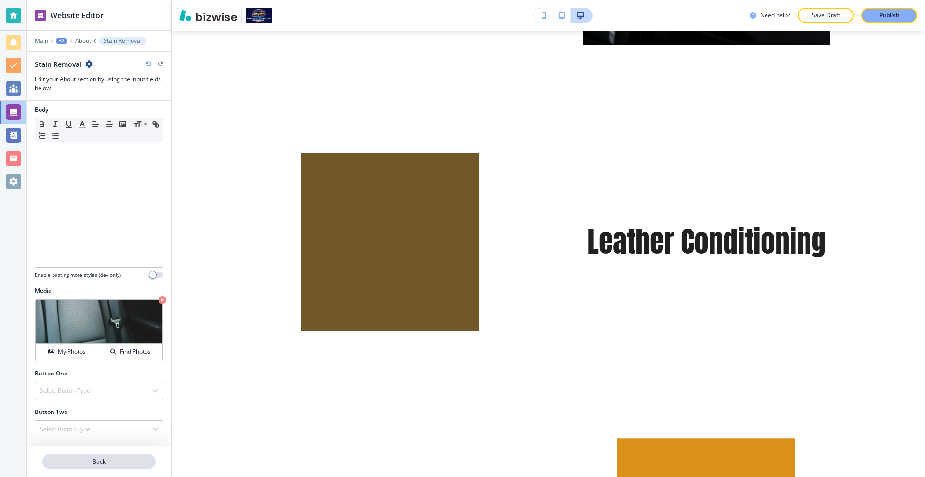
click at [91, 466] on button "Back" at bounding box center [98, 461] width 113 height 15
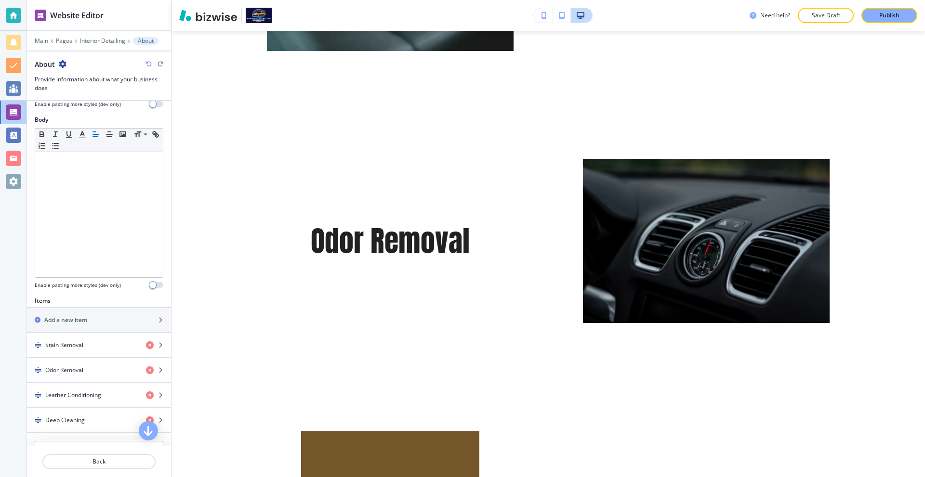
scroll to position [337, 0]
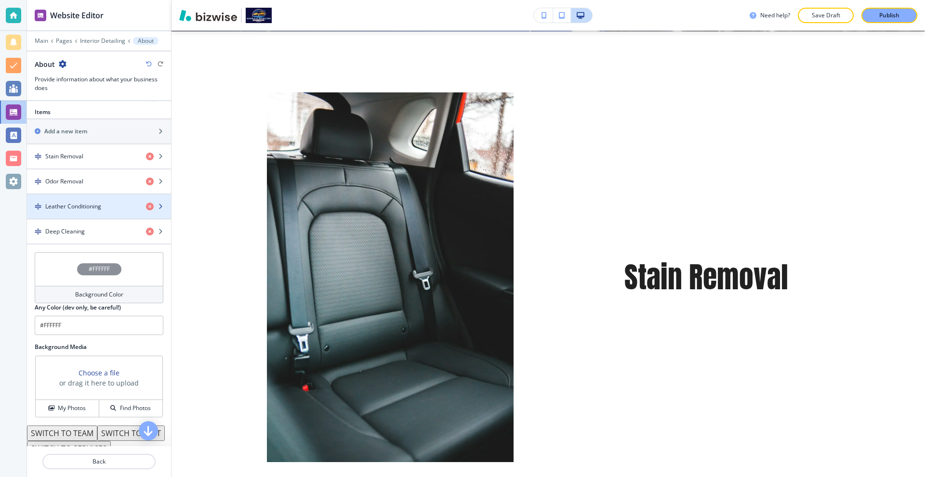
click at [88, 198] on div "button" at bounding box center [99, 199] width 144 height 8
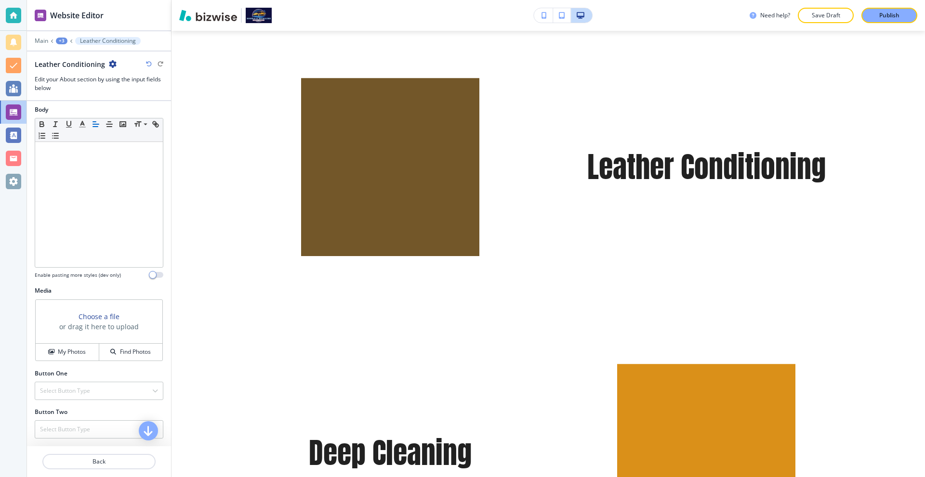
scroll to position [1132, 0]
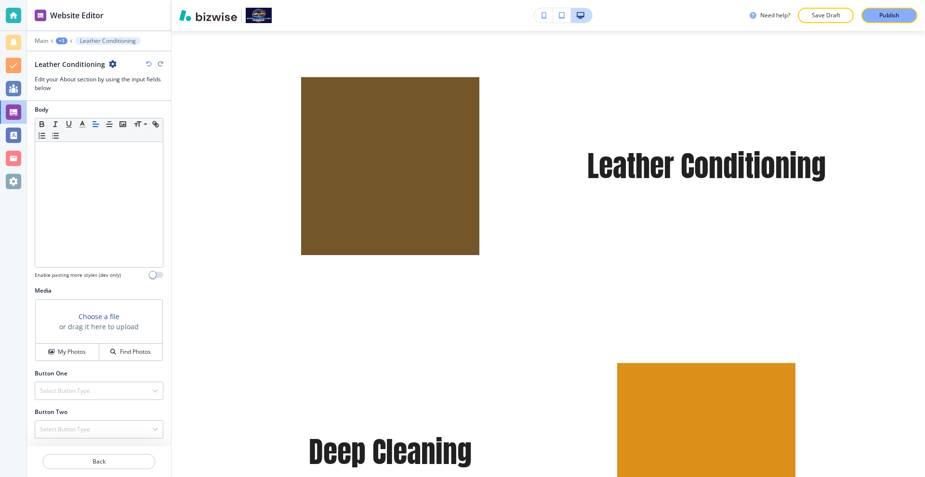
click at [80, 362] on div "Media Choose a file or drag it here to upload My Photos Find Photos" at bounding box center [99, 328] width 144 height 83
click at [93, 355] on div "My Photos" at bounding box center [67, 352] width 63 height 9
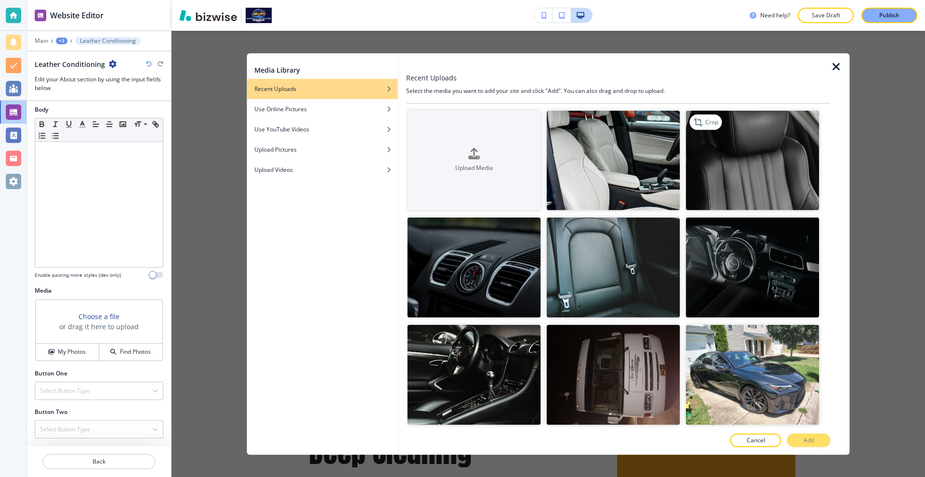
click at [729, 178] on img "button" at bounding box center [752, 160] width 133 height 100
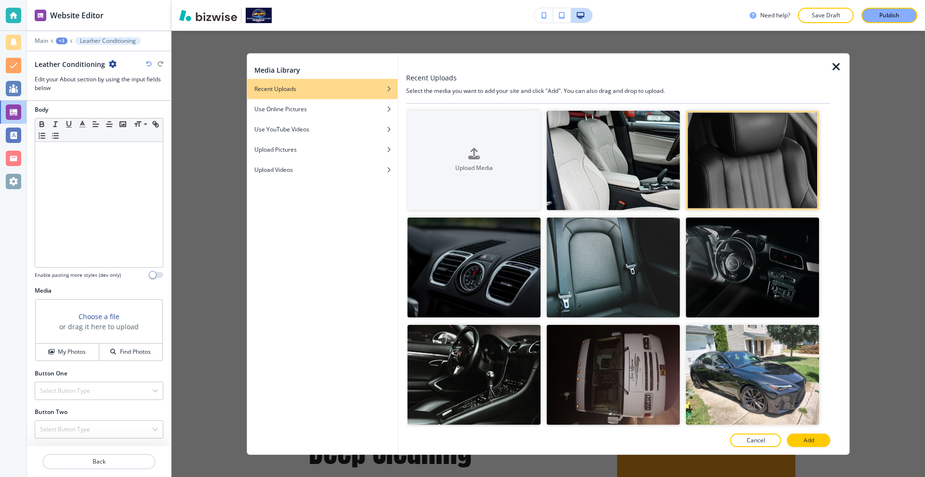
click at [811, 443] on button "Add" at bounding box center [808, 440] width 43 height 13
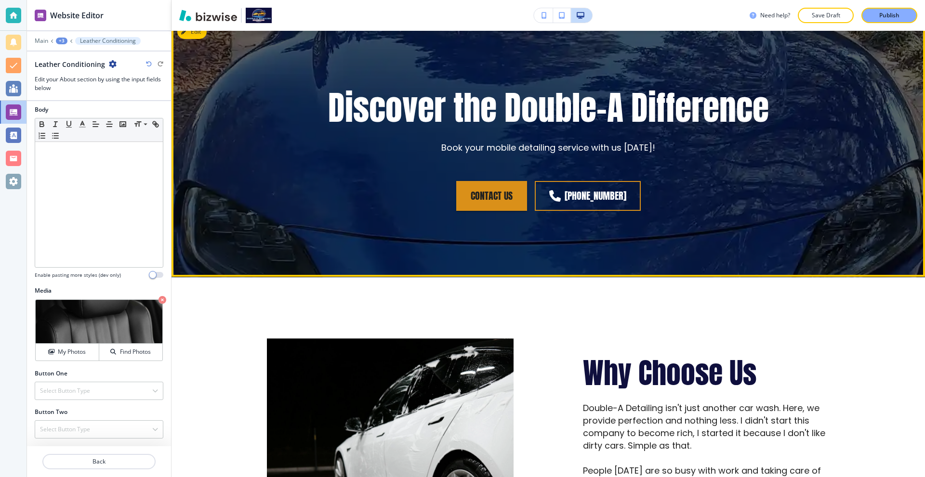
scroll to position [1517, 0]
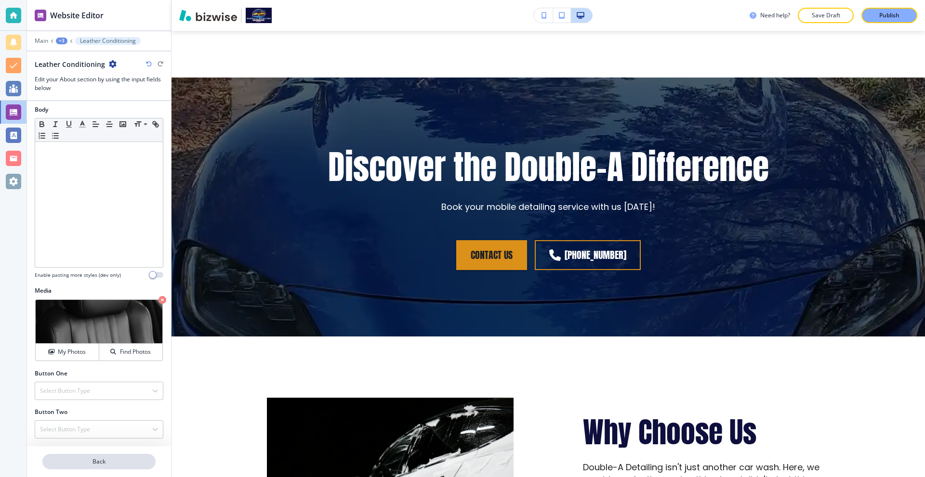
click at [99, 457] on button "Back" at bounding box center [98, 461] width 113 height 15
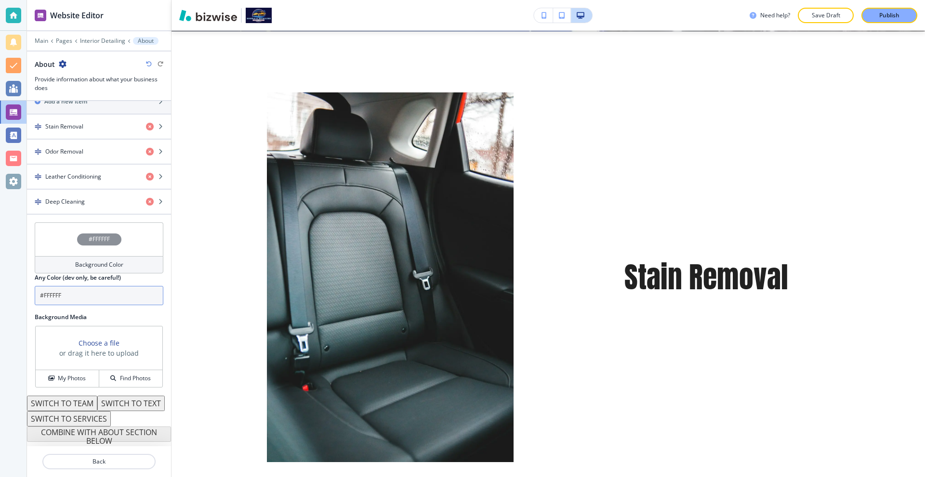
scroll to position [382, 0]
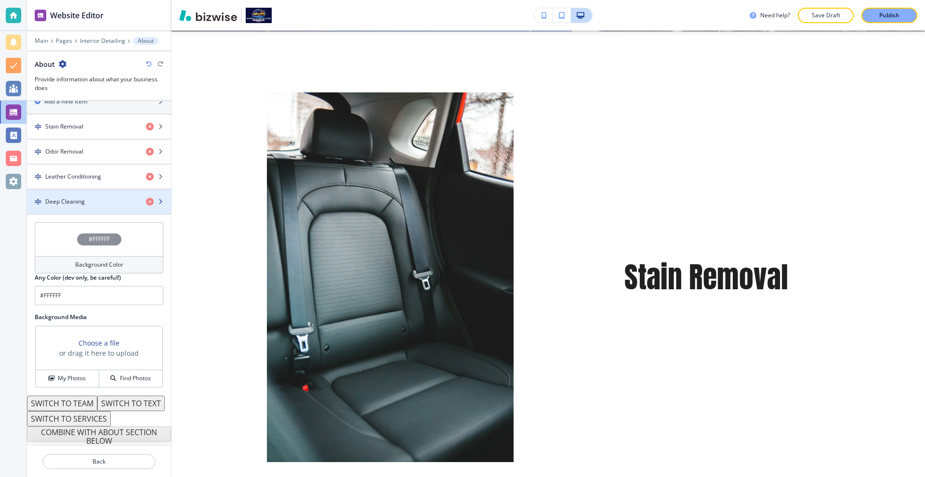
click at [87, 206] on div "button" at bounding box center [99, 210] width 144 height 8
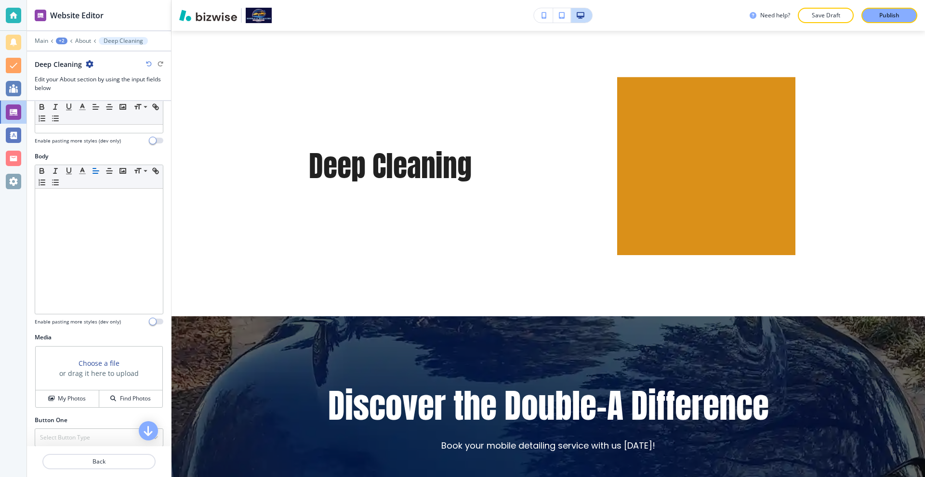
scroll to position [144, 0]
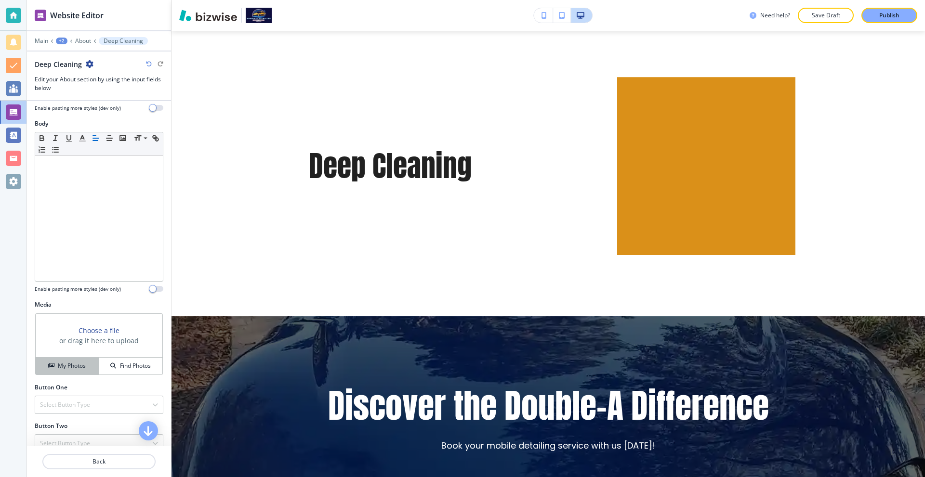
click at [74, 365] on h4 "My Photos" at bounding box center [72, 366] width 28 height 9
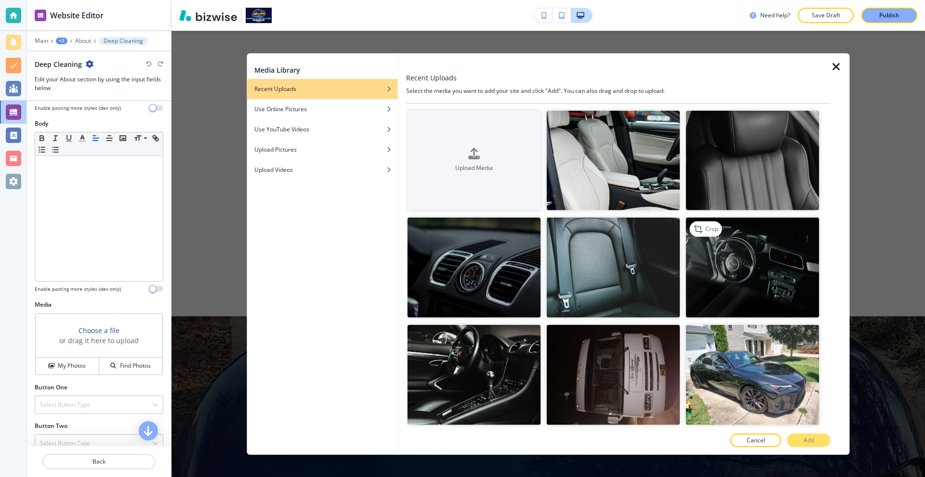
click at [739, 261] on img "button" at bounding box center [752, 268] width 133 height 100
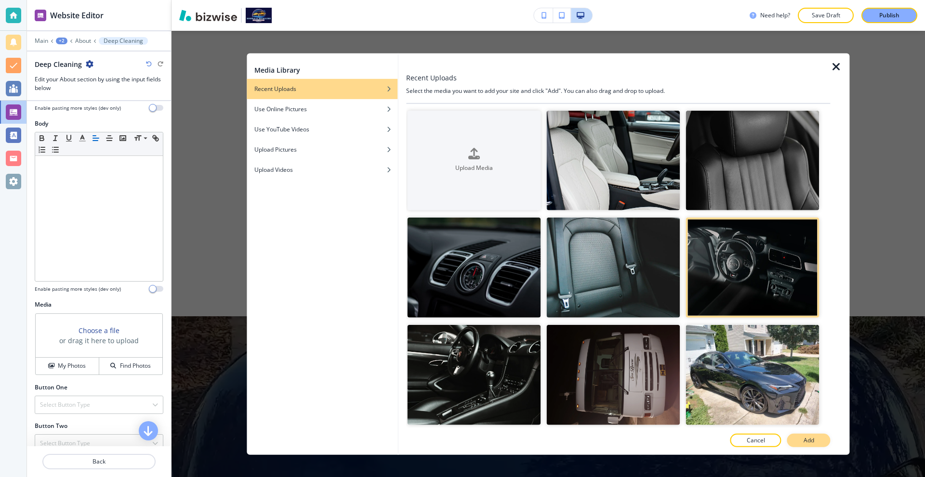
click at [801, 441] on button "Add" at bounding box center [808, 440] width 43 height 13
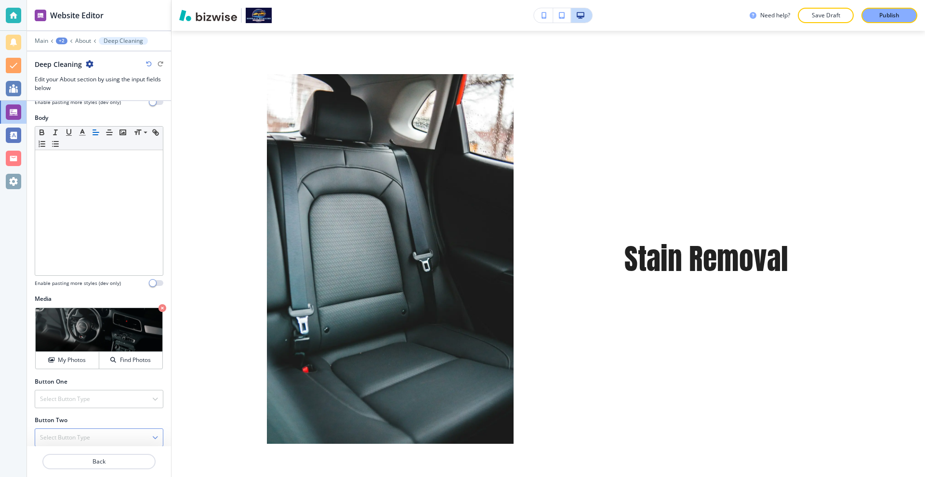
scroll to position [158, 0]
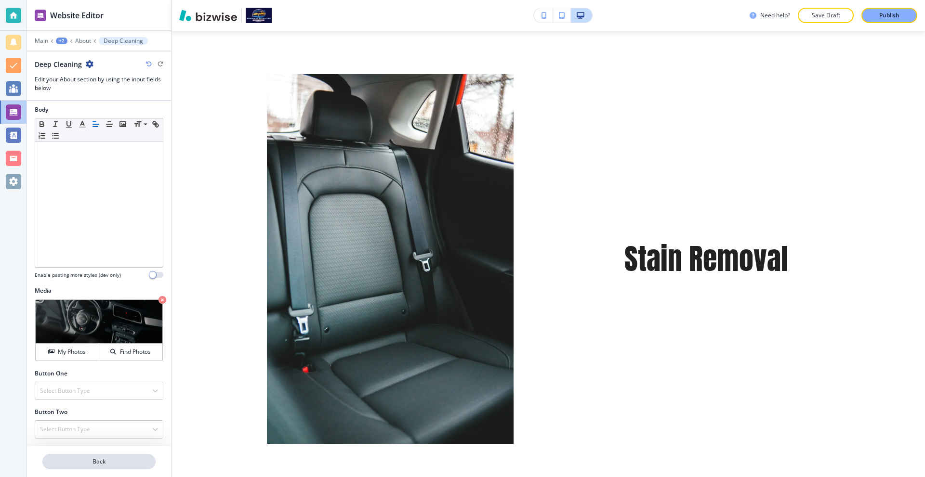
click at [91, 461] on p "Back" at bounding box center [98, 461] width 111 height 9
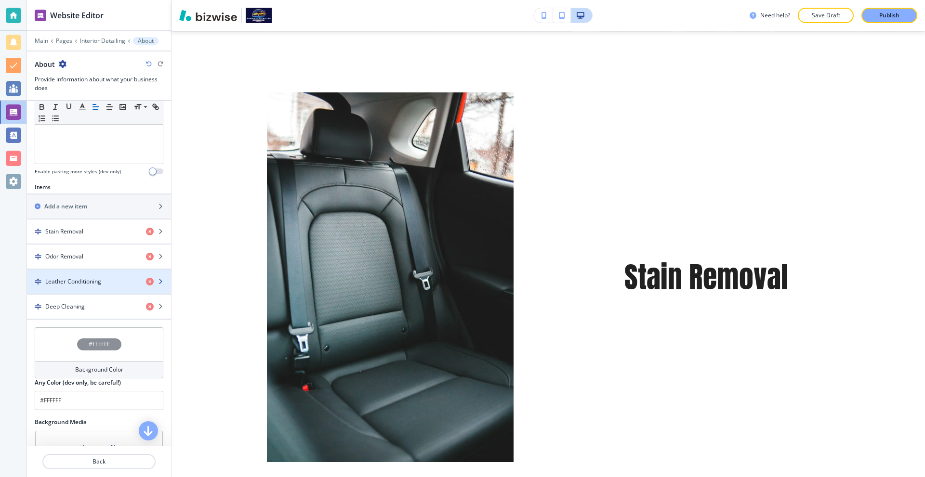
scroll to position [289, 0]
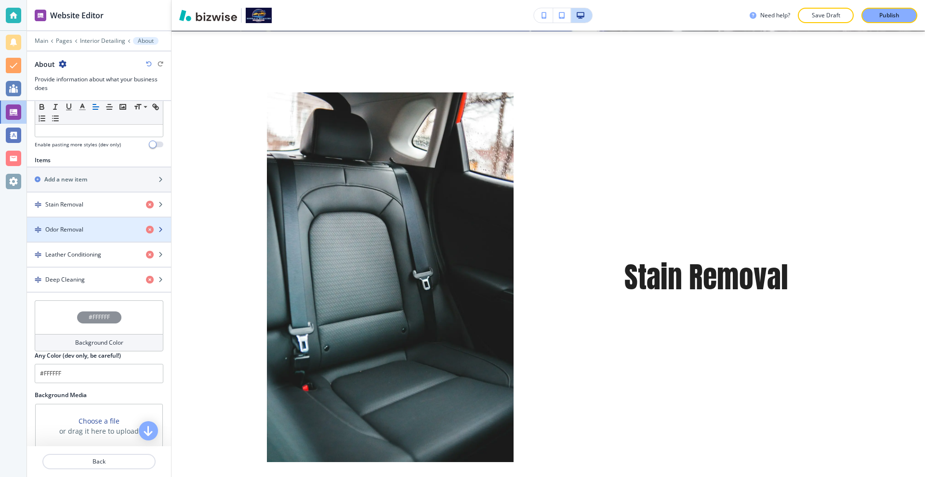
click at [77, 223] on div "button" at bounding box center [99, 222] width 144 height 8
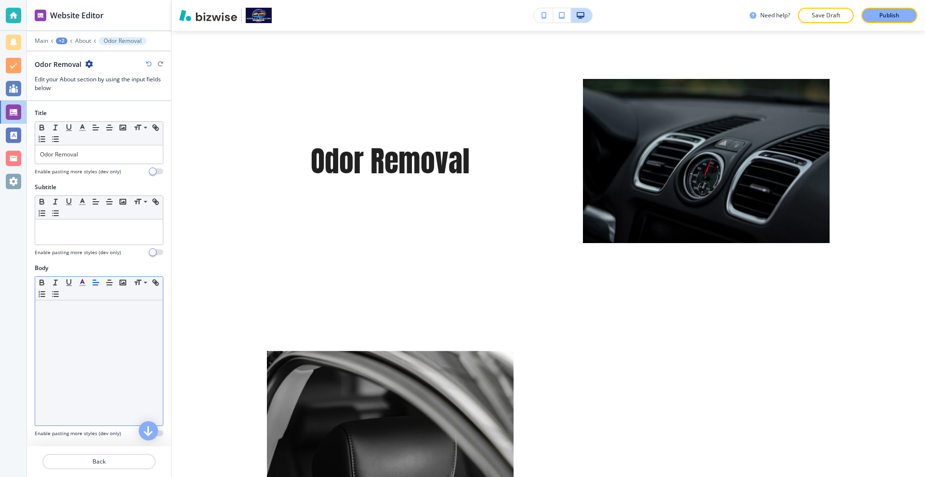
scroll to position [860, 0]
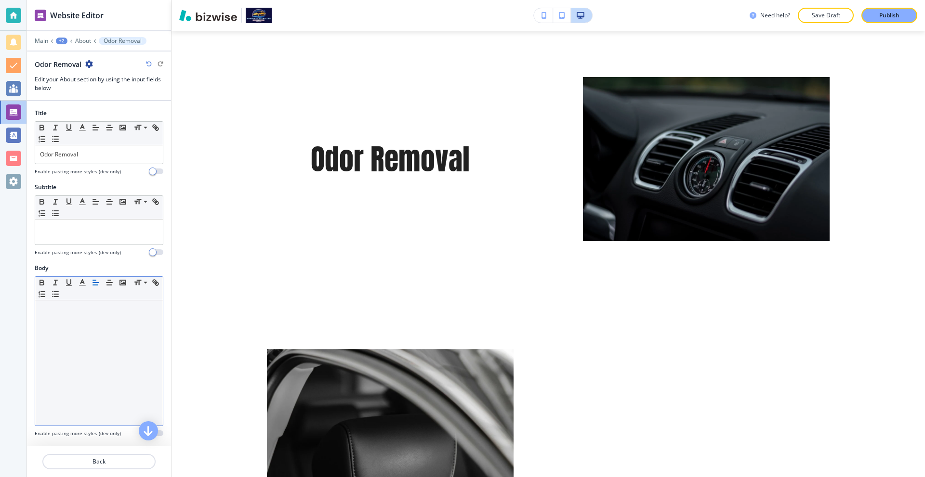
click at [85, 322] on div at bounding box center [99, 362] width 128 height 125
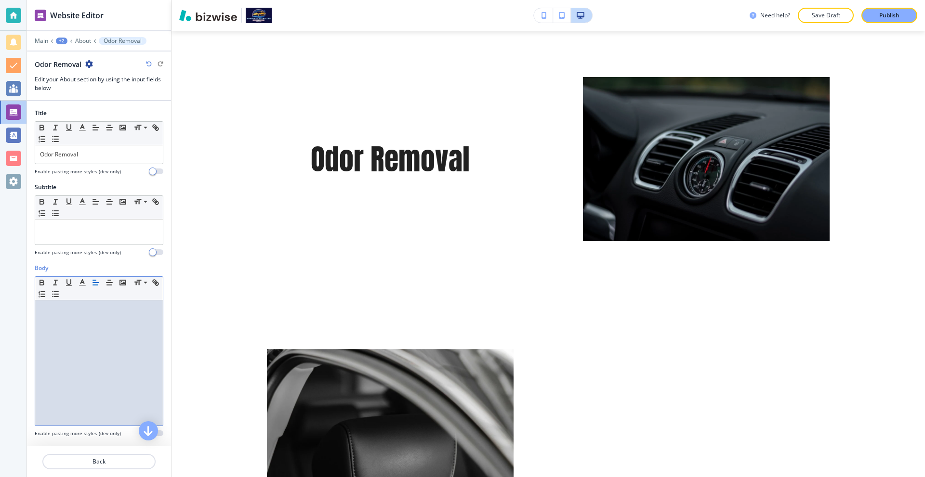
scroll to position [0, 0]
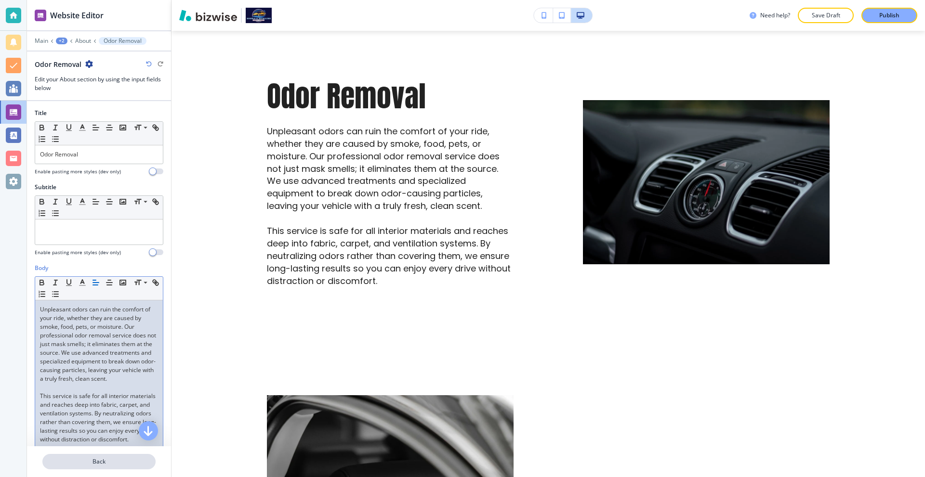
click at [117, 460] on p "Back" at bounding box center [98, 461] width 111 height 9
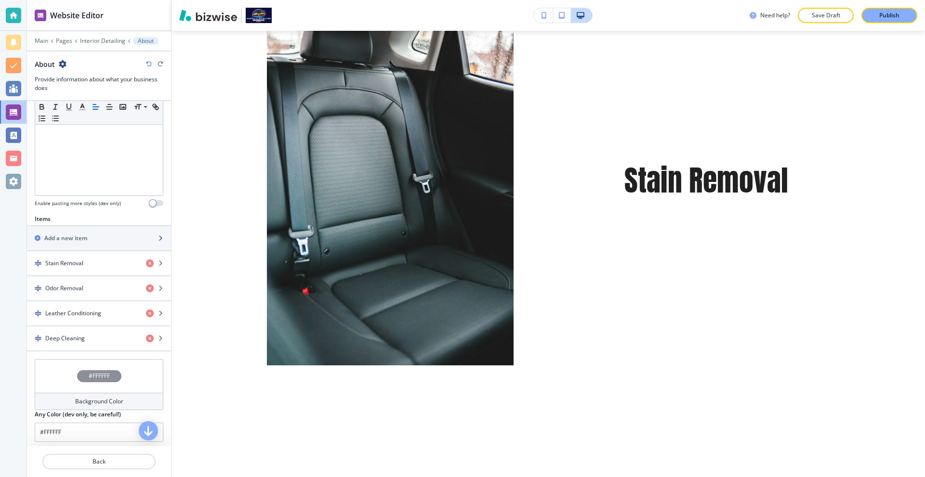
scroll to position [241, 0]
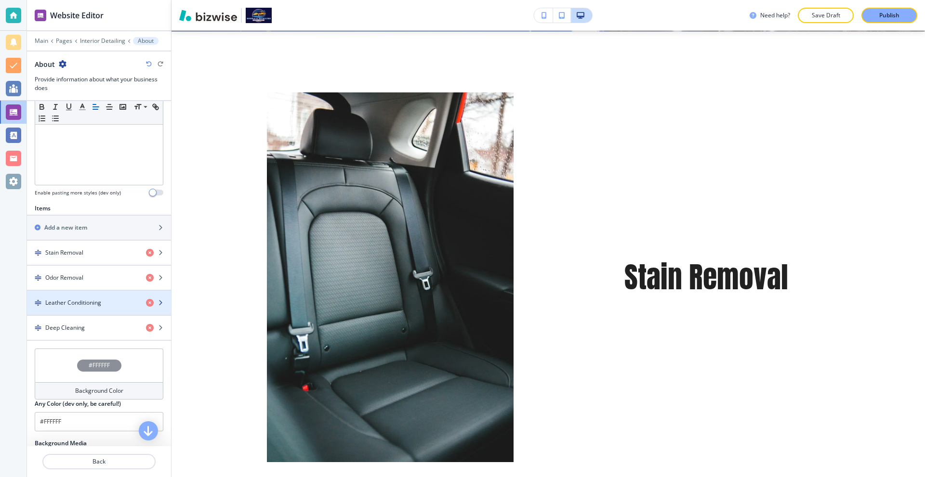
click at [101, 303] on h4 "Leather Conditioning" at bounding box center [73, 303] width 56 height 9
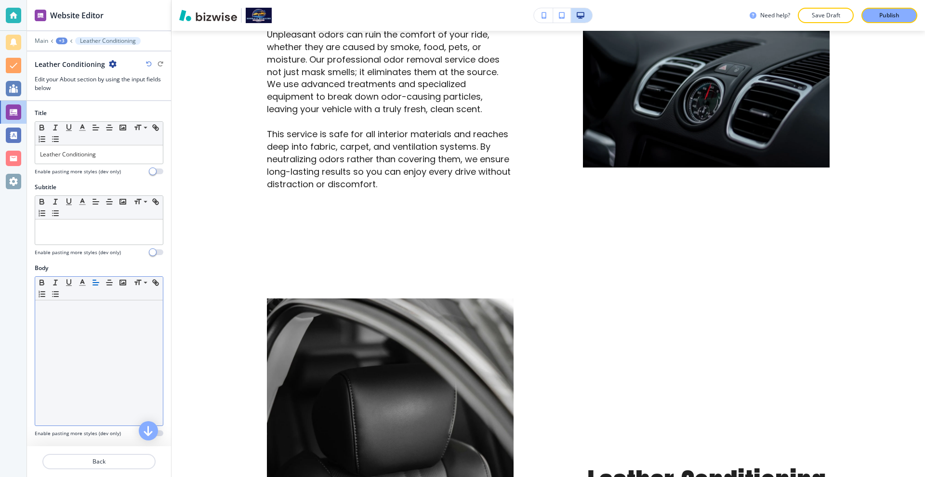
click at [86, 327] on div at bounding box center [99, 362] width 128 height 125
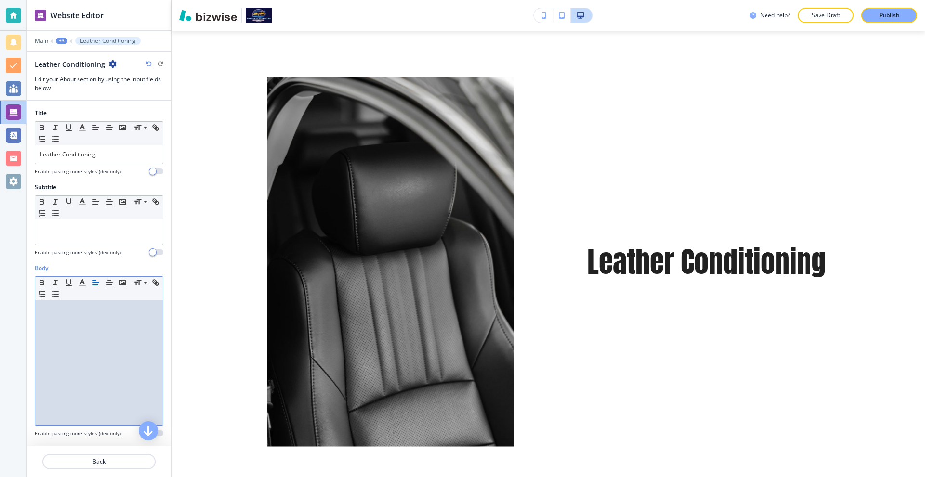
scroll to position [0, 0]
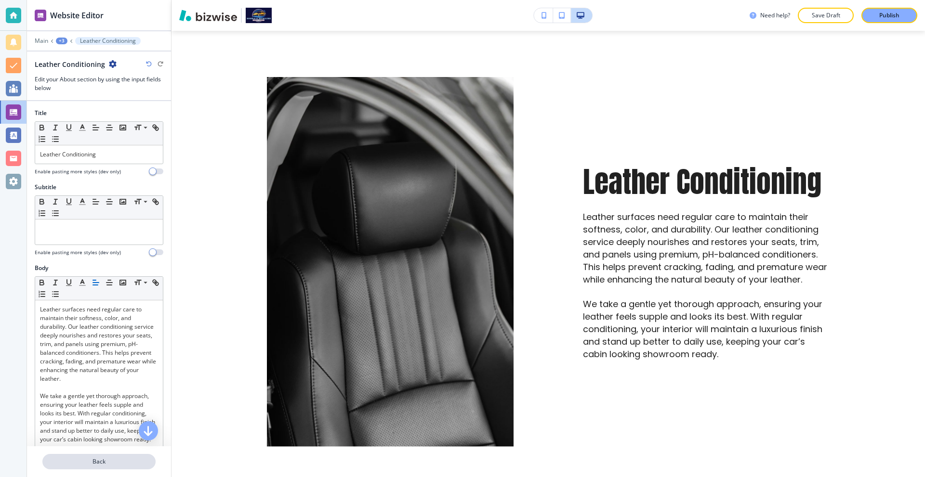
click at [112, 464] on p "Back" at bounding box center [98, 461] width 111 height 9
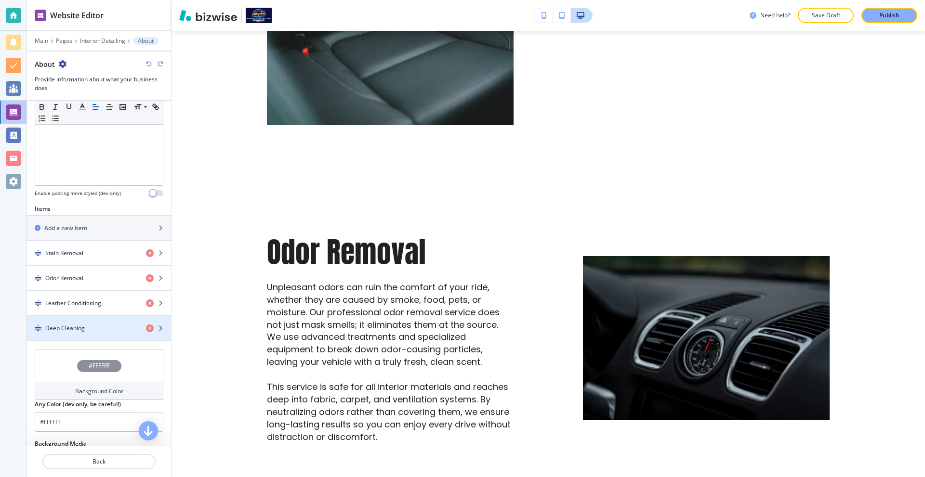
scroll to position [241, 0]
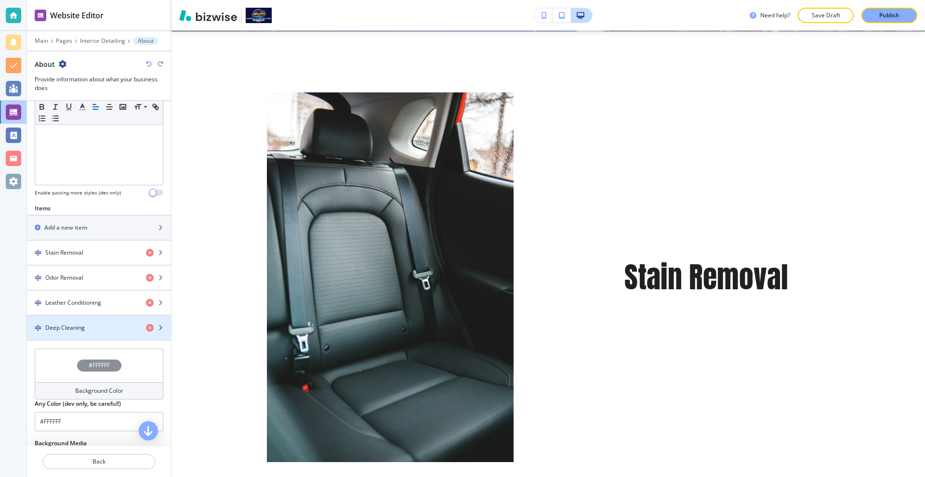
click at [92, 326] on div "Deep Cleaning" at bounding box center [82, 328] width 111 height 9
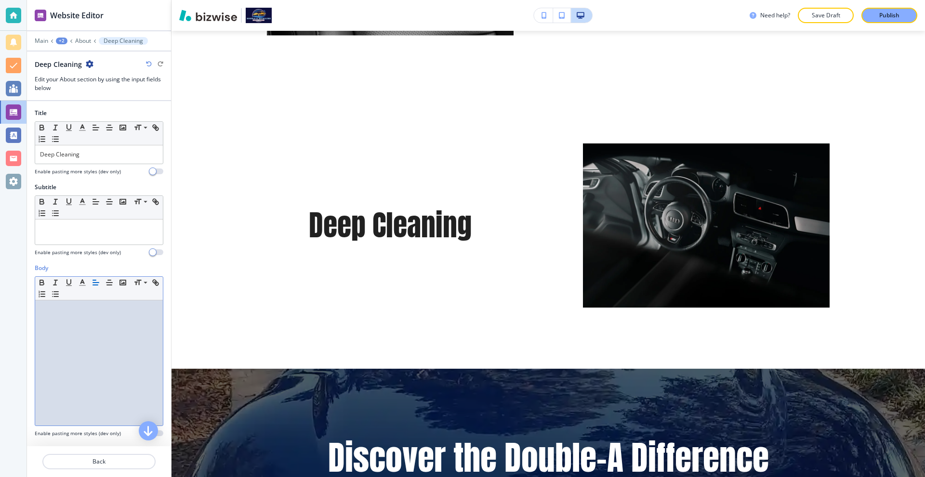
click at [88, 336] on div at bounding box center [99, 362] width 128 height 125
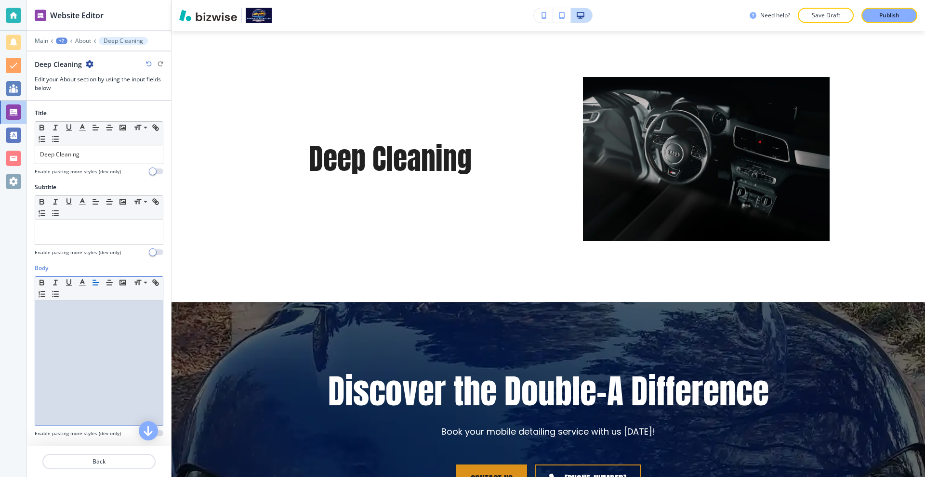
scroll to position [0, 0]
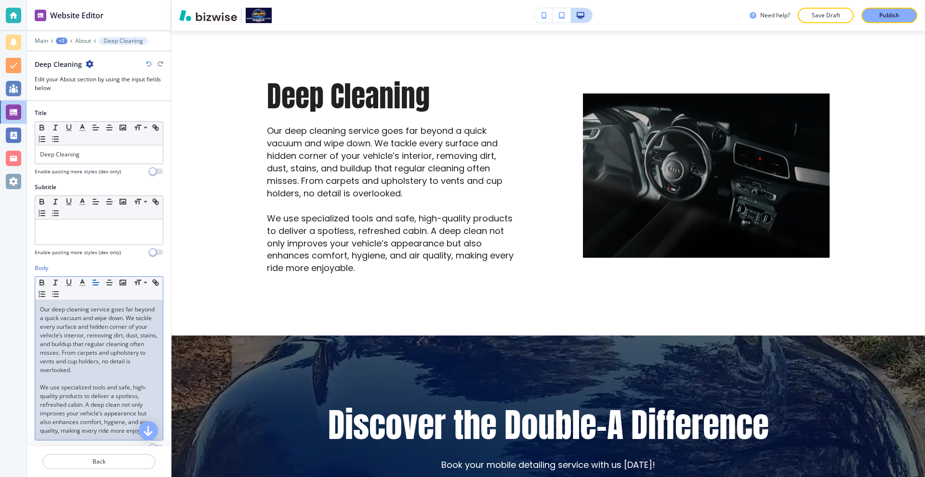
click at [101, 397] on p "We use specialized tools and safe, high-quality products to deliver a spotless,…" at bounding box center [99, 409] width 118 height 52
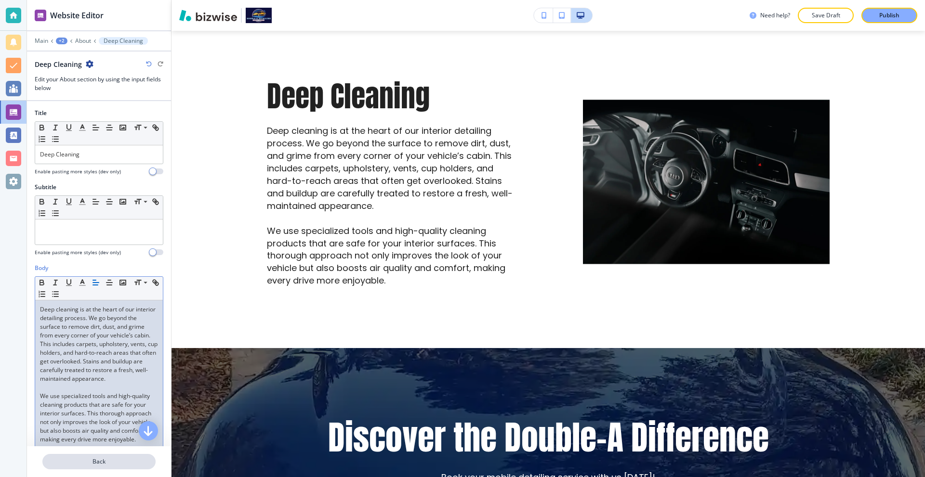
click at [84, 468] on button "Back" at bounding box center [98, 461] width 113 height 15
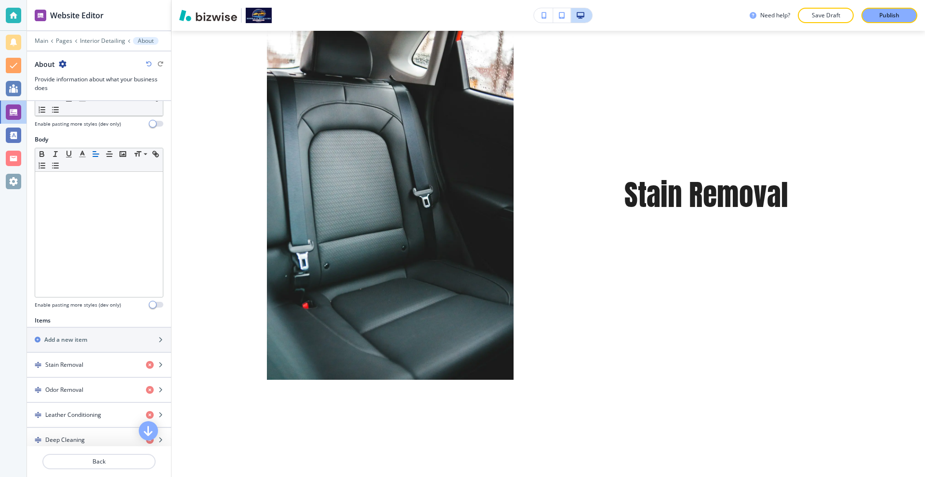
scroll to position [289, 0]
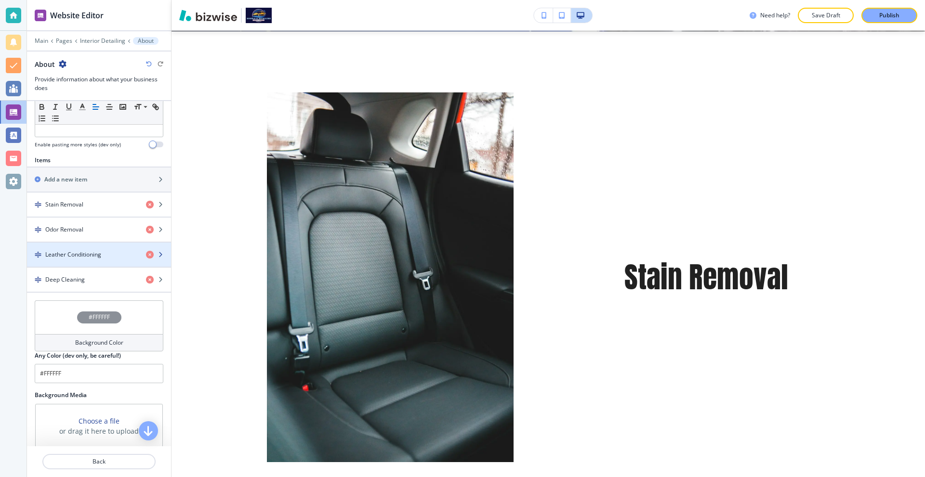
click at [80, 255] on h4 "Leather Conditioning" at bounding box center [73, 254] width 56 height 9
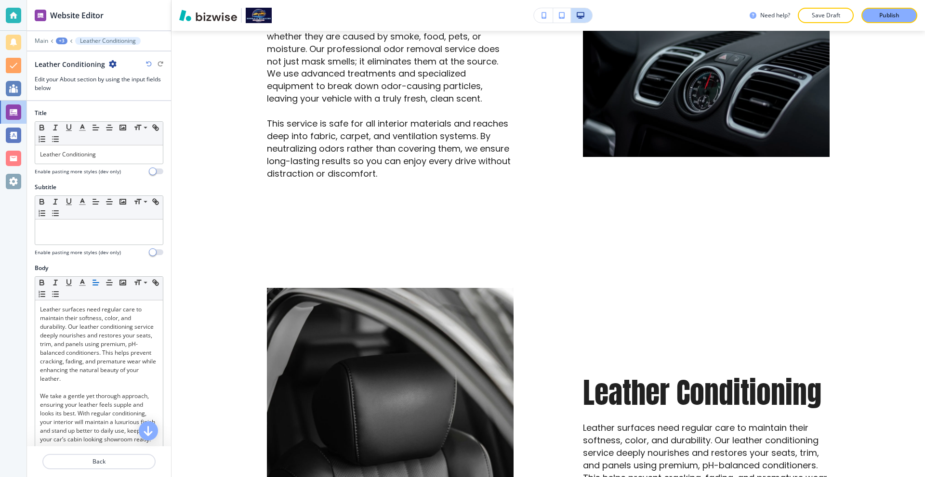
scroll to position [1178, 0]
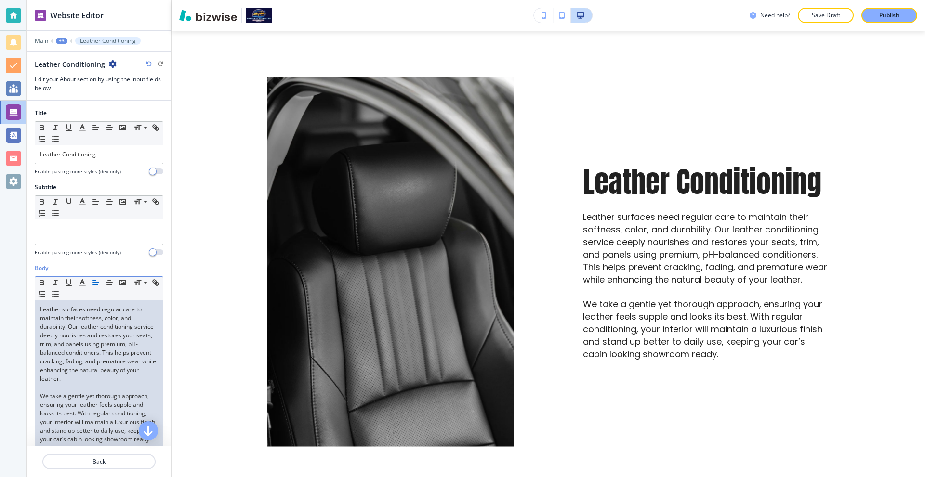
click at [104, 358] on p "Leather surfaces need regular care to maintain their softness, color, and durab…" at bounding box center [99, 344] width 118 height 78
click at [104, 353] on p "Leather surfaces need regular care to maintain their softness, color, and durab…" at bounding box center [99, 344] width 118 height 78
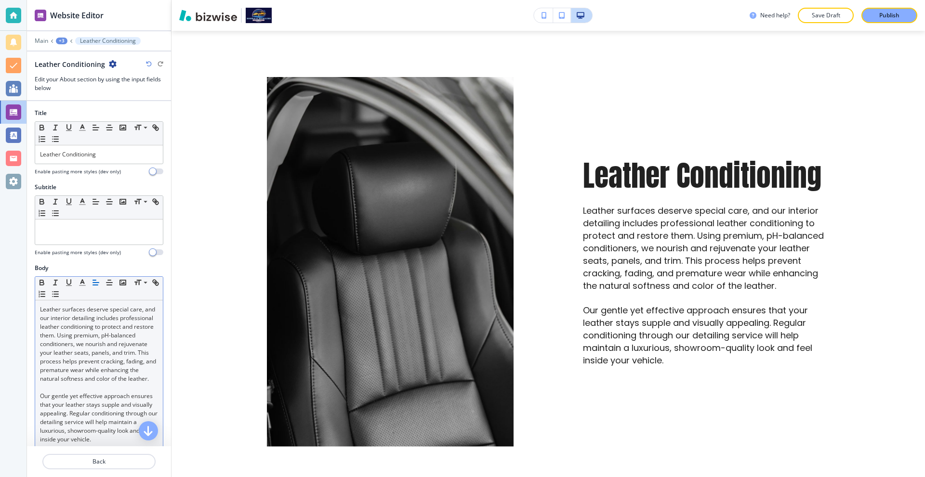
click at [124, 449] on div at bounding box center [99, 450] width 144 height 8
click at [114, 462] on p "Back" at bounding box center [98, 461] width 111 height 9
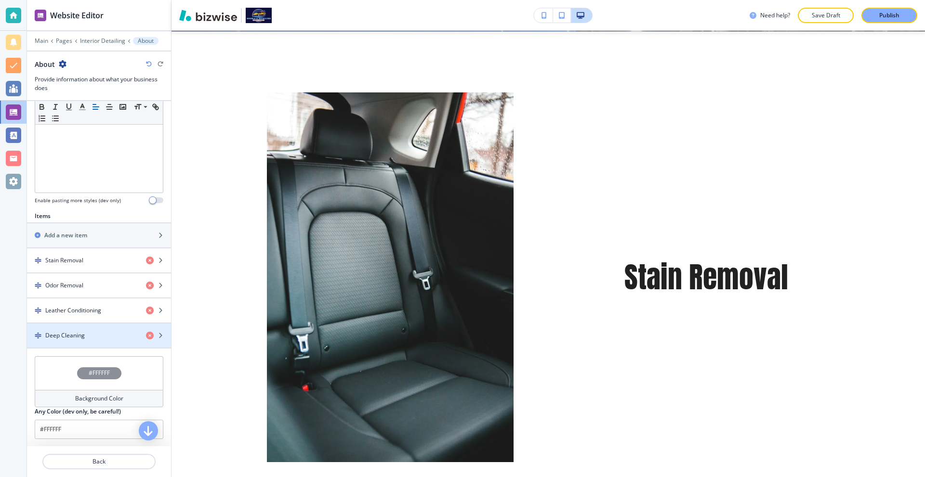
scroll to position [241, 0]
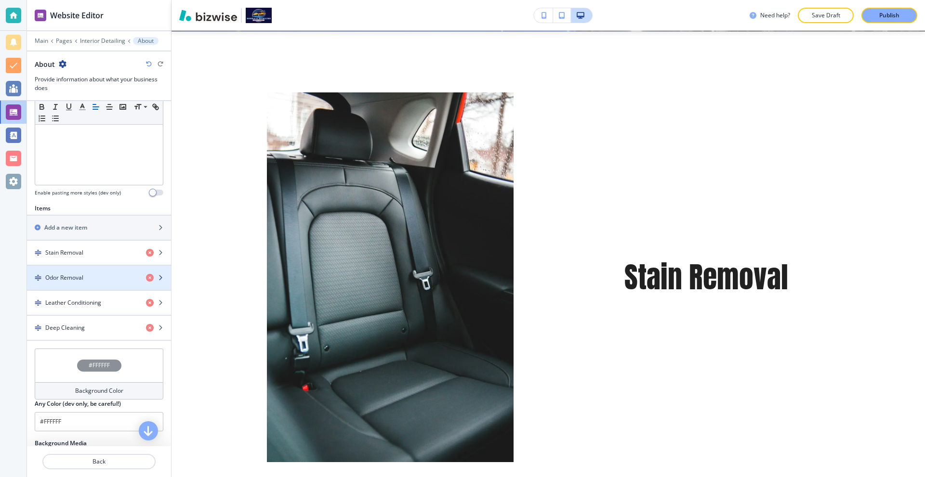
click at [92, 285] on div "button" at bounding box center [99, 286] width 144 height 8
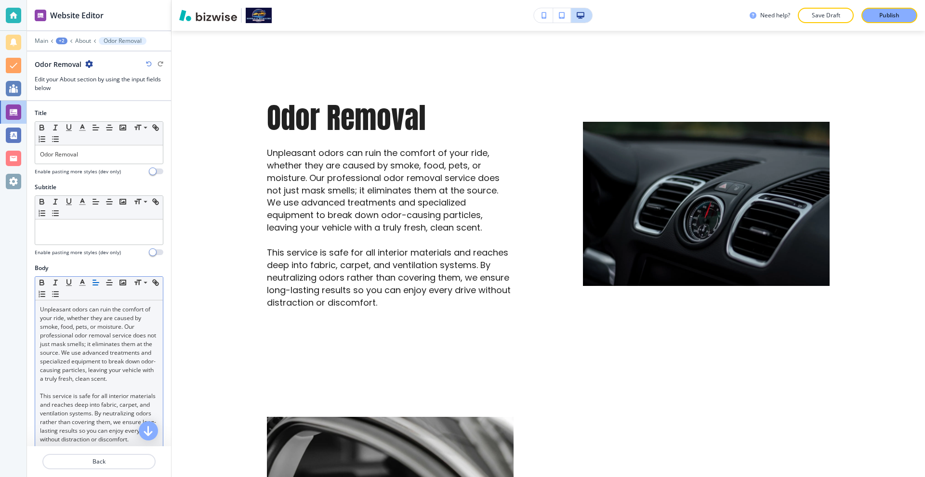
scroll to position [860, 0]
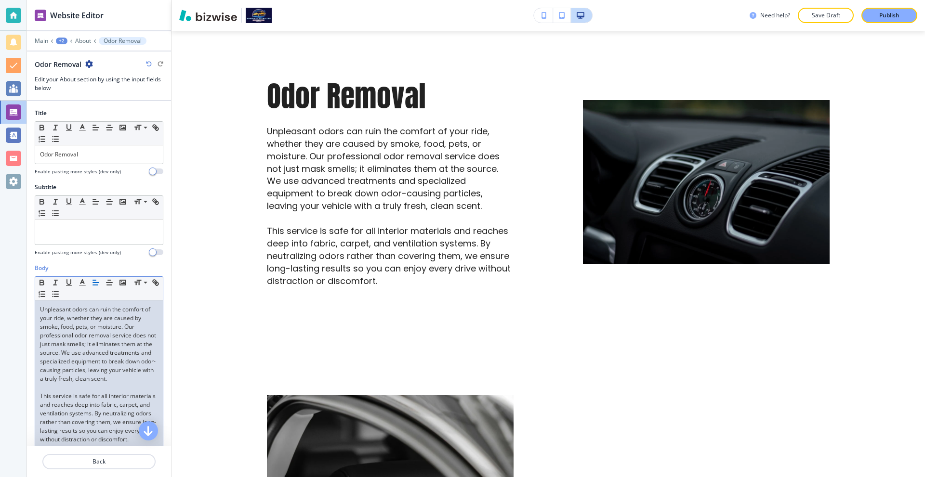
click at [89, 349] on p "Unpleasant odors can ruin the comfort of your ride, whether they are caused by …" at bounding box center [99, 344] width 118 height 78
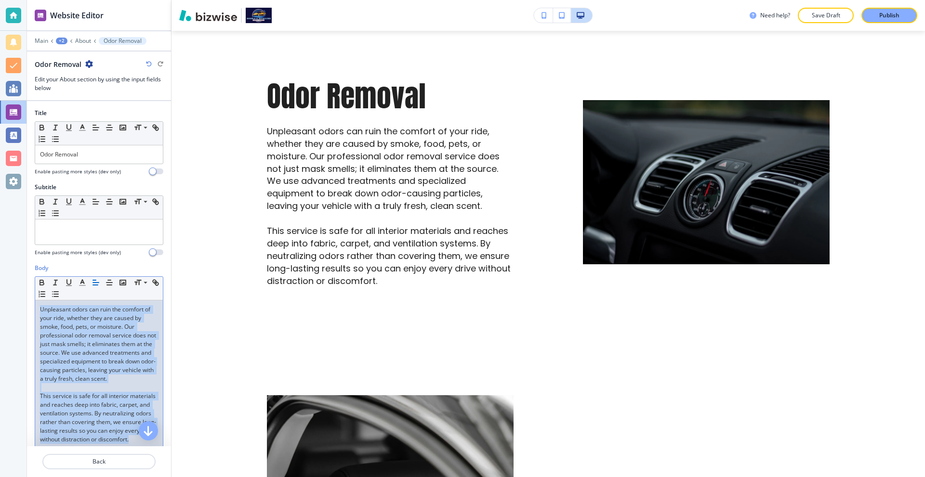
scroll to position [0, 0]
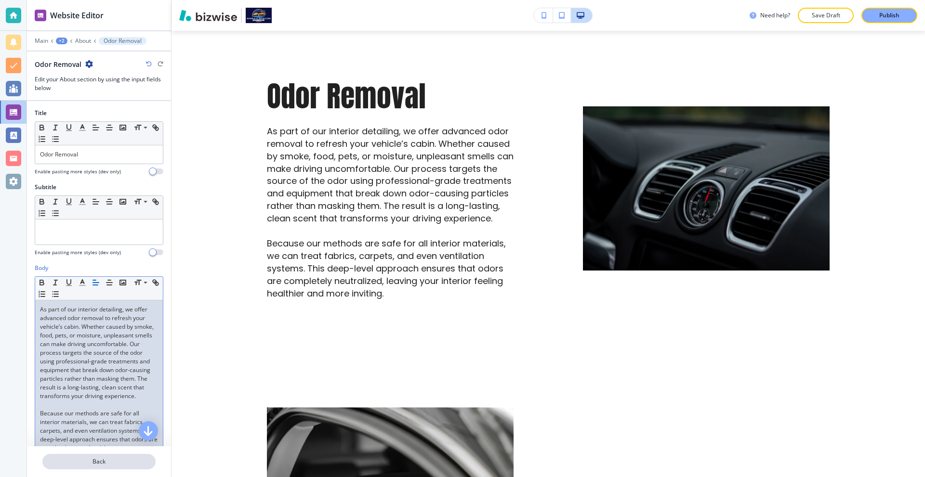
click at [97, 464] on p "Back" at bounding box center [98, 461] width 111 height 9
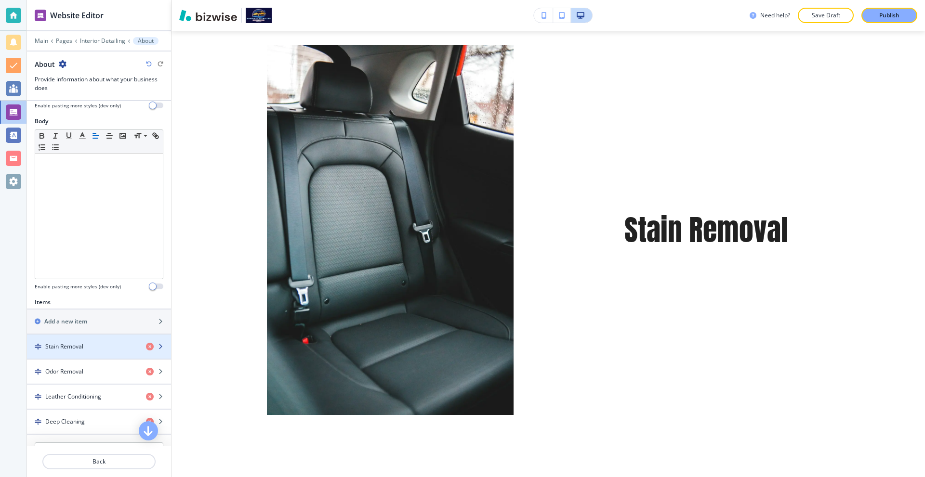
scroll to position [193, 0]
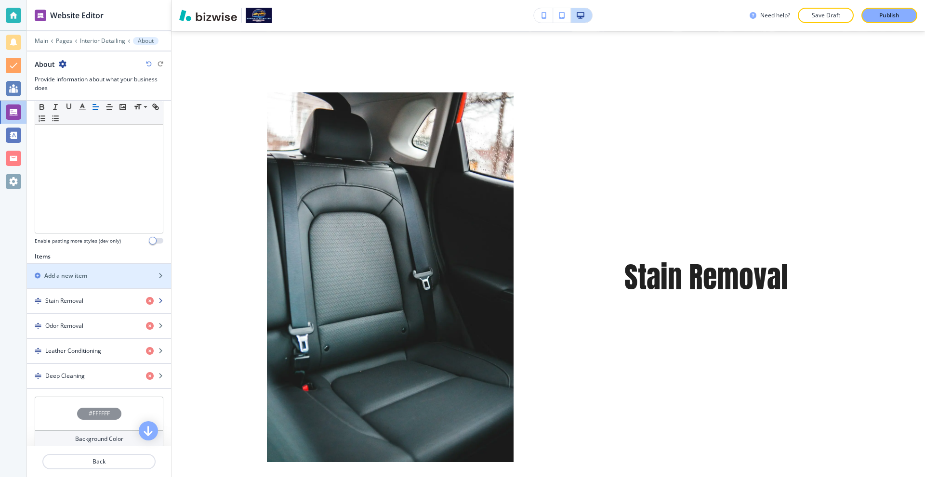
click at [87, 301] on div "Stain Removal" at bounding box center [82, 301] width 111 height 9
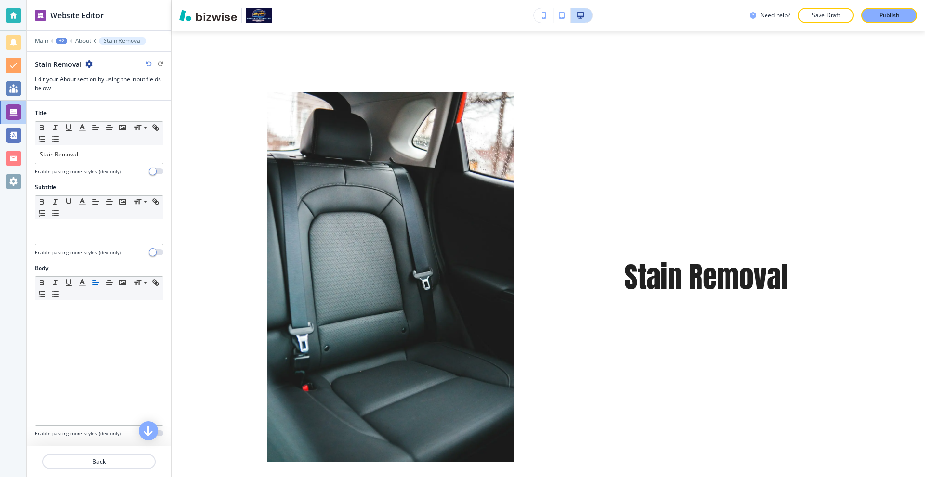
scroll to position [382, 0]
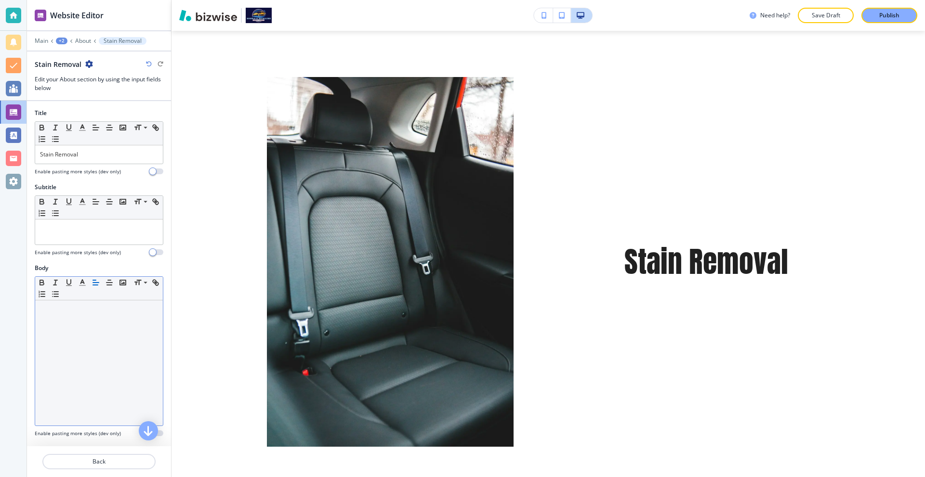
click at [89, 317] on div at bounding box center [99, 362] width 128 height 125
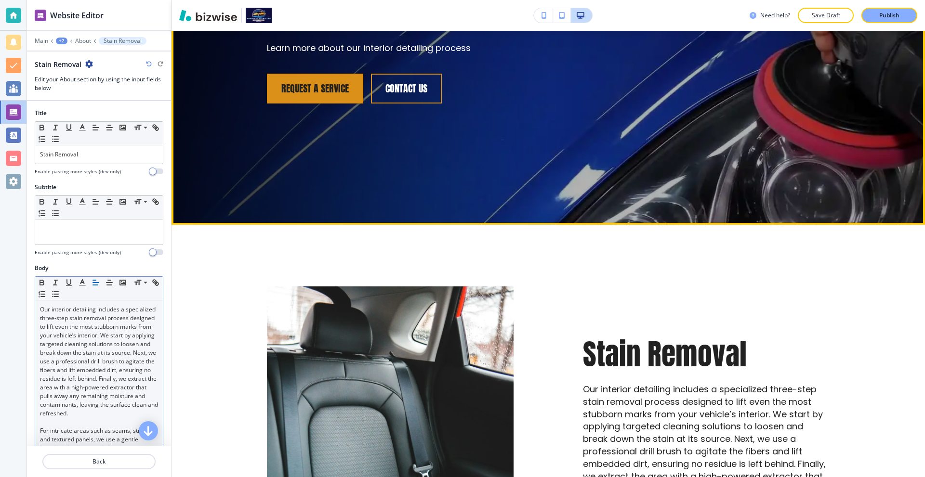
scroll to position [289, 0]
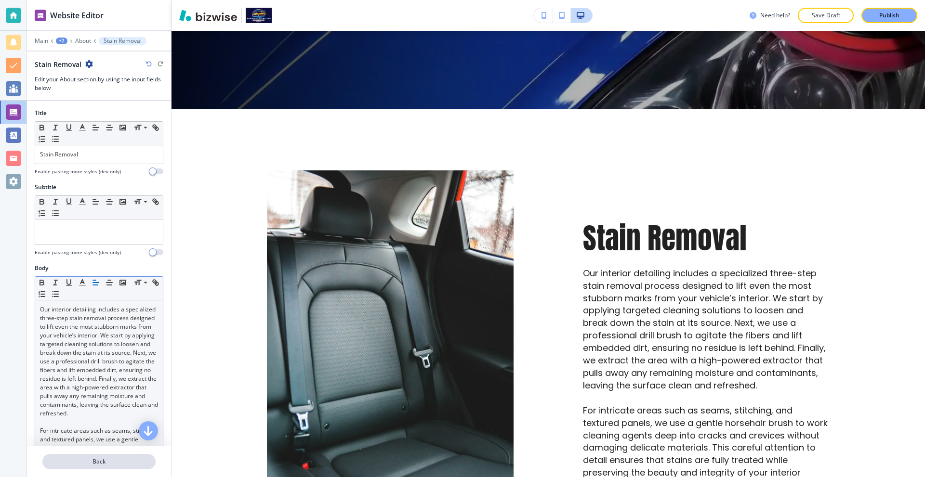
click at [109, 457] on p "Back" at bounding box center [98, 461] width 111 height 9
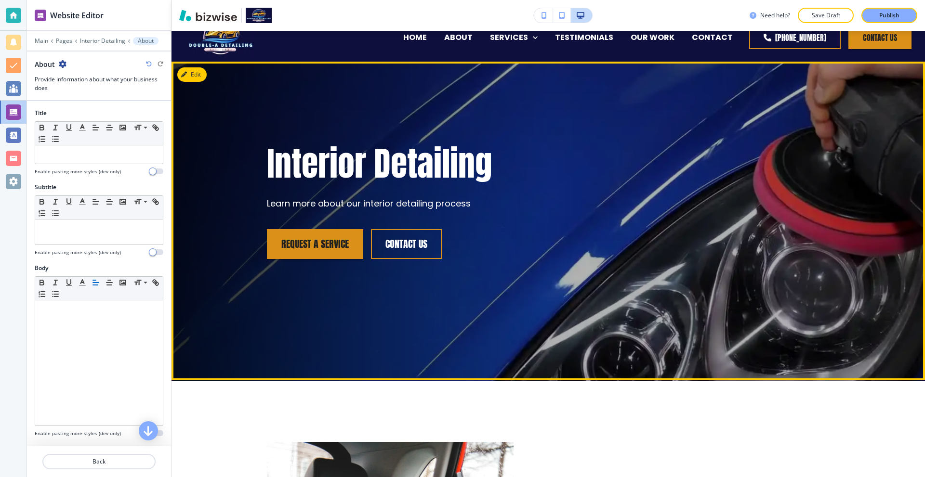
scroll to position [0, 0]
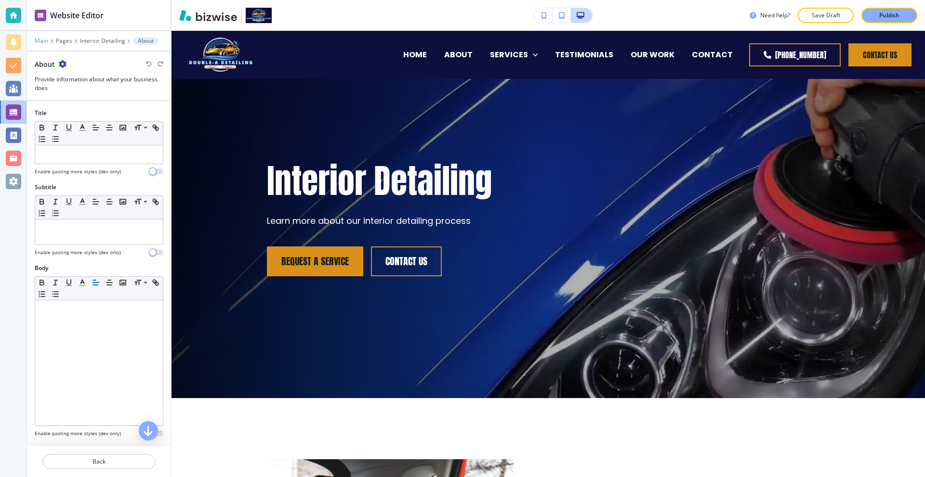
click at [41, 39] on p "Main" at bounding box center [41, 41] width 13 height 7
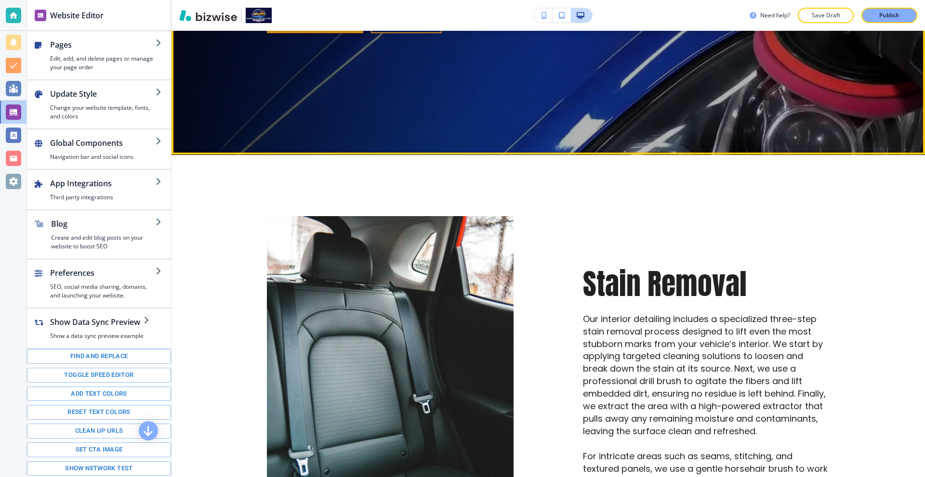
scroll to position [289, 0]
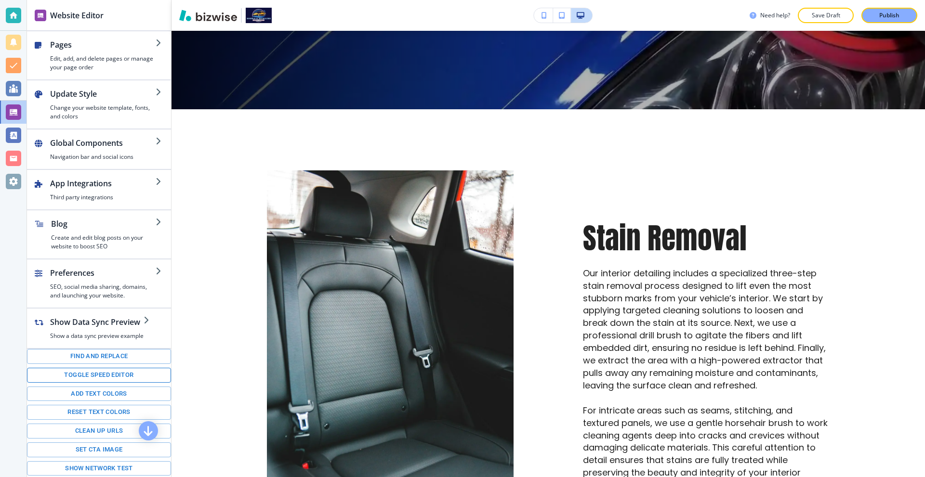
click at [95, 377] on button "Toggle speed editor" at bounding box center [99, 375] width 144 height 15
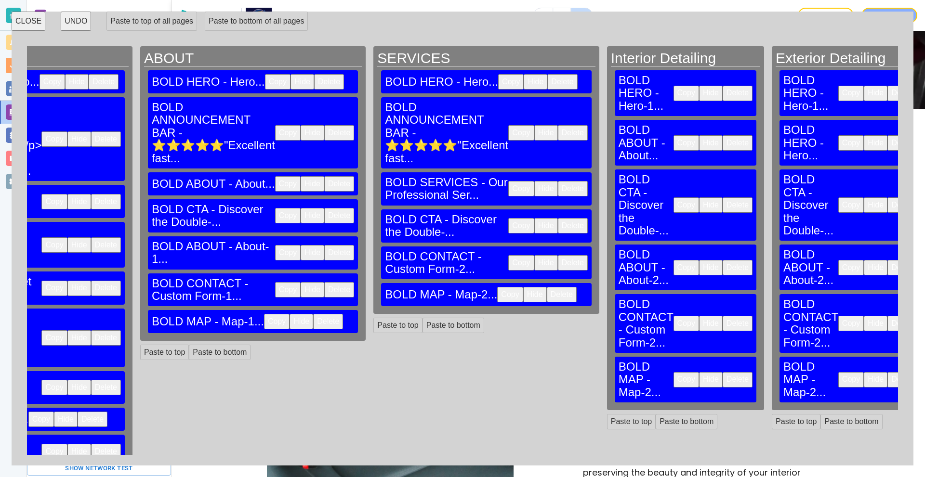
scroll to position [0, 215]
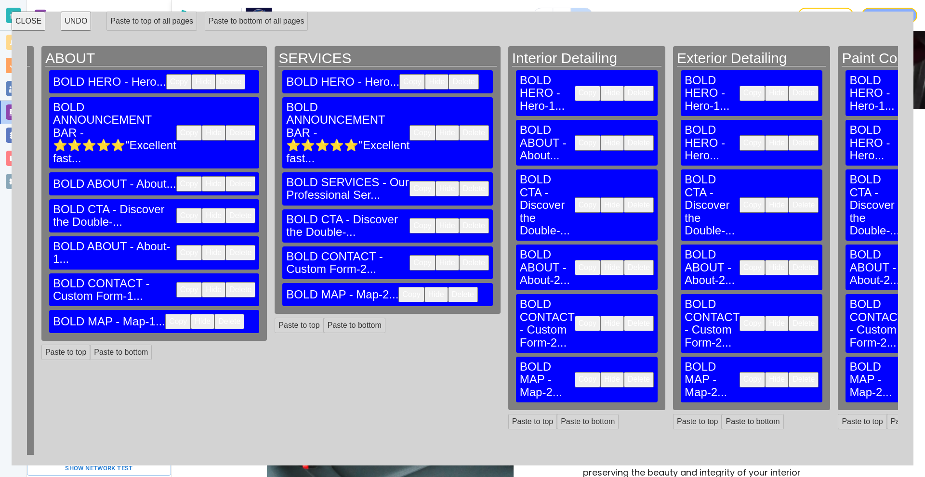
click at [574, 135] on button "Copy" at bounding box center [587, 142] width 26 height 15
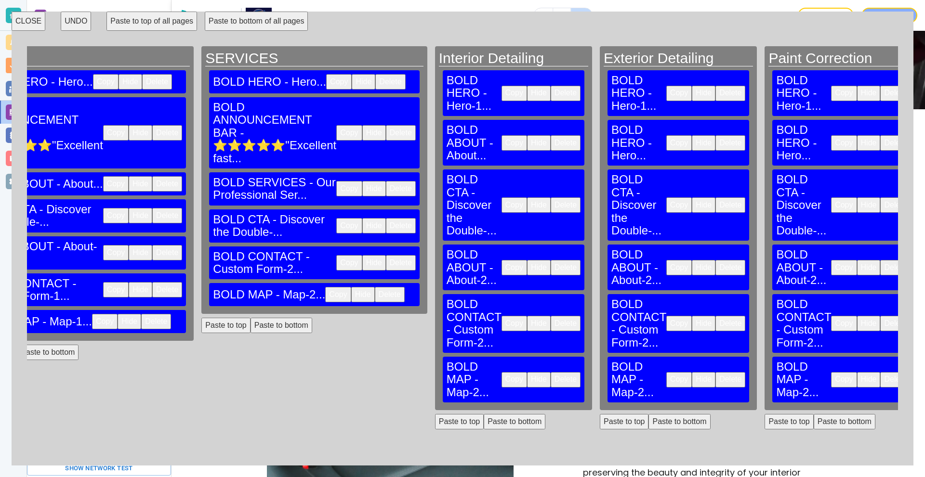
scroll to position [0, 301]
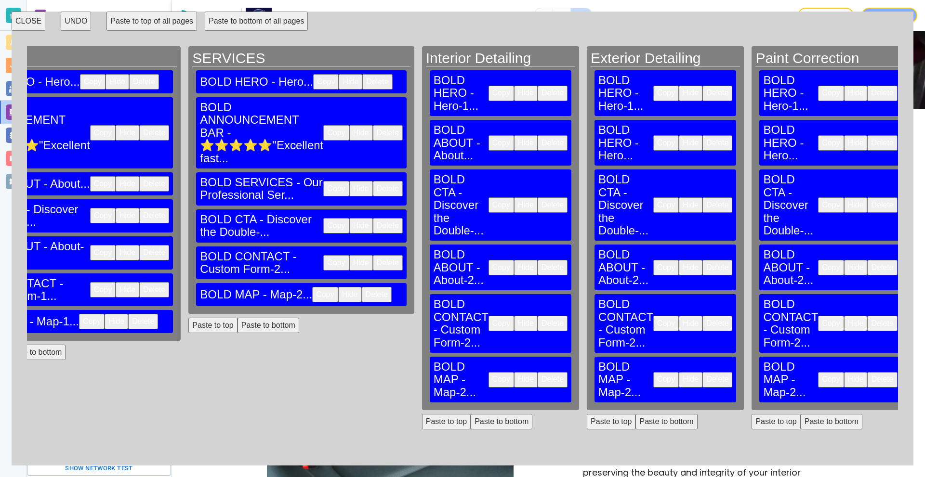
click at [586, 414] on button "Paste to top" at bounding box center [610, 421] width 49 height 15
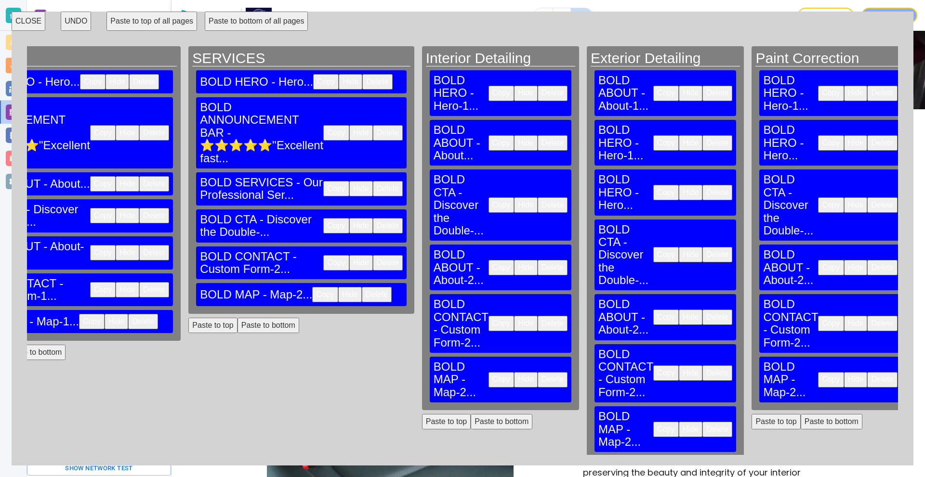
click at [751, 414] on button "Paste to top" at bounding box center [775, 421] width 49 height 15
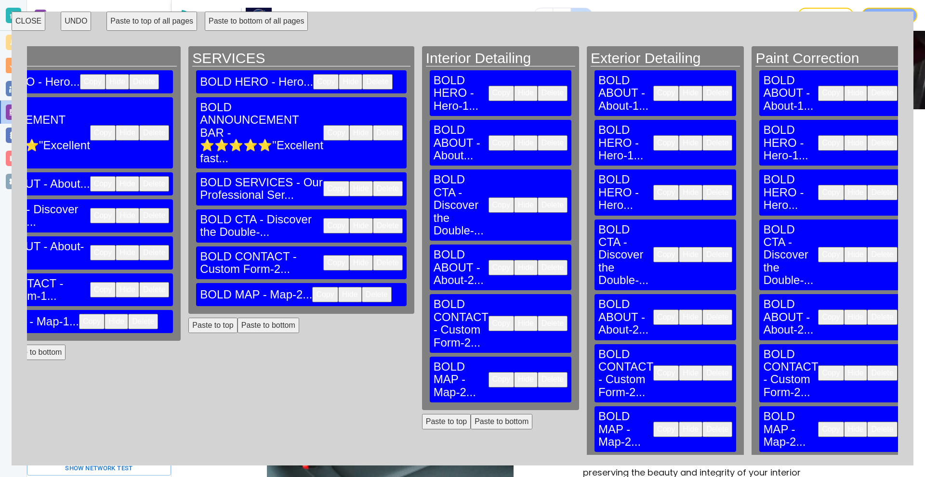
click at [916, 414] on button "Paste to top" at bounding box center [940, 421] width 49 height 15
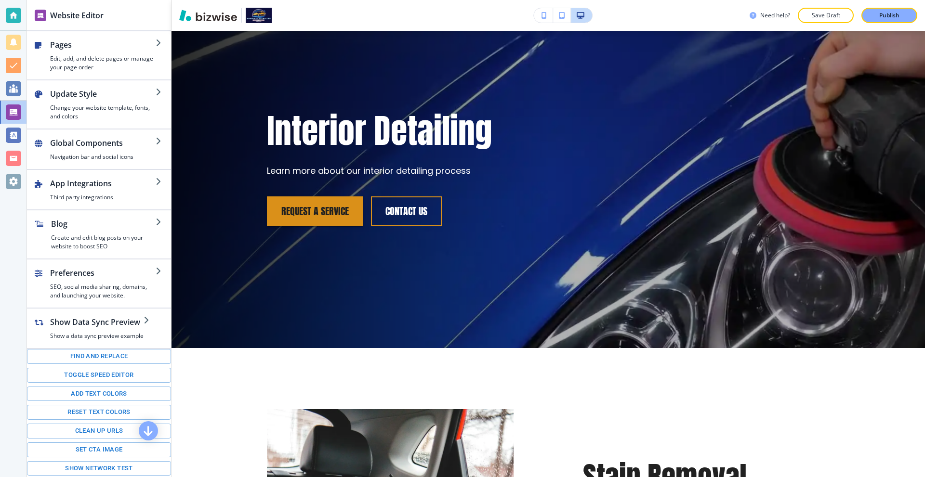
scroll to position [0, 0]
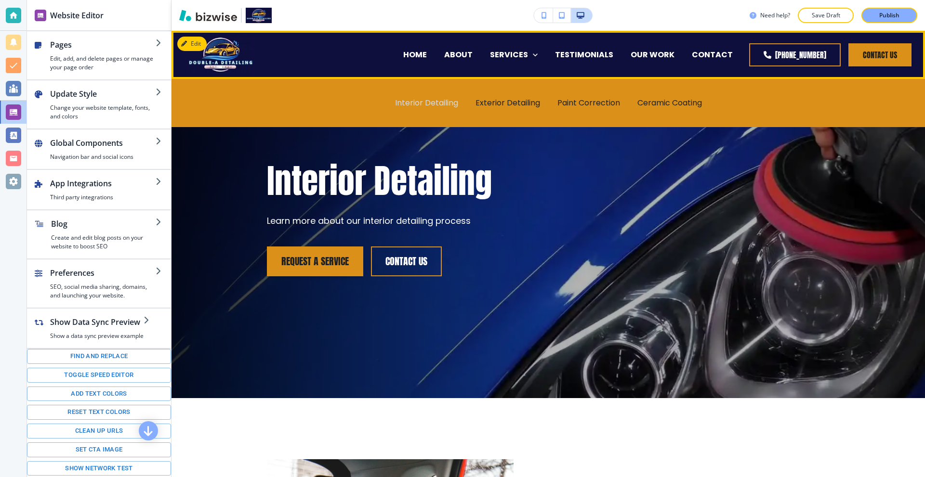
click at [428, 97] on p "Interior Detailing" at bounding box center [426, 102] width 63 height 11
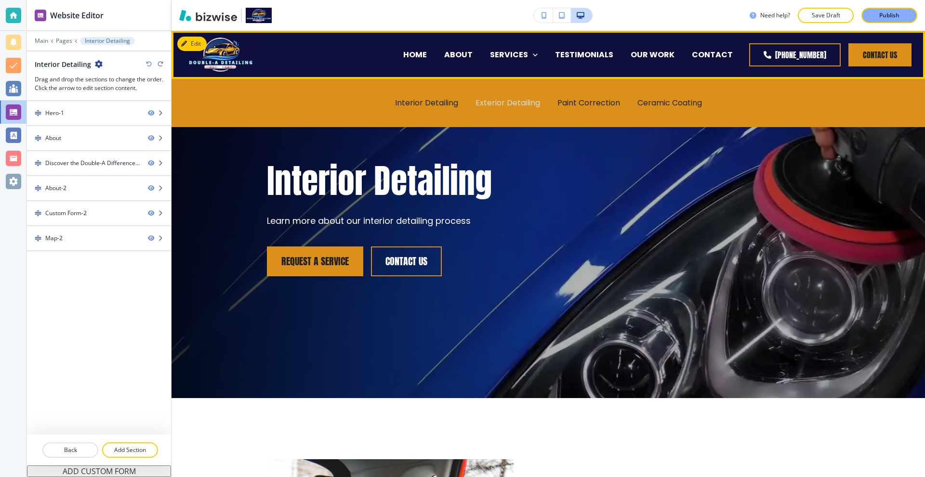
click at [486, 99] on p "Exterior Detailing" at bounding box center [507, 102] width 65 height 11
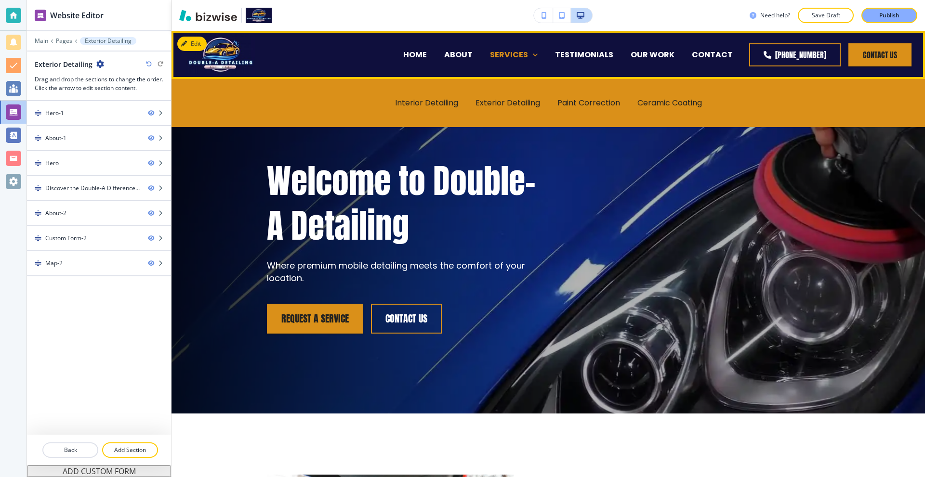
click at [515, 53] on p "SERVICES" at bounding box center [509, 54] width 38 height 11
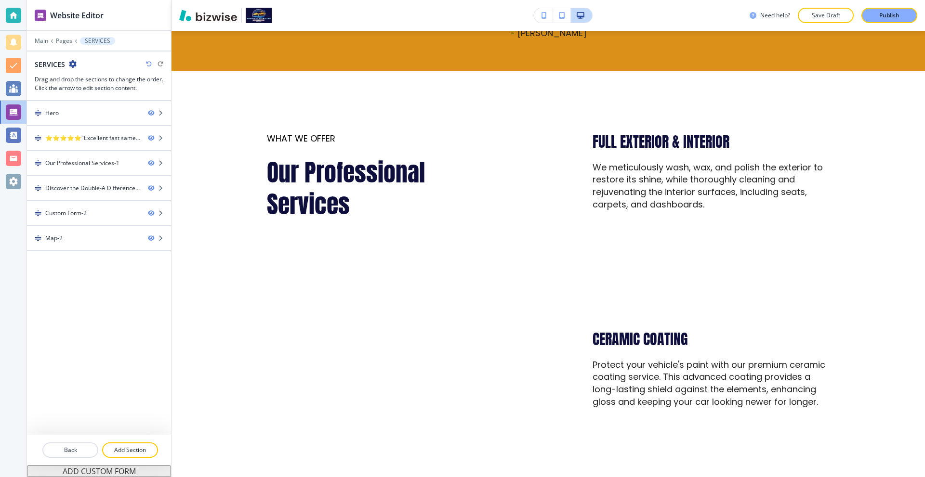
scroll to position [482, 0]
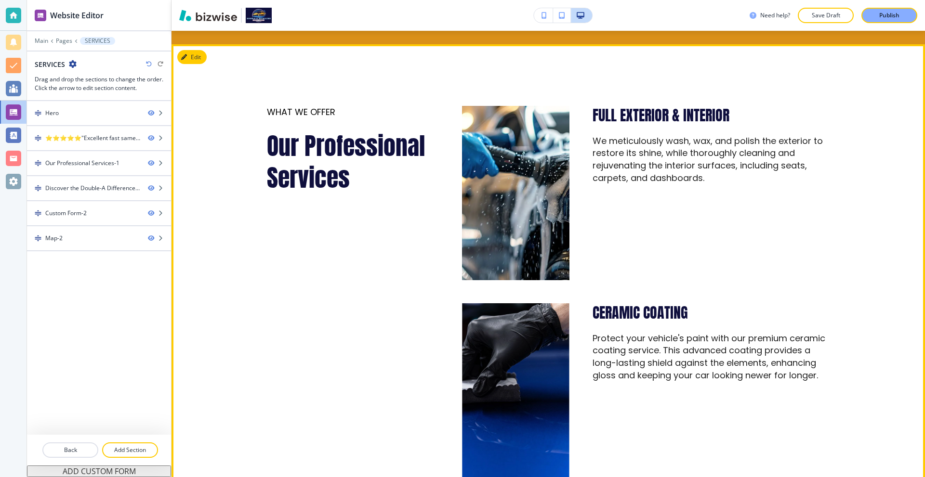
click at [515, 140] on img at bounding box center [514, 193] width 117 height 192
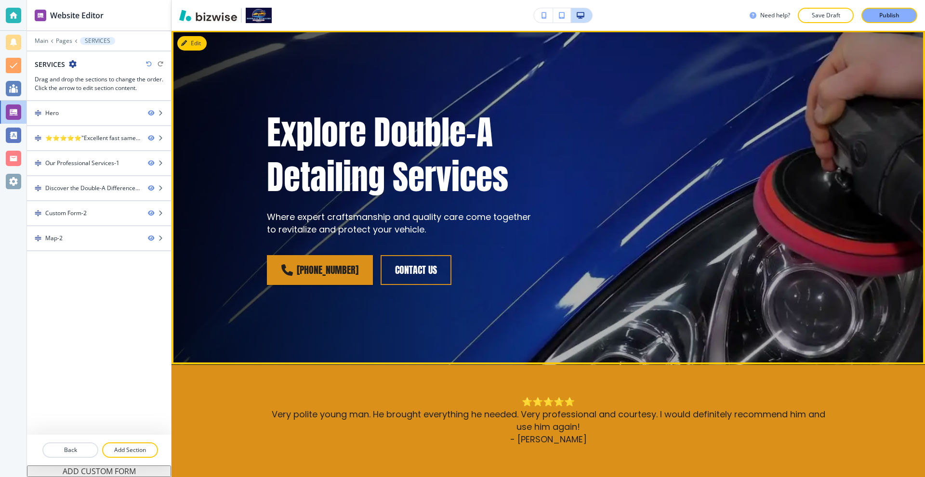
scroll to position [0, 0]
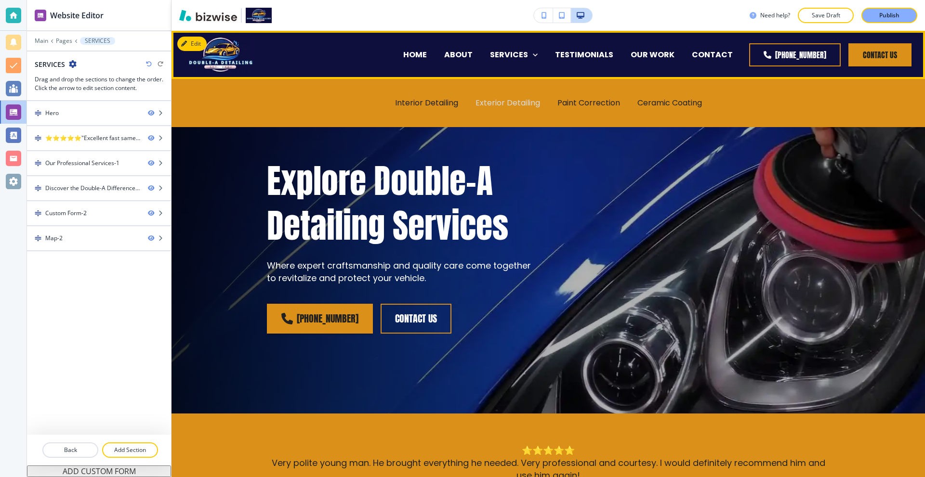
click at [495, 98] on p "Exterior Detailing" at bounding box center [507, 102] width 65 height 11
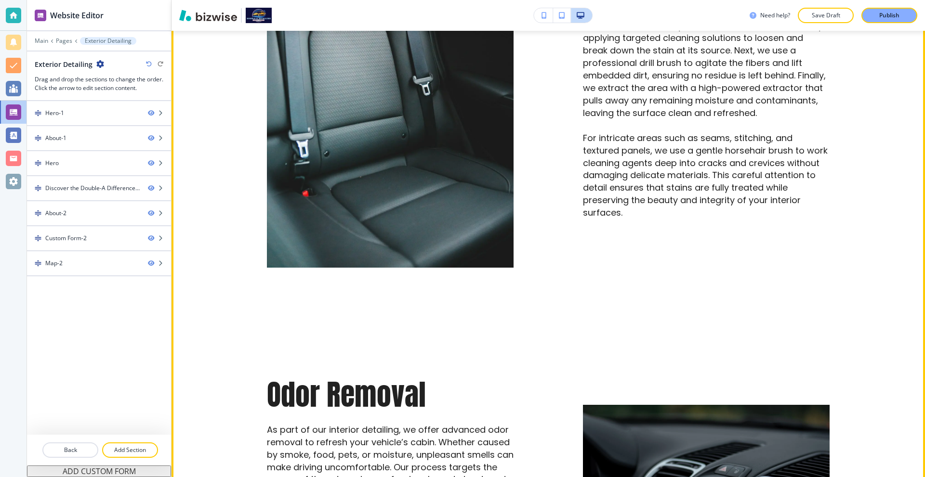
scroll to position [578, 0]
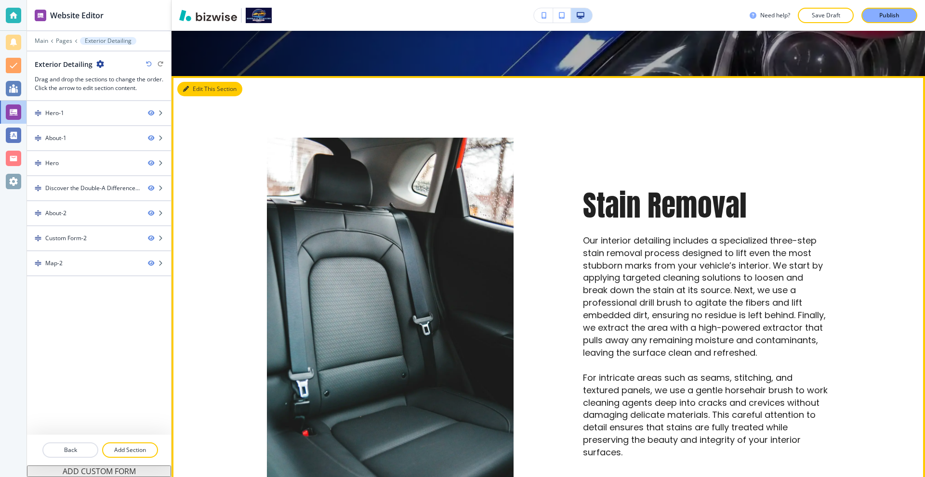
click at [203, 91] on button "Edit This Section" at bounding box center [209, 89] width 65 height 14
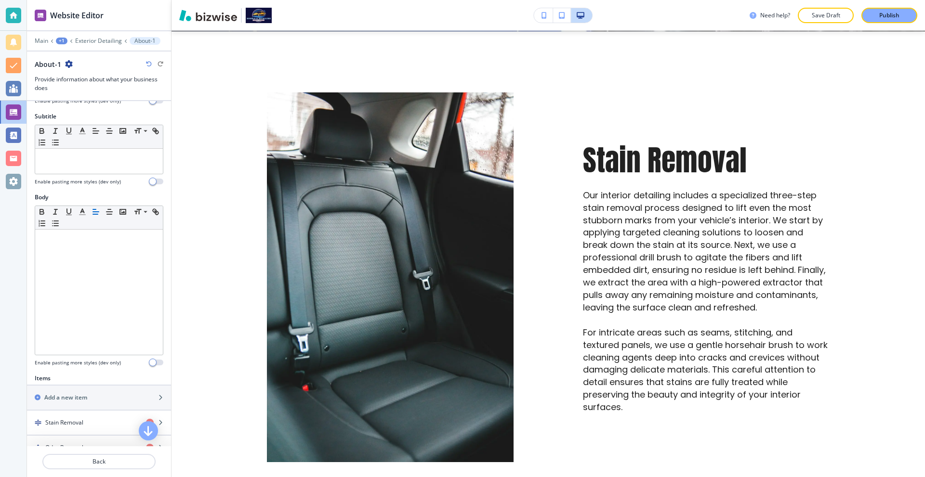
scroll to position [289, 0]
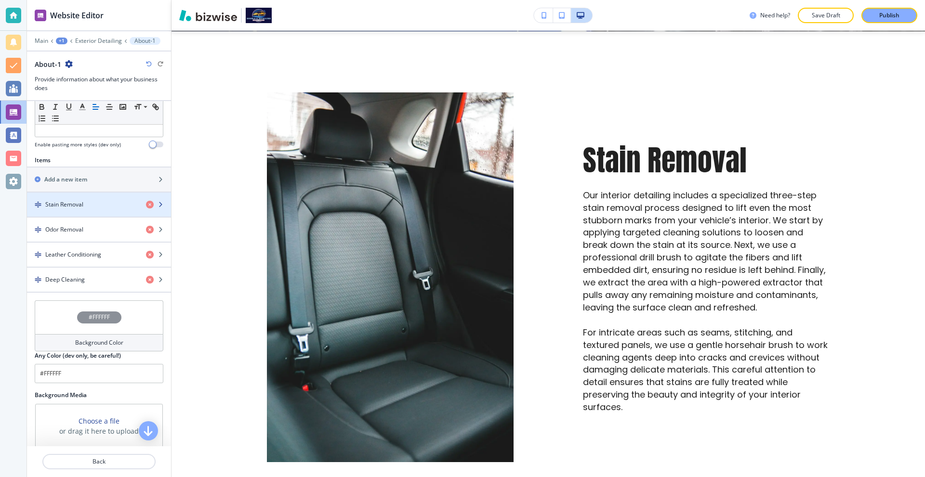
click at [91, 203] on div "Stain Removal" at bounding box center [82, 204] width 111 height 9
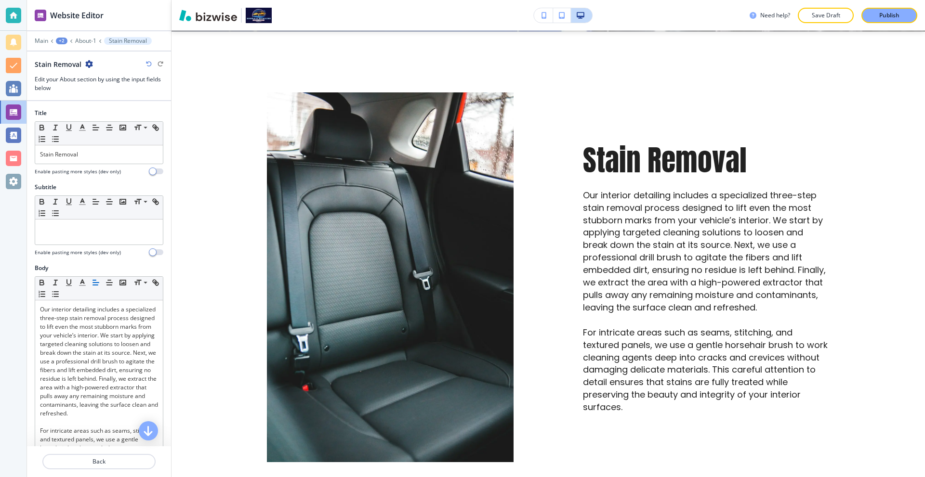
scroll to position [398, 0]
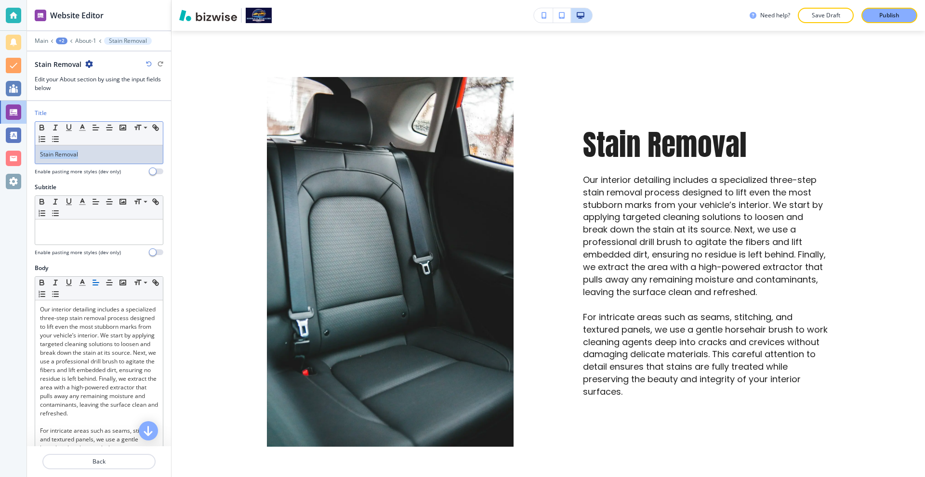
drag, startPoint x: 95, startPoint y: 159, endPoint x: 6, endPoint y: 157, distance: 89.6
click at [0, 158] on div "Website Editor Main +2 About-1 Stain Removal Stain Removal Edit your About sect…" at bounding box center [462, 238] width 925 height 477
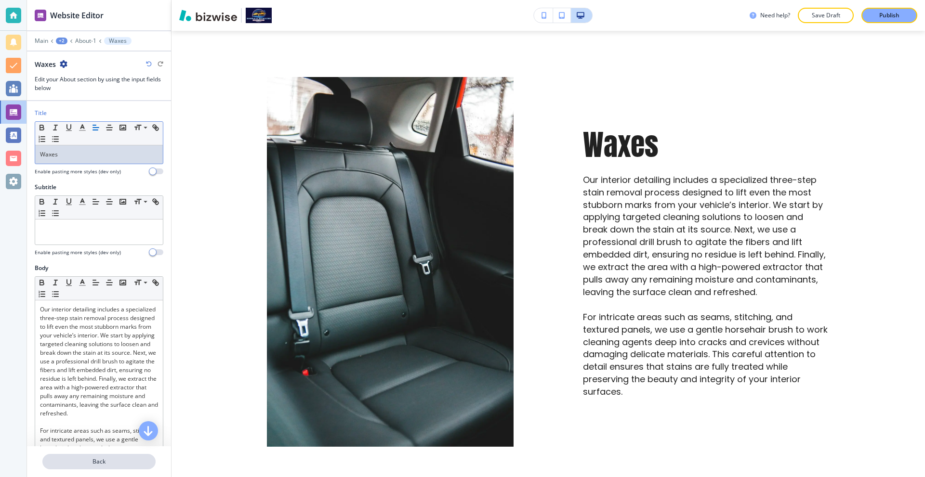
click at [110, 462] on p "Back" at bounding box center [98, 461] width 111 height 9
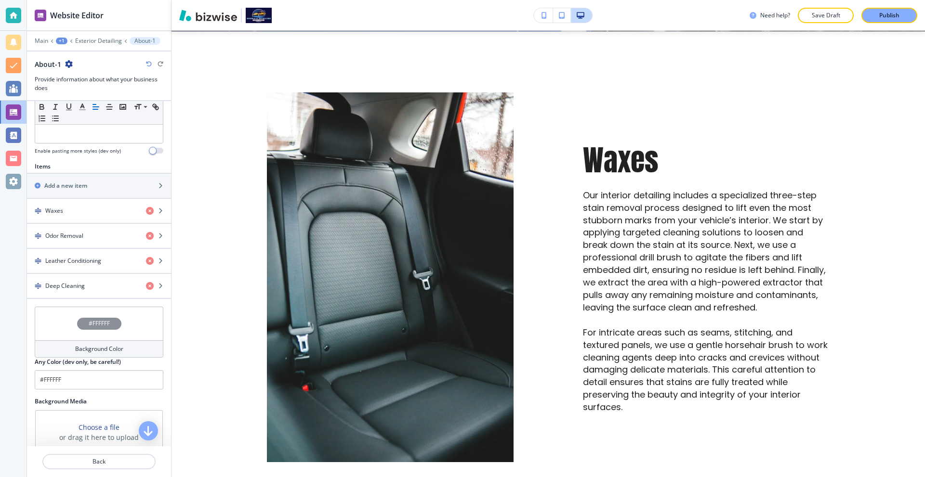
scroll to position [337, 0]
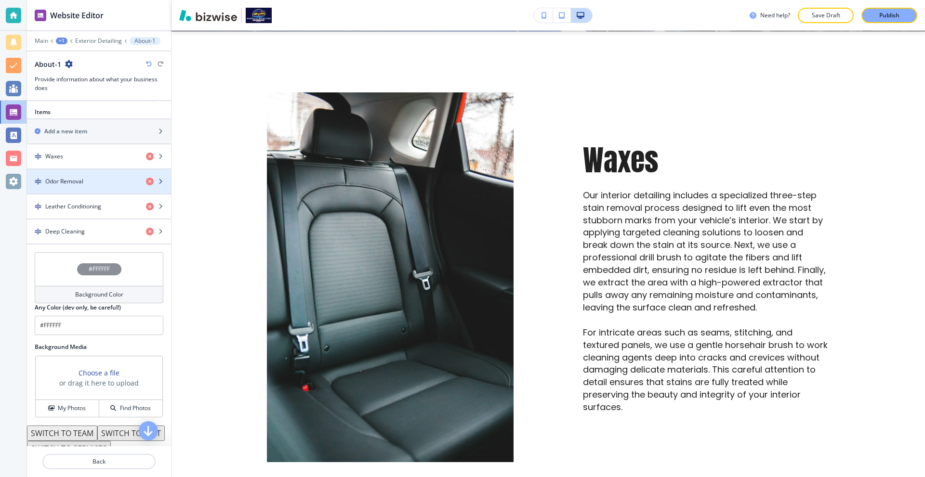
click at [72, 180] on h4 "Odor Removal" at bounding box center [64, 181] width 38 height 9
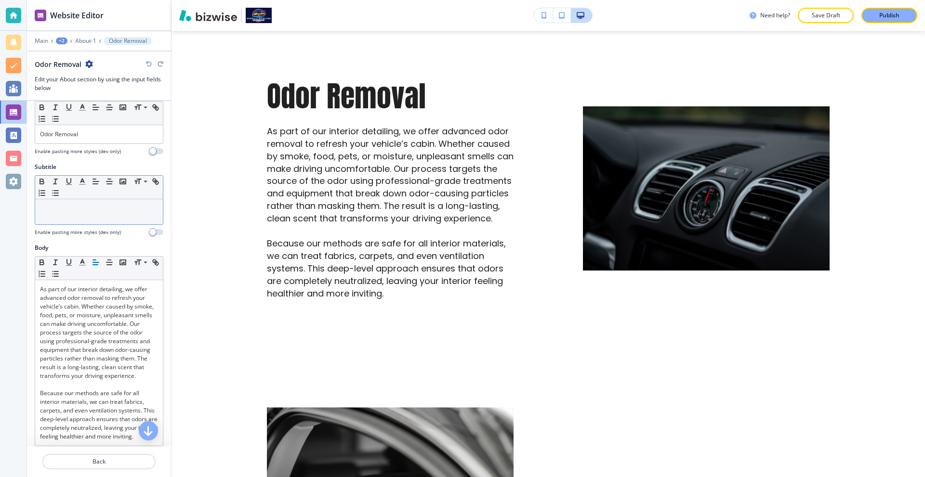
scroll to position [0, 0]
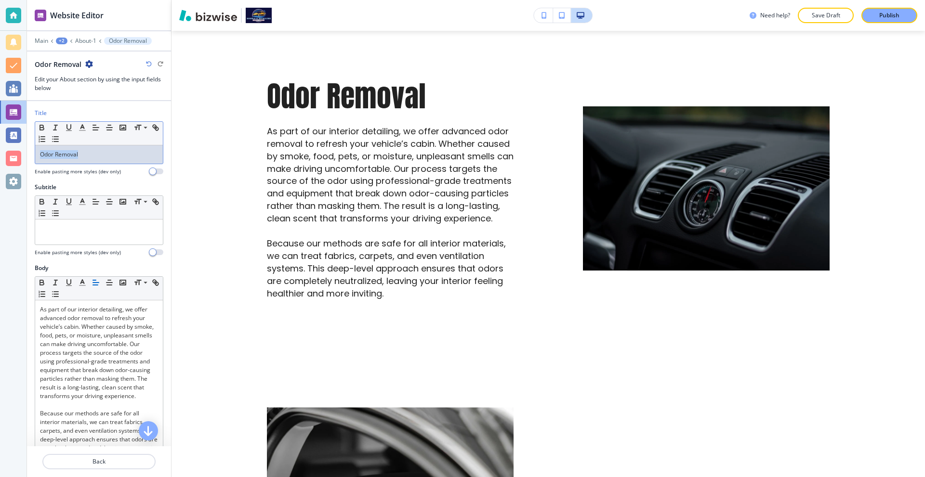
drag, startPoint x: 77, startPoint y: 157, endPoint x: 0, endPoint y: 158, distance: 76.6
click at [0, 158] on div "Website Editor Main +2 About-1 Odor Removal Odor Removal Edit your About sectio…" at bounding box center [462, 238] width 925 height 477
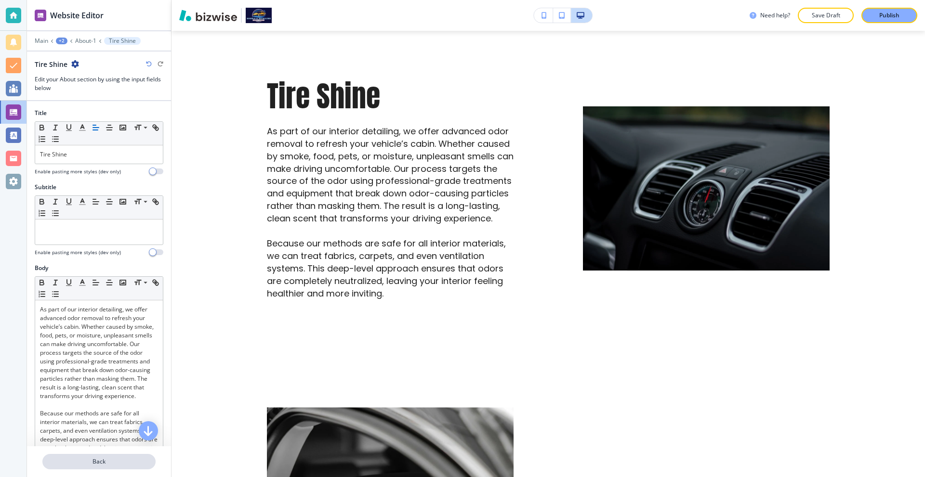
click at [133, 463] on p "Back" at bounding box center [98, 461] width 111 height 9
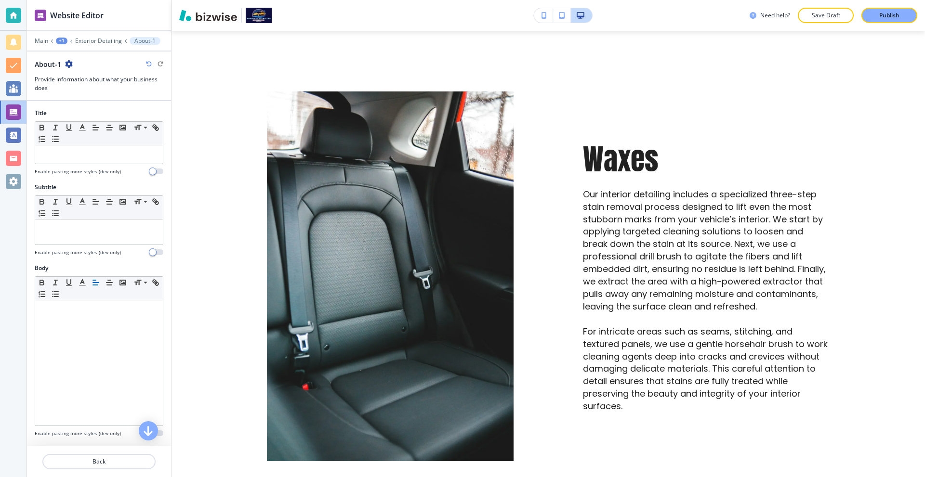
scroll to position [382, 0]
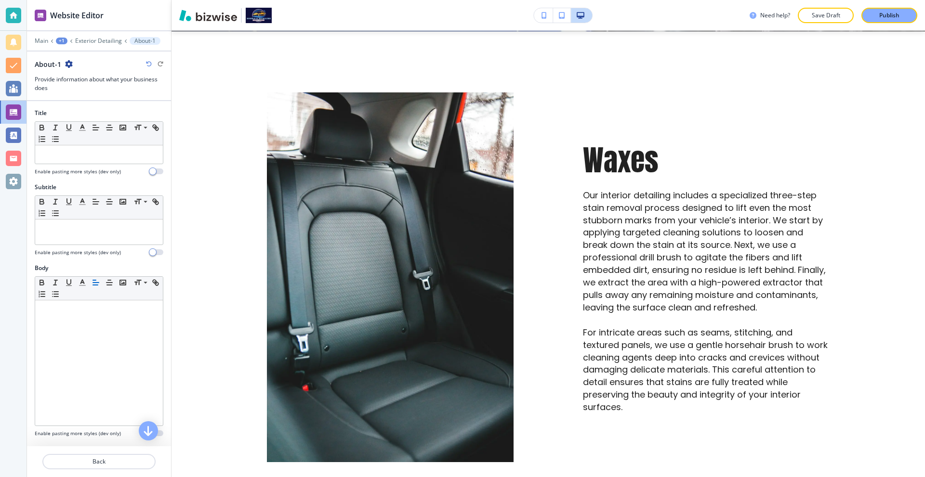
click at [107, 470] on div at bounding box center [99, 473] width 144 height 8
click at [103, 469] on button "Back" at bounding box center [98, 461] width 113 height 15
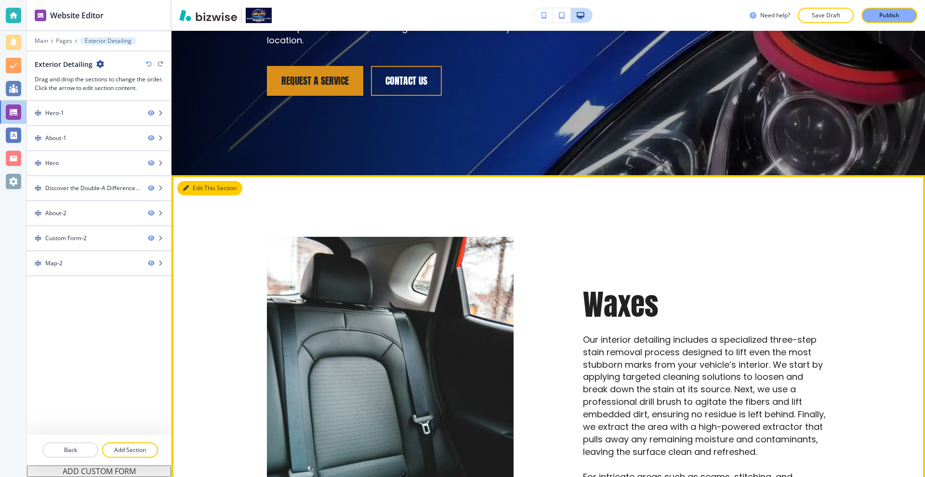
click at [198, 187] on button "Edit This Section" at bounding box center [209, 188] width 65 height 14
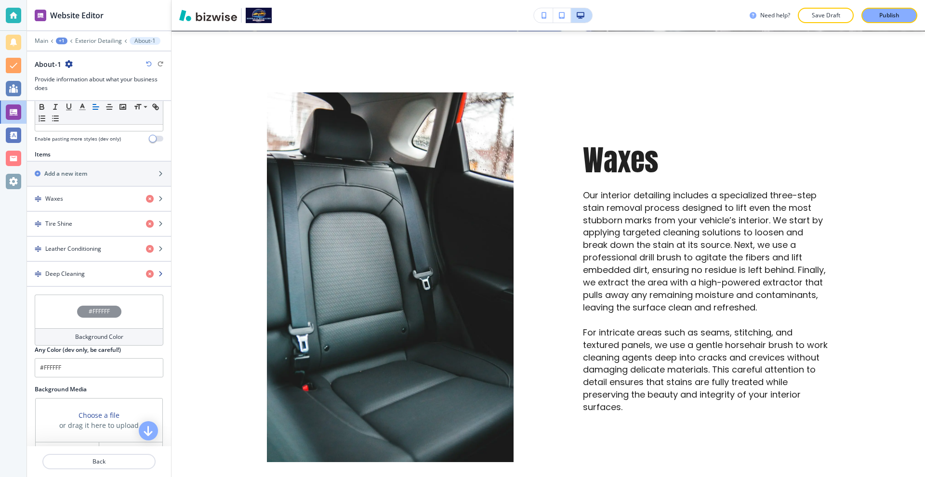
scroll to position [337, 0]
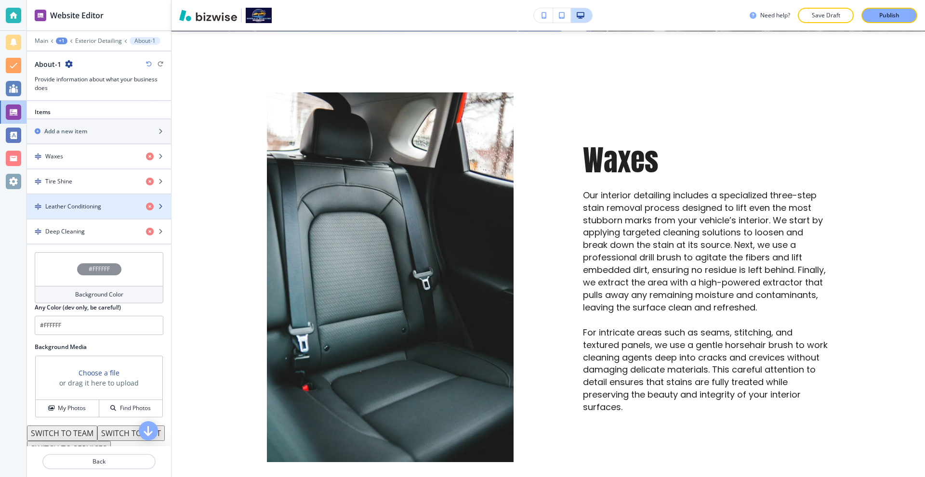
click at [83, 202] on h4 "Leather Conditioning" at bounding box center [73, 206] width 56 height 9
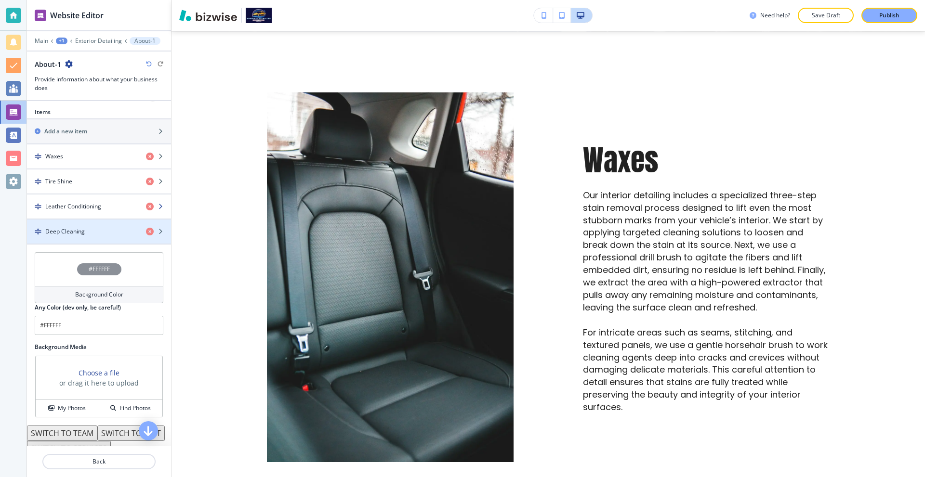
click at [112, 216] on div "button" at bounding box center [99, 215] width 144 height 8
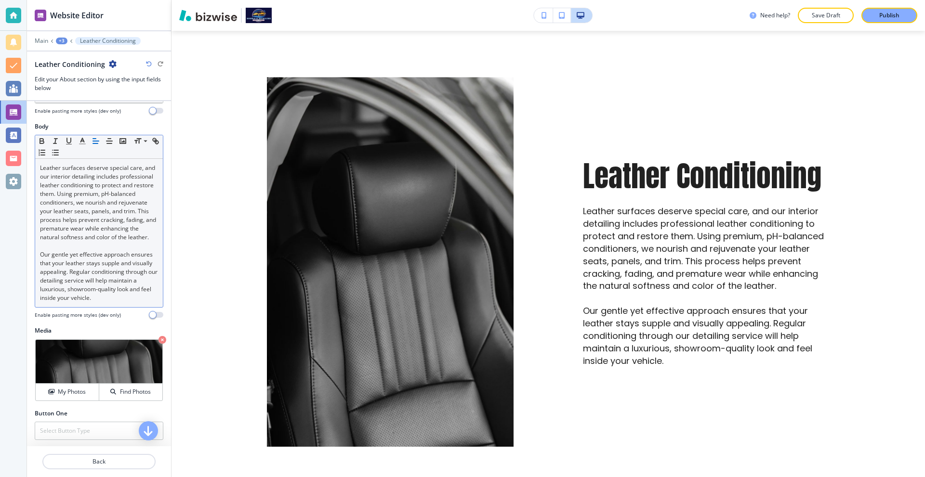
scroll to position [0, 0]
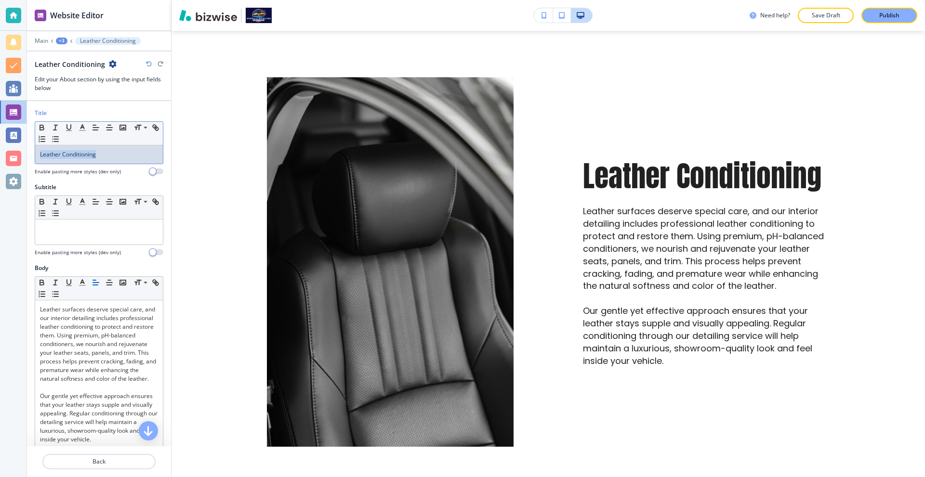
drag, startPoint x: 117, startPoint y: 157, endPoint x: 0, endPoint y: 156, distance: 116.5
click at [0, 156] on div "Website Editor Main +3 Leather Conditioning Leather Conditioning Edit your Abou…" at bounding box center [462, 238] width 925 height 477
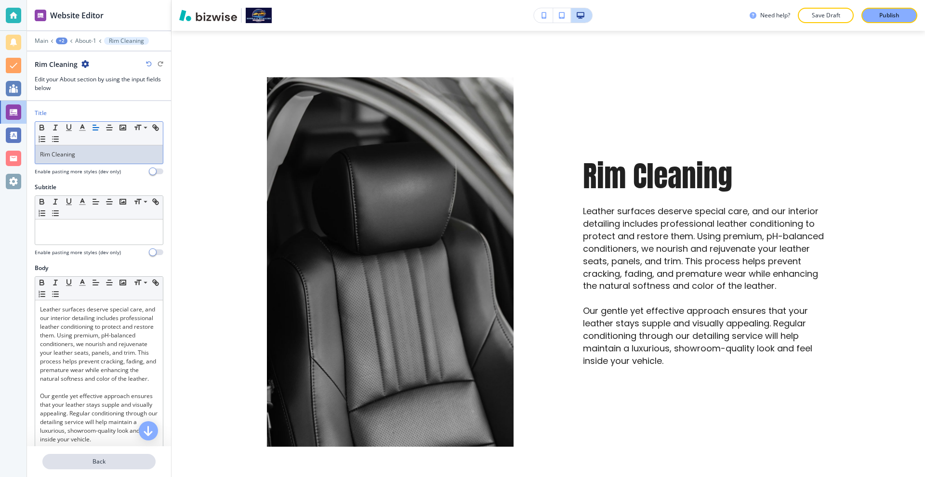
click at [129, 456] on button "Back" at bounding box center [98, 461] width 113 height 15
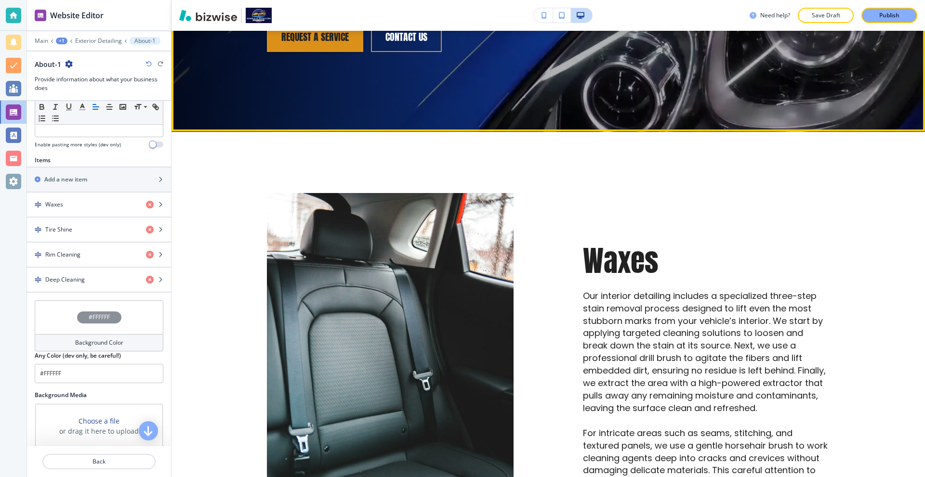
scroll to position [289, 0]
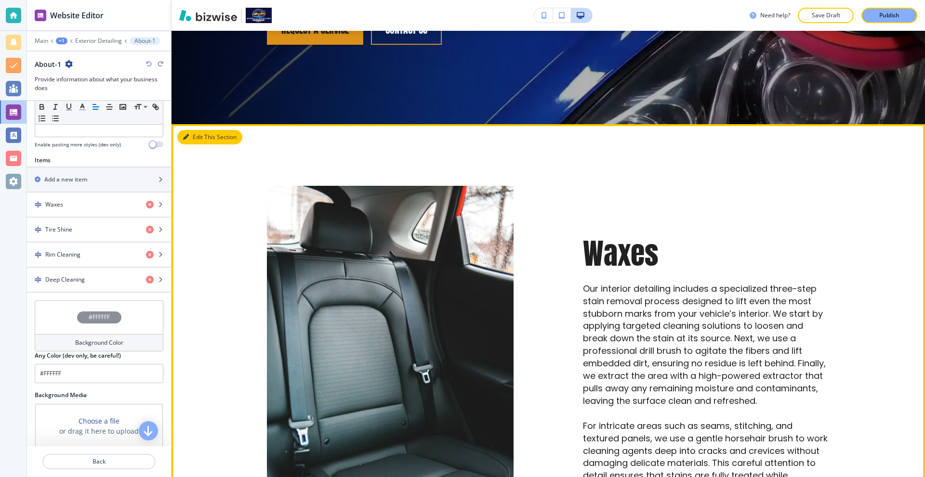
click at [198, 140] on button "Edit This Section" at bounding box center [209, 137] width 65 height 14
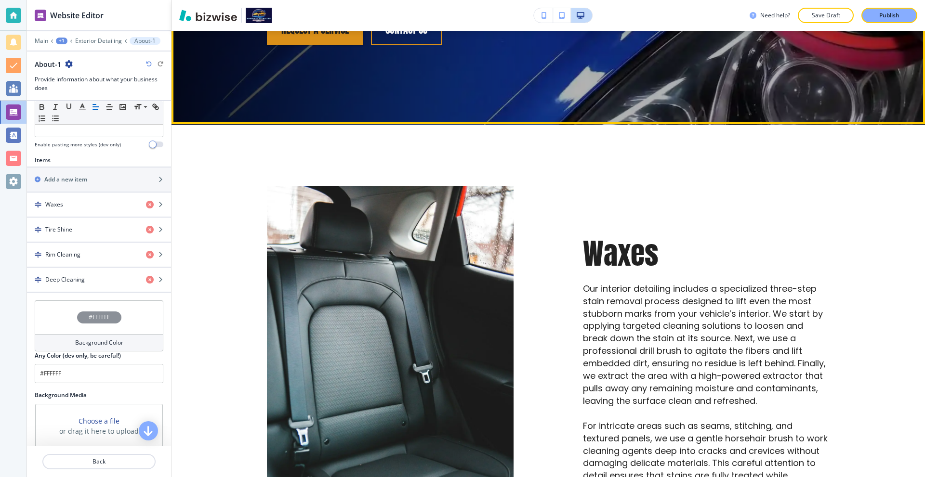
scroll to position [337, 0]
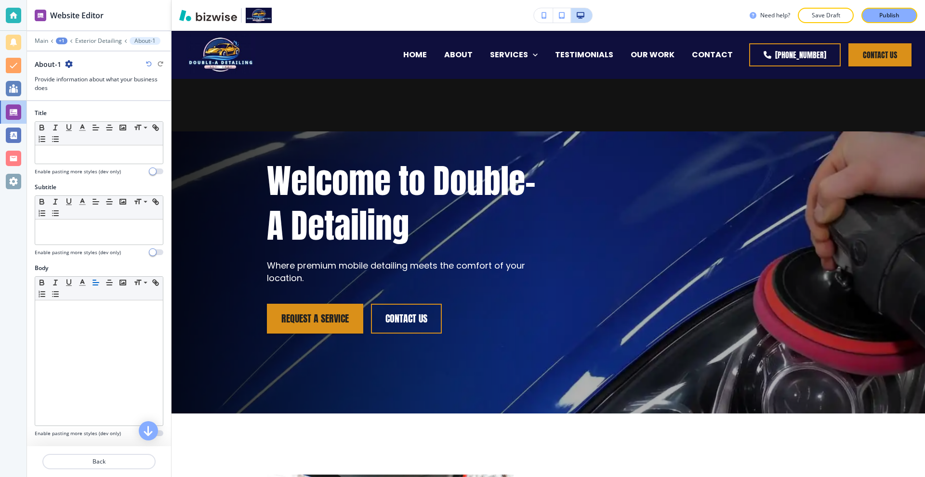
scroll to position [337, 0]
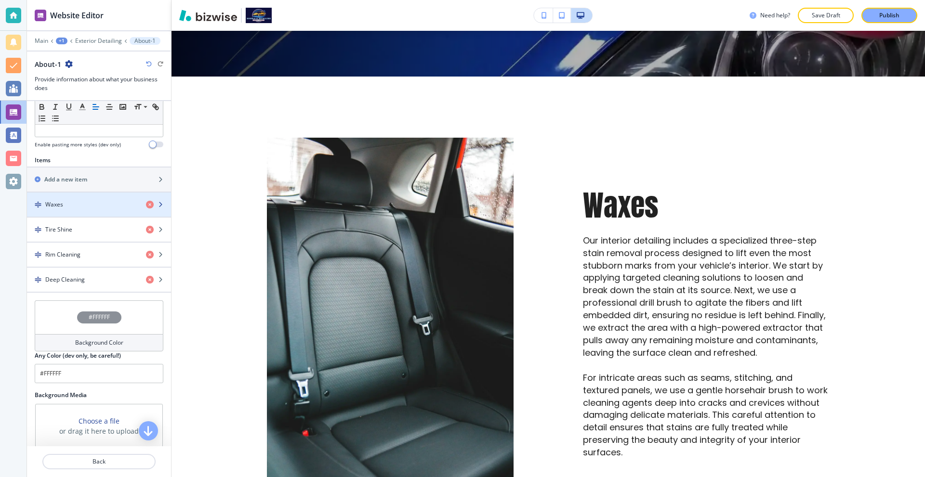
click at [86, 209] on div "button" at bounding box center [99, 213] width 144 height 8
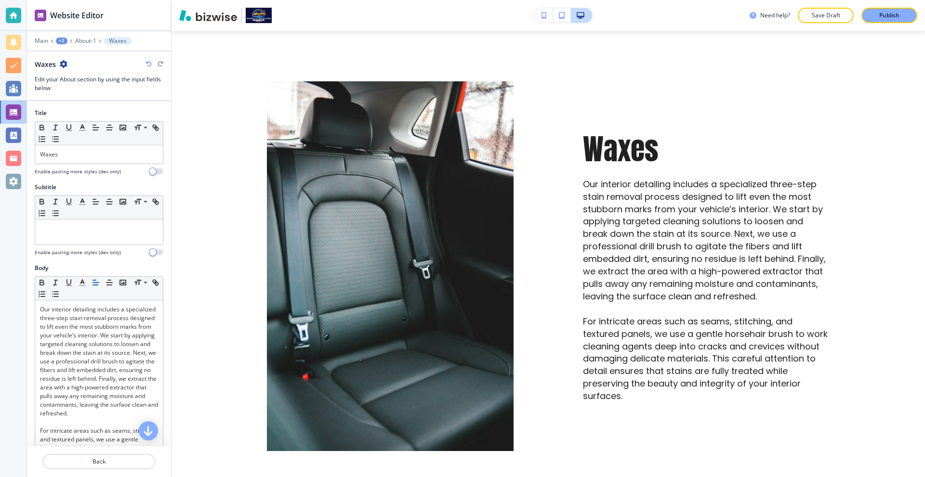
scroll to position [398, 0]
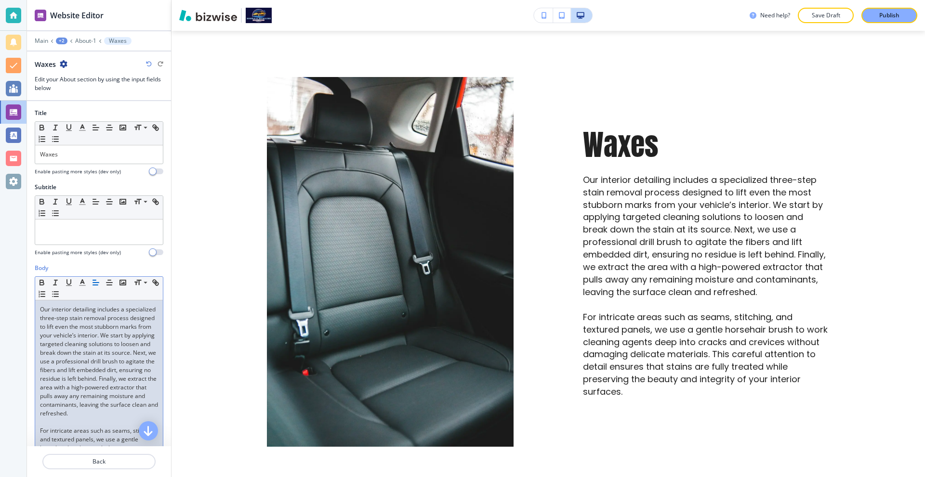
click at [109, 344] on p "Our interior detailing includes a specialized three-step stain removal process …" at bounding box center [99, 361] width 118 height 113
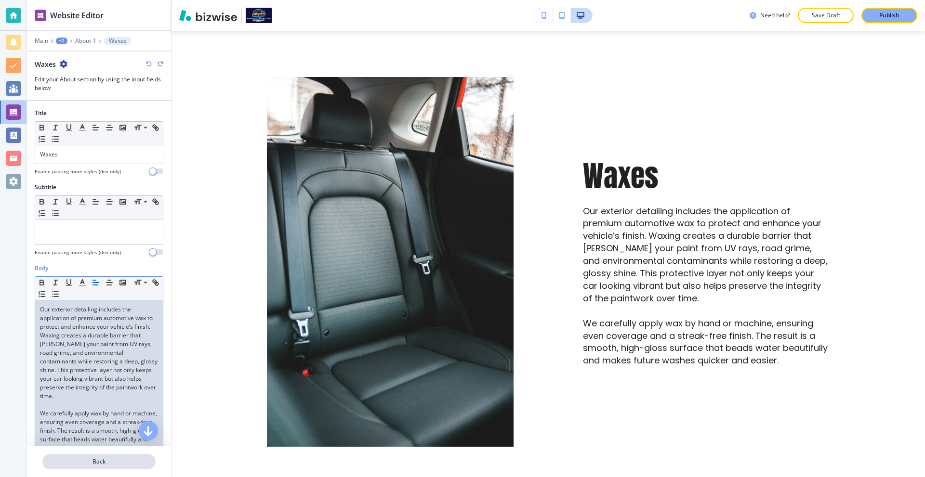
click at [91, 458] on p "Back" at bounding box center [98, 461] width 111 height 9
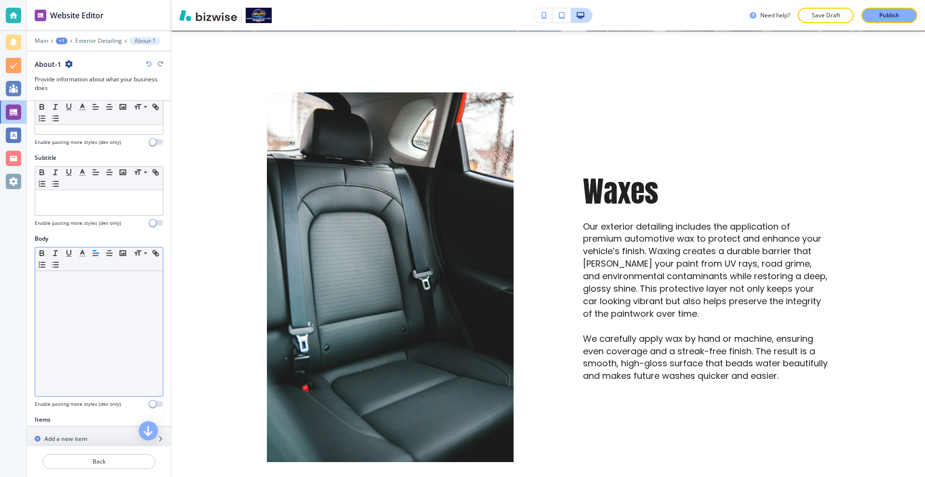
scroll to position [144, 0]
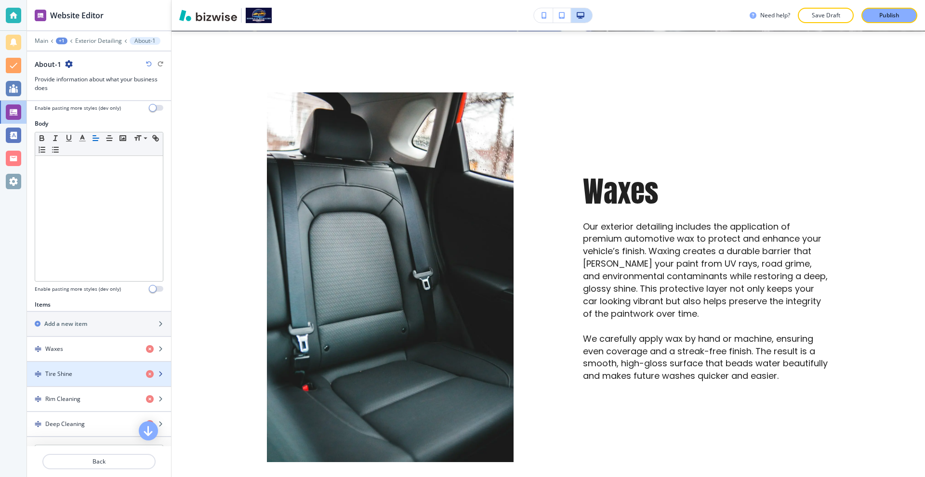
click at [74, 371] on div "Tire Shine" at bounding box center [82, 374] width 111 height 9
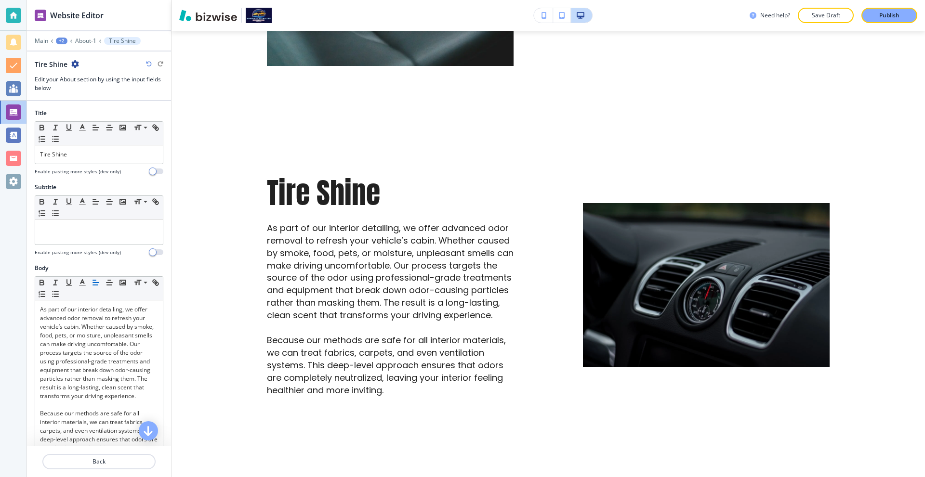
scroll to position [875, 0]
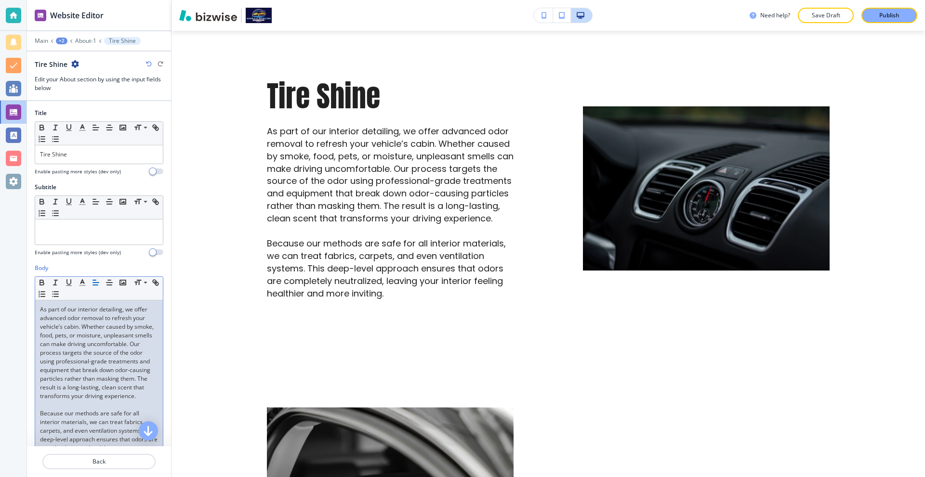
click at [125, 352] on p "As part of our interior detailing, we offer advanced odor removal to refresh yo…" at bounding box center [99, 352] width 118 height 95
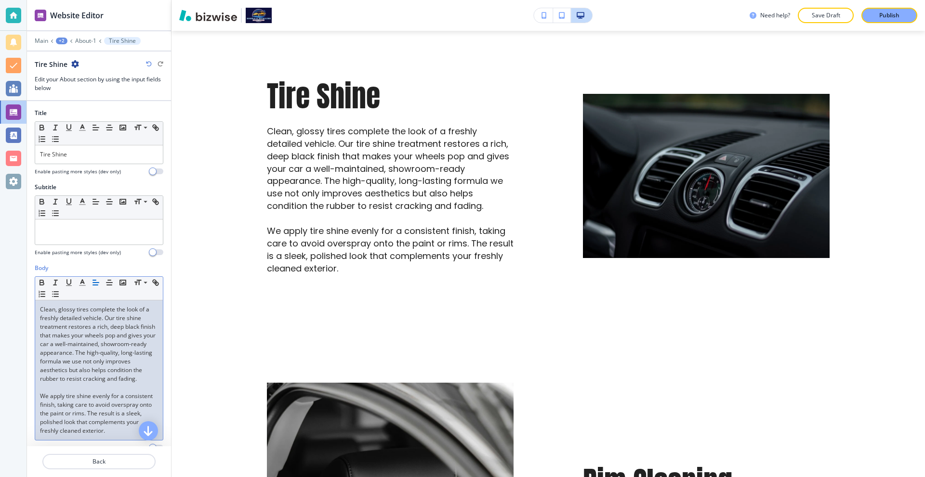
scroll to position [0, 0]
click at [107, 457] on button "Back" at bounding box center [98, 461] width 113 height 15
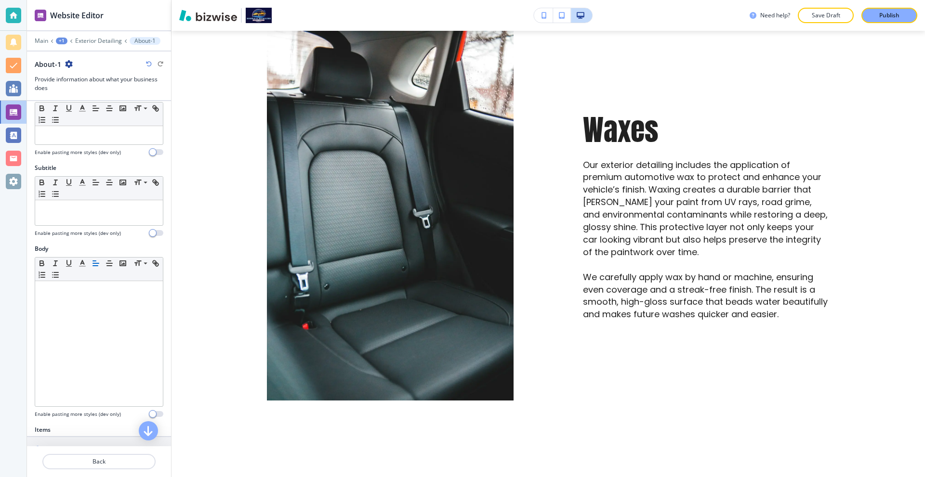
scroll to position [193, 0]
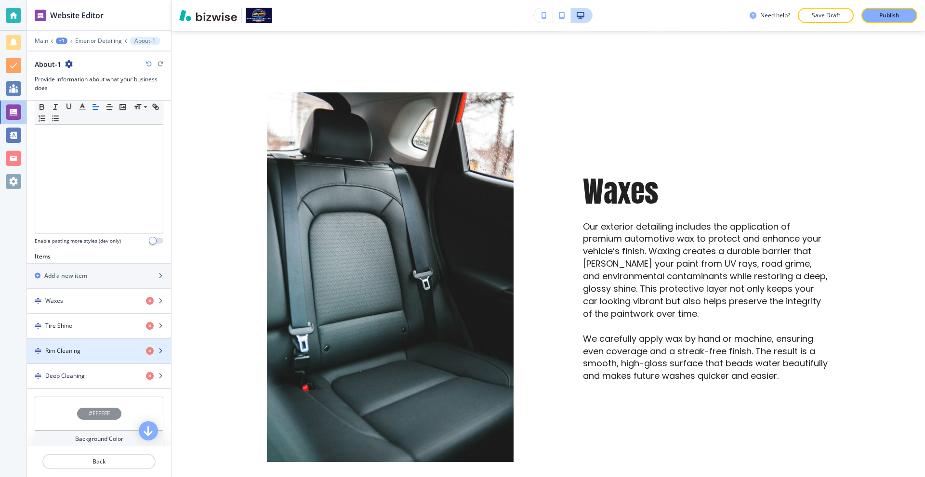
click at [87, 351] on div "Rim Cleaning" at bounding box center [82, 351] width 111 height 9
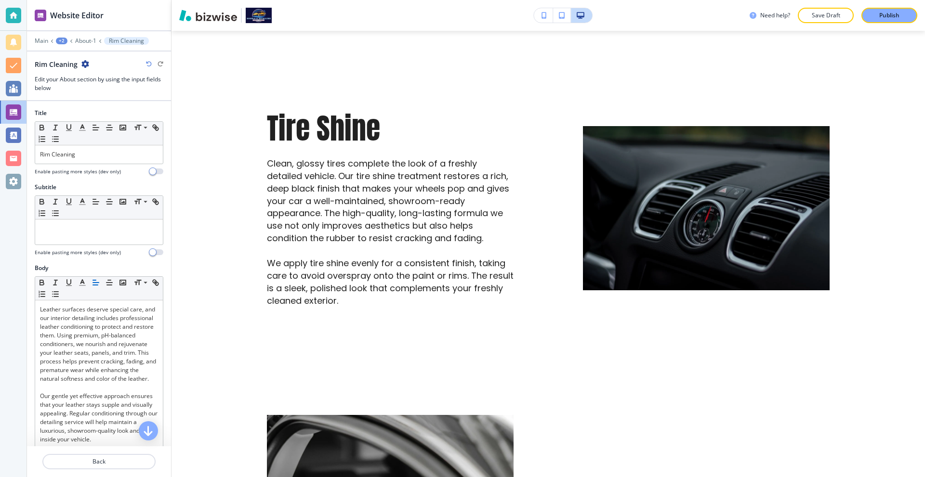
scroll to position [1181, 0]
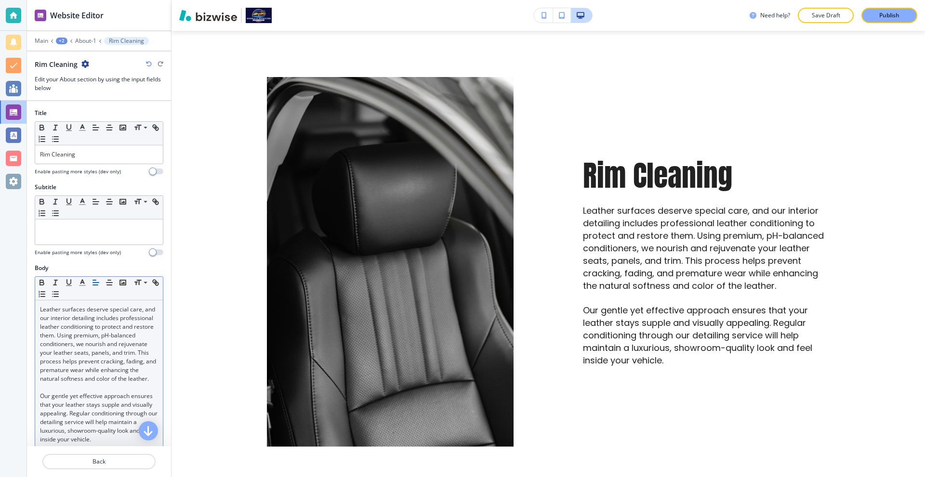
click at [76, 372] on p "Leather surfaces deserve special care, and our interior detailing includes prof…" at bounding box center [99, 344] width 118 height 78
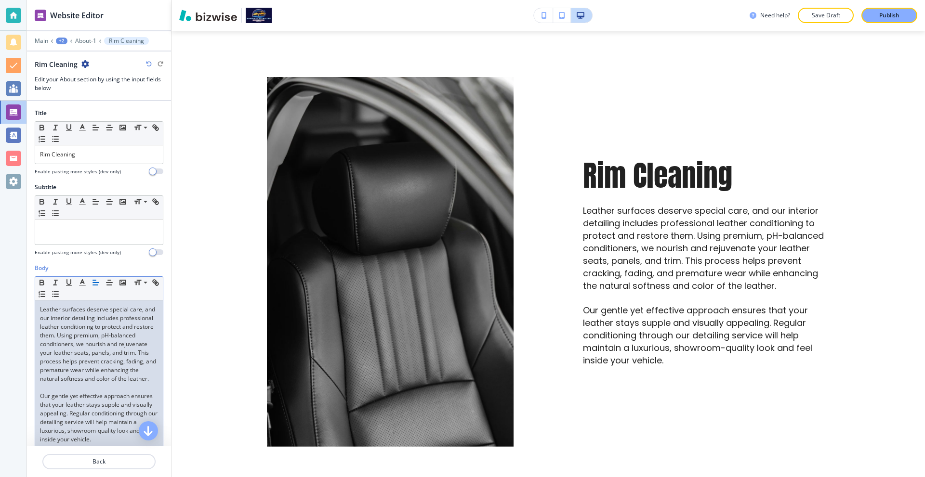
scroll to position [0, 0]
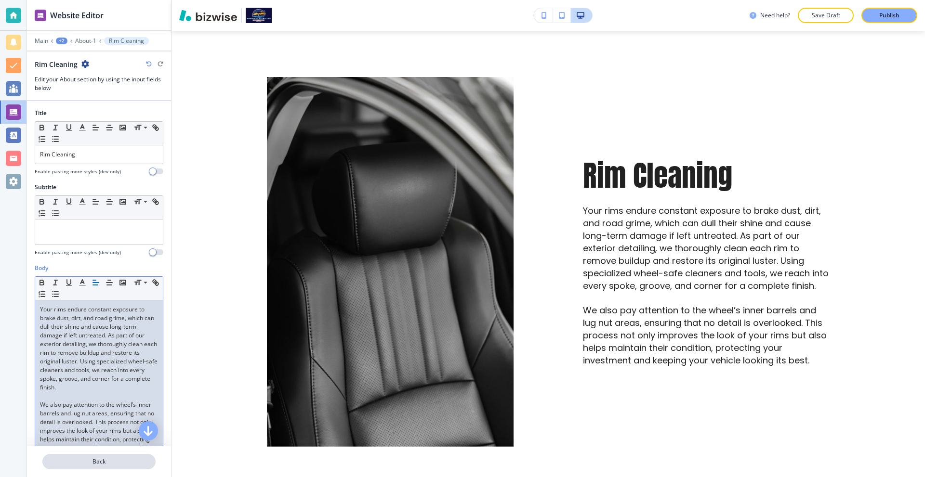
click at [82, 461] on p "Back" at bounding box center [98, 461] width 111 height 9
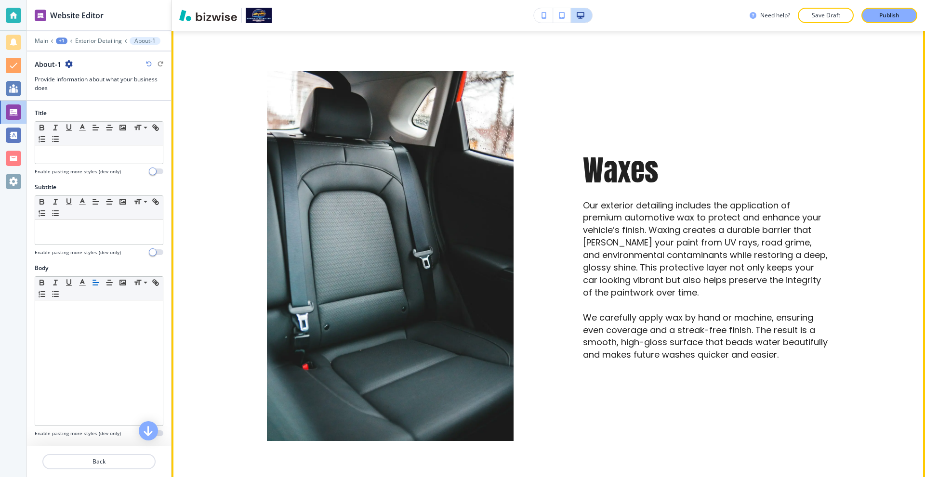
scroll to position [382, 0]
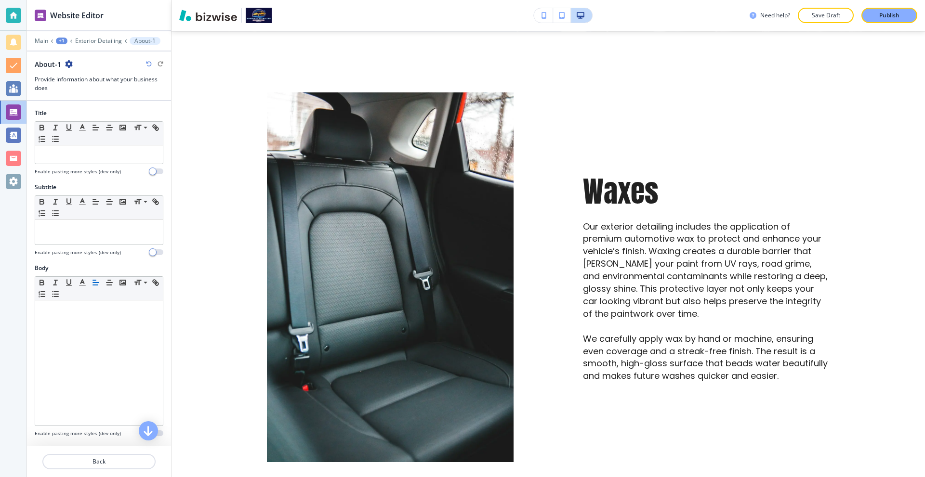
click at [122, 446] on div at bounding box center [99, 450] width 144 height 8
click at [125, 448] on div at bounding box center [99, 450] width 144 height 8
click at [131, 457] on button "Back" at bounding box center [98, 461] width 113 height 15
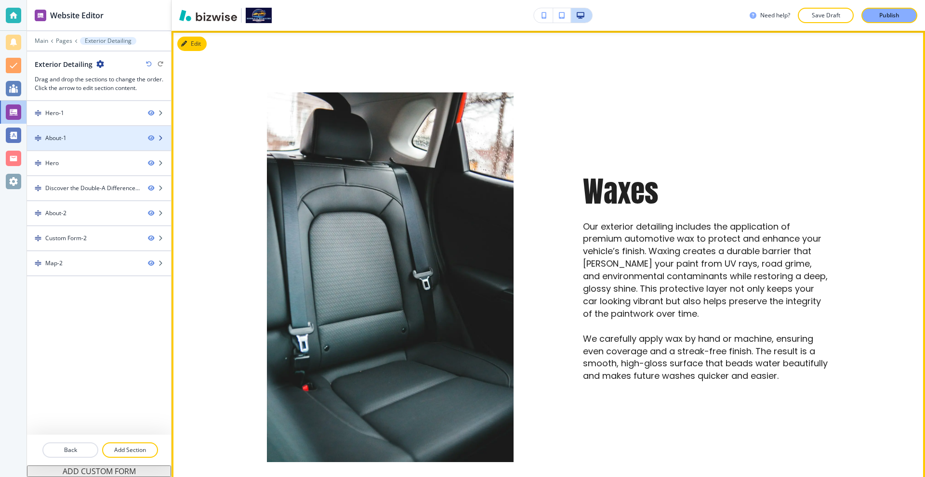
click at [81, 140] on div "About-1" at bounding box center [83, 138] width 113 height 9
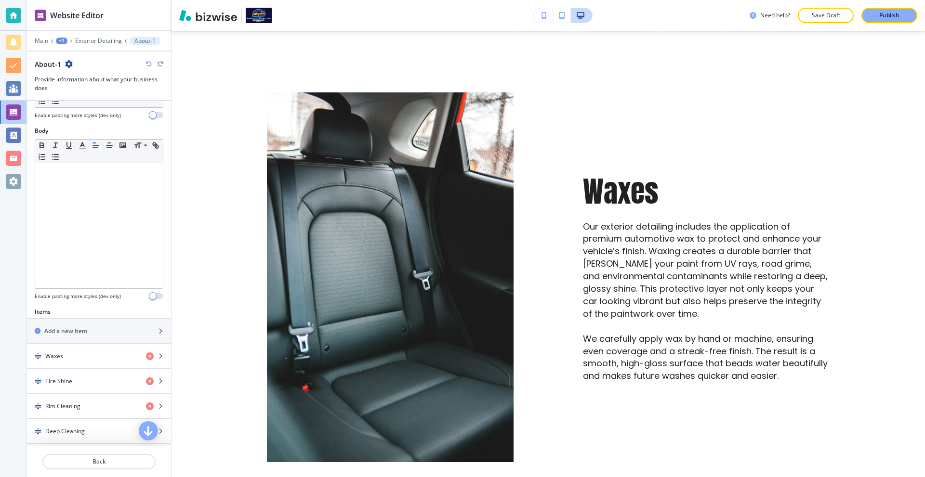
scroll to position [289, 0]
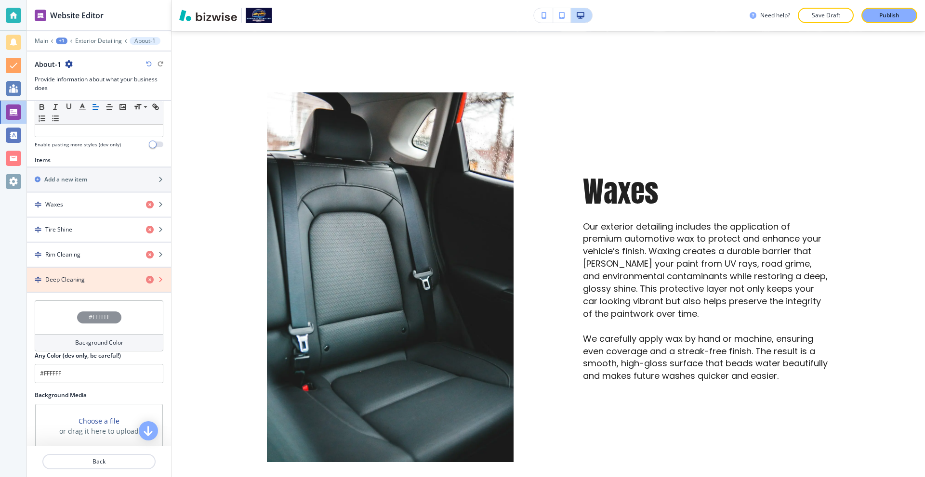
click at [146, 279] on icon "button" at bounding box center [150, 280] width 8 height 8
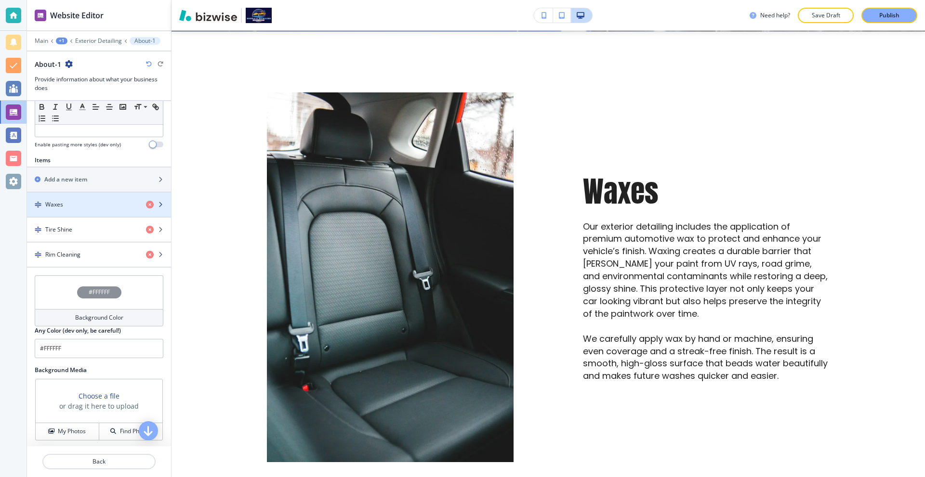
click at [75, 207] on div "Waxes" at bounding box center [82, 204] width 111 height 9
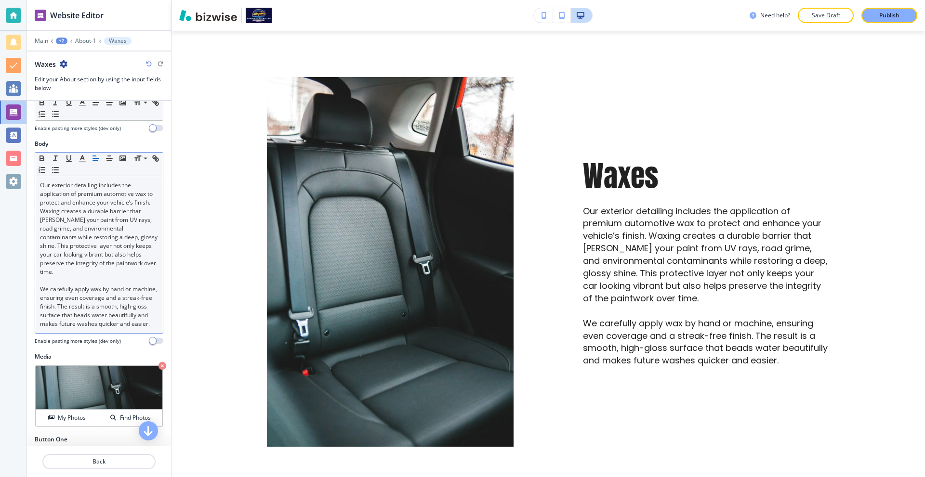
scroll to position [193, 0]
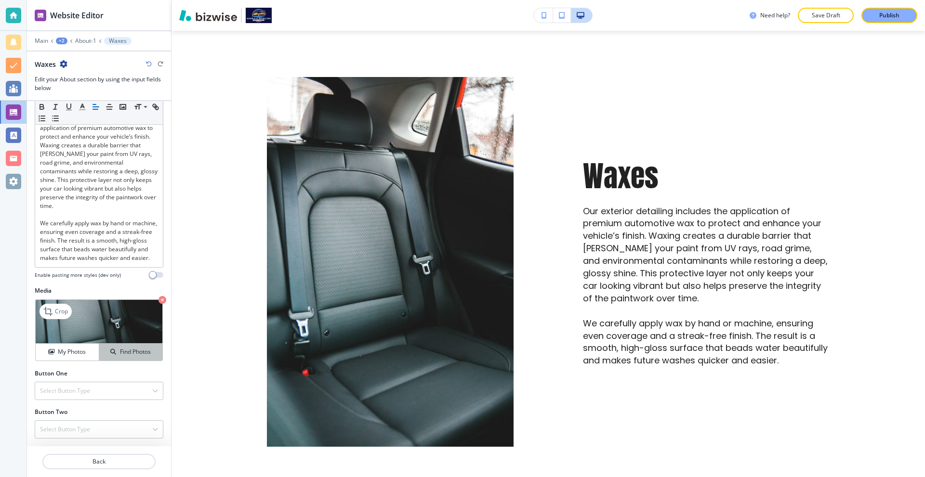
click at [110, 355] on icon "button" at bounding box center [113, 352] width 6 height 6
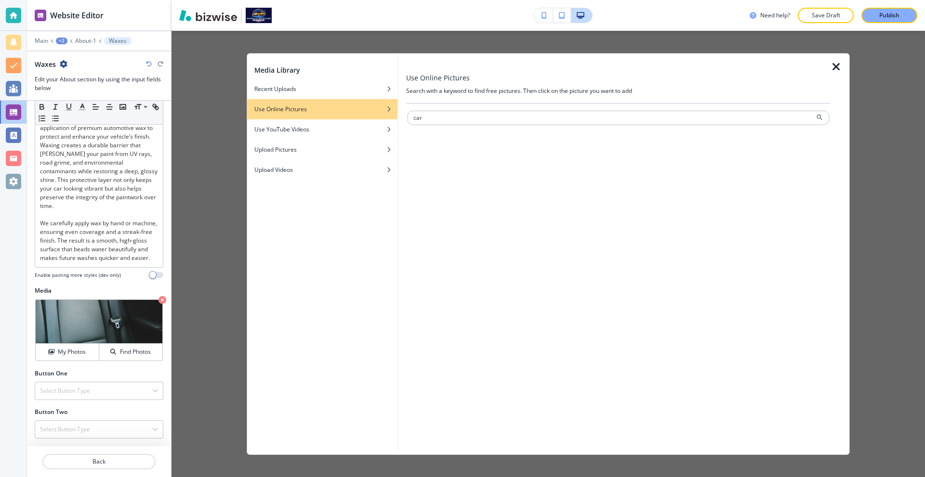
type input "car"
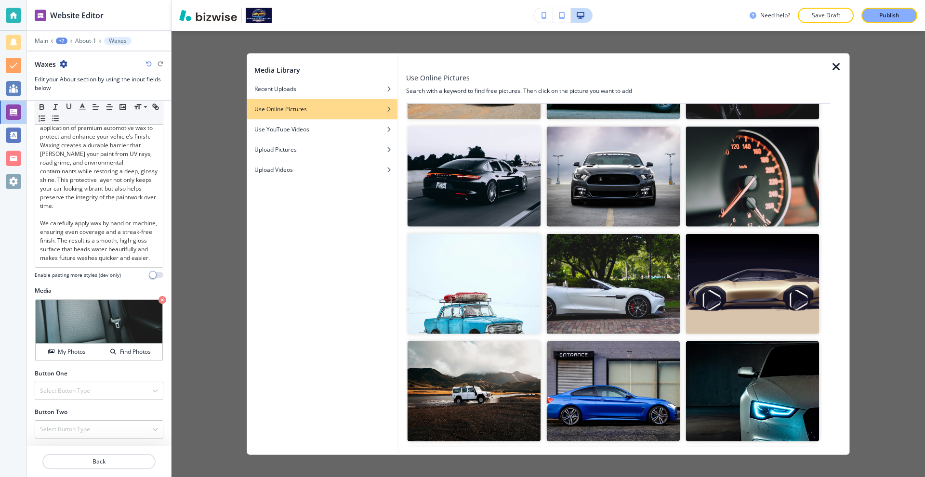
scroll to position [144, 0]
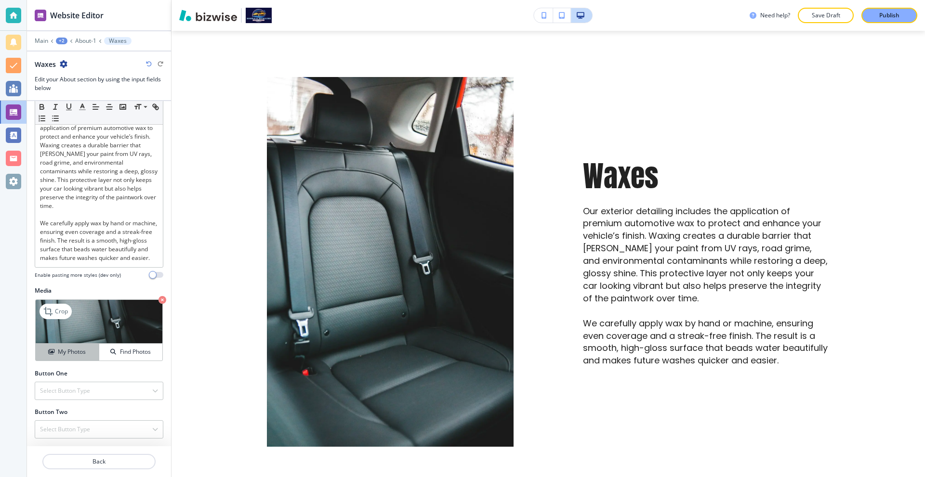
click at [65, 361] on button "My Photos" at bounding box center [68, 352] width 64 height 17
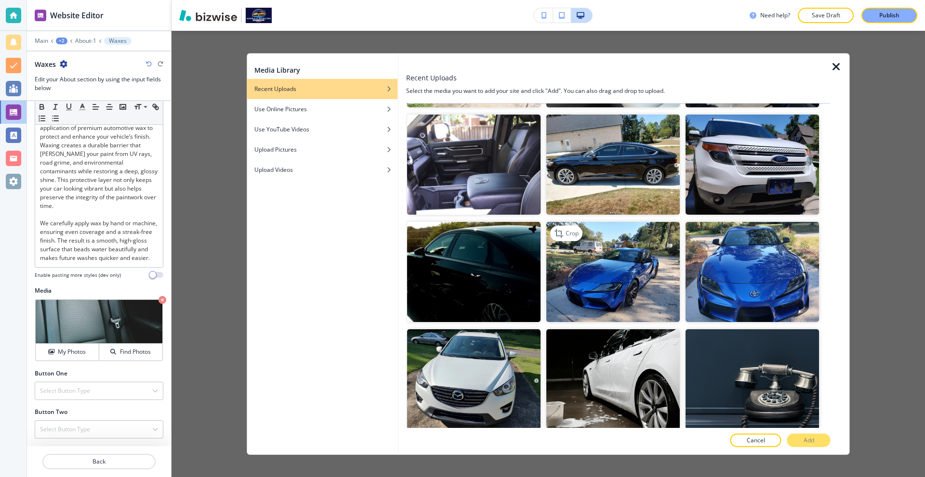
scroll to position [1396, 0]
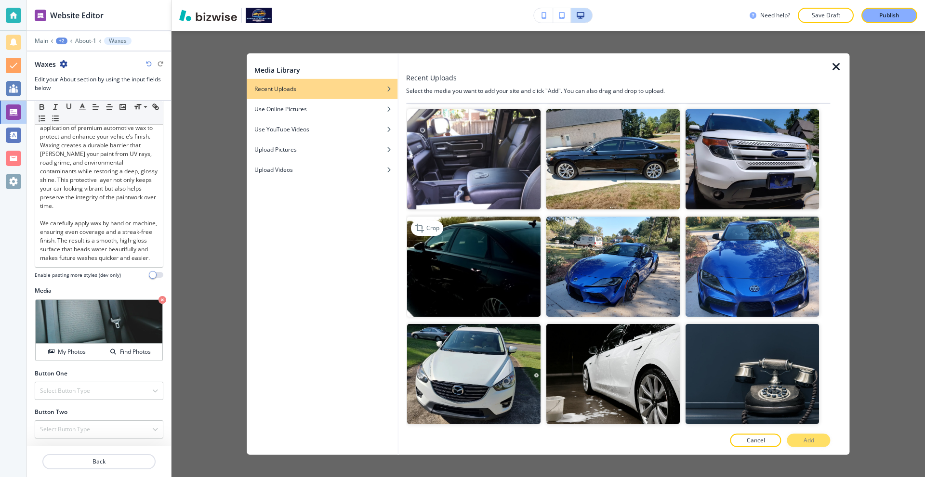
click at [471, 222] on img "button" at bounding box center [473, 267] width 133 height 100
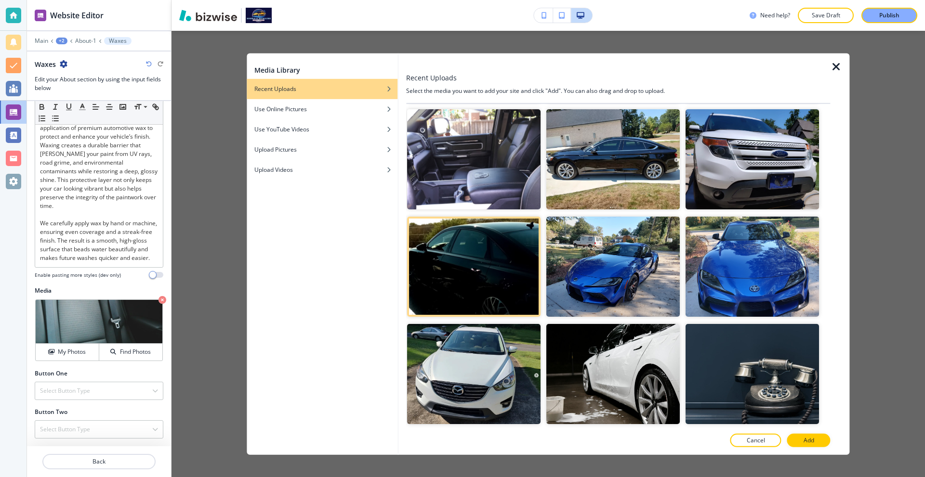
click at [803, 438] on p "Add" at bounding box center [808, 440] width 11 height 9
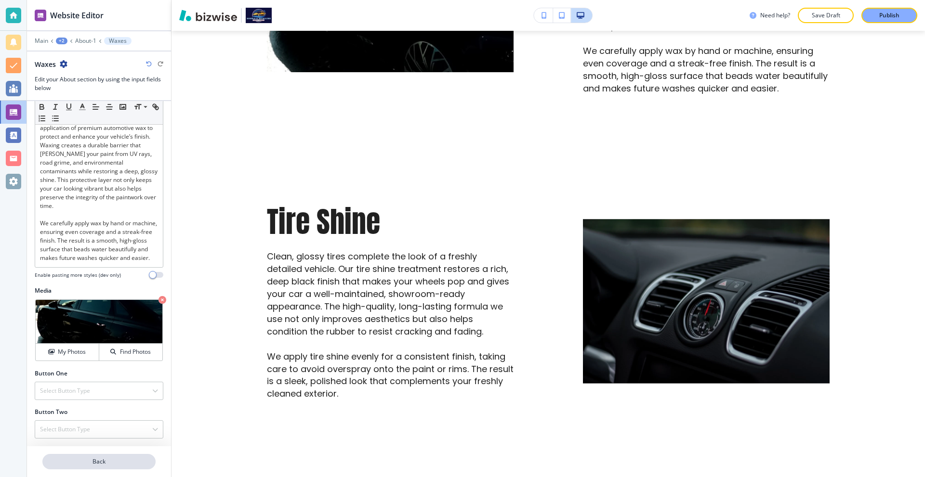
click at [139, 459] on p "Back" at bounding box center [98, 461] width 111 height 9
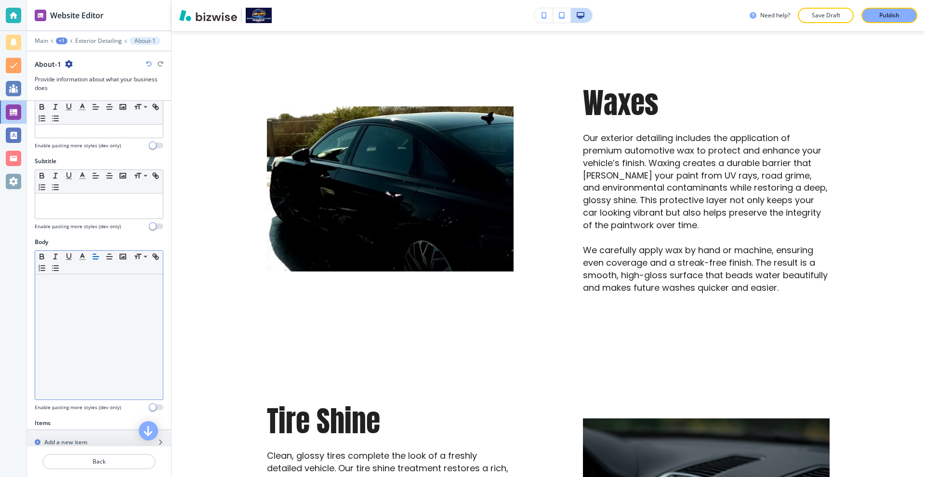
scroll to position [193, 0]
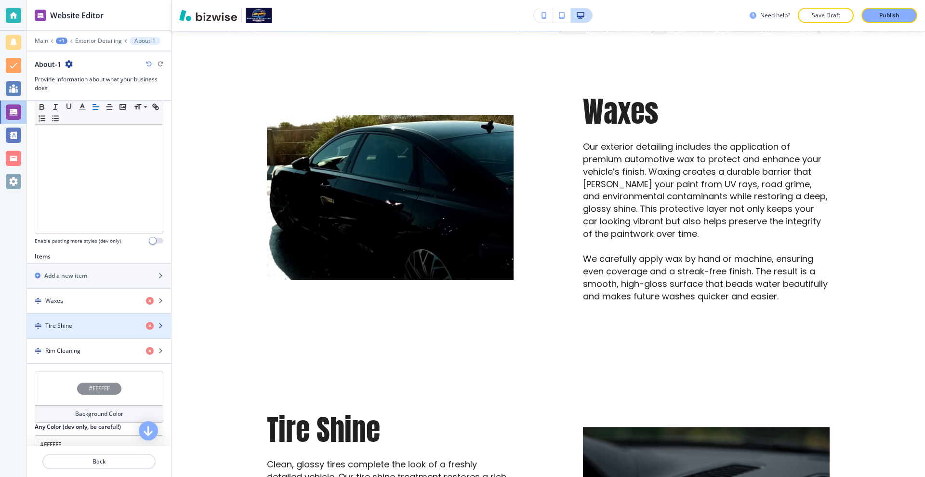
click at [84, 314] on div "button" at bounding box center [99, 318] width 144 height 8
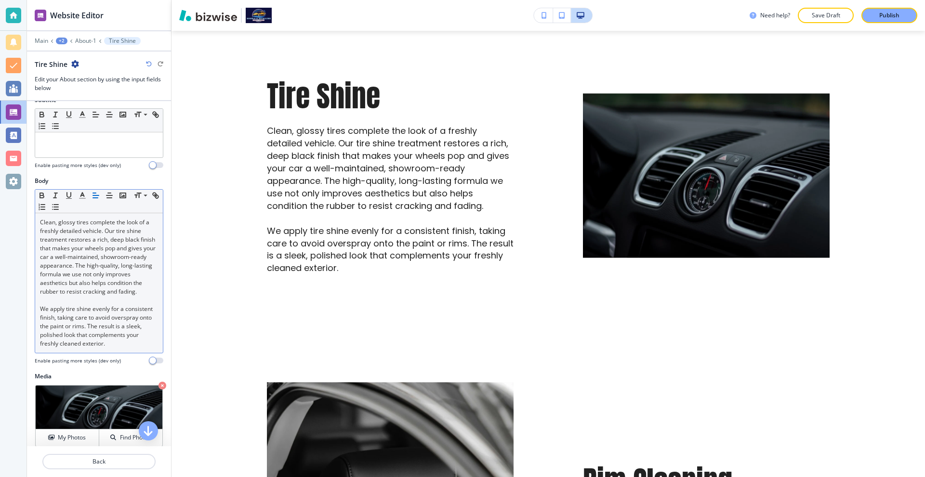
scroll to position [190, 0]
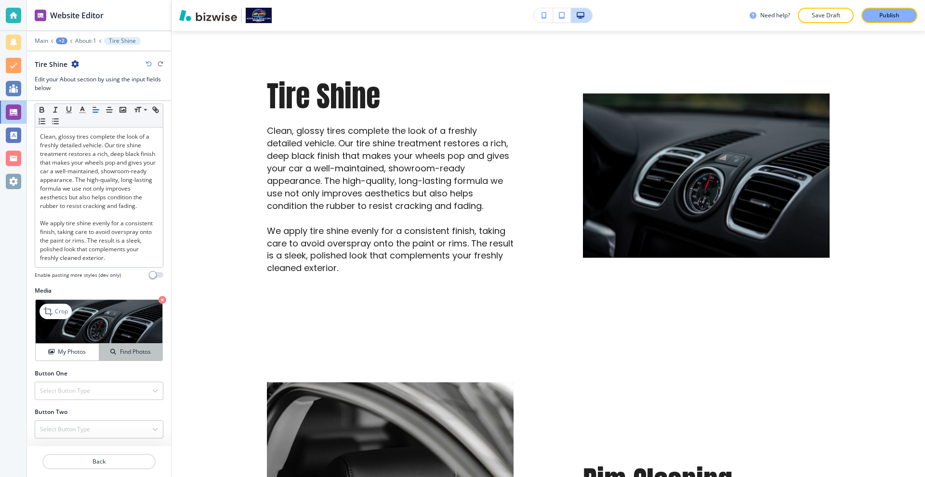
click at [122, 354] on h4 "Find Photos" at bounding box center [135, 352] width 31 height 9
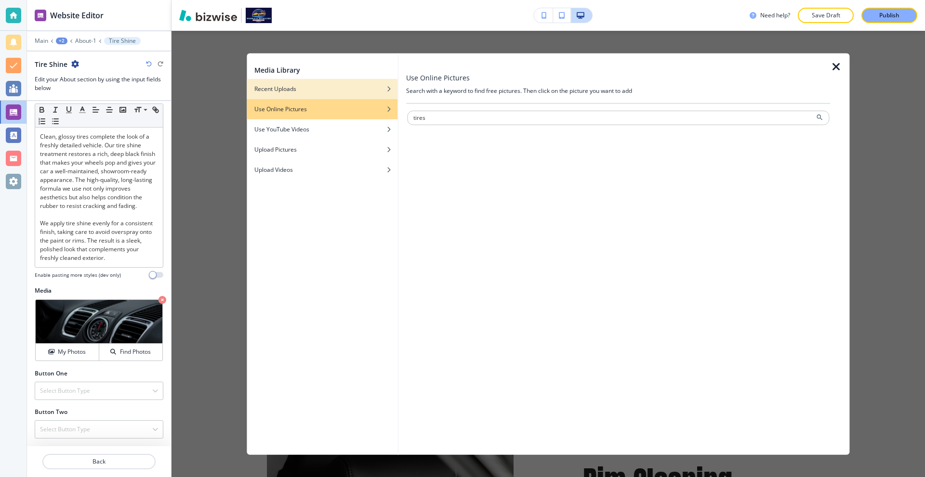
type input "tires"
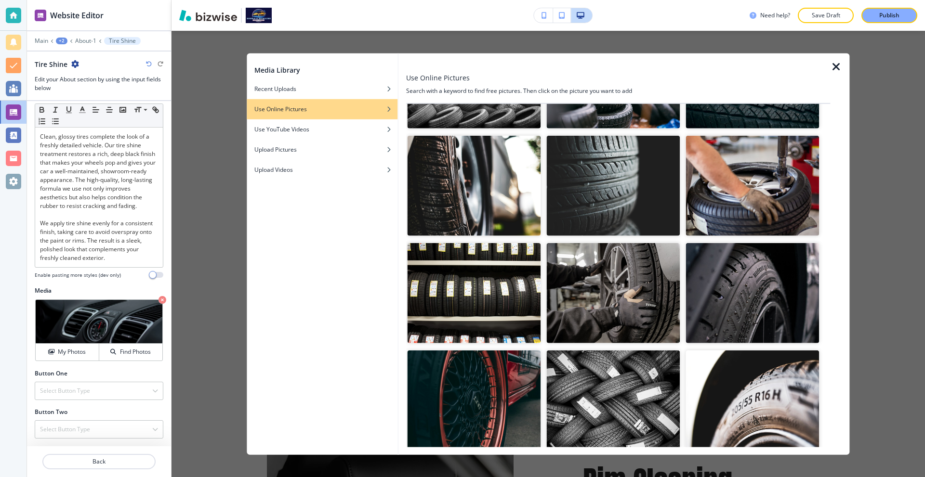
scroll to position [96, 0]
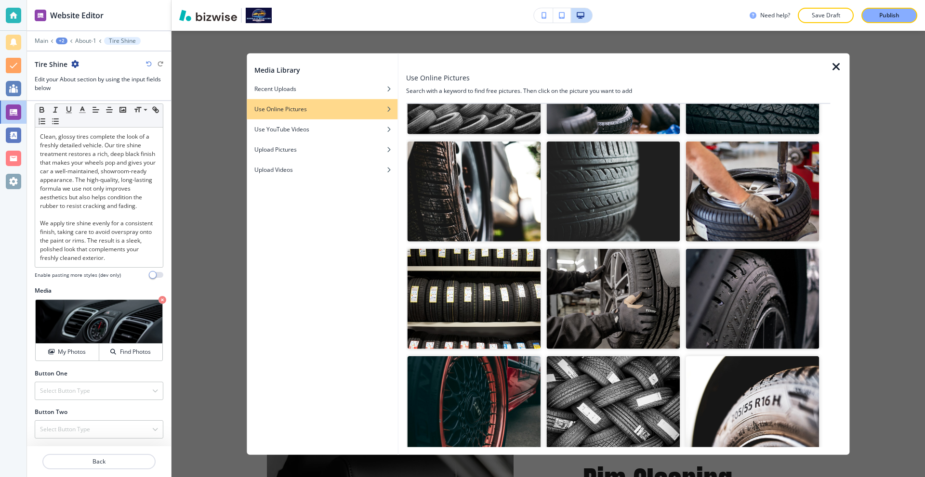
click at [739, 272] on img "button" at bounding box center [752, 299] width 133 height 100
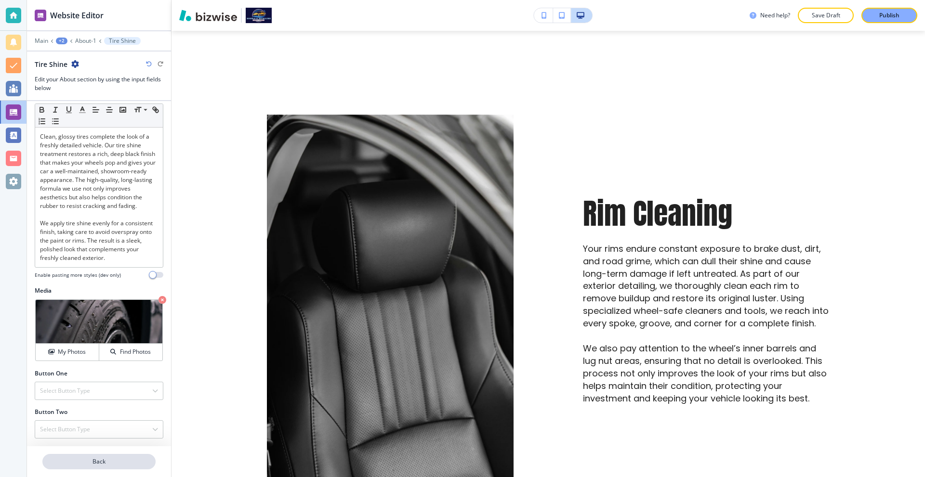
click at [105, 463] on p "Back" at bounding box center [98, 461] width 111 height 9
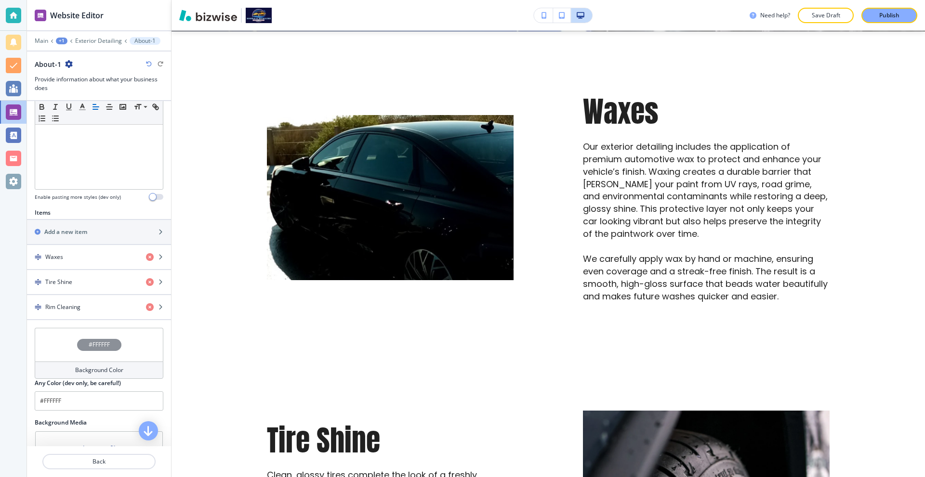
scroll to position [261, 0]
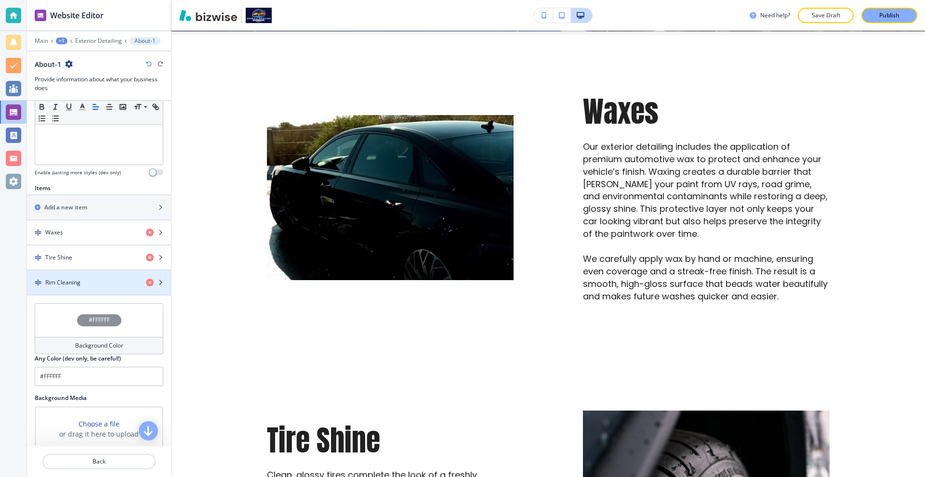
click at [81, 283] on div "Rim Cleaning" at bounding box center [82, 282] width 111 height 9
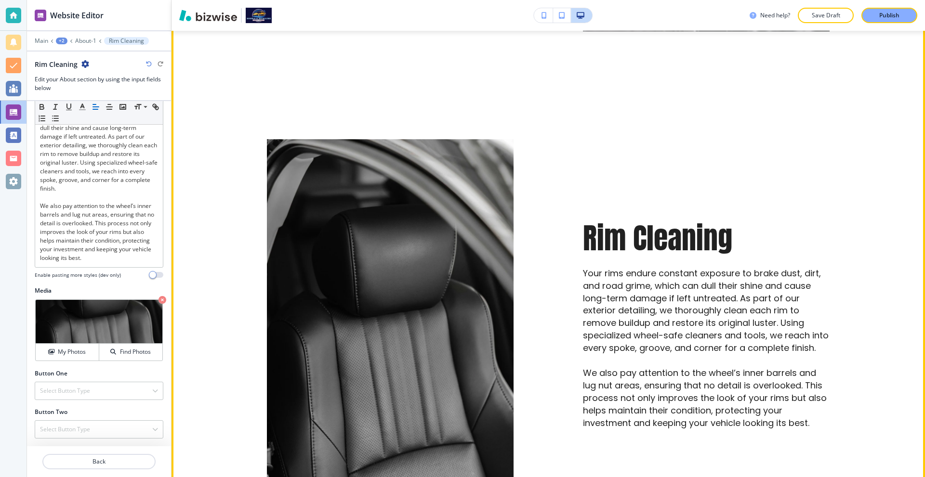
scroll to position [1042, 0]
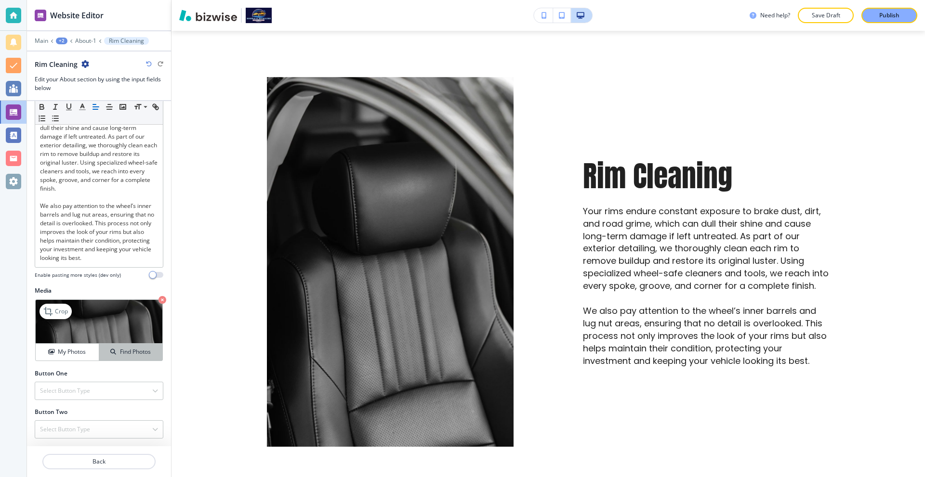
click at [133, 352] on h4 "Find Photos" at bounding box center [135, 352] width 31 height 9
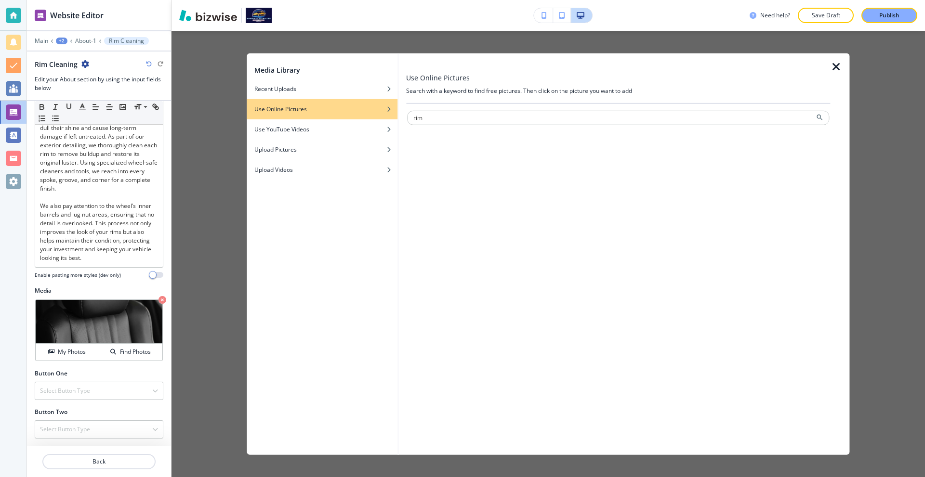
type input "rim"
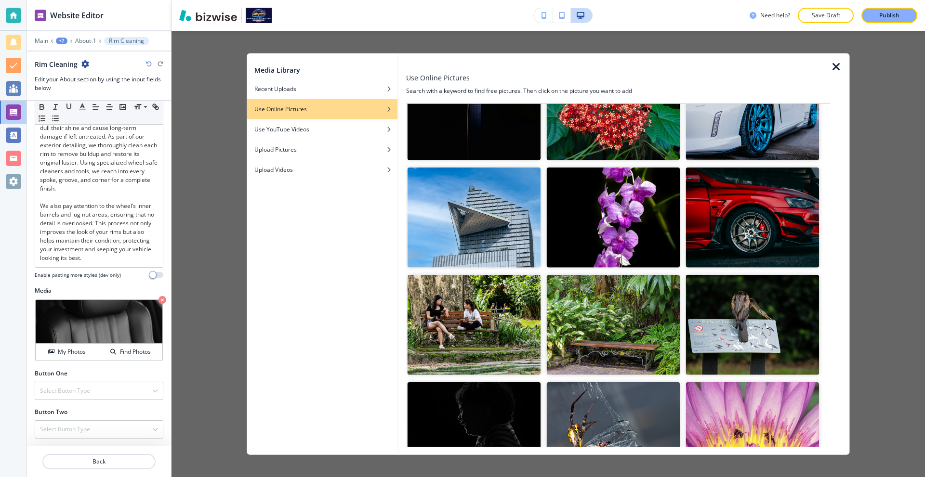
scroll to position [144, 0]
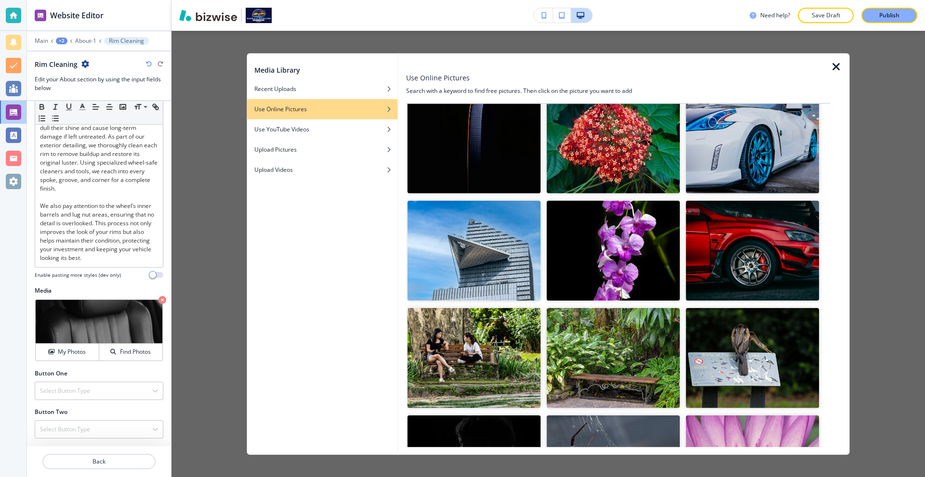
click at [730, 229] on img "button" at bounding box center [752, 251] width 133 height 100
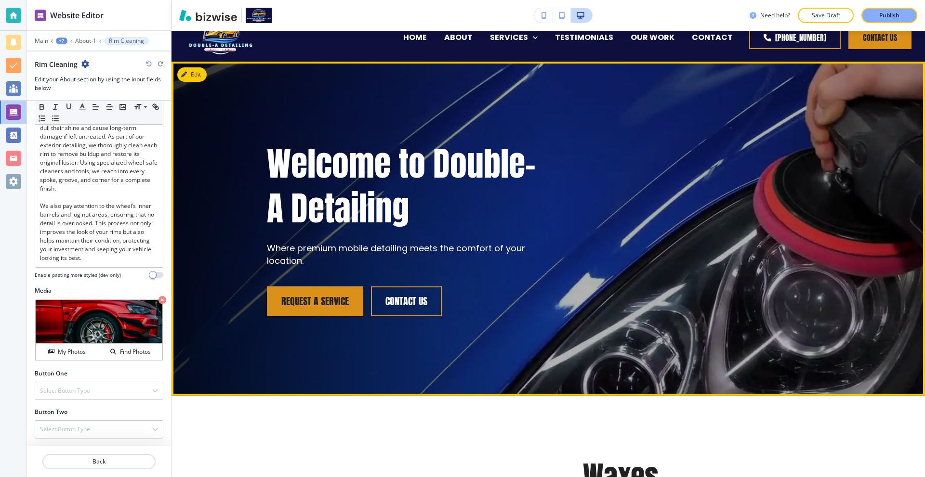
scroll to position [0, 0]
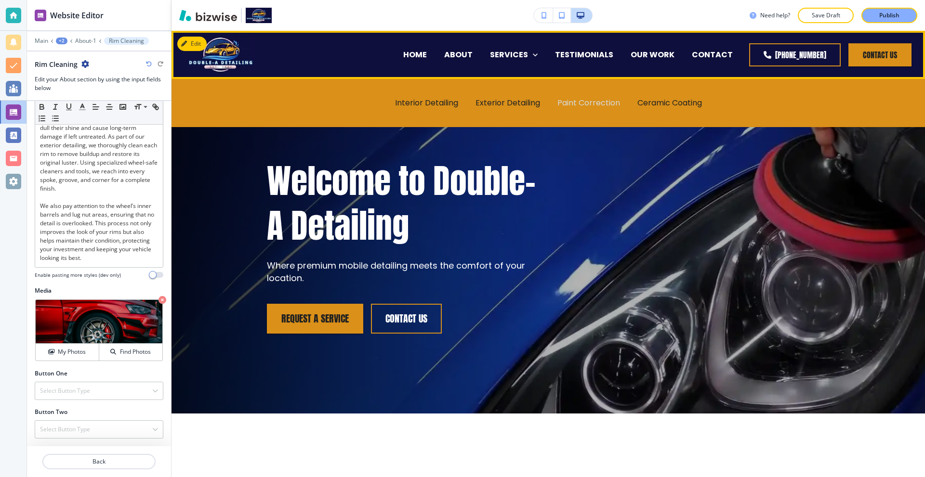
click at [578, 104] on p "Paint Correction" at bounding box center [588, 102] width 63 height 11
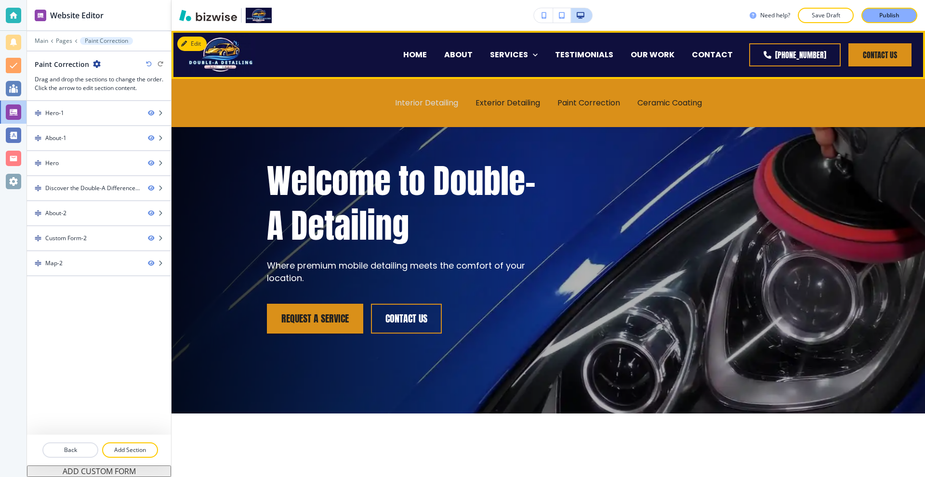
click at [437, 105] on p "Interior Detailing" at bounding box center [426, 102] width 63 height 11
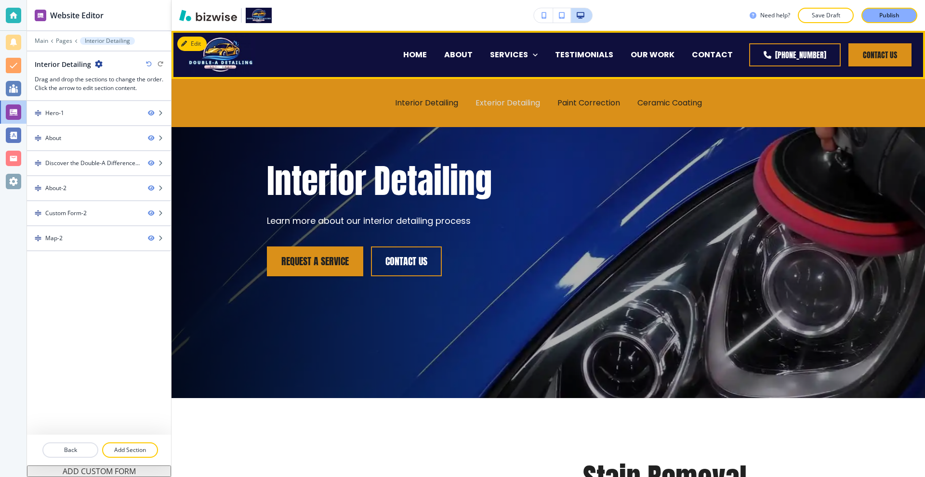
click at [506, 100] on p "Exterior Detailing" at bounding box center [507, 102] width 65 height 11
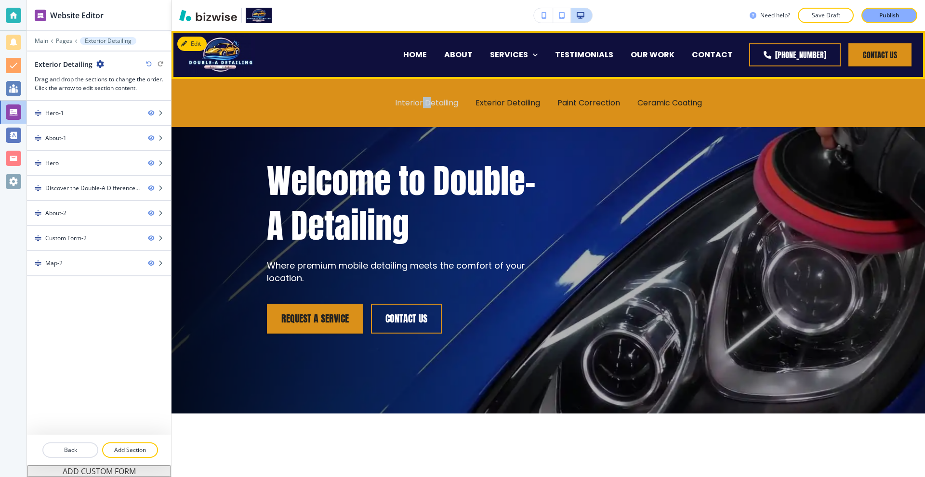
click at [418, 105] on p "Interior Detailing" at bounding box center [426, 102] width 63 height 11
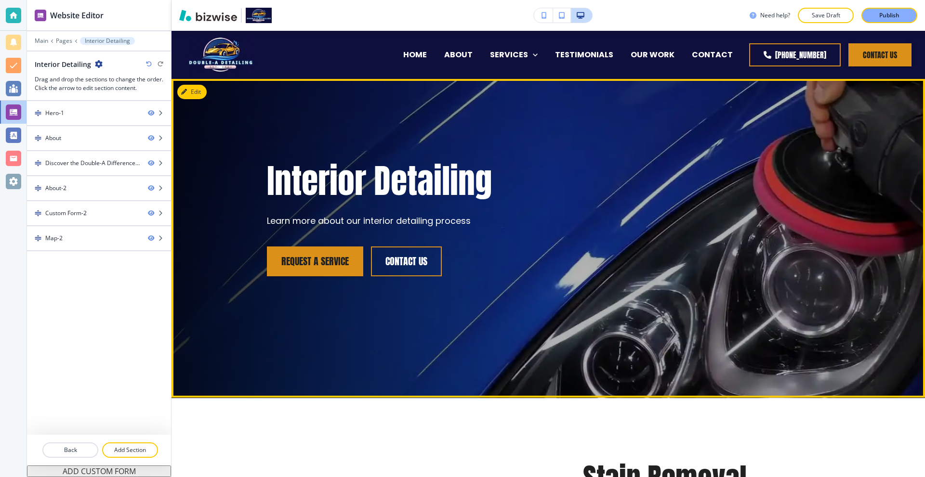
click at [208, 96] on div "Interior Detailing Learn more about our interior detailing process request a se…" at bounding box center [547, 238] width 753 height 319
click at [188, 97] on button "Edit This Section" at bounding box center [209, 92] width 65 height 14
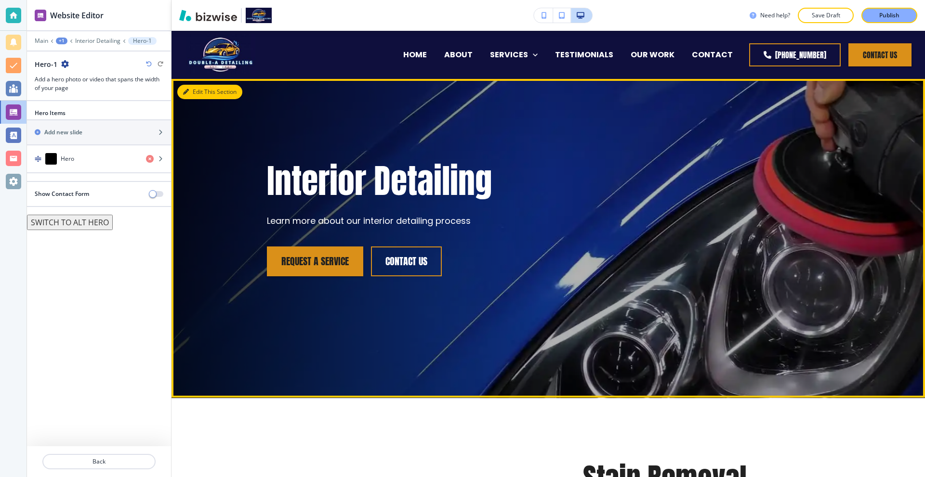
scroll to position [48, 0]
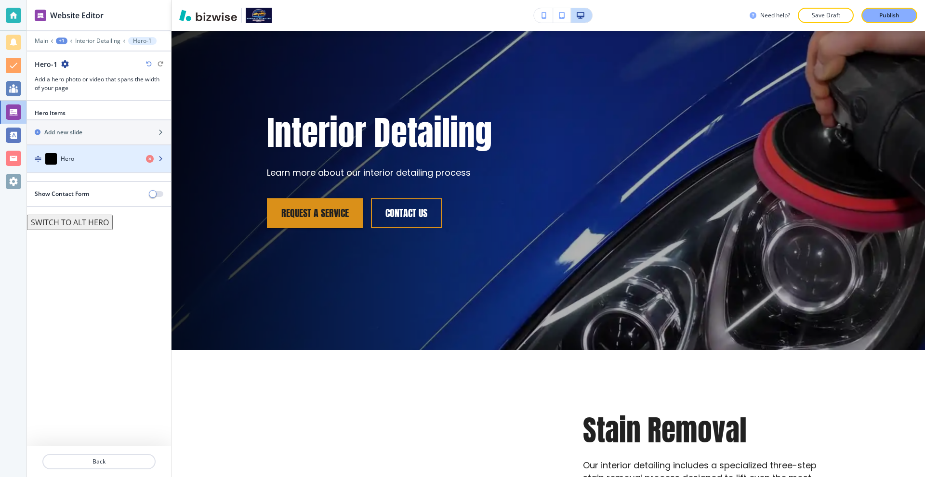
click at [92, 161] on div "Hero" at bounding box center [82, 159] width 111 height 12
click at [93, 166] on div "button" at bounding box center [99, 169] width 144 height 8
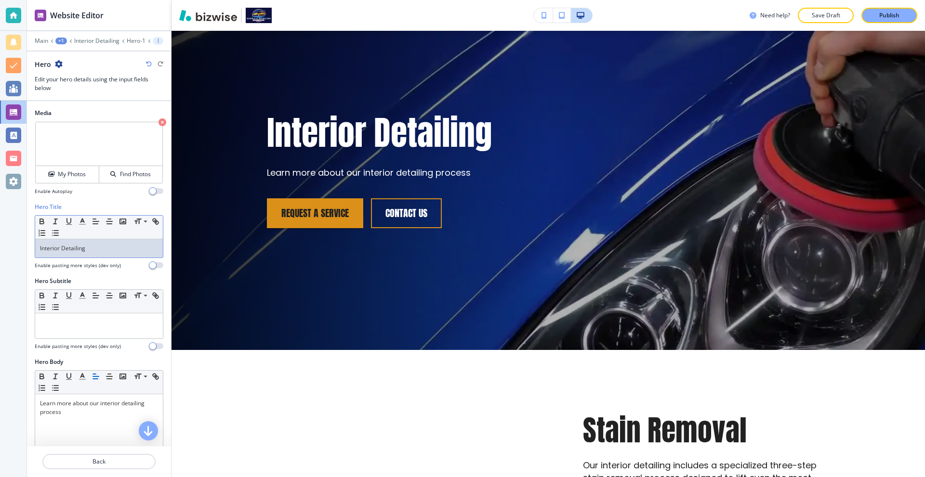
click at [108, 249] on p "Interior Detailing" at bounding box center [99, 248] width 118 height 9
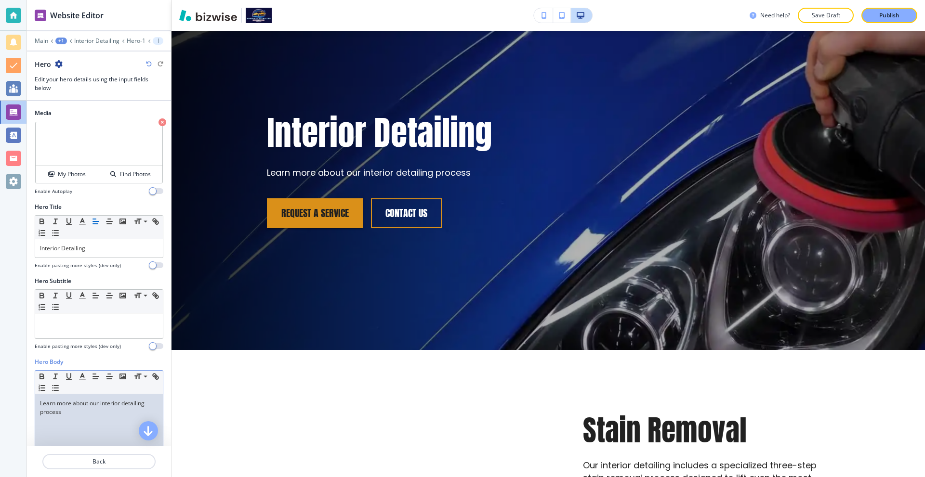
click at [89, 404] on p "Learn more about our interior detailing process" at bounding box center [99, 407] width 118 height 17
copy p "Learn more about our interior detailing process"
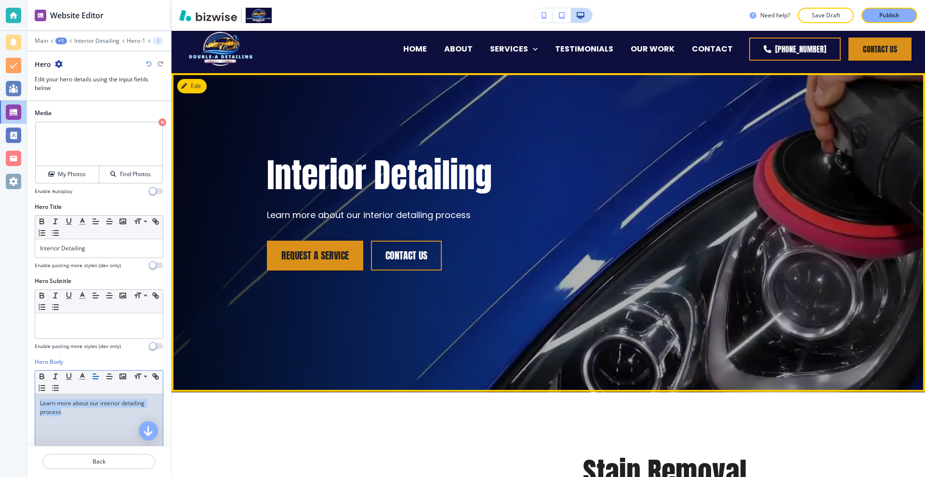
scroll to position [0, 0]
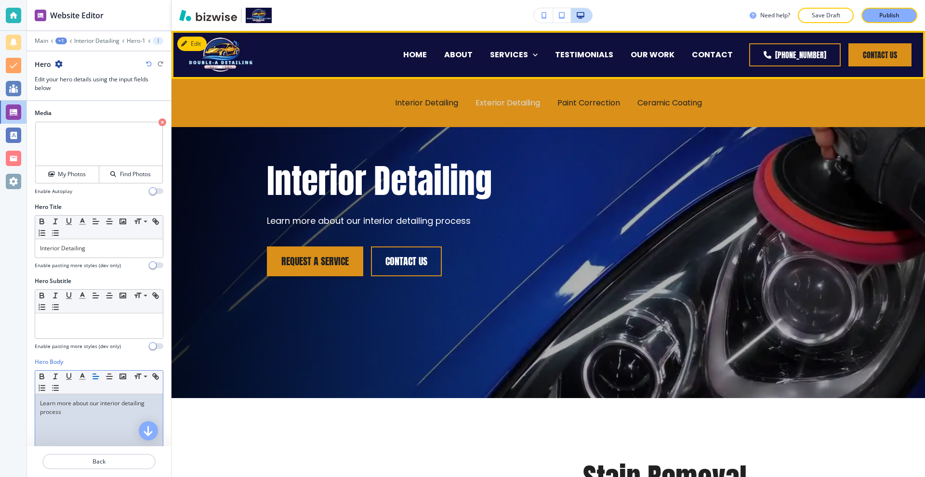
click at [504, 97] on p "Exterior Detailing" at bounding box center [507, 102] width 65 height 11
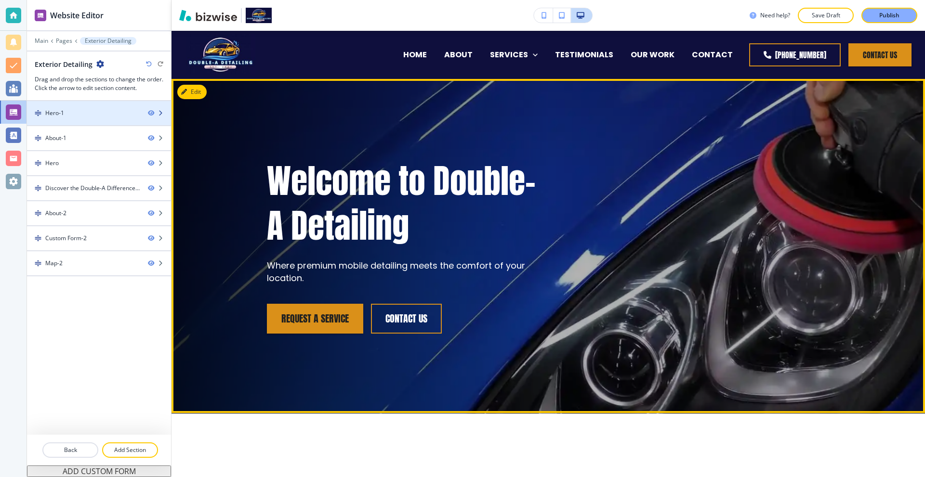
click at [87, 114] on div "Hero-1" at bounding box center [83, 113] width 113 height 9
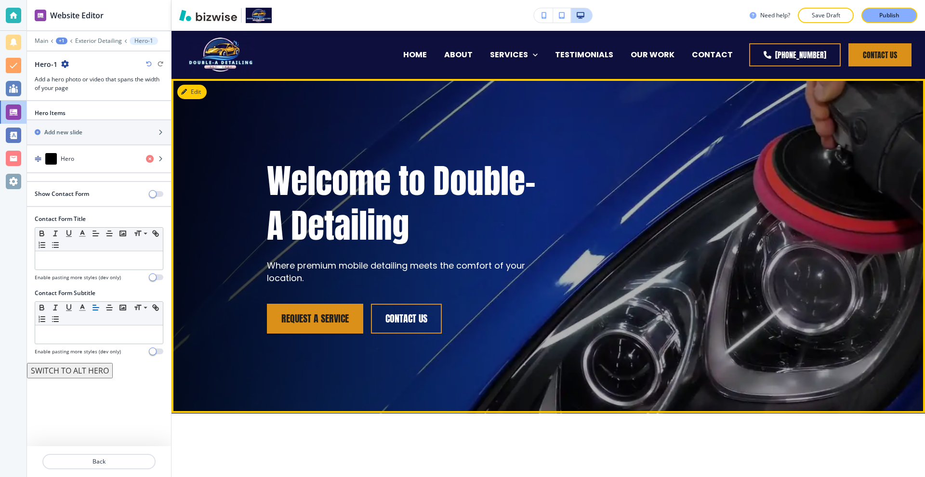
scroll to position [48, 0]
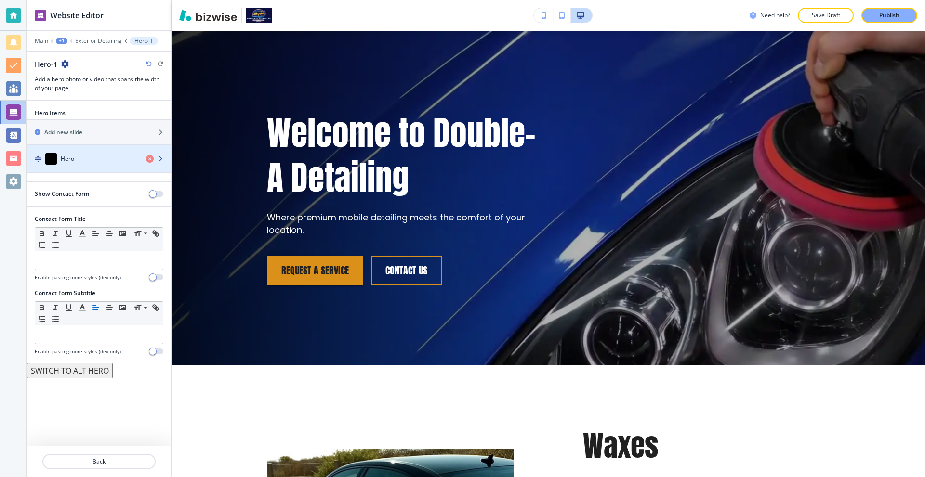
click at [83, 156] on div "Hero" at bounding box center [82, 159] width 111 height 12
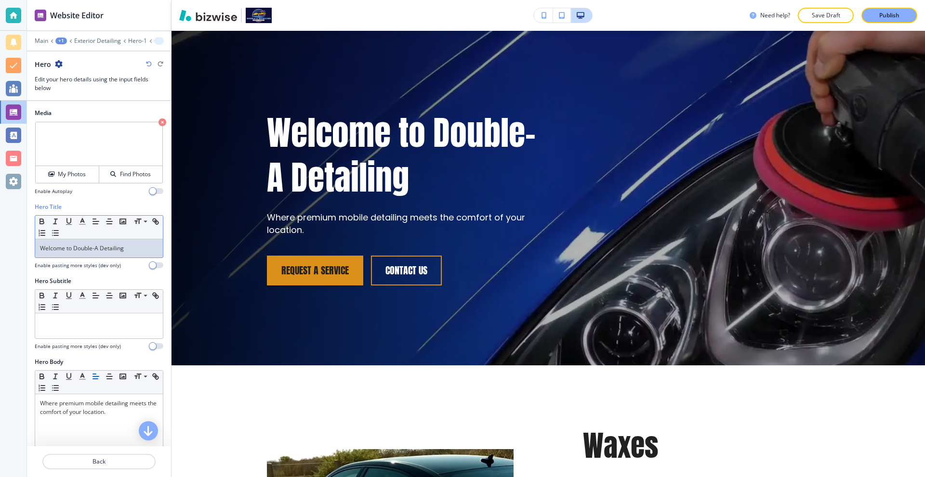
click at [103, 249] on p "Welcome to Double-A Detailing" at bounding box center [99, 248] width 118 height 9
click at [80, 320] on p at bounding box center [99, 322] width 118 height 9
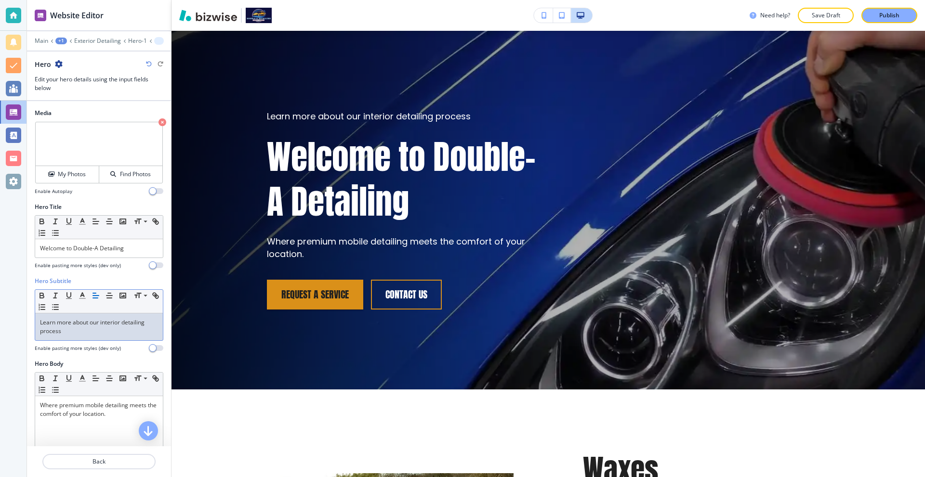
drag, startPoint x: 110, startPoint y: 331, endPoint x: 118, endPoint y: 327, distance: 9.3
click at [118, 327] on p "Learn more about our interior detailing process" at bounding box center [99, 326] width 118 height 17
drag, startPoint x: 121, startPoint y: 322, endPoint x: 102, endPoint y: 324, distance: 19.9
click at [102, 324] on p "Learn more about our interior detailing process" at bounding box center [99, 326] width 118 height 17
click at [83, 241] on div "Welcome to Double-A Detailing" at bounding box center [99, 248] width 128 height 18
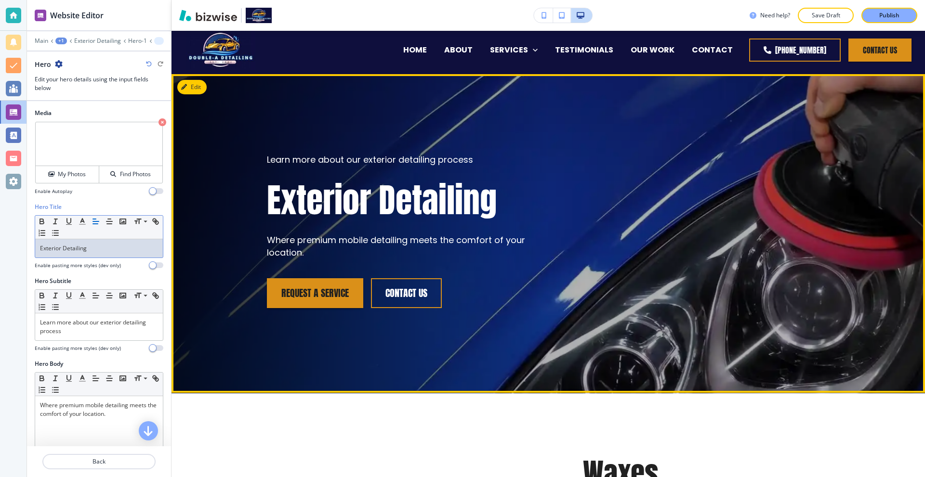
scroll to position [0, 0]
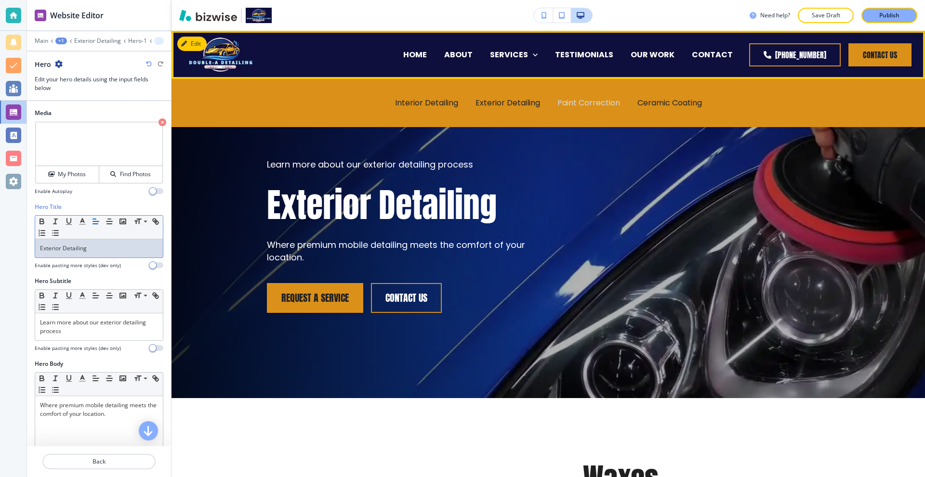
click at [560, 103] on p "Paint Correction" at bounding box center [588, 102] width 63 height 11
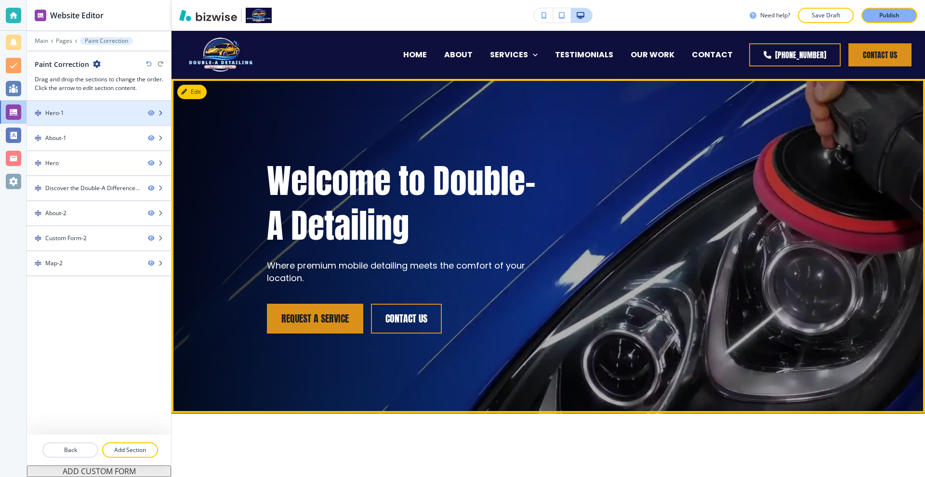
click at [57, 122] on div at bounding box center [99, 121] width 144 height 8
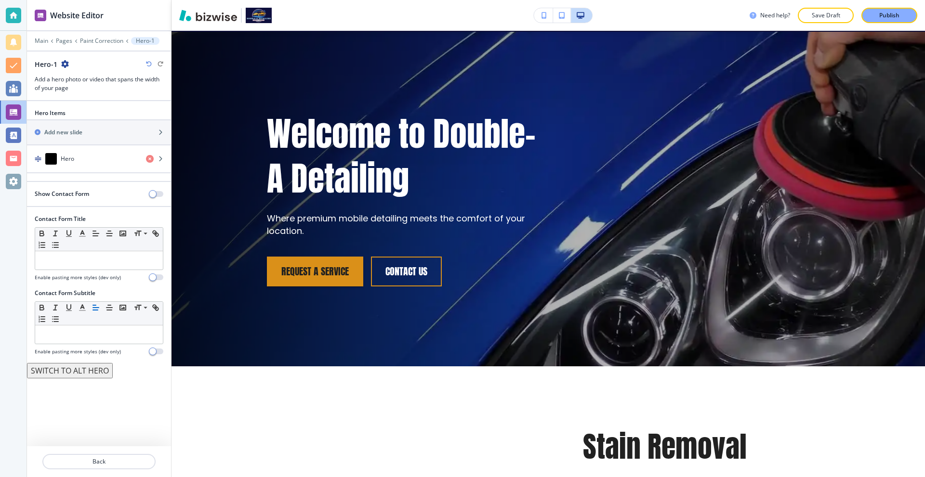
scroll to position [48, 0]
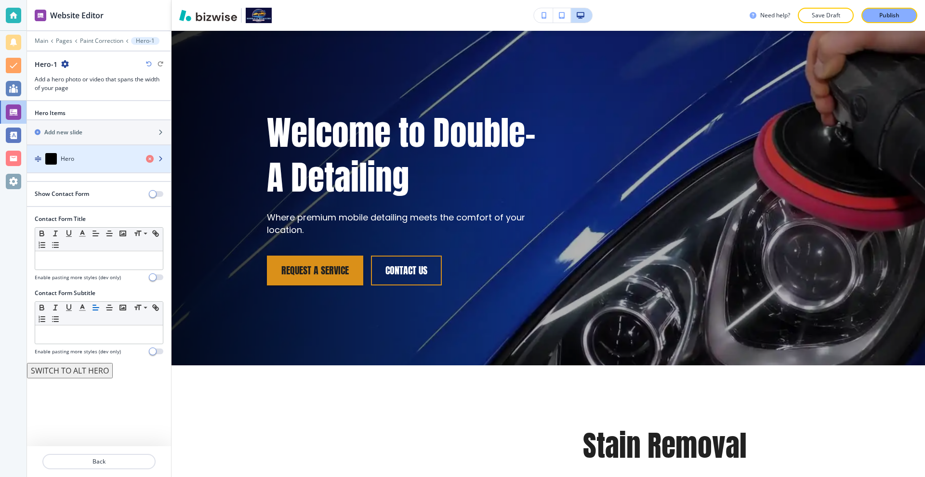
click at [83, 157] on div "Hero" at bounding box center [82, 159] width 111 height 12
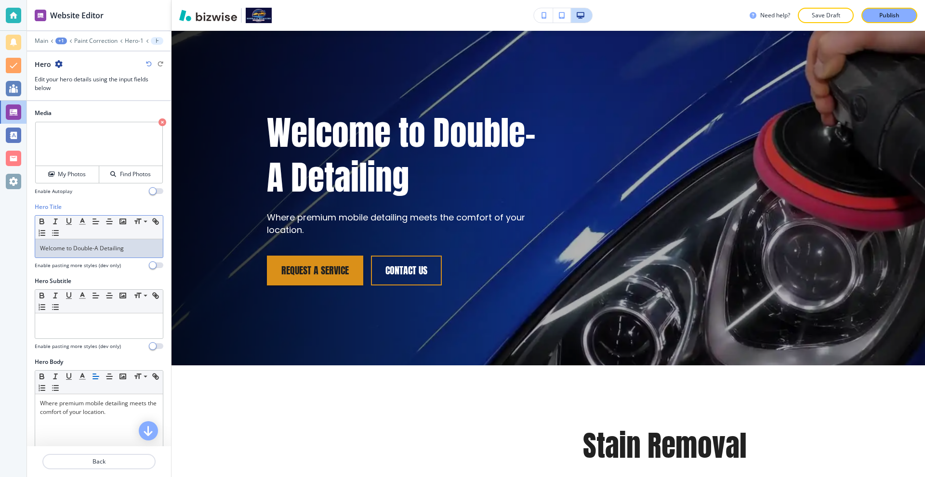
click at [114, 248] on p "Welcome to Double-A Detailing" at bounding box center [99, 248] width 118 height 9
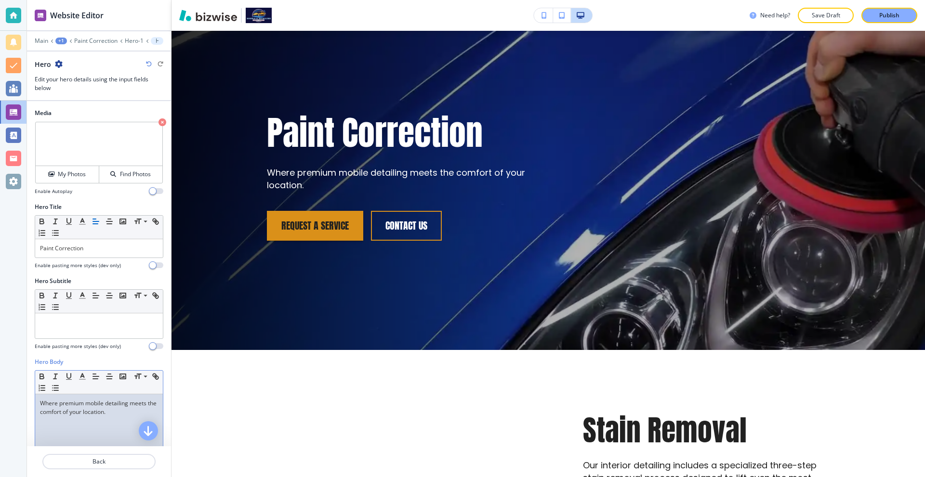
click at [79, 417] on div "Where premium mobile detailing meets the comfort of your location." at bounding box center [99, 456] width 128 height 125
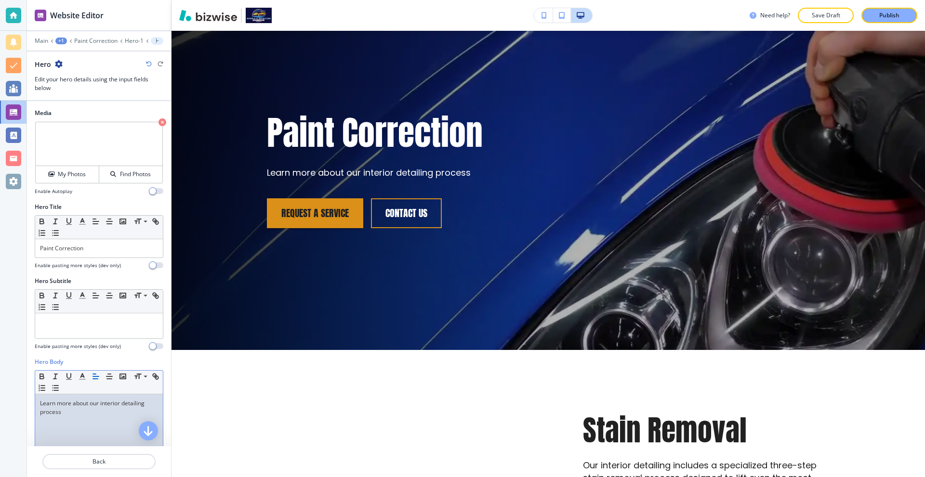
scroll to position [183, 0]
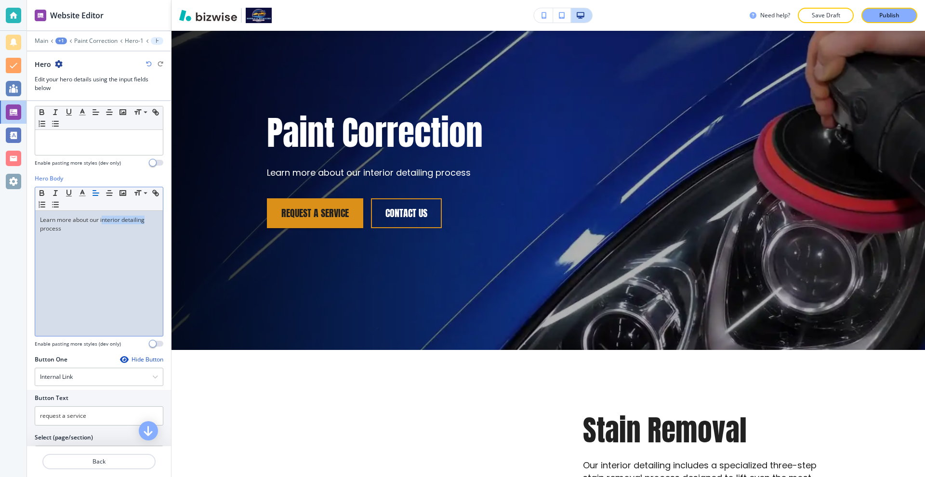
drag, startPoint x: 144, startPoint y: 222, endPoint x: 103, endPoint y: 223, distance: 41.9
click at [103, 223] on p "Learn more about our interior detailing process" at bounding box center [99, 224] width 118 height 17
drag, startPoint x: 302, startPoint y: 192, endPoint x: 385, endPoint y: 206, distance: 84.0
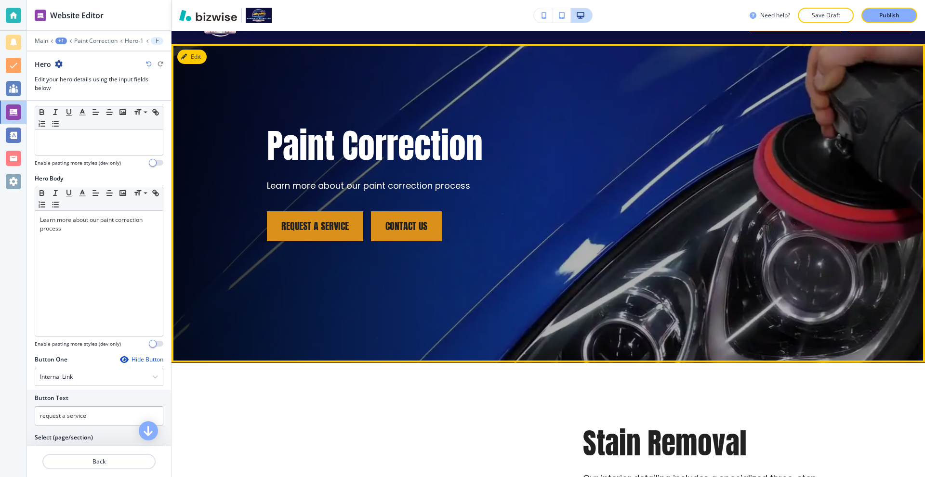
scroll to position [0, 0]
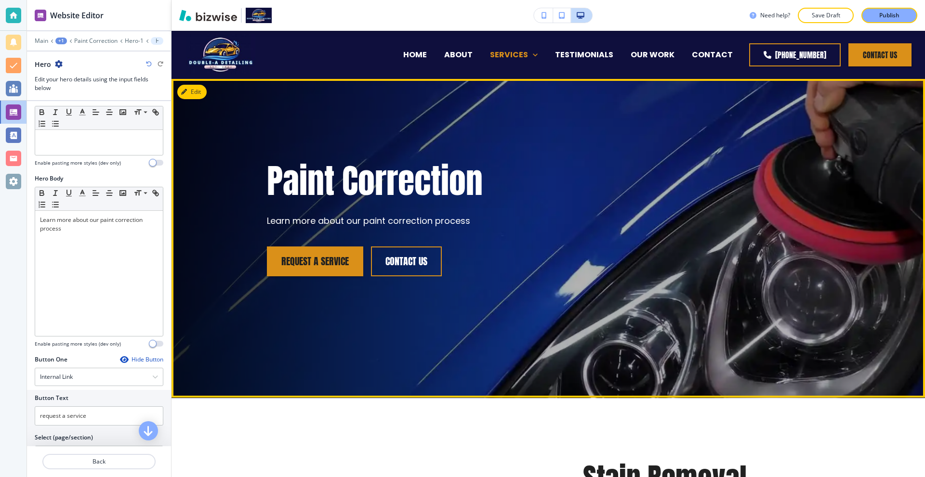
drag, startPoint x: 385, startPoint y: 206, endPoint x: 521, endPoint y: 52, distance: 205.4
click at [521, 51] on p "SERVICES" at bounding box center [509, 54] width 38 height 11
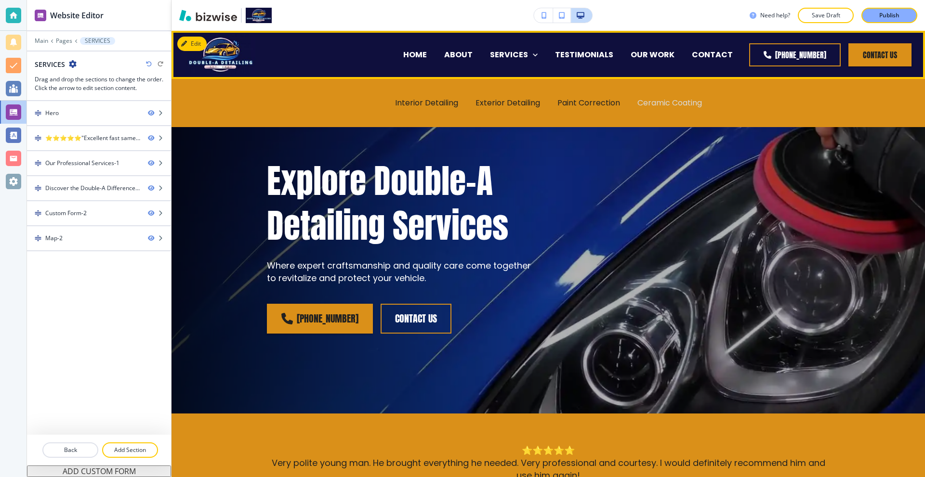
click at [651, 99] on p "Ceramic Coating" at bounding box center [669, 102] width 65 height 11
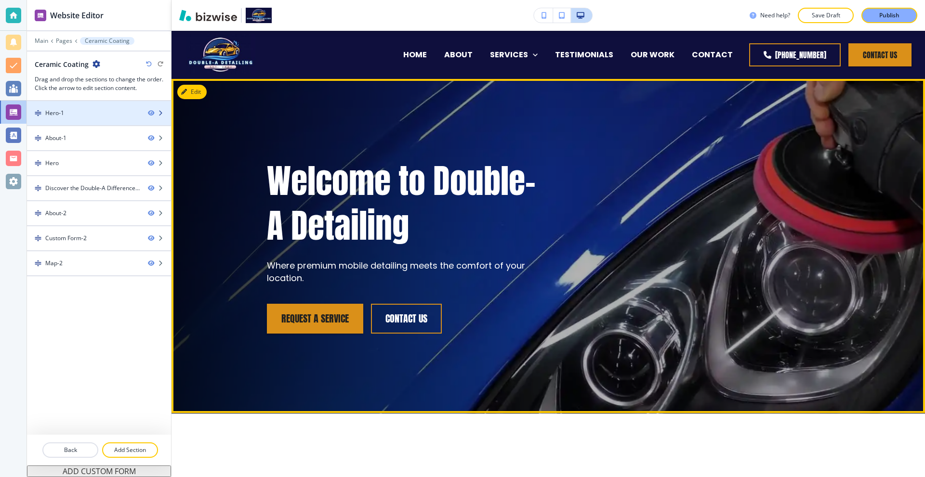
click at [76, 121] on div at bounding box center [99, 121] width 144 height 8
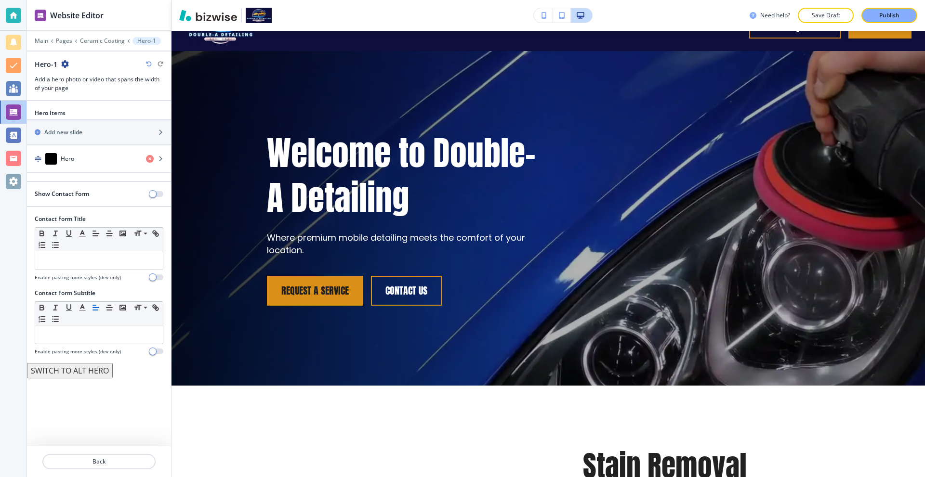
scroll to position [48, 0]
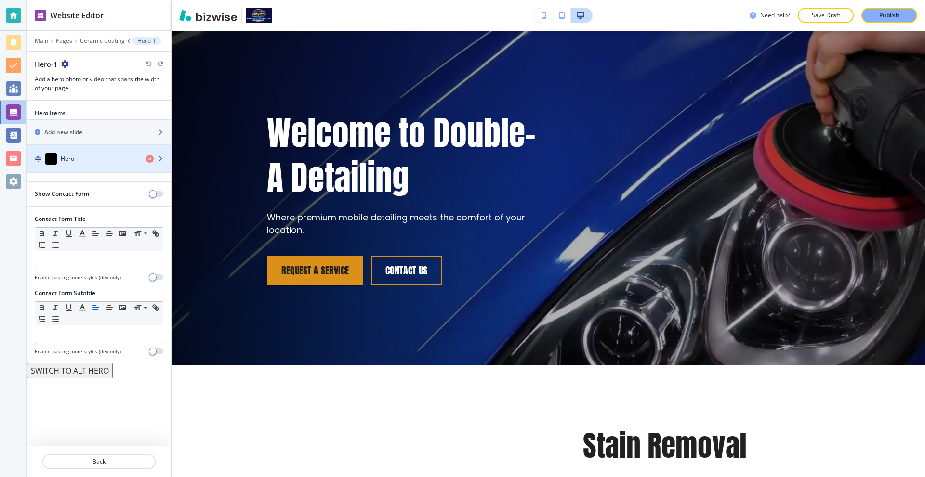
click at [72, 165] on div "button" at bounding box center [99, 169] width 144 height 8
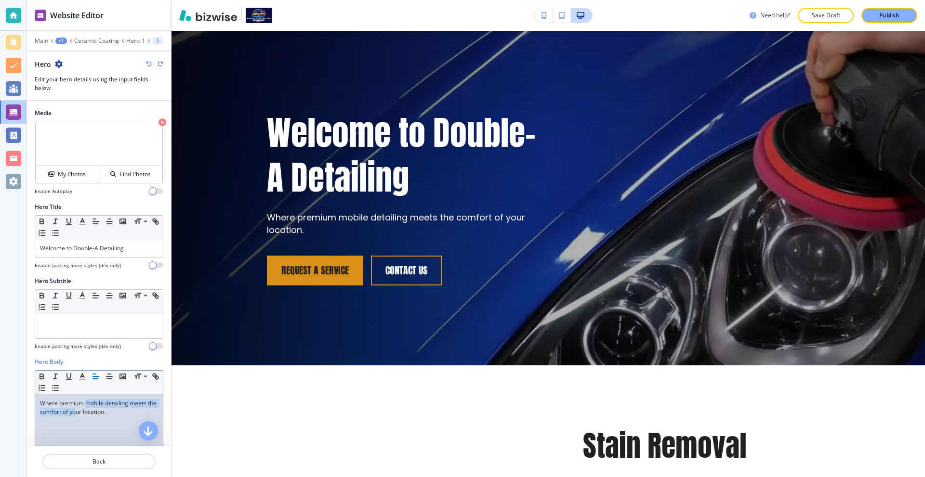
click at [86, 408] on p "Where premium mobile detailing meets the comfort of your location." at bounding box center [99, 407] width 118 height 17
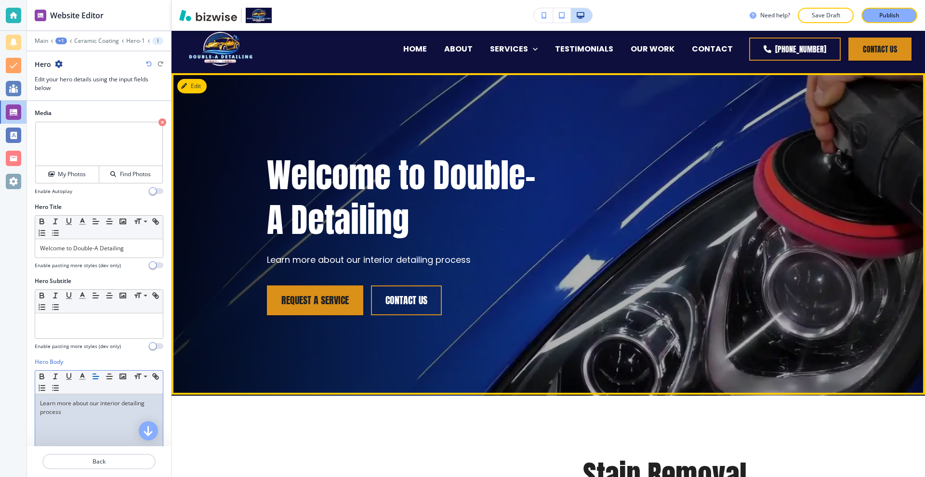
scroll to position [0, 0]
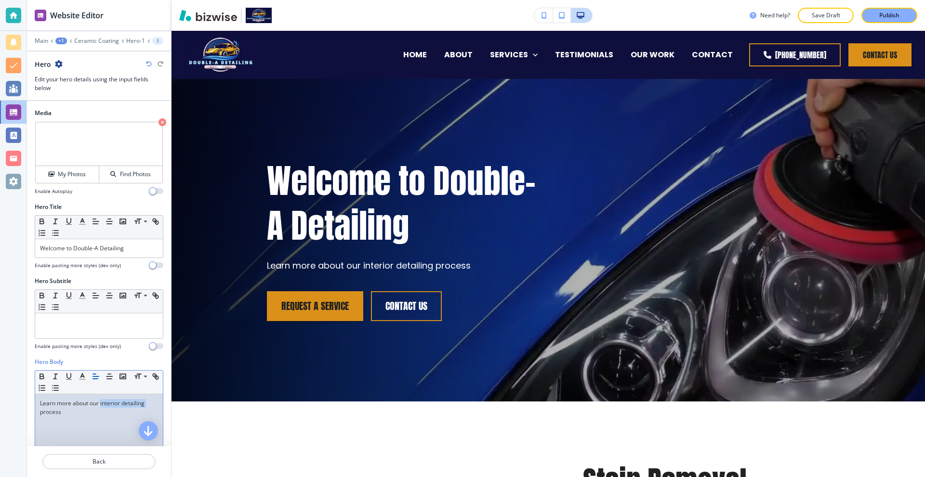
drag, startPoint x: 148, startPoint y: 405, endPoint x: 101, endPoint y: 405, distance: 46.7
click at [101, 405] on p "Learn more about our interior detailing process" at bounding box center [99, 407] width 118 height 17
click at [134, 248] on p "Welcome to Double-A Detailing" at bounding box center [99, 248] width 118 height 9
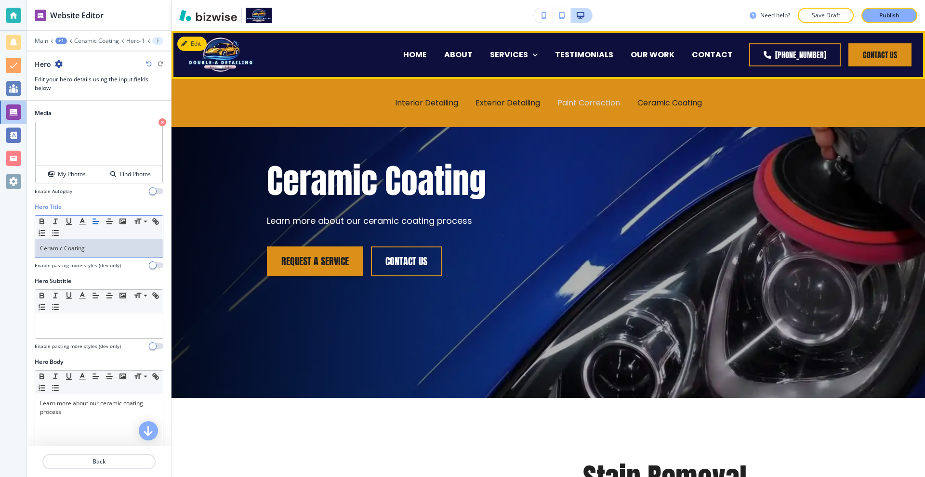
click at [574, 105] on p "Paint Correction" at bounding box center [588, 102] width 63 height 11
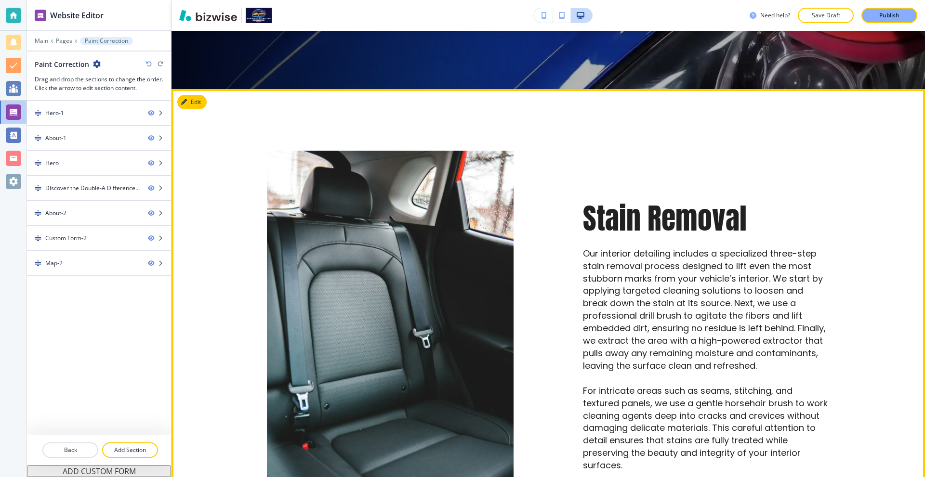
scroll to position [385, 0]
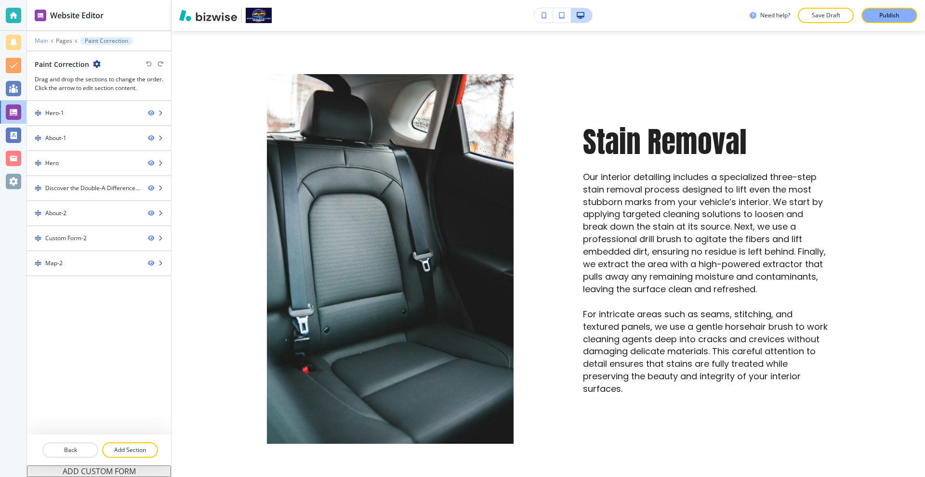
click at [42, 40] on p "Main" at bounding box center [41, 41] width 13 height 7
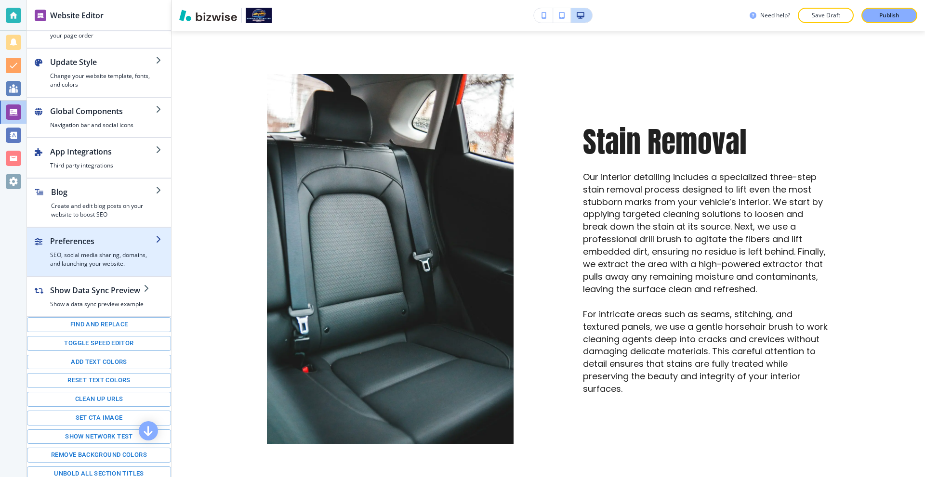
scroll to position [36, 0]
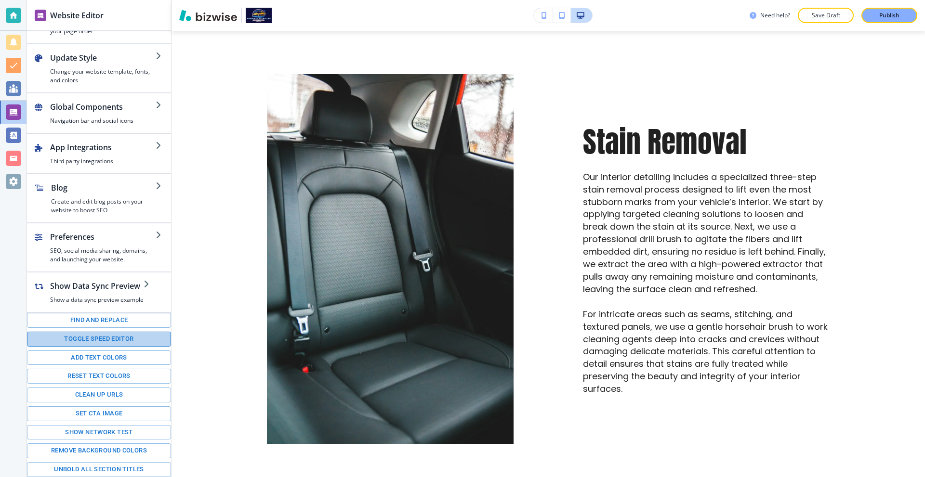
click at [118, 342] on button "Toggle speed editor" at bounding box center [99, 339] width 144 height 15
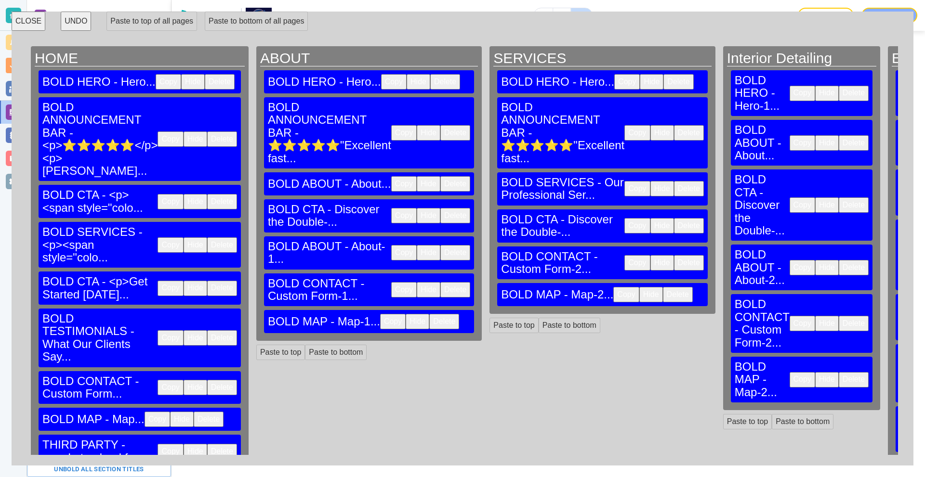
click at [32, 16] on button "CLOSE" at bounding box center [29, 21] width 34 height 19
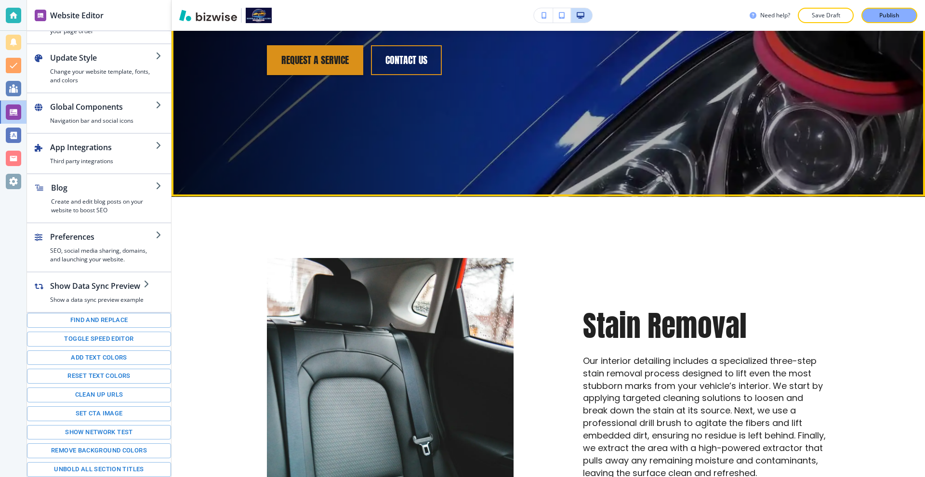
scroll to position [144, 0]
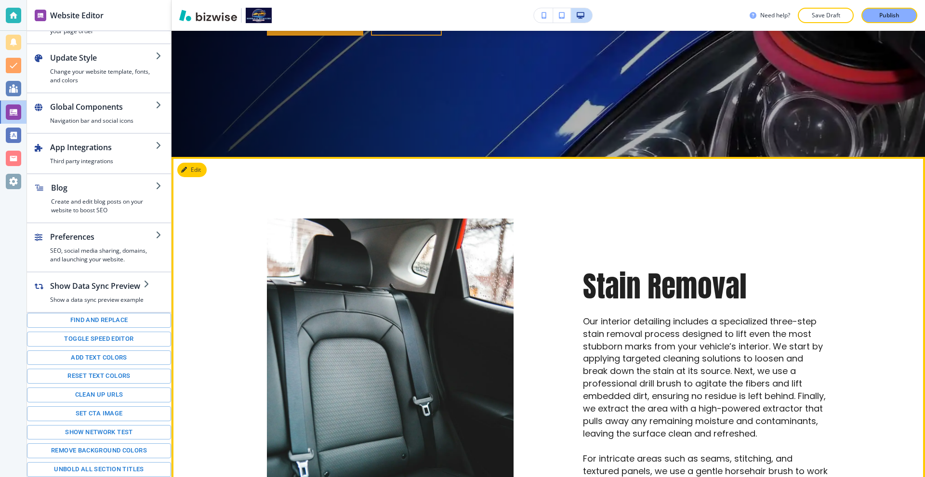
click at [195, 172] on button "Edit" at bounding box center [191, 170] width 29 height 14
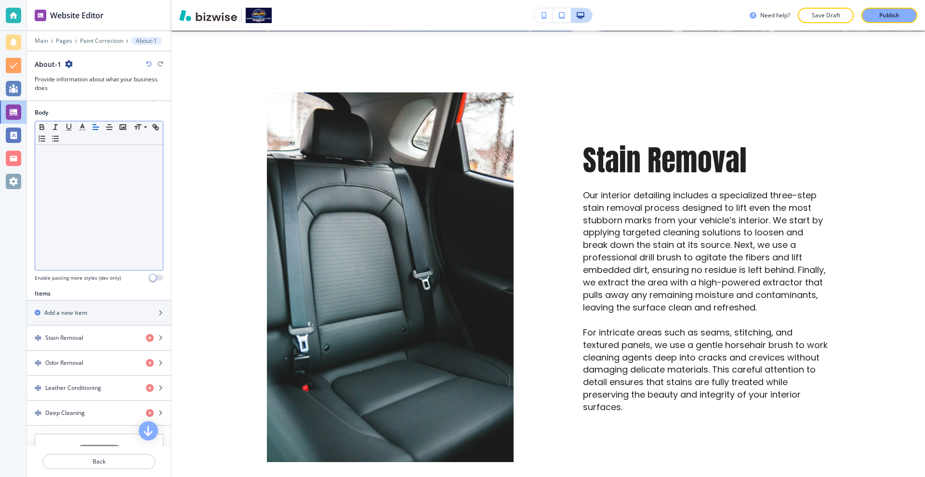
scroll to position [193, 0]
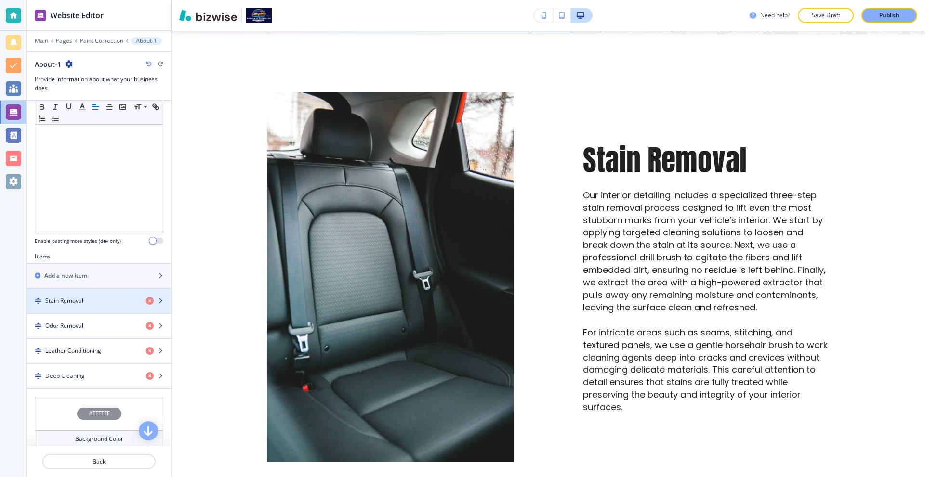
click at [85, 305] on div "button" at bounding box center [99, 309] width 144 height 8
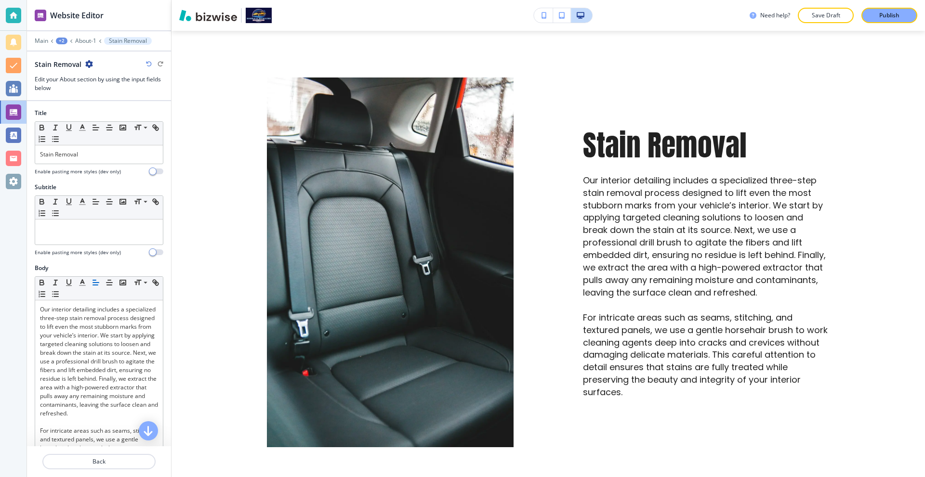
scroll to position [382, 0]
click at [103, 462] on p "Back" at bounding box center [98, 461] width 111 height 9
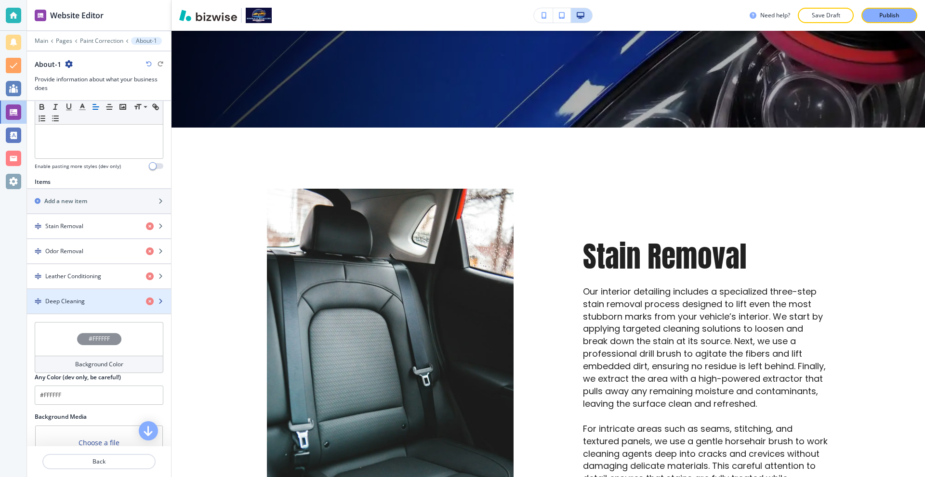
scroll to position [289, 0]
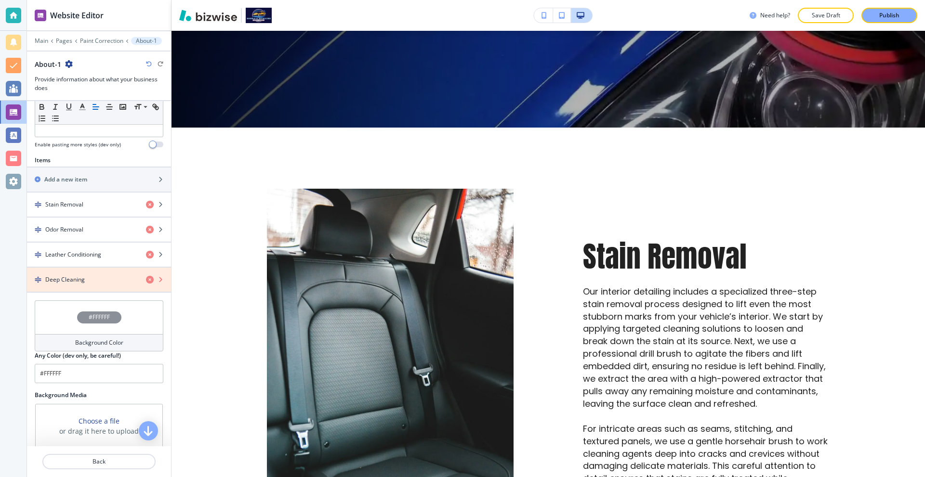
click at [146, 283] on icon "button" at bounding box center [150, 280] width 8 height 8
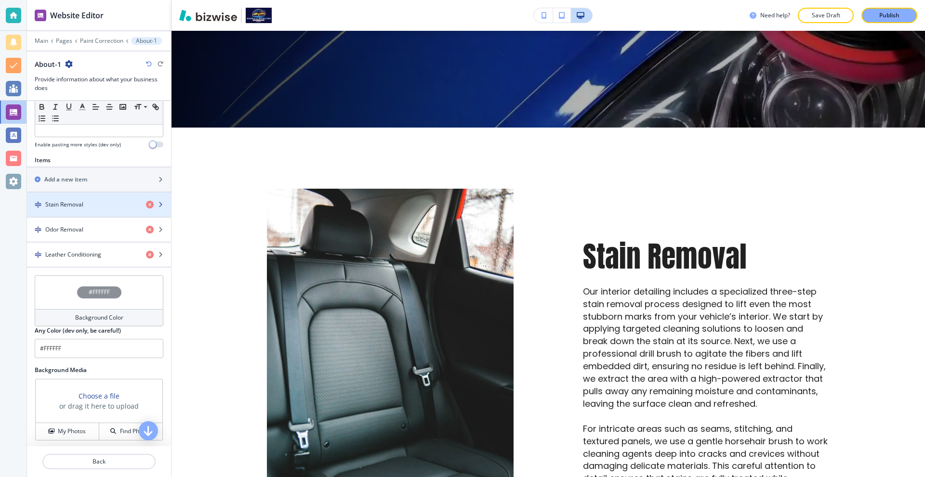
click at [82, 206] on h4 "Stain Removal" at bounding box center [64, 204] width 38 height 9
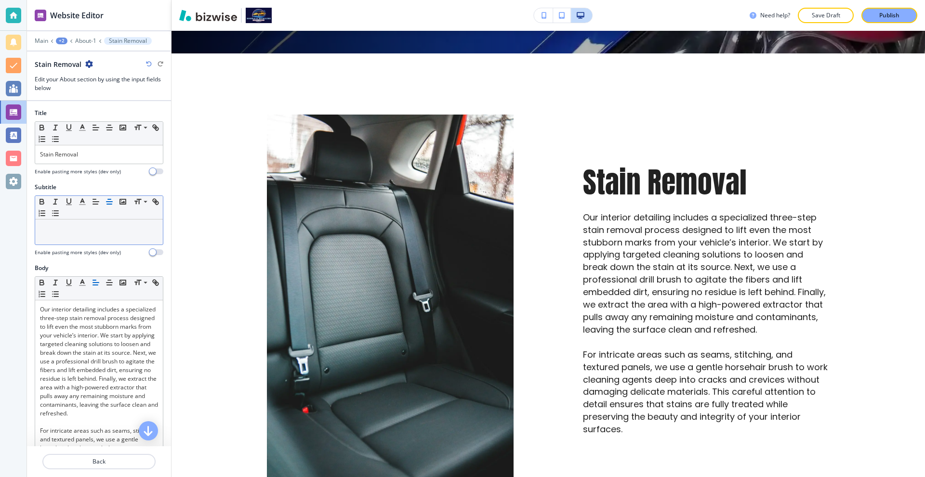
scroll to position [382, 0]
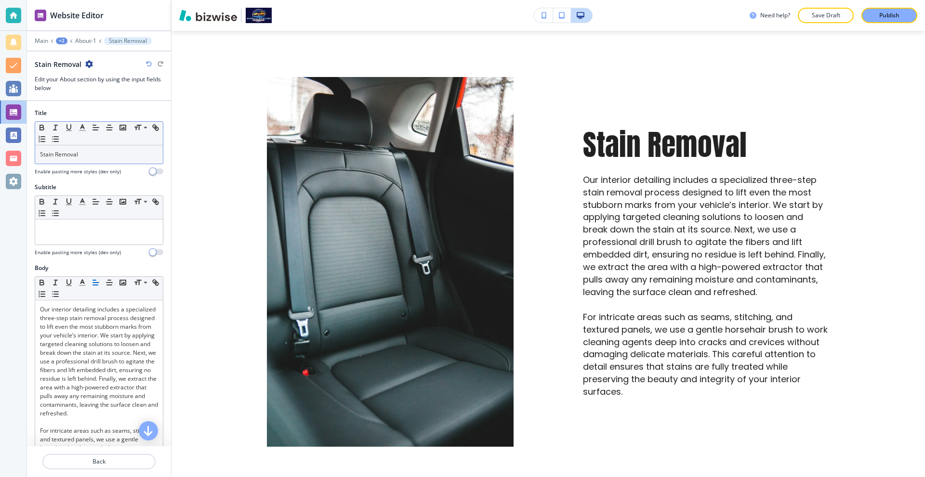
click at [99, 159] on div "Stain Removal" at bounding box center [99, 154] width 128 height 18
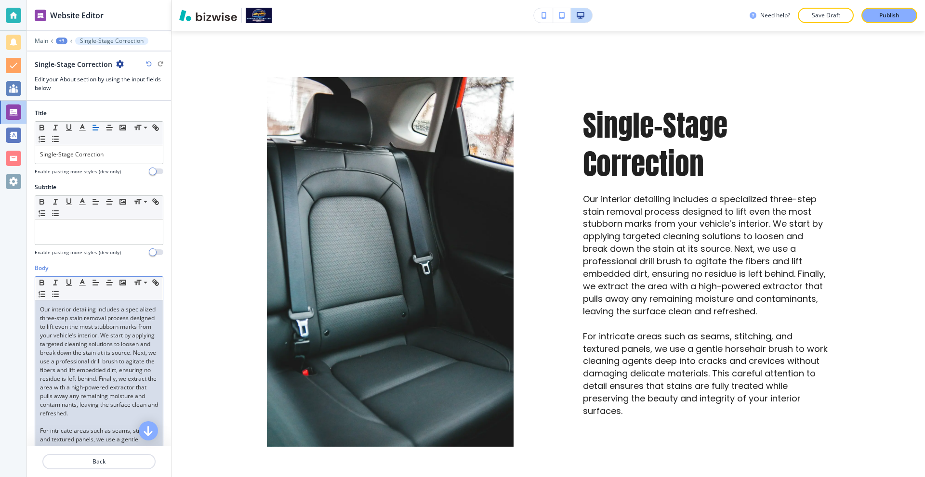
click at [139, 359] on p "Our interior detailing includes a specialized three-step stain removal process …" at bounding box center [99, 361] width 118 height 113
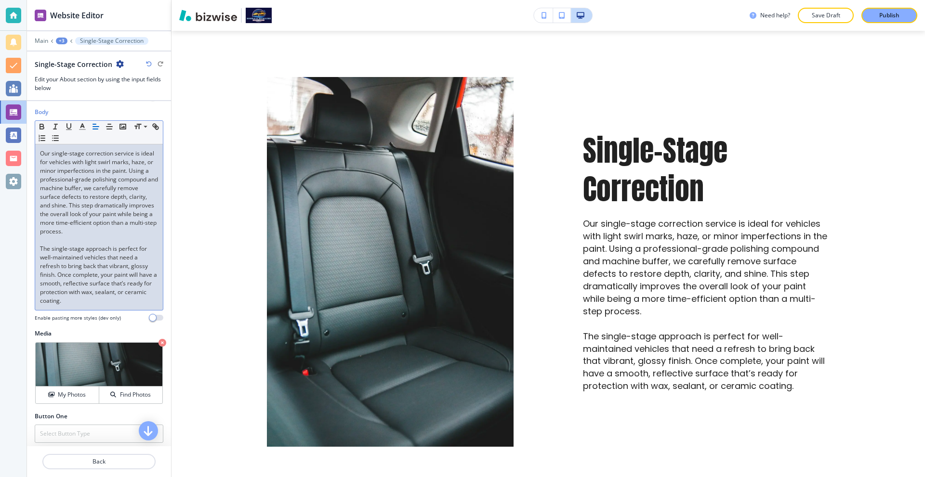
scroll to position [193, 0]
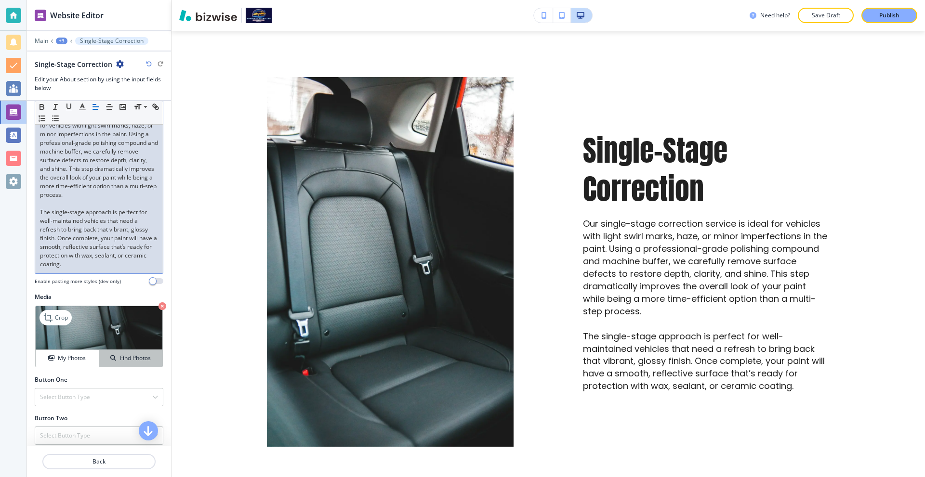
click at [110, 361] on icon "button" at bounding box center [113, 358] width 6 height 6
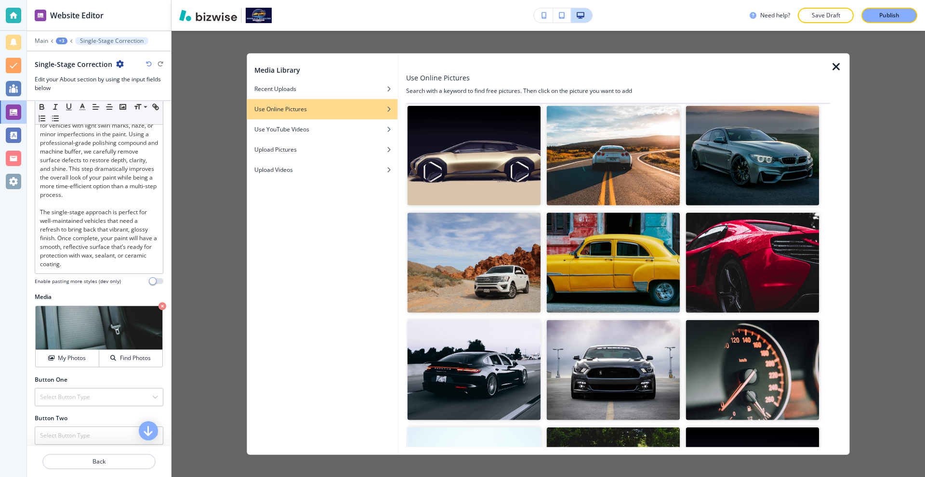
scroll to position [0, 0]
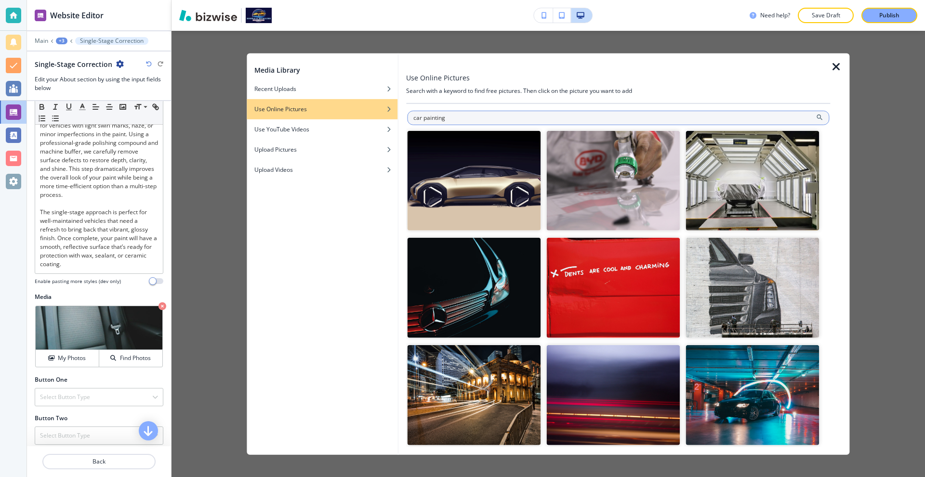
type input "p"
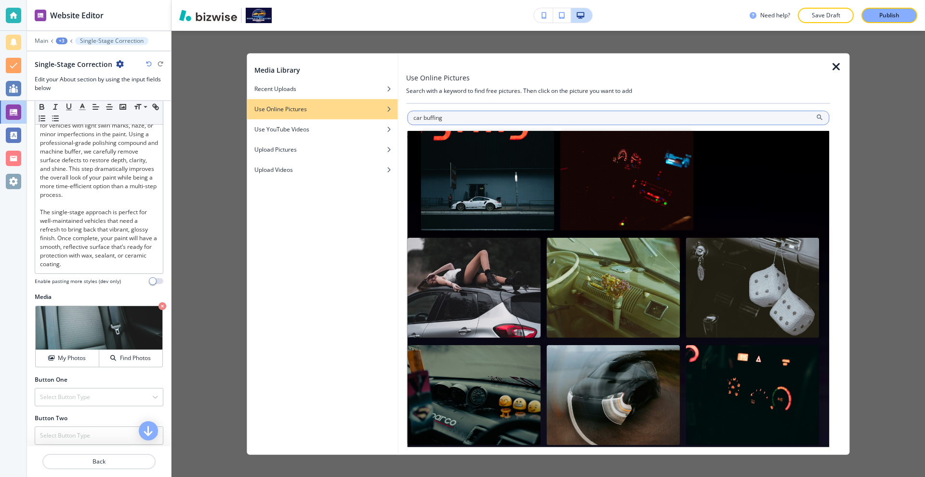
click at [478, 125] on input "car buffing" at bounding box center [618, 117] width 422 height 14
type input "p"
type input "car paint"
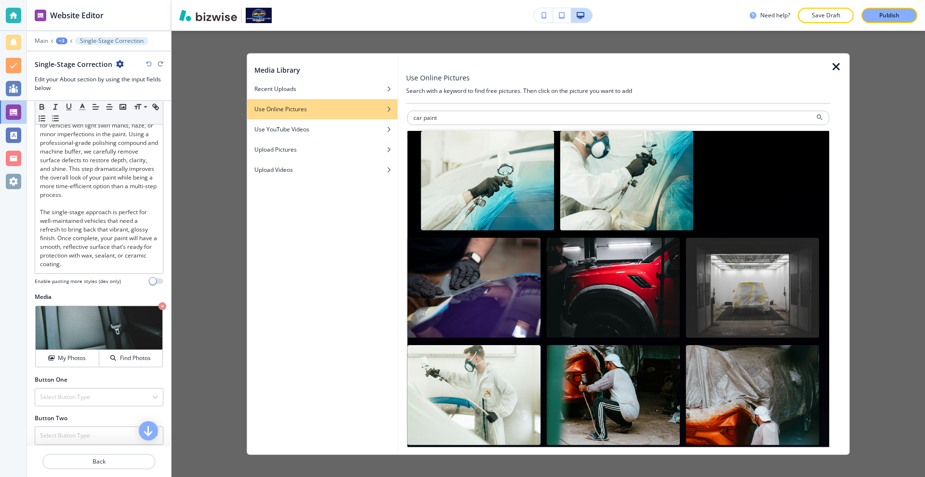
click at [607, 261] on img "button" at bounding box center [612, 288] width 133 height 100
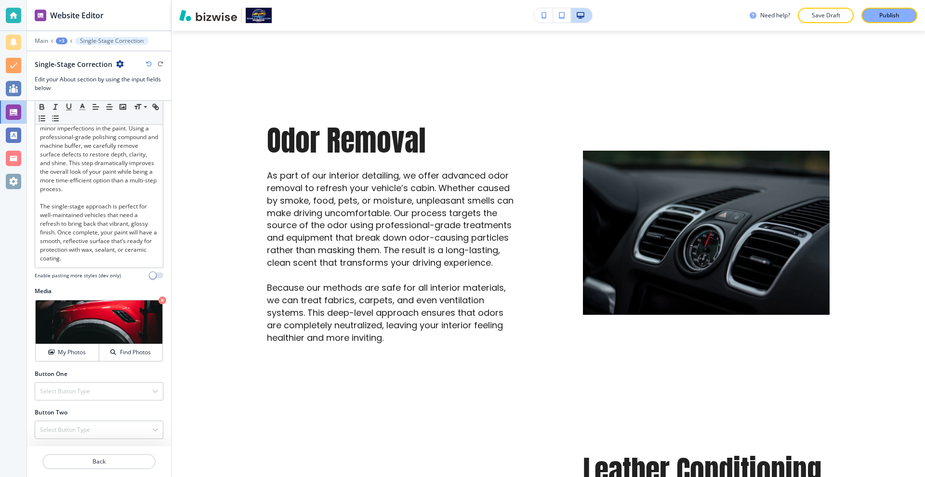
scroll to position [208, 0]
click at [106, 461] on p "Back" at bounding box center [98, 461] width 111 height 9
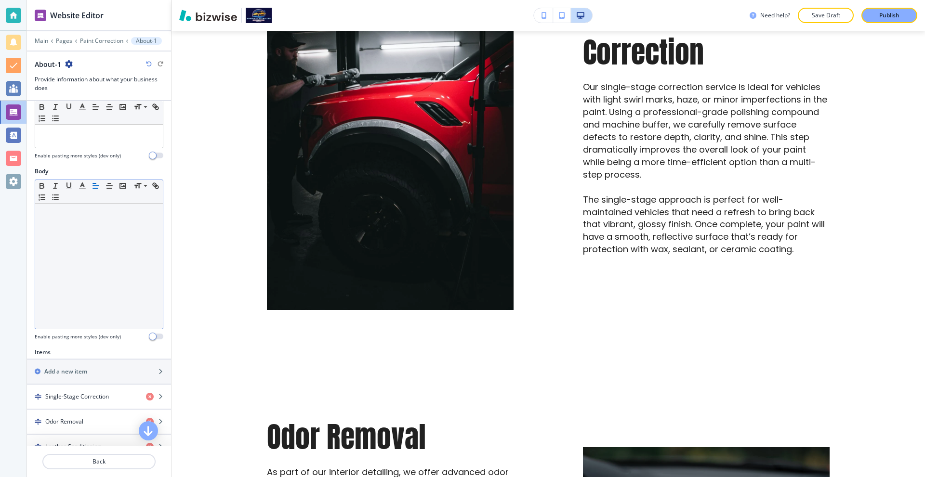
scroll to position [144, 0]
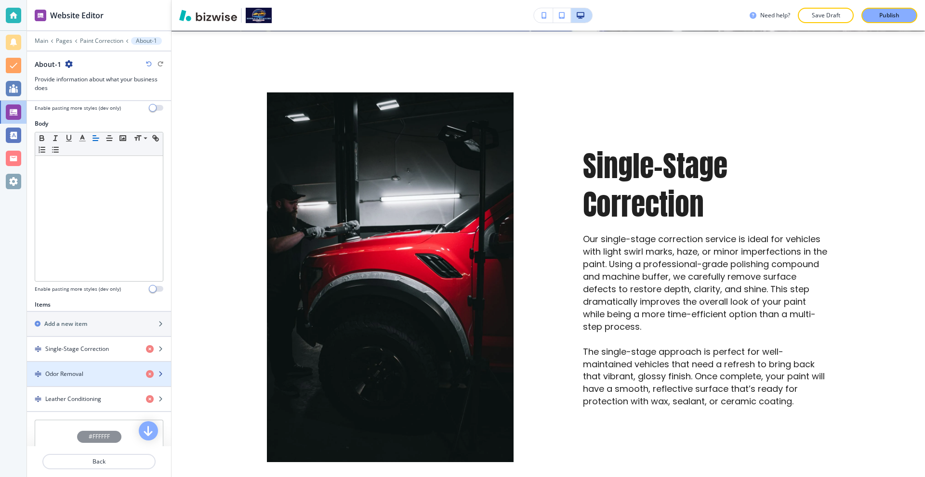
click at [85, 371] on div "Odor Removal" at bounding box center [82, 374] width 111 height 9
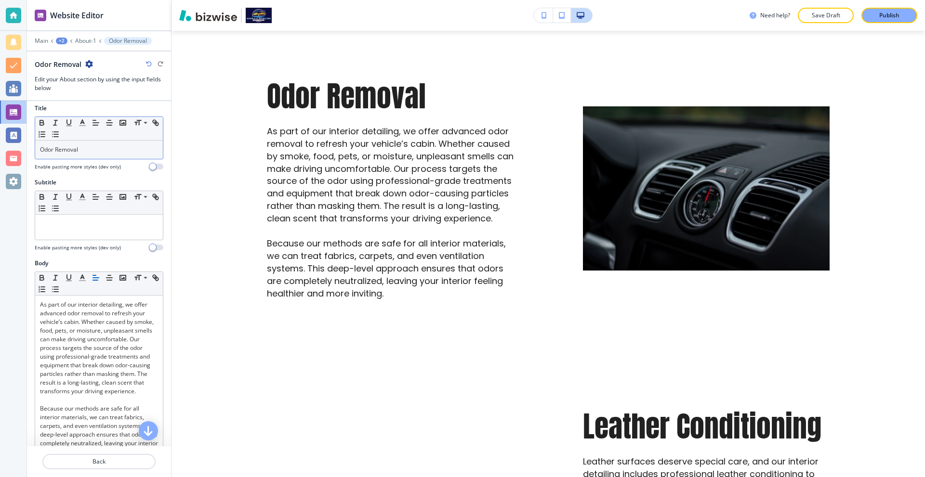
scroll to position [0, 0]
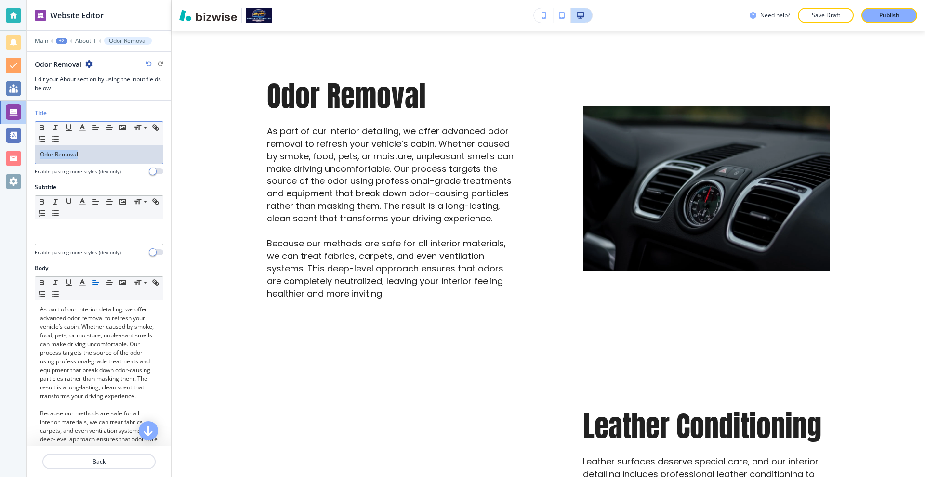
drag, startPoint x: 51, startPoint y: 152, endPoint x: 0, endPoint y: 151, distance: 51.1
click at [0, 151] on div "Website Editor Main +2 About-1 Odor Removal Odor Removal Edit your About sectio…" at bounding box center [462, 238] width 925 height 477
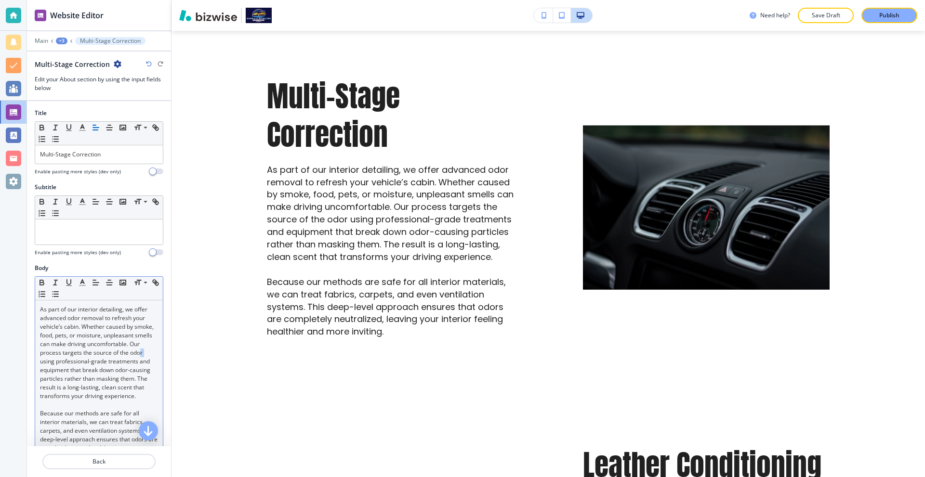
click at [92, 365] on p "As part of our interior detailing, we offer advanced odor removal to refresh yo…" at bounding box center [99, 352] width 118 height 95
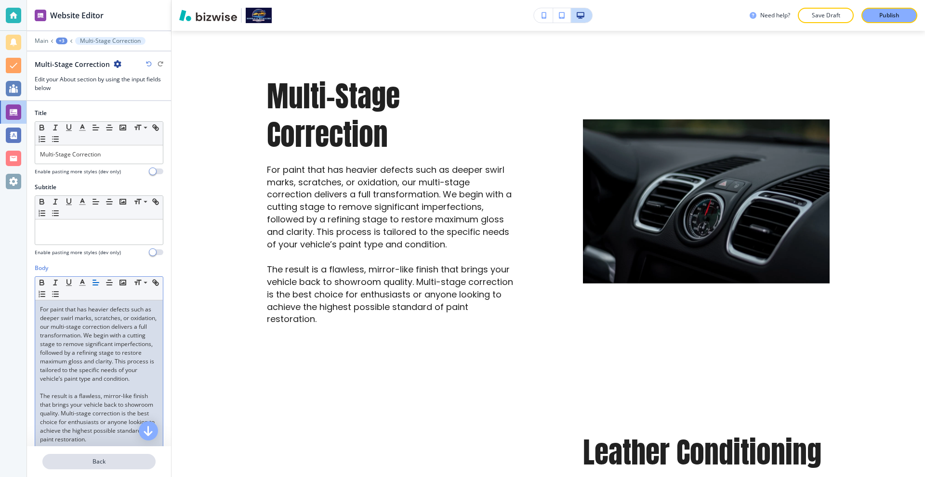
click at [103, 463] on p "Back" at bounding box center [98, 461] width 111 height 9
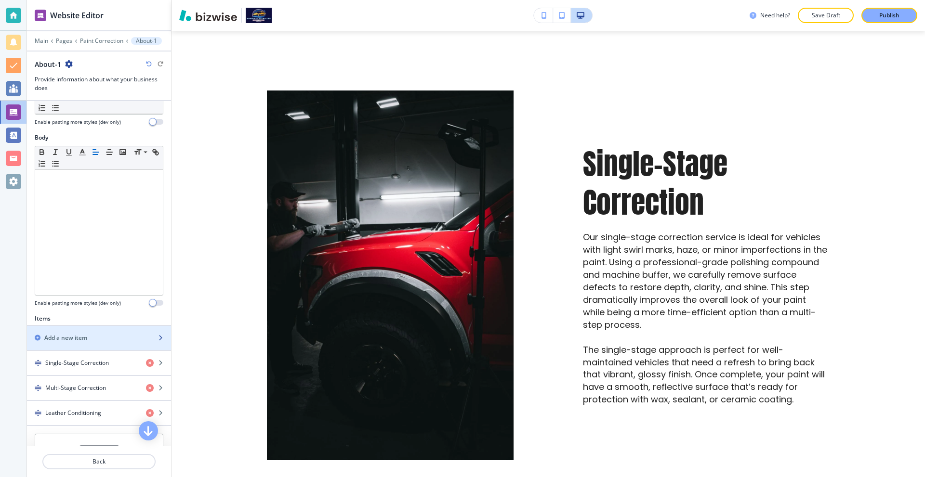
scroll to position [144, 0]
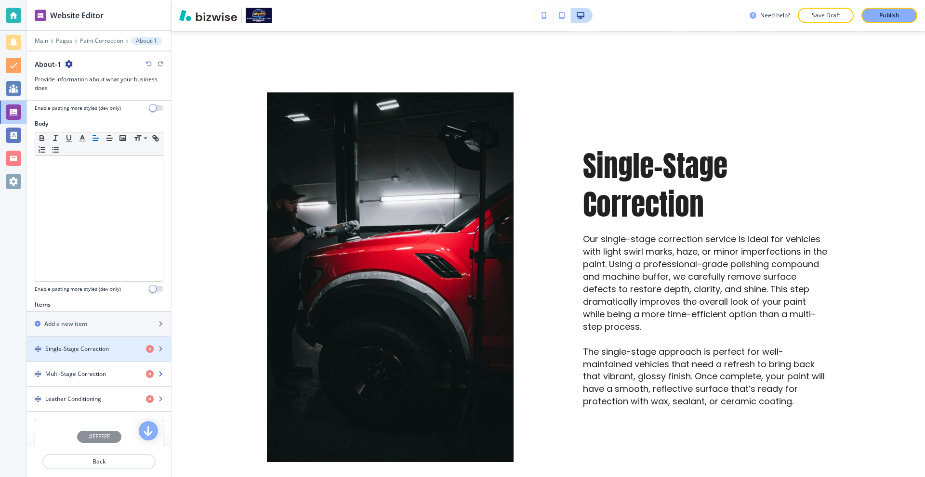
click at [81, 373] on h4 "Multi-Stage Correction" at bounding box center [75, 374] width 61 height 9
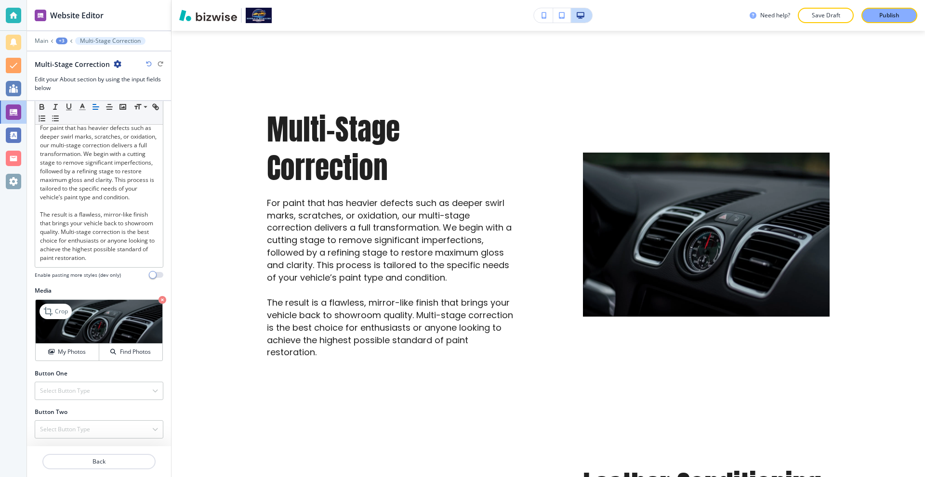
scroll to position [860, 0]
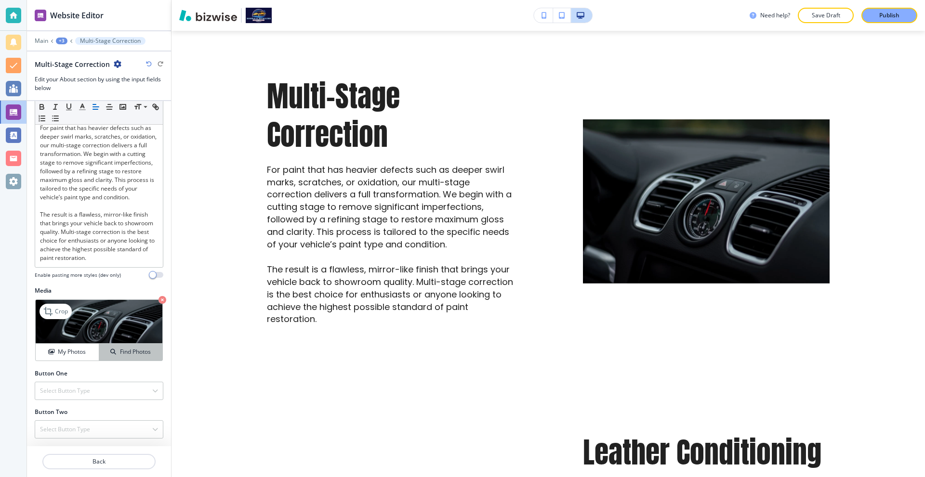
click at [110, 355] on icon "button" at bounding box center [113, 352] width 6 height 6
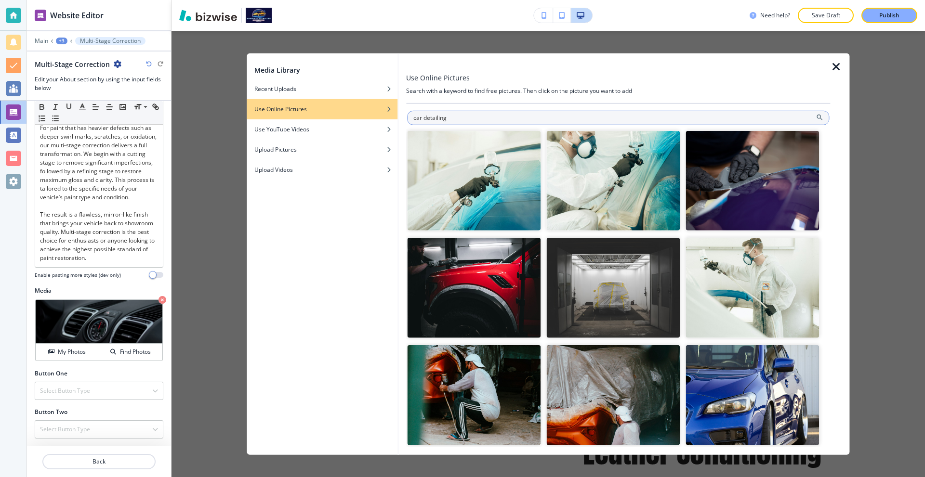
type input "car detailing"
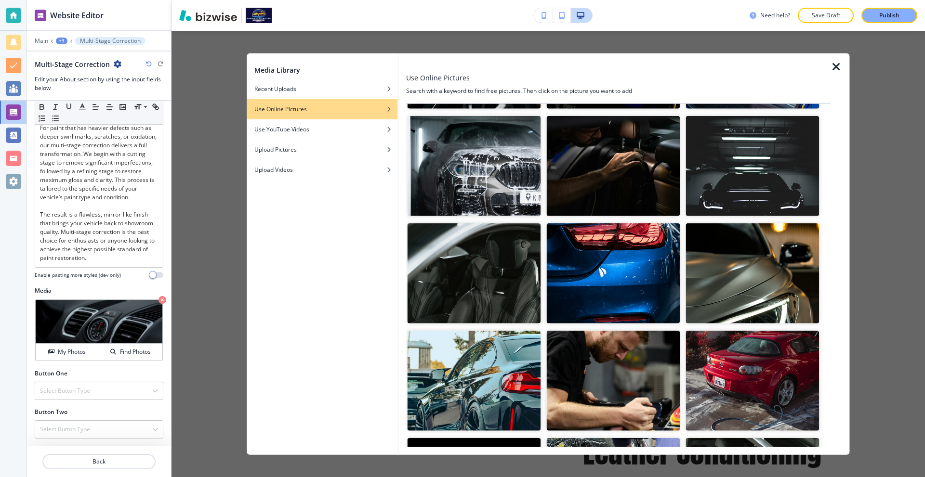
scroll to position [337, 0]
click at [728, 252] on img "button" at bounding box center [752, 273] width 133 height 100
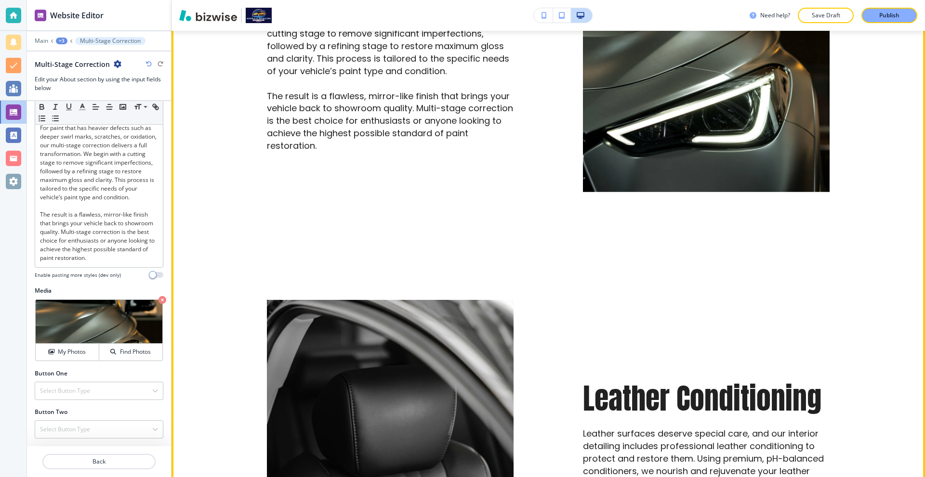
scroll to position [1101, 0]
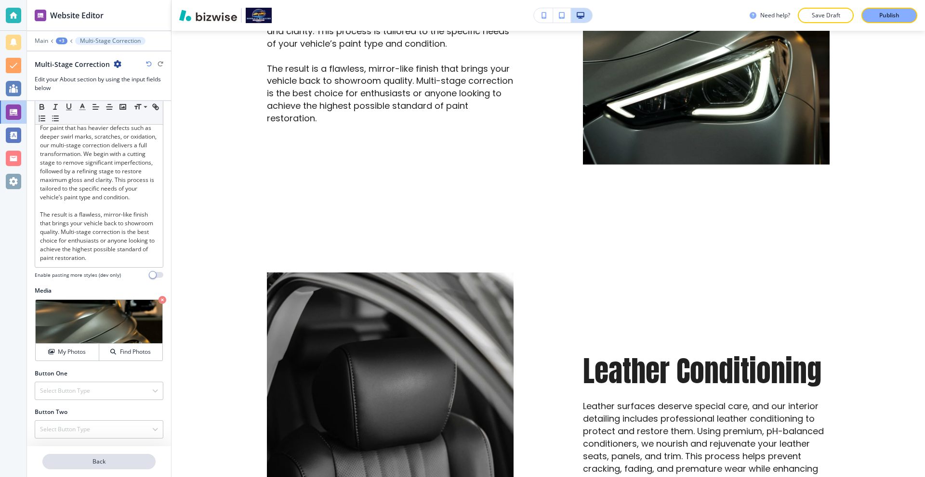
click at [115, 458] on p "Back" at bounding box center [98, 461] width 111 height 9
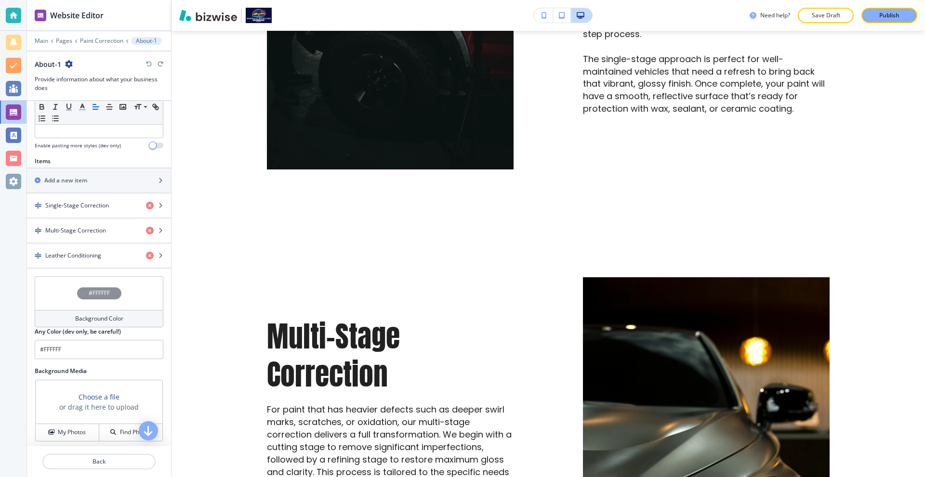
scroll to position [0, 0]
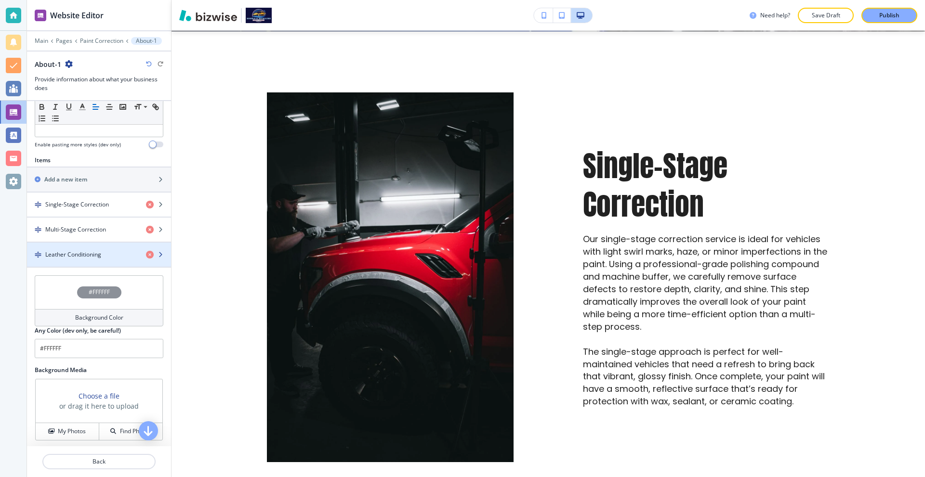
click at [85, 254] on h4 "Leather Conditioning" at bounding box center [73, 254] width 56 height 9
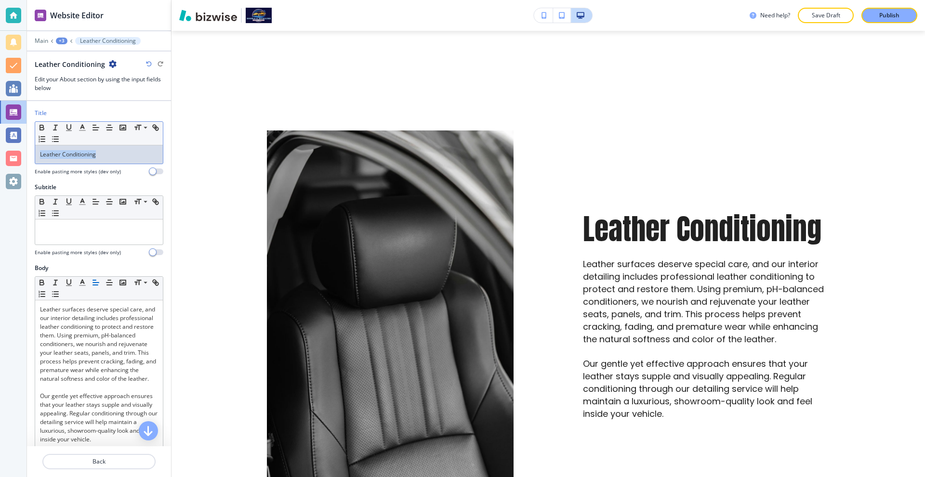
drag, startPoint x: 109, startPoint y: 151, endPoint x: 0, endPoint y: 145, distance: 109.0
click at [1, 145] on div "Website Editor Main +3 Leather Conditioning Leather Conditioning Edit your Abou…" at bounding box center [462, 238] width 925 height 477
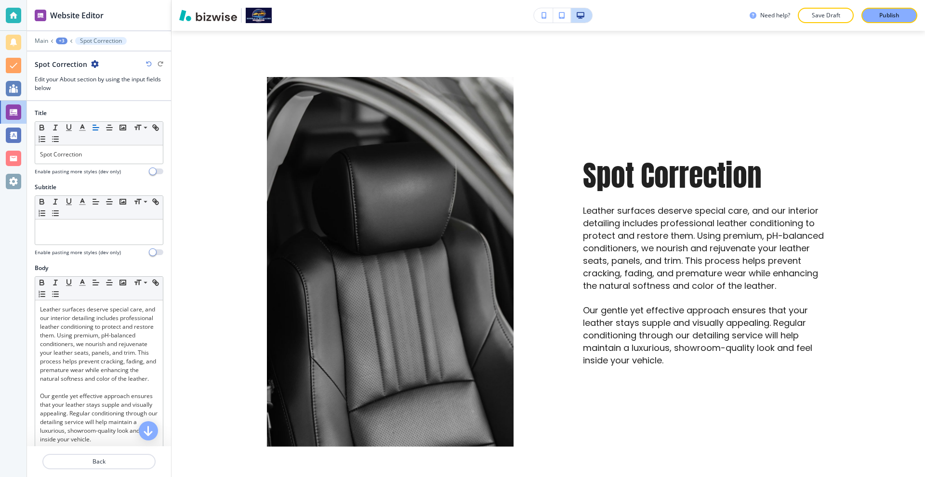
click at [25, 344] on div at bounding box center [13, 238] width 26 height 477
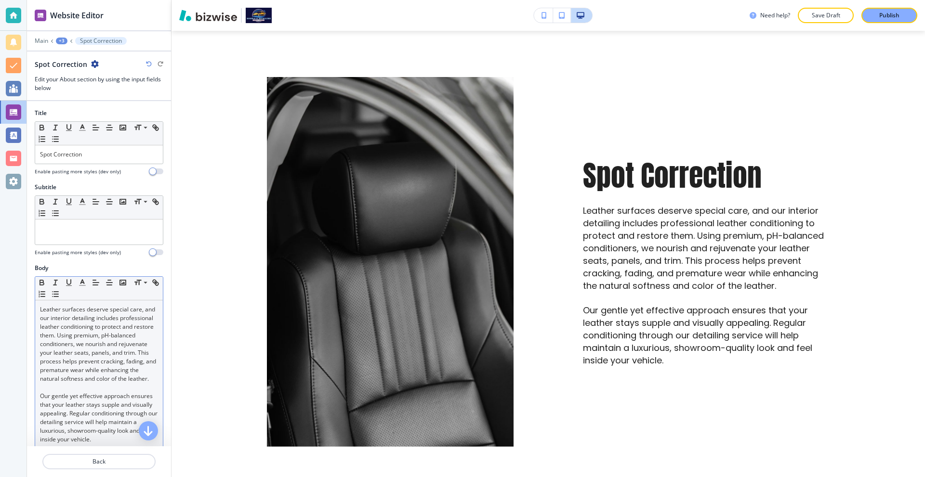
click at [94, 344] on p "Leather surfaces deserve special care, and our interior detailing includes prof…" at bounding box center [99, 344] width 118 height 78
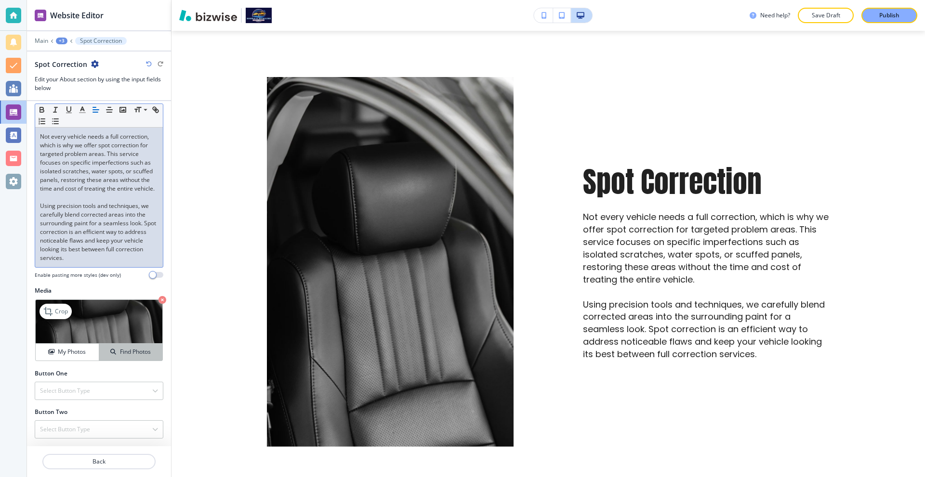
click at [113, 350] on div "Find Photos" at bounding box center [130, 352] width 63 height 9
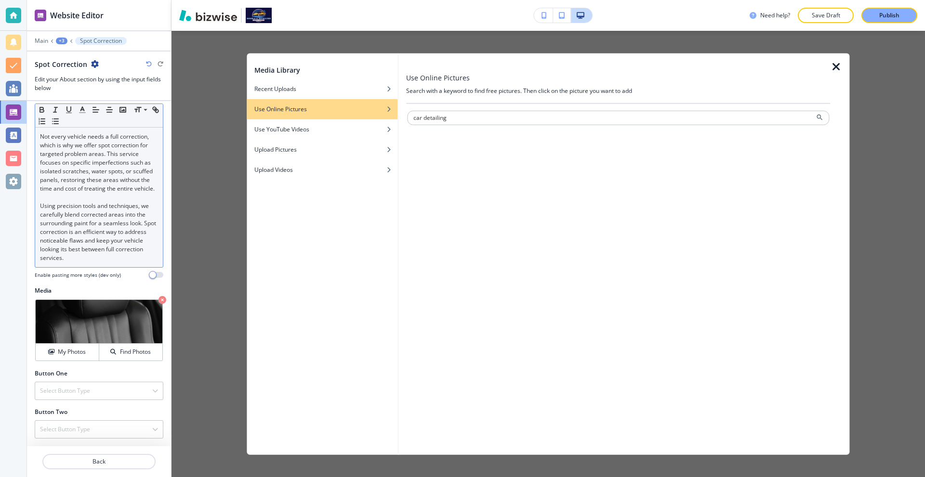
type input "car detailing"
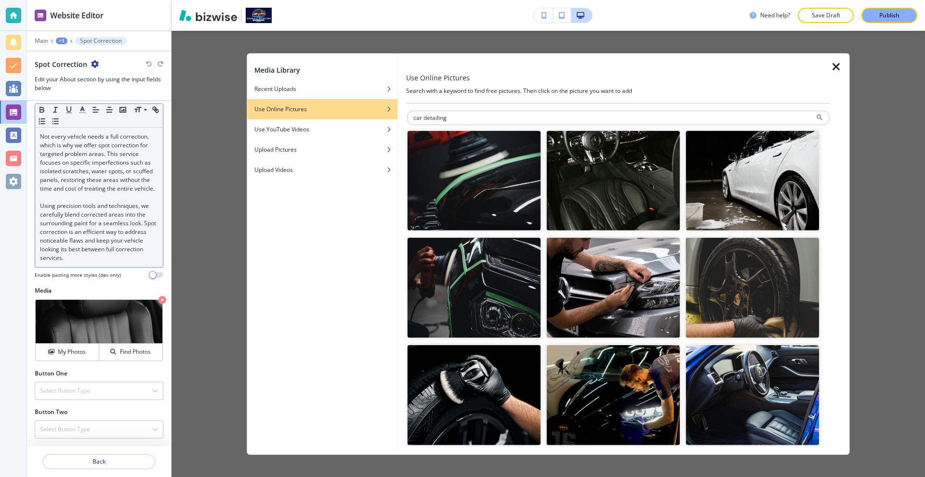
click at [486, 248] on img "button" at bounding box center [473, 288] width 133 height 100
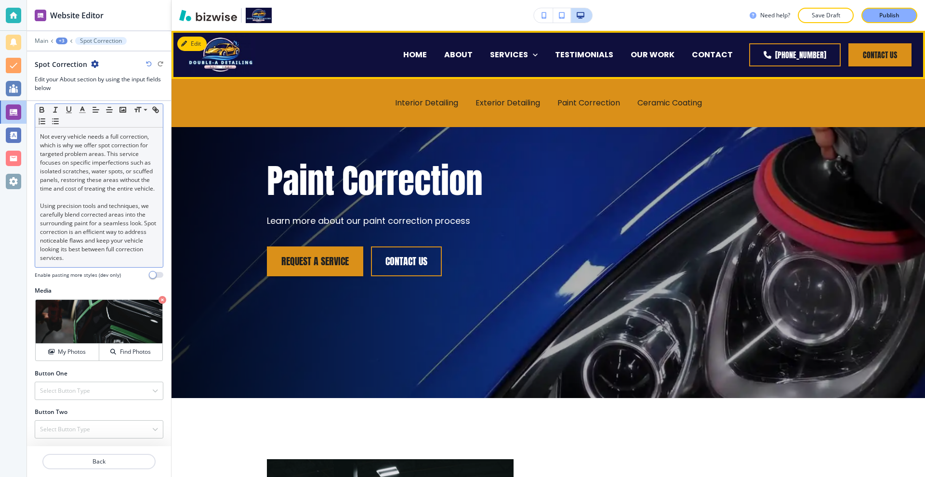
click at [657, 93] on div "Ceramic Coating" at bounding box center [669, 103] width 82 height 39
click at [658, 101] on p "Ceramic Coating" at bounding box center [669, 102] width 65 height 11
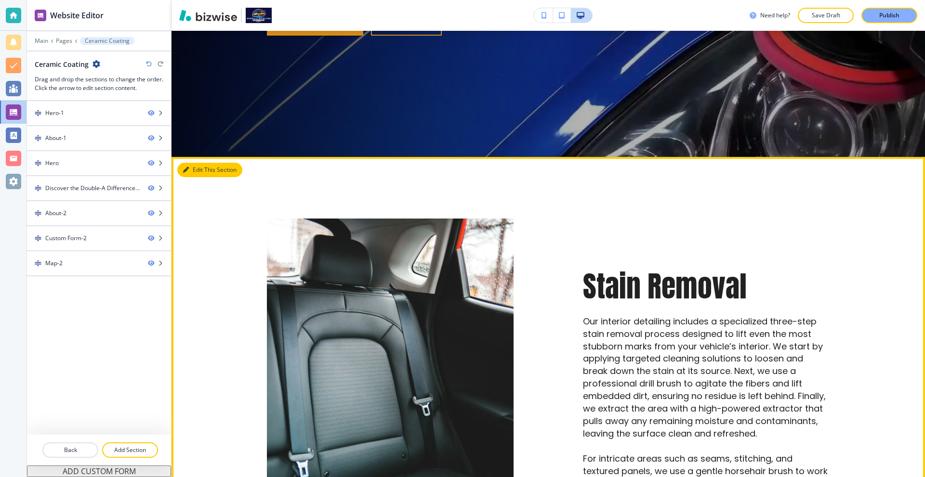
click at [187, 172] on icon "button" at bounding box center [186, 170] width 6 height 6
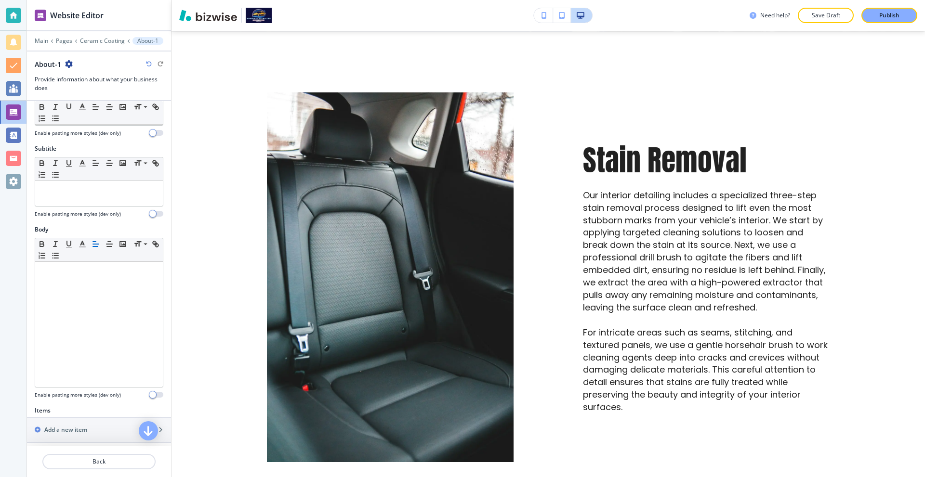
scroll to position [241, 0]
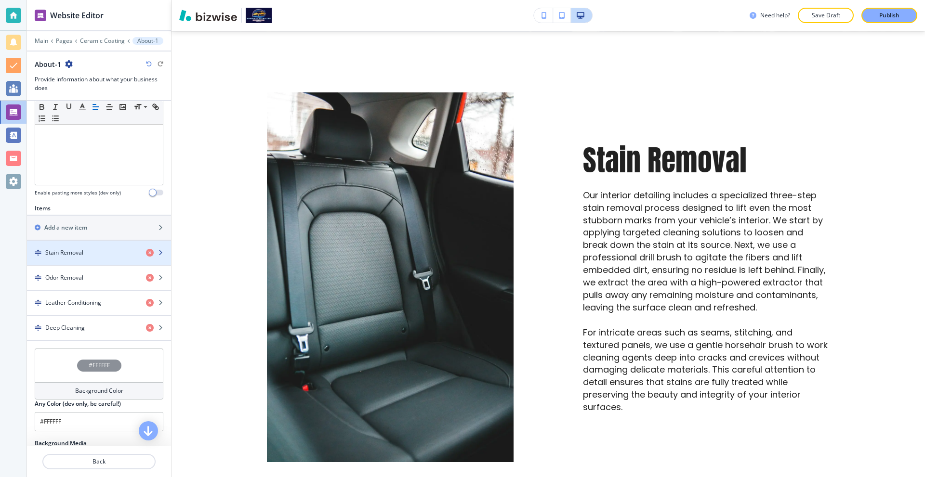
click at [91, 256] on div "Stain Removal" at bounding box center [82, 252] width 111 height 9
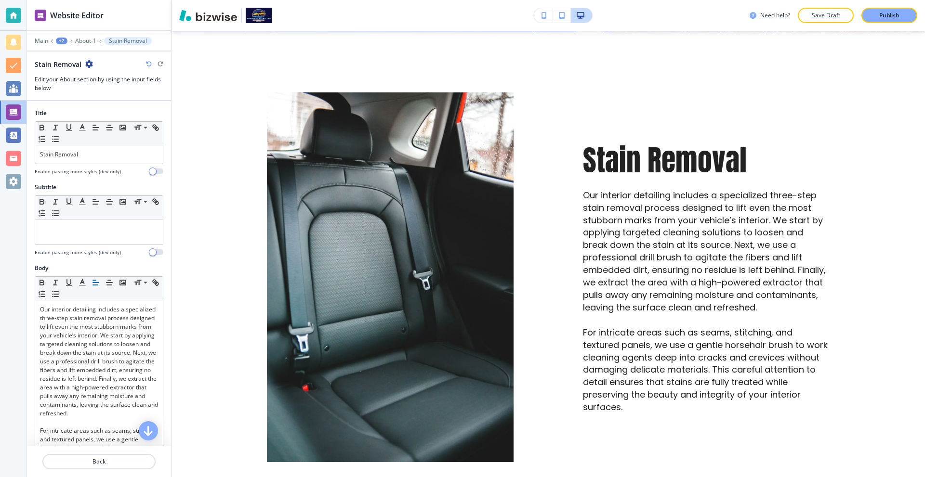
scroll to position [382, 0]
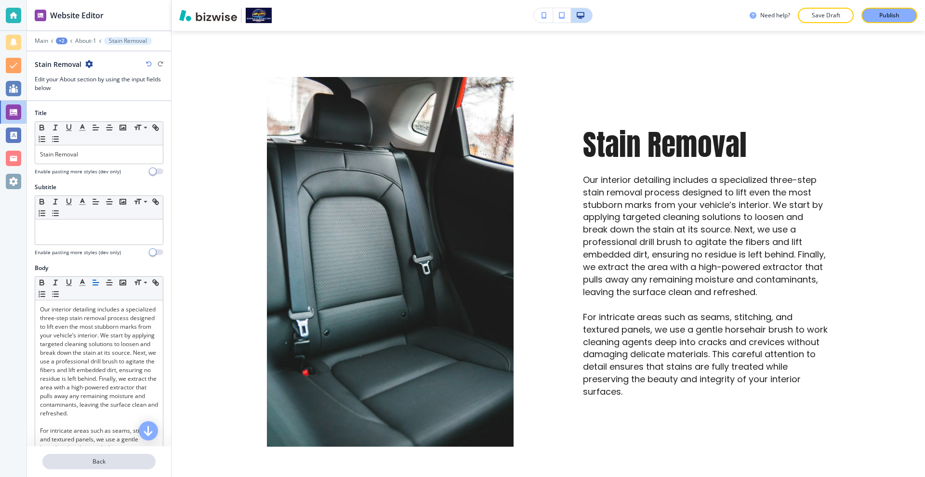
click at [96, 466] on p "Back" at bounding box center [98, 461] width 111 height 9
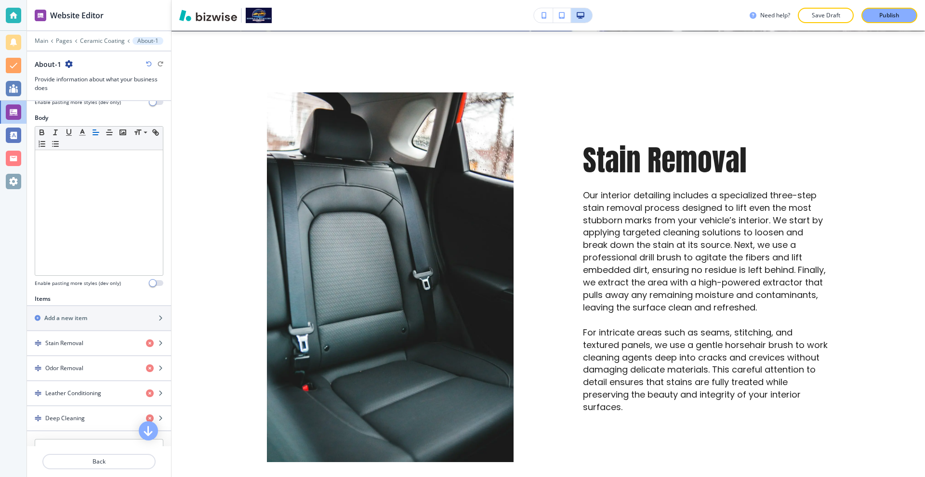
scroll to position [289, 0]
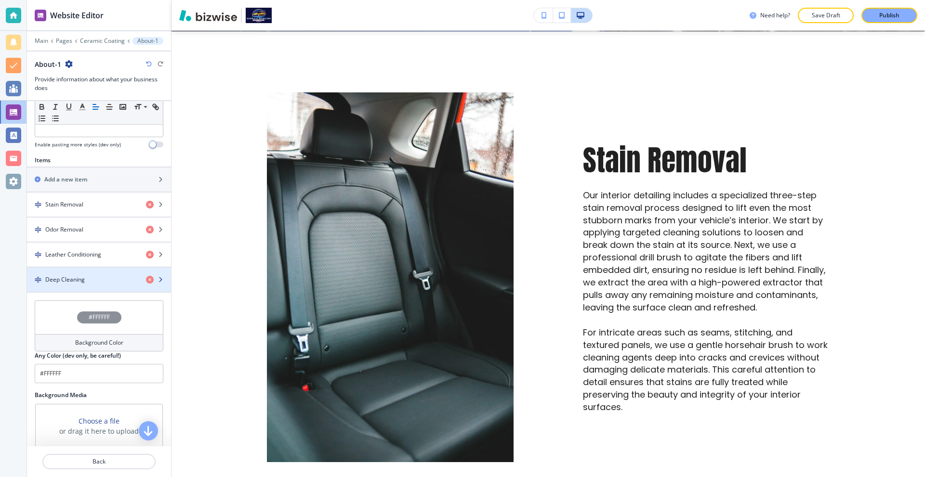
click at [143, 284] on div "button" at bounding box center [99, 288] width 144 height 8
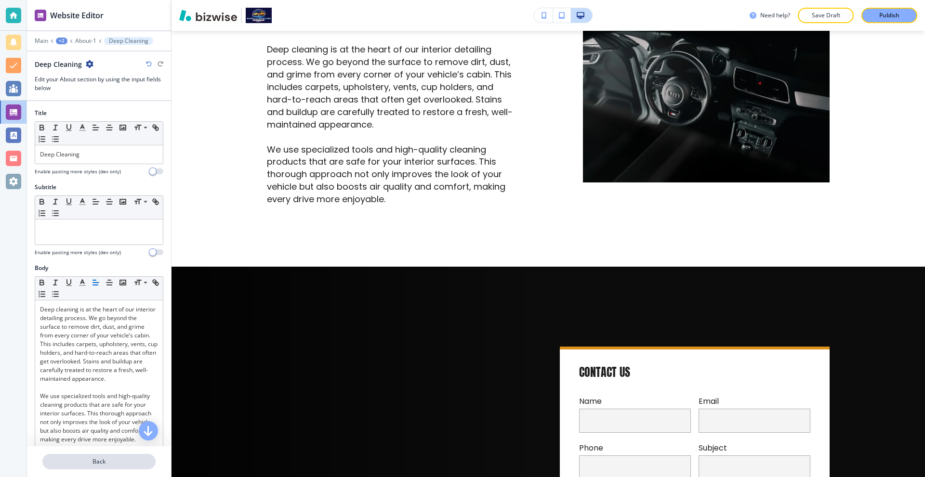
click at [100, 465] on button "Back" at bounding box center [98, 461] width 113 height 15
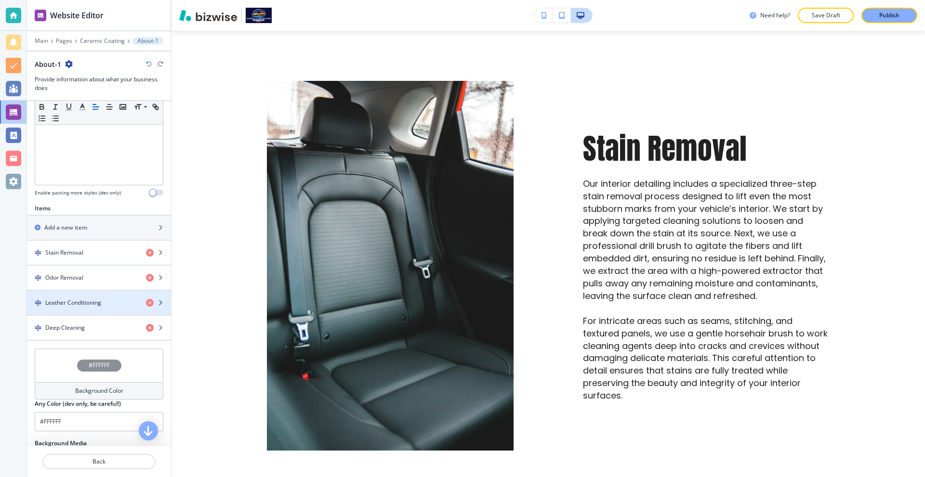
scroll to position [367, 0]
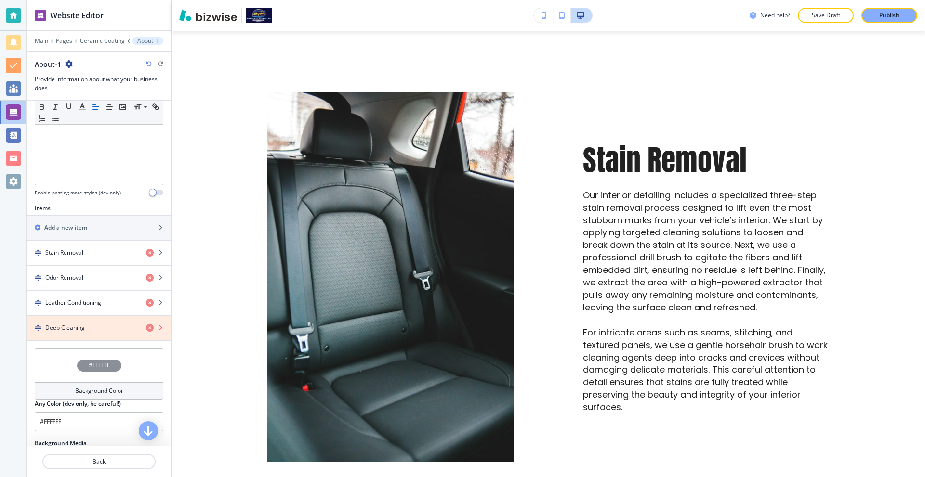
click at [146, 326] on icon "button" at bounding box center [150, 328] width 8 height 8
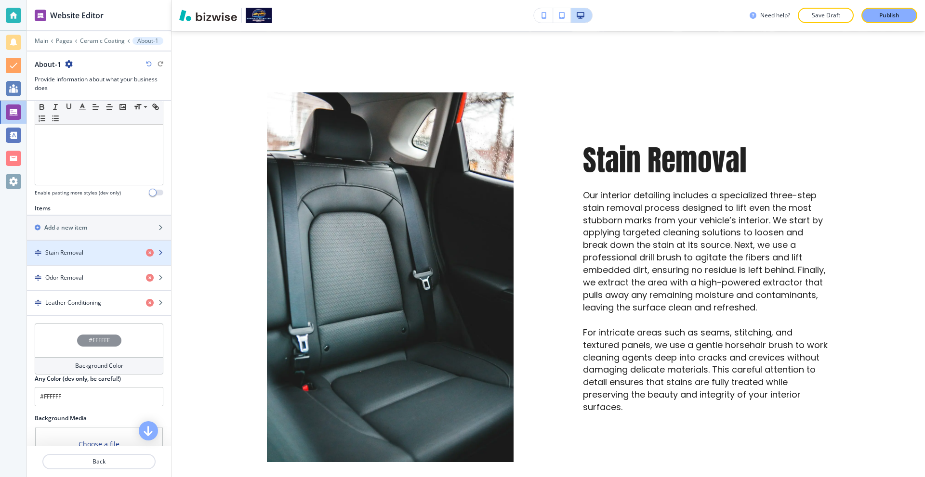
click at [83, 245] on div "button" at bounding box center [99, 245] width 144 height 8
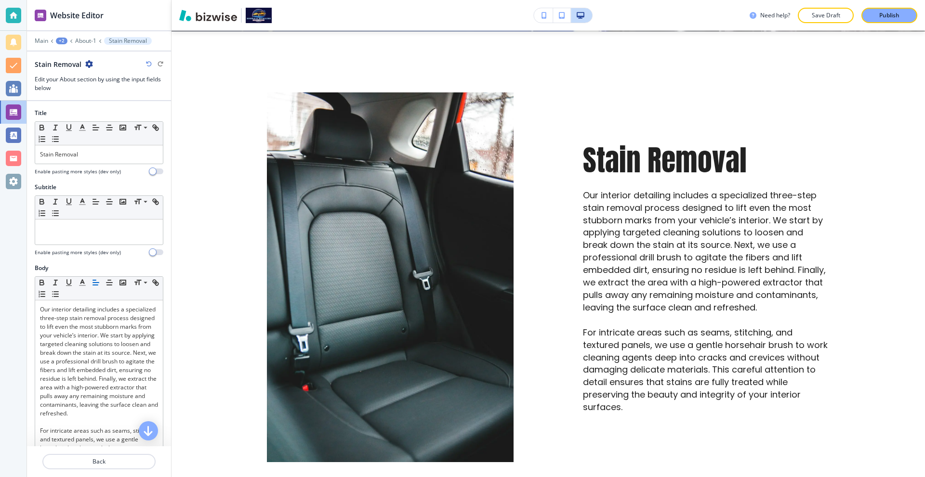
scroll to position [382, 0]
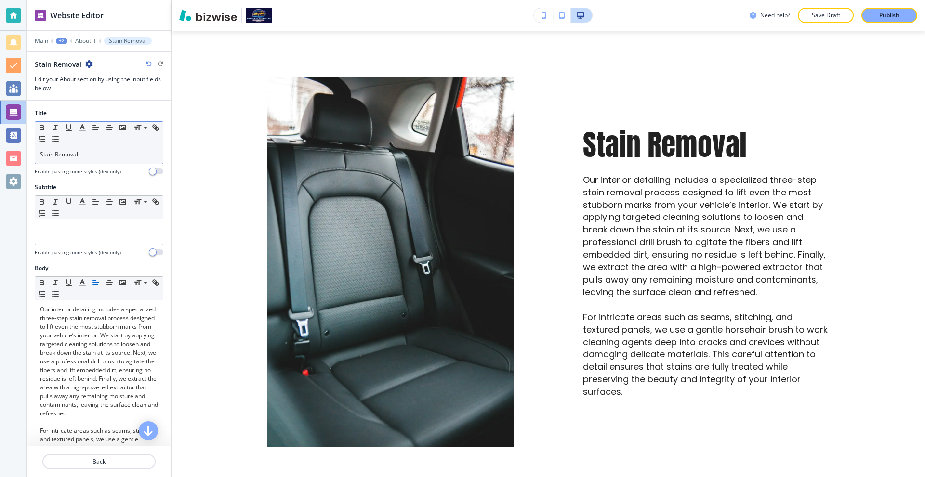
click at [73, 155] on p "Stain Removal" at bounding box center [99, 154] width 118 height 9
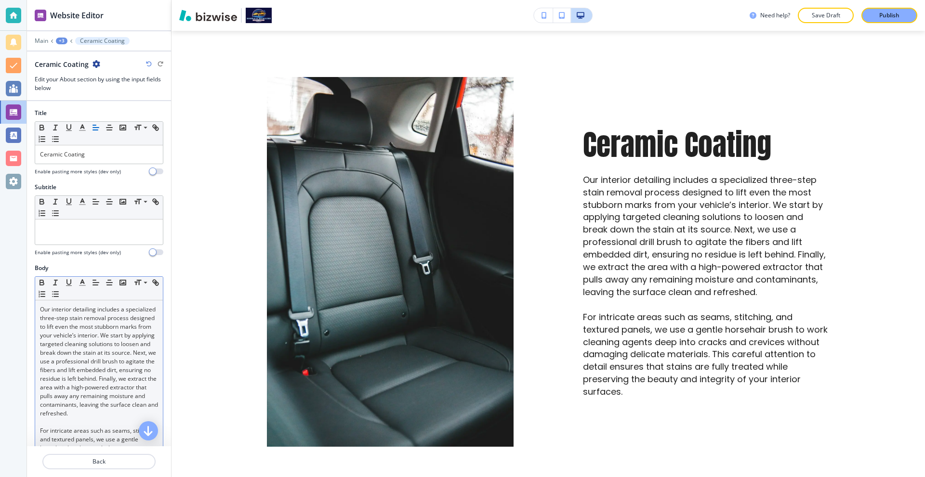
click at [61, 352] on p "Our interior detailing includes a specialized three-step stain removal process …" at bounding box center [99, 361] width 118 height 113
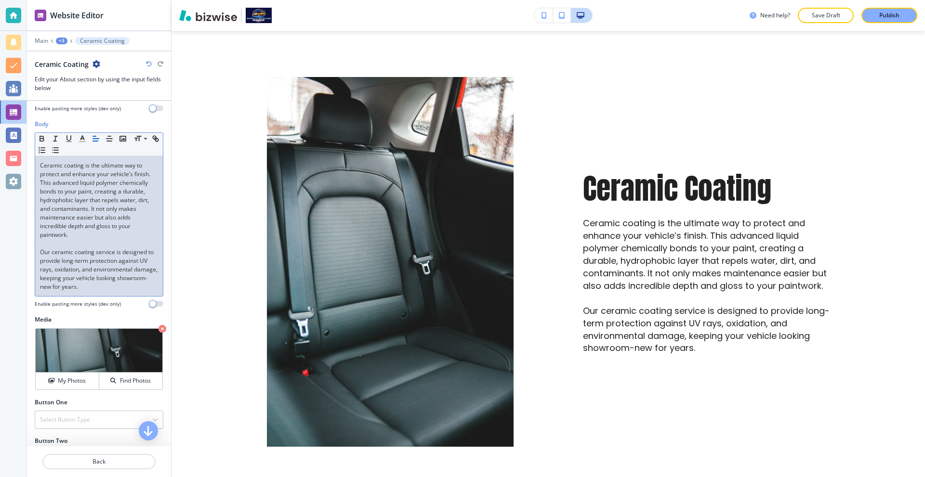
scroll to position [173, 0]
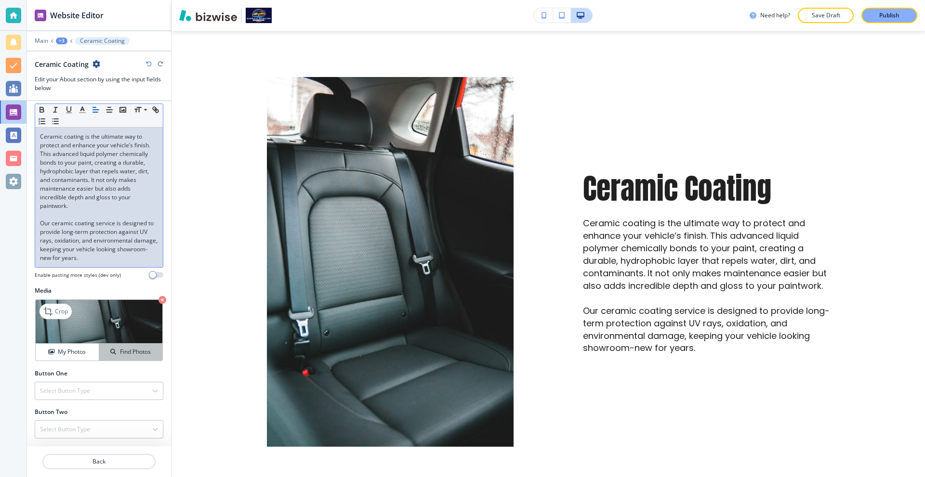
click at [120, 356] on h4 "Find Photos" at bounding box center [135, 352] width 31 height 9
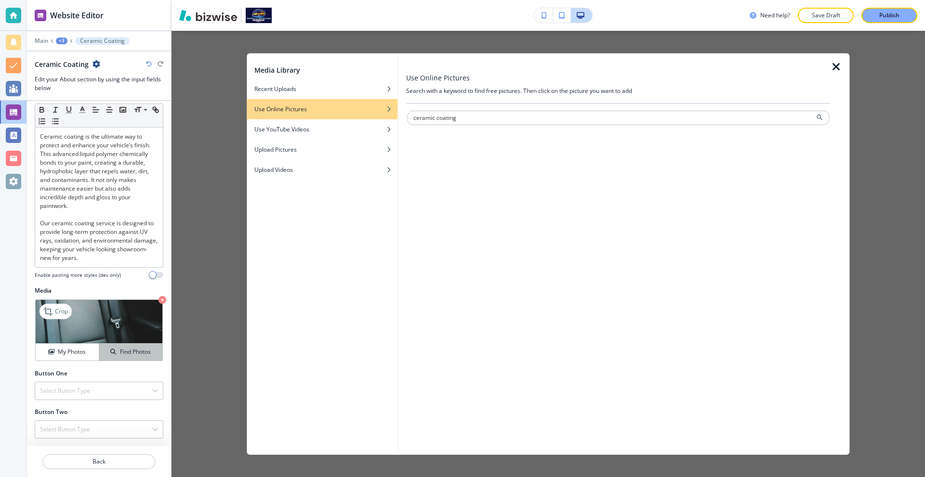
type input "ceramic coating"
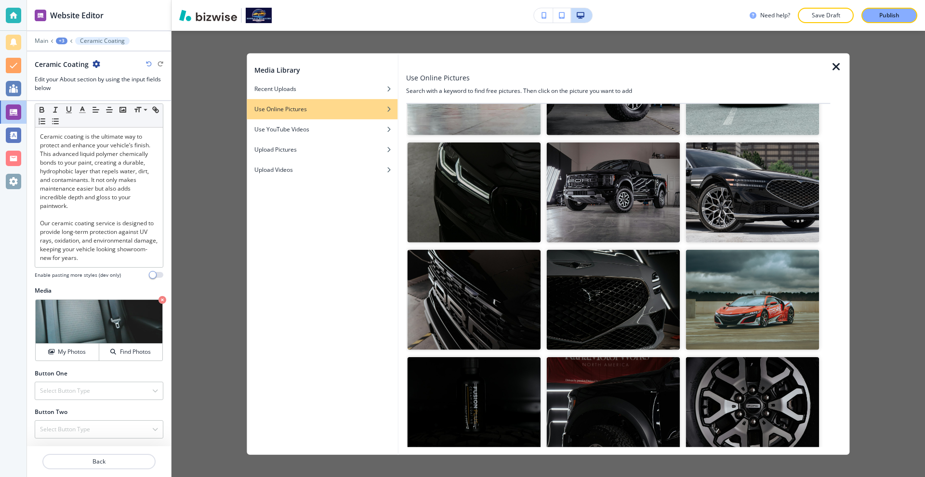
scroll to position [144, 0]
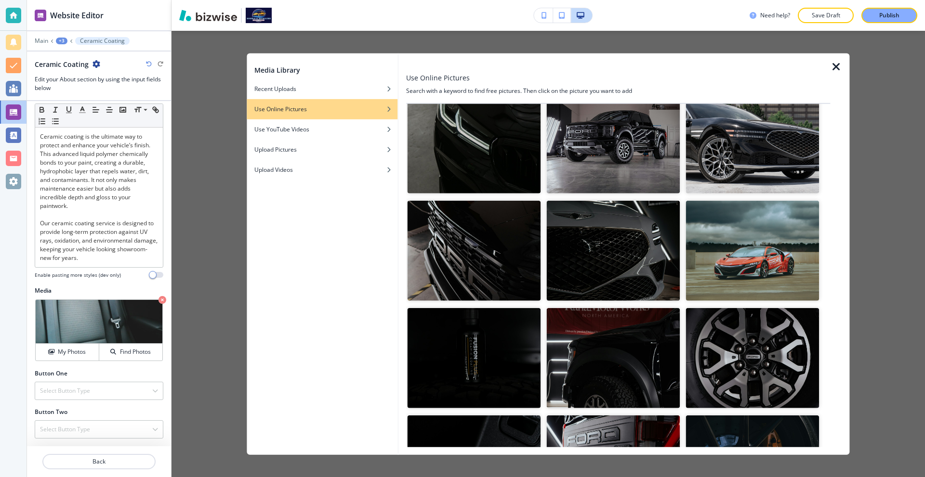
click at [603, 234] on img "button" at bounding box center [612, 251] width 133 height 100
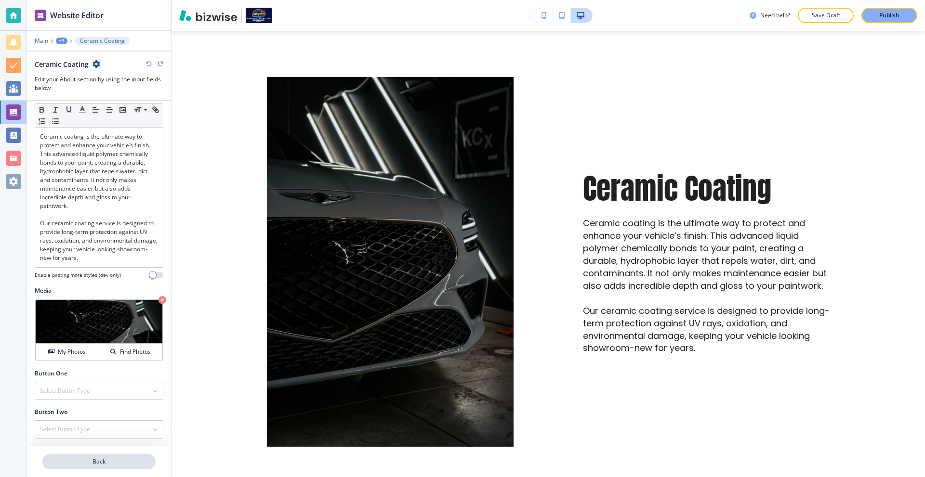
click at [120, 458] on p "Back" at bounding box center [98, 461] width 111 height 9
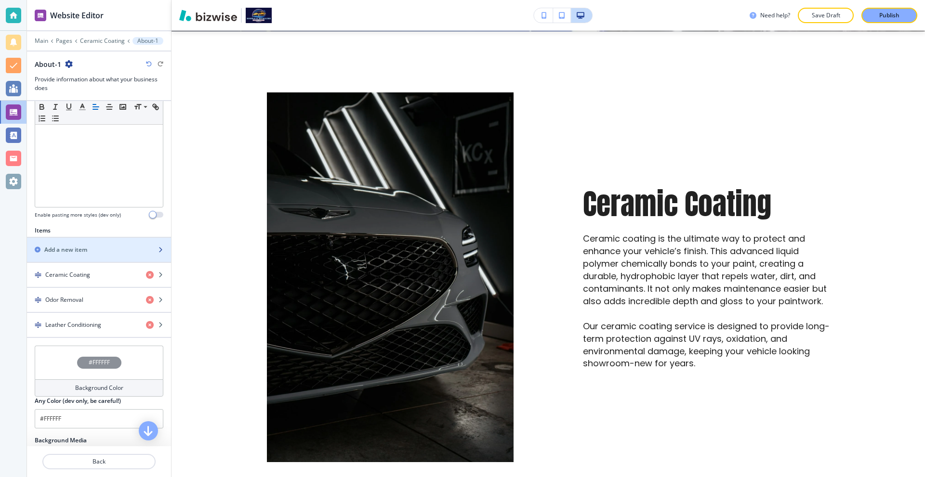
scroll to position [337, 0]
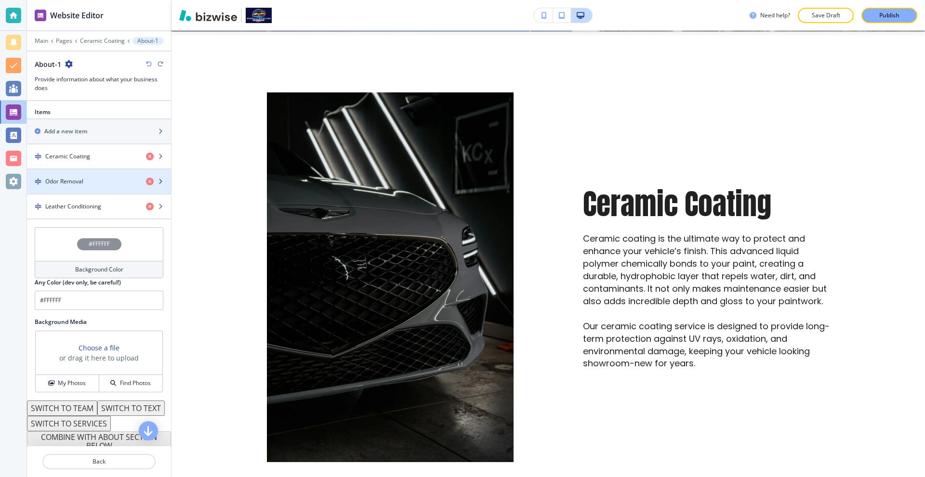
click at [84, 182] on div "Odor Removal" at bounding box center [82, 181] width 111 height 9
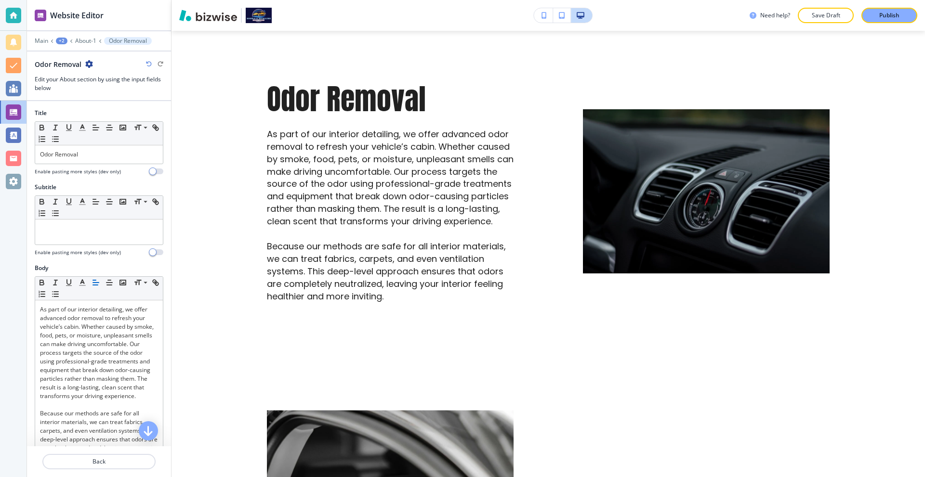
scroll to position [860, 0]
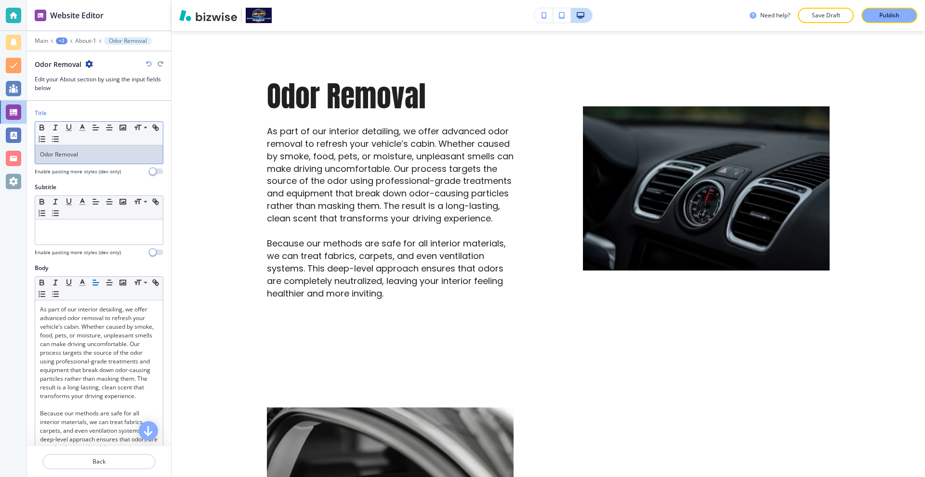
click at [86, 156] on p "Odor Removal" at bounding box center [99, 154] width 118 height 9
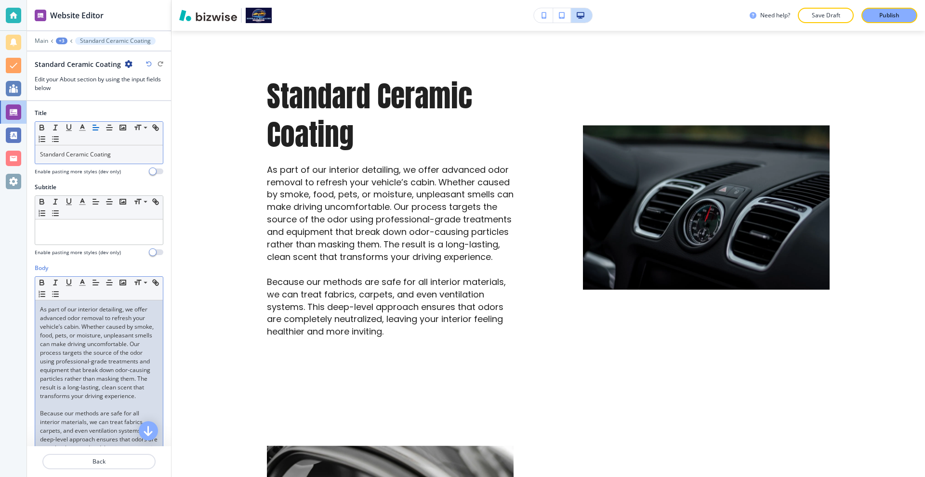
click at [101, 352] on p "As part of our interior detailing, we offer advanced odor removal to refresh yo…" at bounding box center [99, 352] width 118 height 95
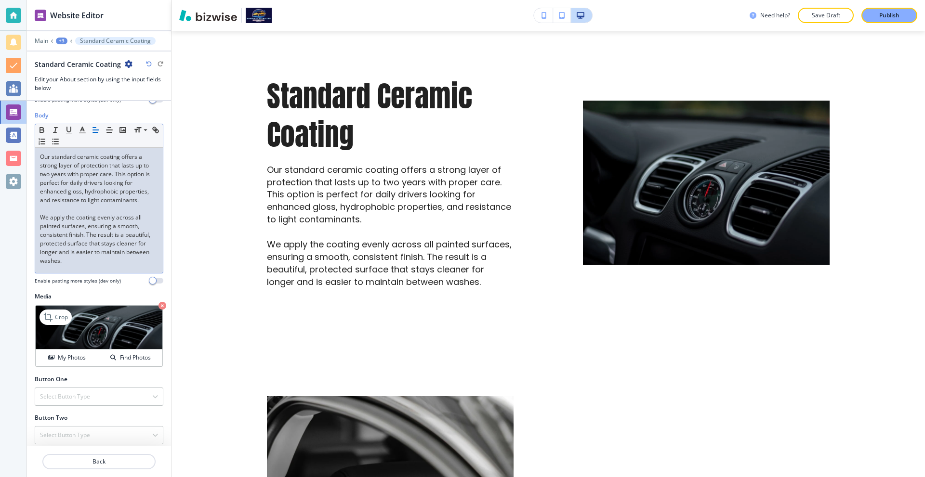
scroll to position [158, 0]
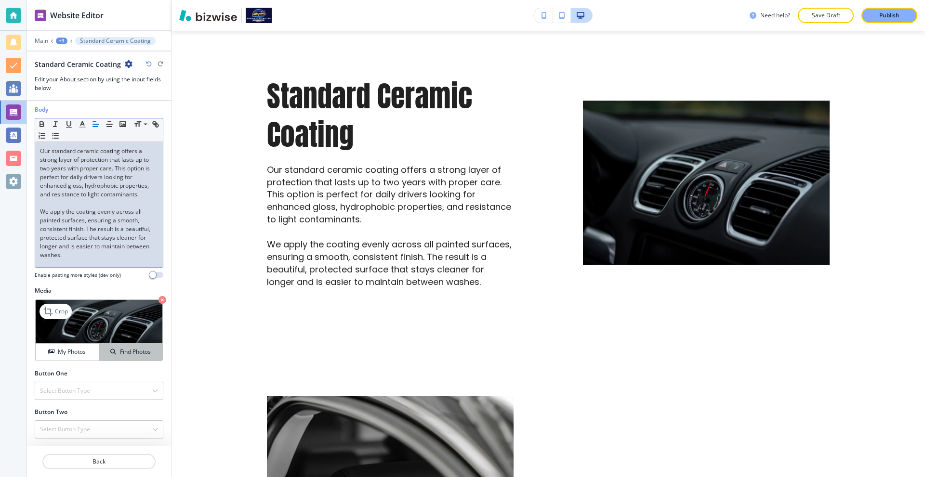
click at [120, 355] on h4 "Find Photos" at bounding box center [135, 352] width 31 height 9
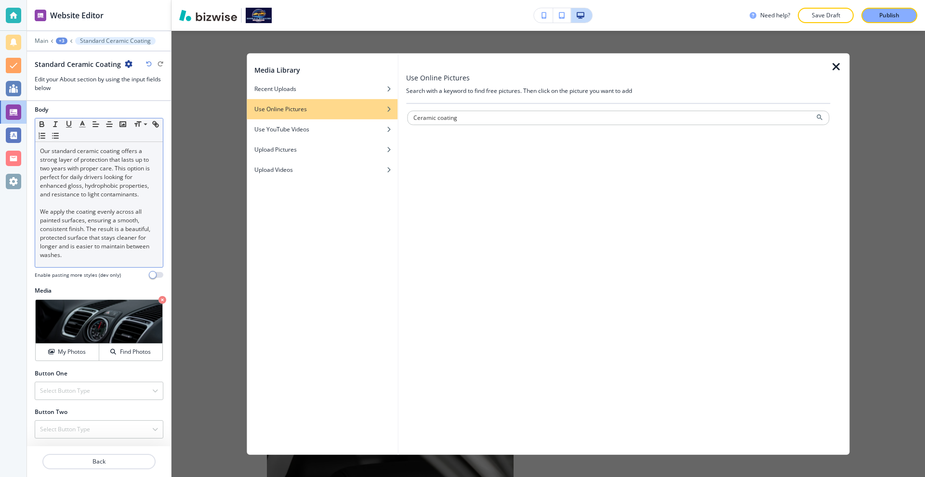
type input "Ceramic coating"
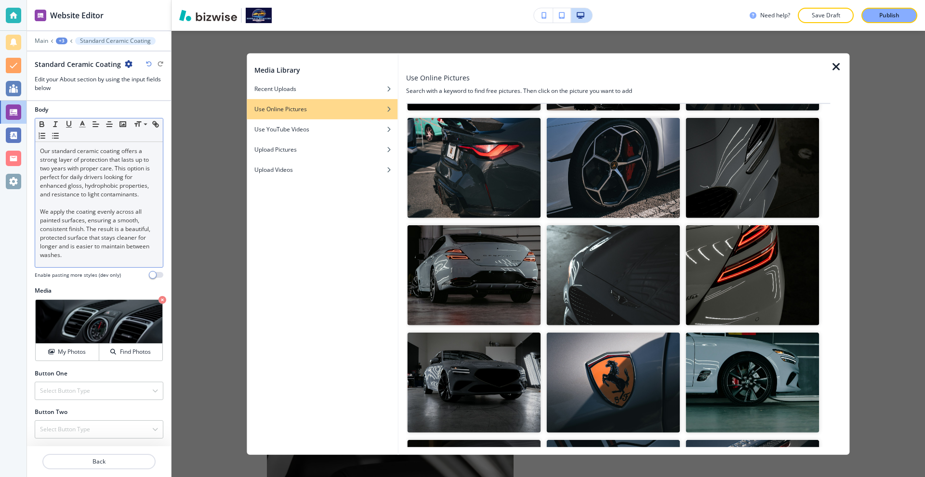
scroll to position [578, 0]
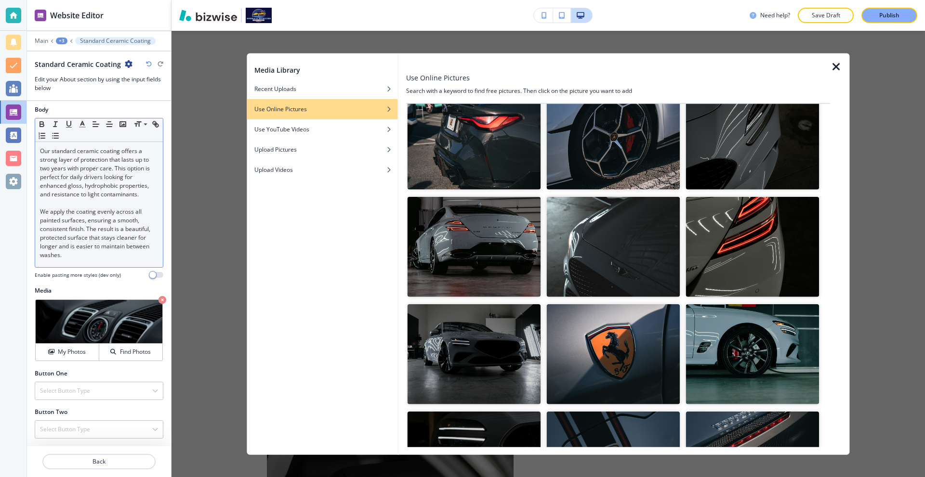
click at [753, 320] on img "button" at bounding box center [752, 354] width 133 height 100
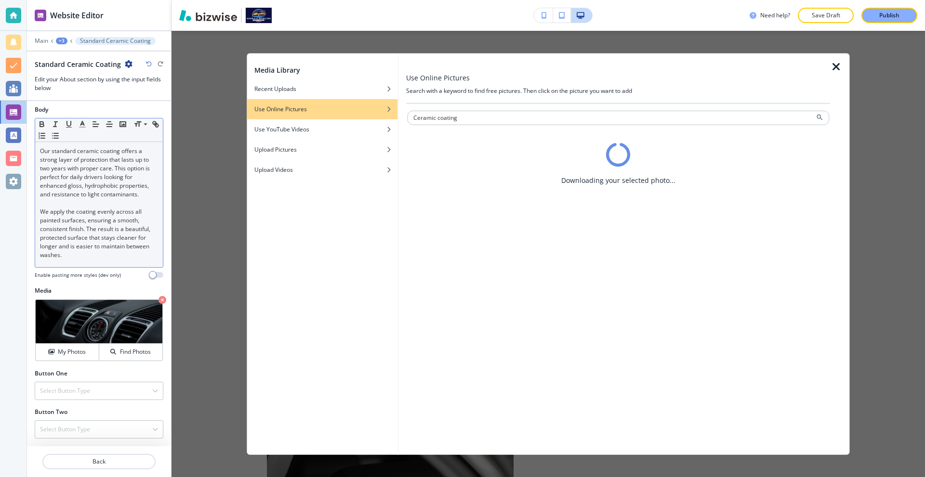
scroll to position [0, 0]
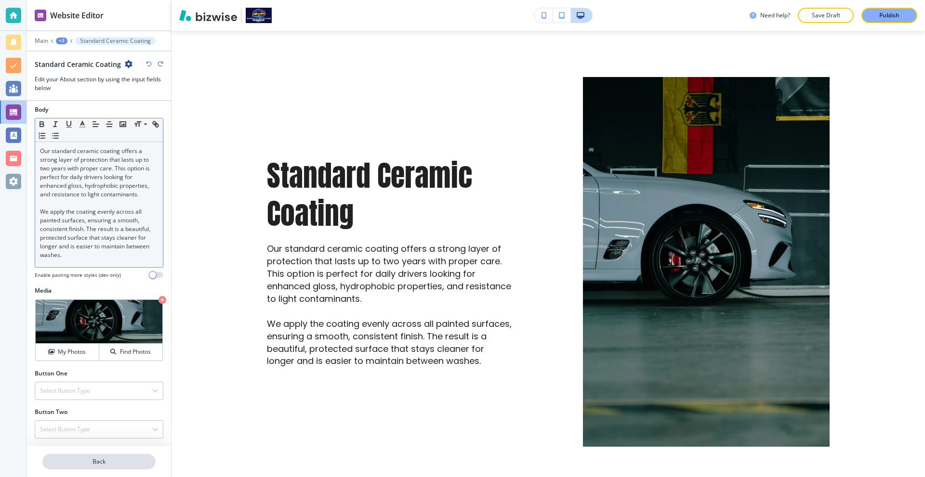
click at [98, 461] on p "Back" at bounding box center [98, 461] width 111 height 9
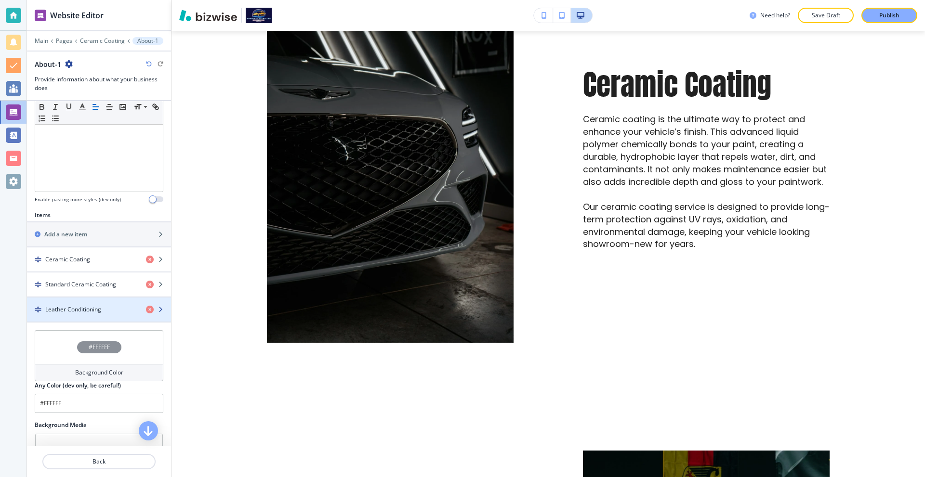
scroll to position [241, 0]
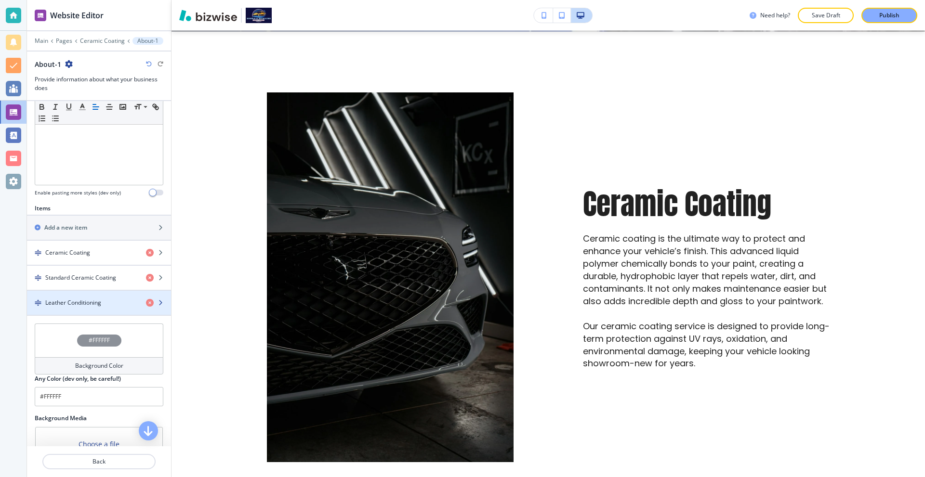
click at [94, 302] on h4 "Leather Conditioning" at bounding box center [73, 303] width 56 height 9
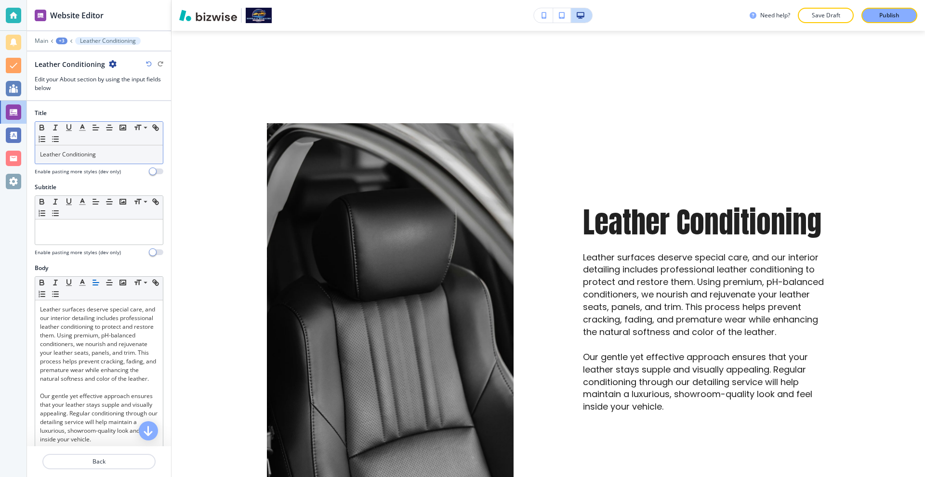
click at [108, 155] on p "Leather Conditioning" at bounding box center [99, 154] width 118 height 9
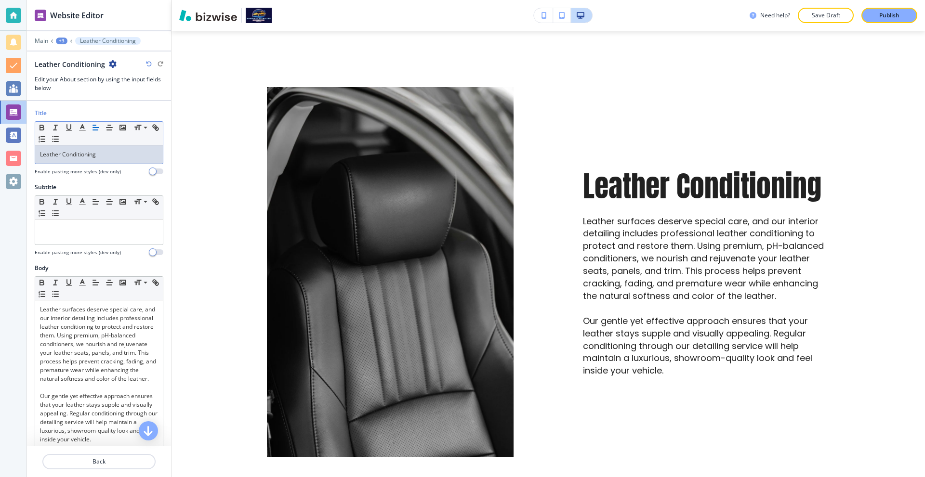
scroll to position [1338, 0]
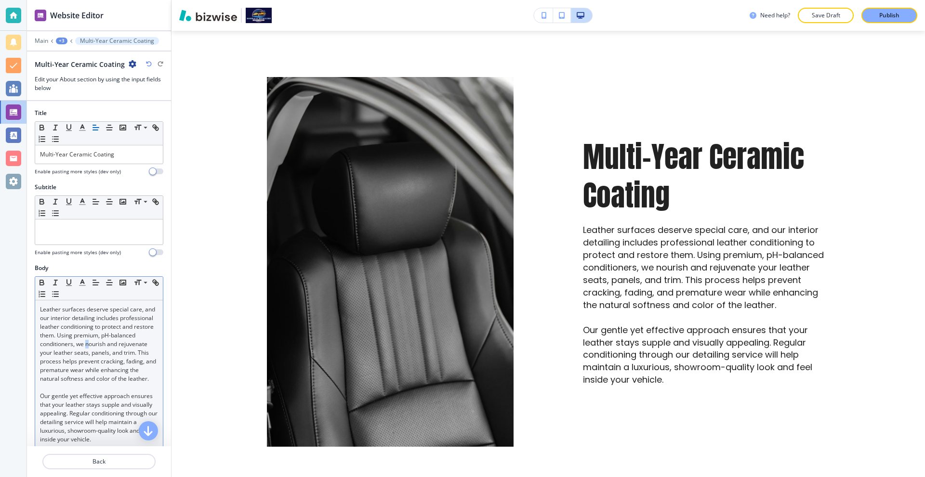
click at [46, 352] on p "Leather surfaces deserve special care, and our interior detailing includes prof…" at bounding box center [99, 344] width 118 height 78
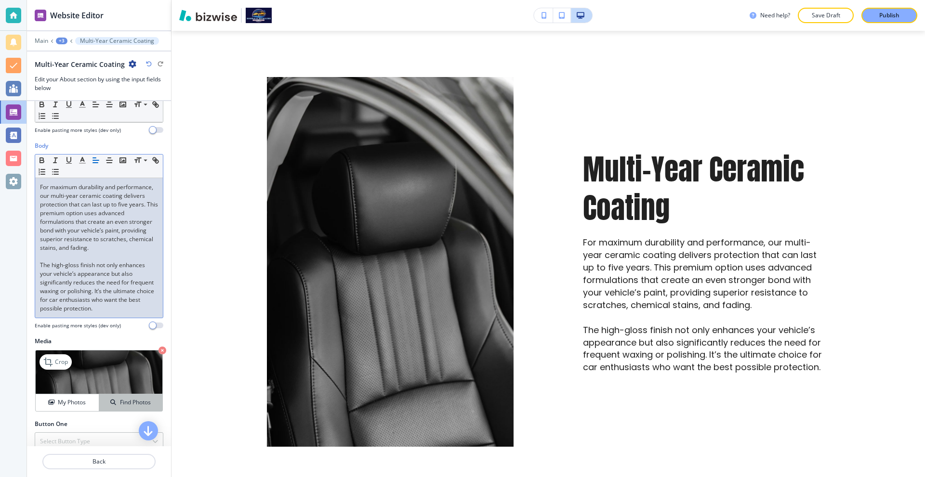
scroll to position [182, 0]
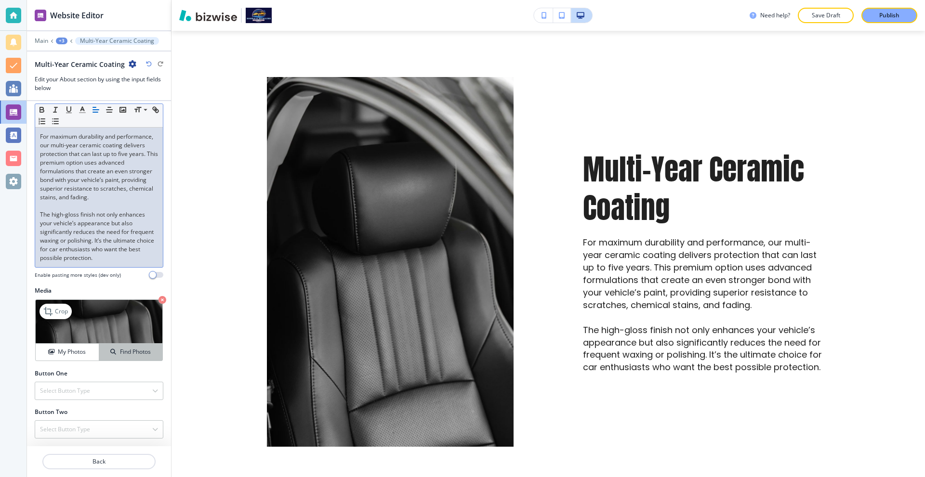
click at [108, 345] on button "Find Photos" at bounding box center [130, 352] width 63 height 17
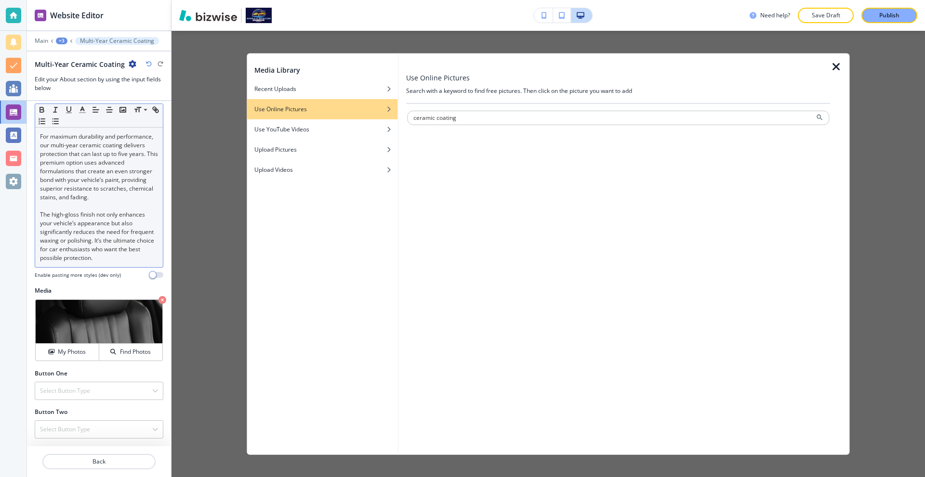
type input "ceramic coating"
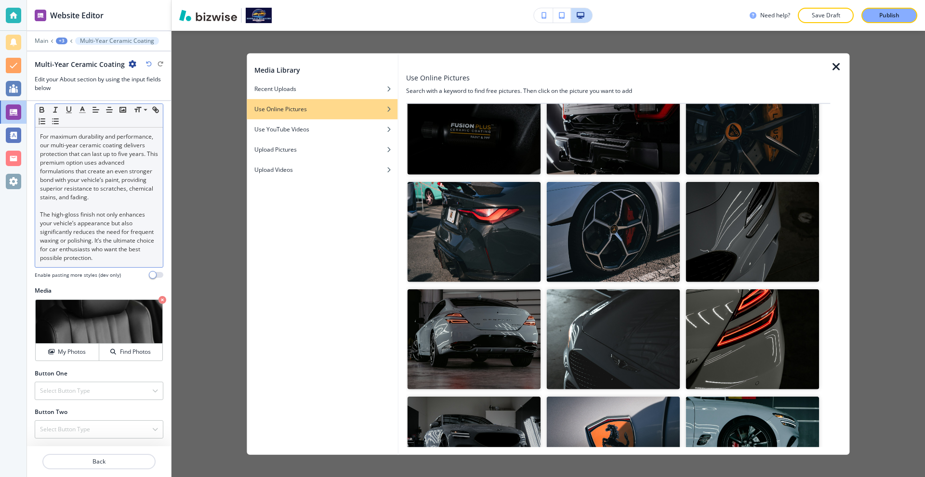
scroll to position [530, 0]
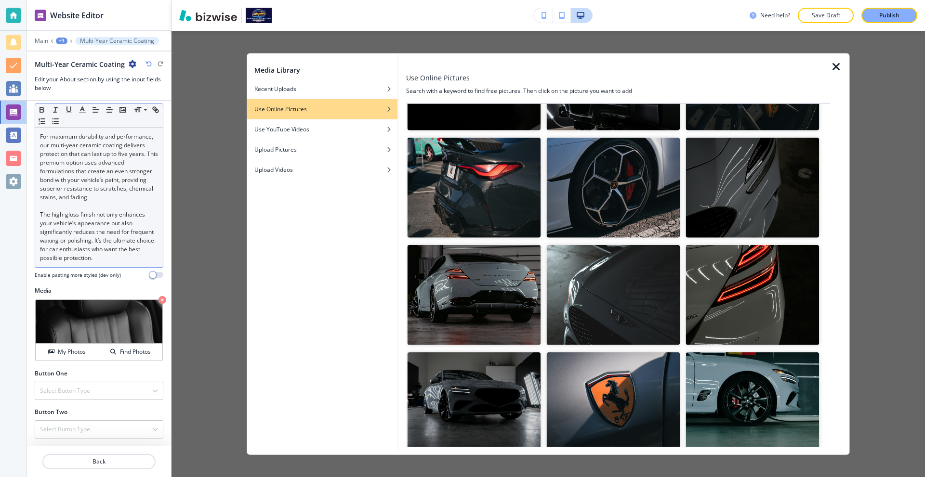
click at [754, 271] on img "button" at bounding box center [752, 295] width 133 height 100
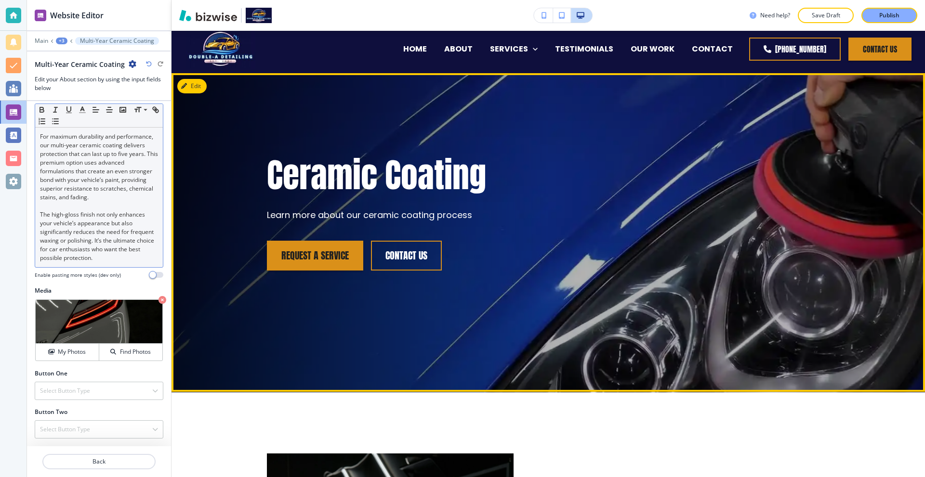
scroll to position [0, 0]
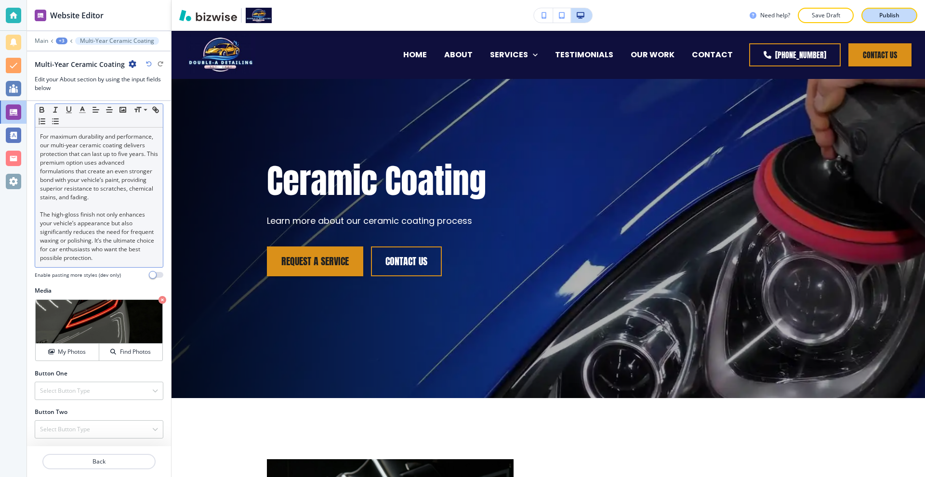
click at [870, 15] on button "Publish" at bounding box center [889, 15] width 56 height 15
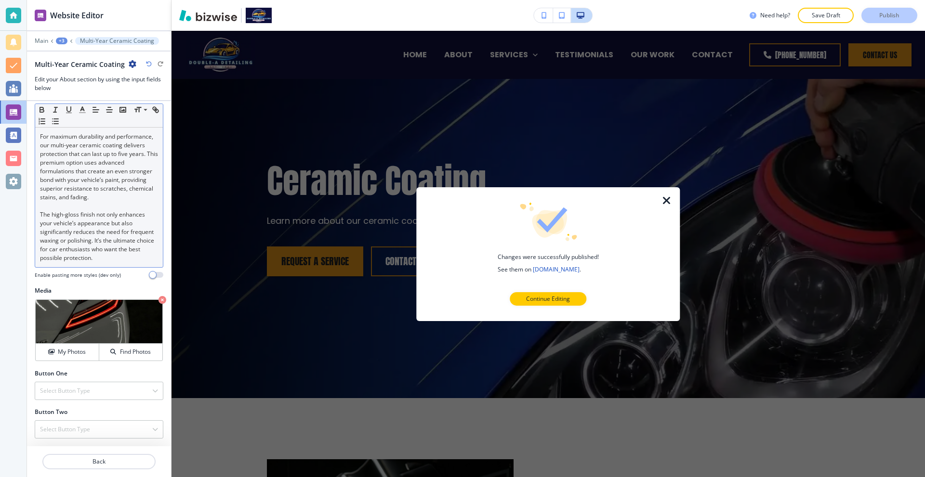
click at [665, 200] on icon "button" at bounding box center [667, 201] width 12 height 12
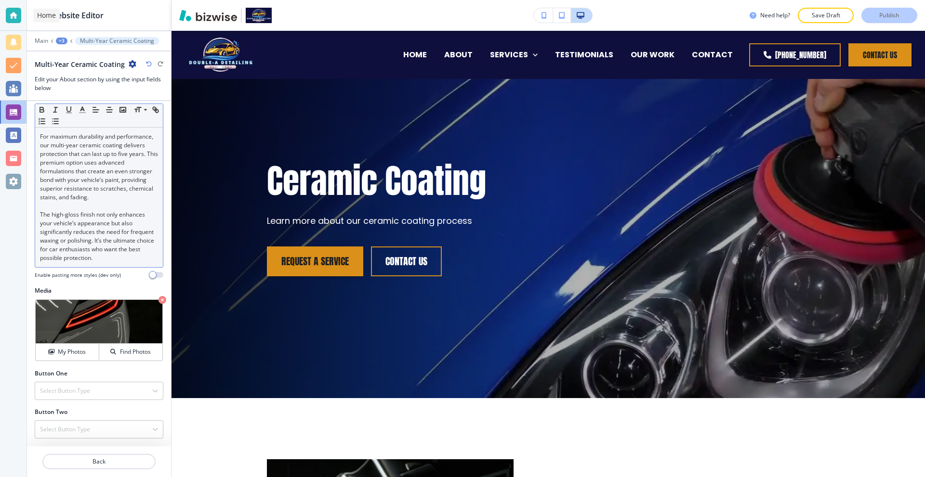
click at [11, 17] on div at bounding box center [13, 15] width 15 height 15
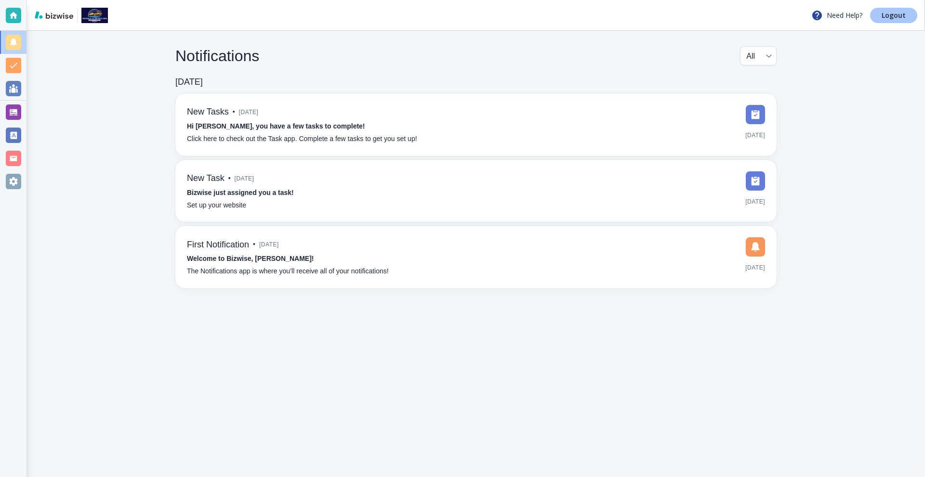
click at [880, 15] on link "Logout" at bounding box center [893, 15] width 47 height 15
